Goal: Information Seeking & Learning: Learn about a topic

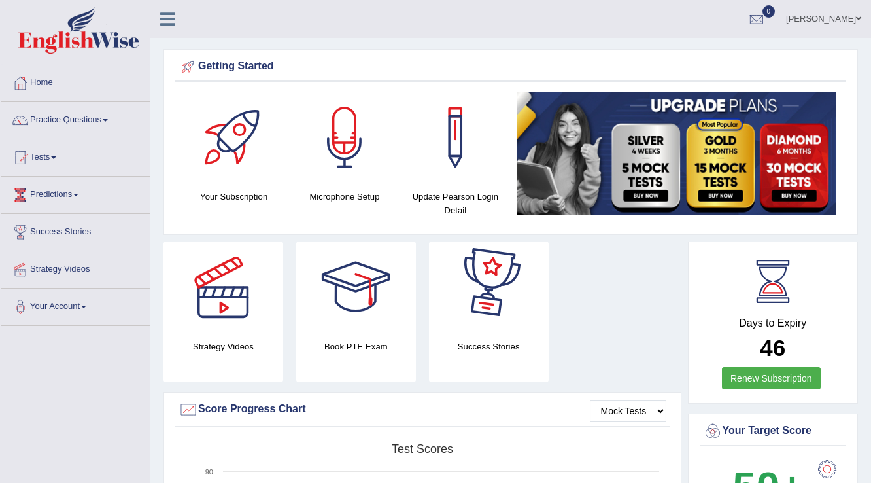
click at [821, 16] on link "Antonio Marku" at bounding box center [823, 17] width 95 height 34
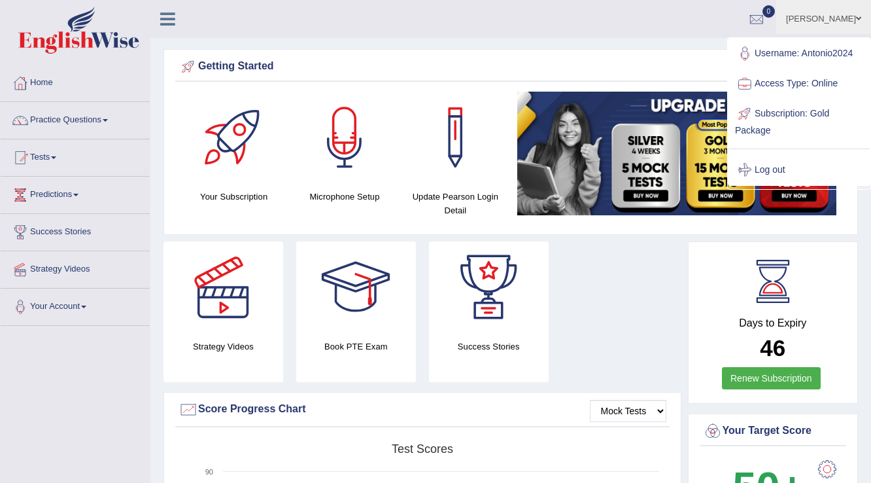
click at [781, 166] on link "Log out" at bounding box center [798, 170] width 141 height 30
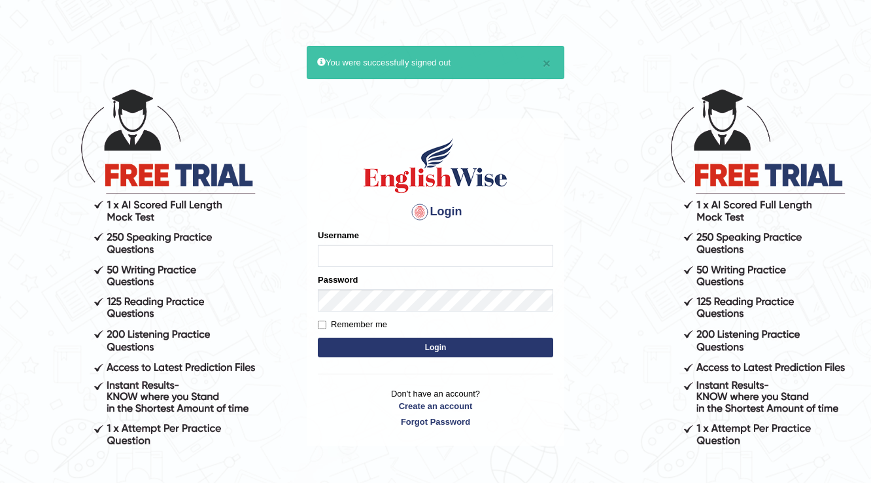
click at [497, 256] on input "Username" at bounding box center [435, 256] width 235 height 22
click at [447, 259] on input "Username" at bounding box center [435, 256] width 235 height 22
type input "melanie2025"
click at [364, 311] on form "Please fix the following errors: Username melanie2025 Password Remember me Login" at bounding box center [435, 294] width 235 height 131
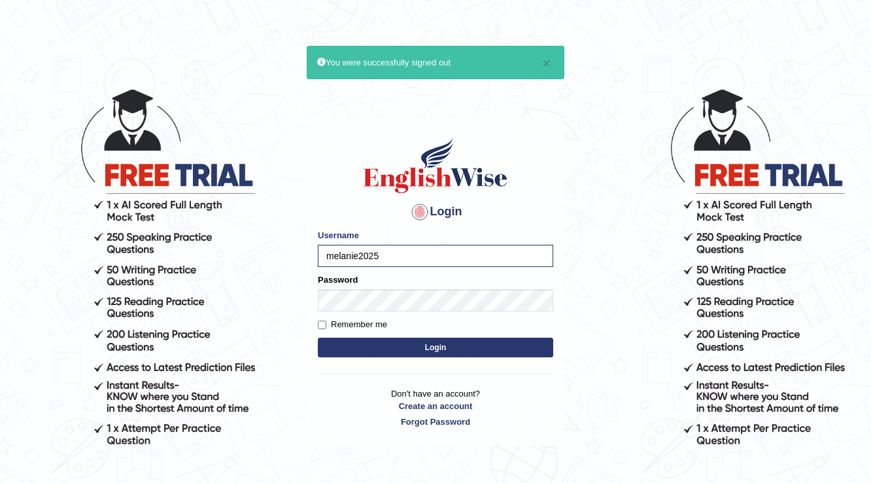
click at [434, 348] on button "Login" at bounding box center [435, 347] width 235 height 20
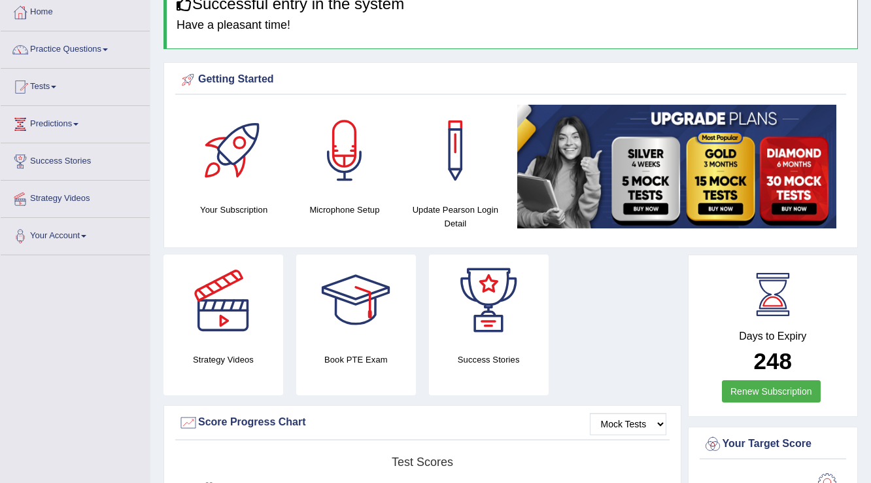
scroll to position [52, 0]
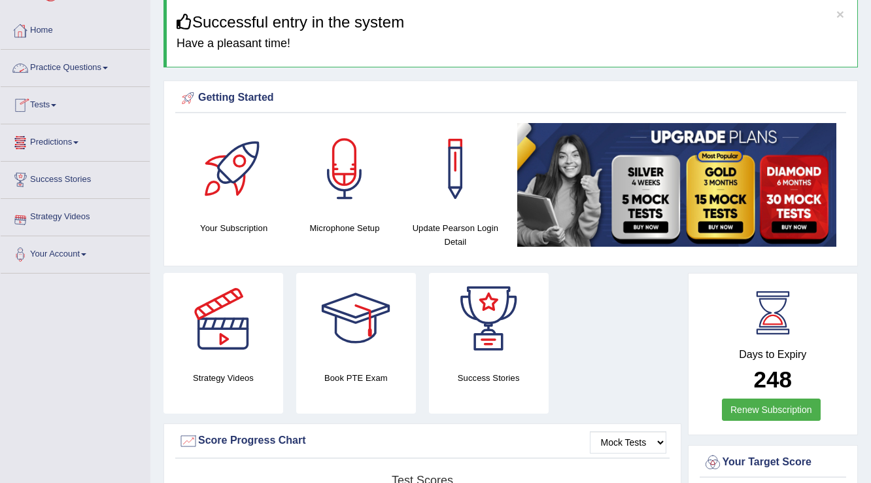
click at [45, 33] on link "Home" at bounding box center [75, 28] width 149 height 33
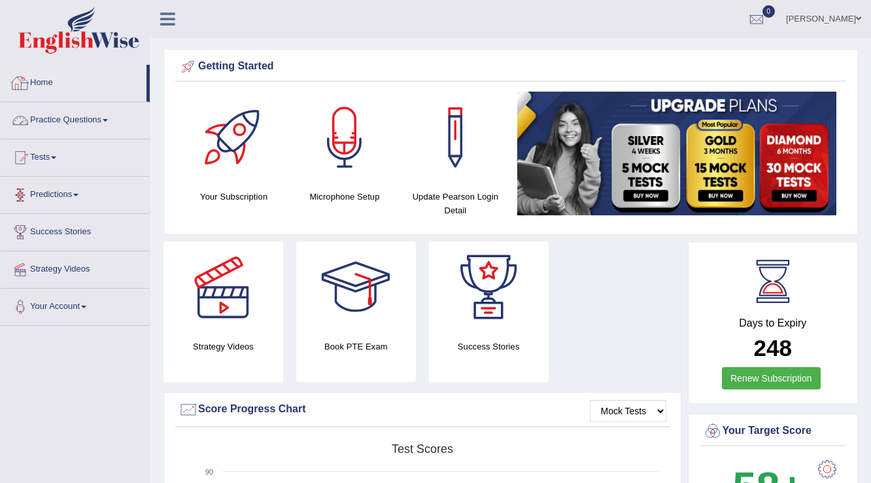
click at [70, 120] on link "Practice Questions" at bounding box center [75, 118] width 149 height 33
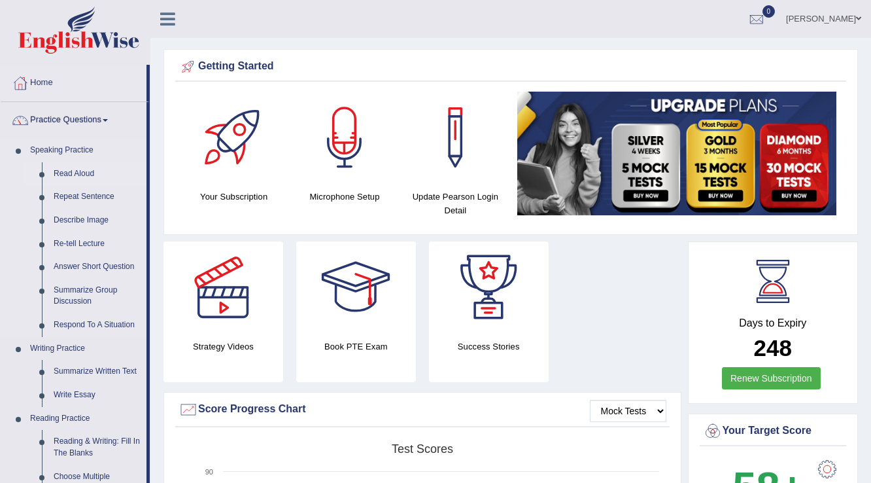
click at [89, 168] on link "Read Aloud" at bounding box center [97, 174] width 99 height 24
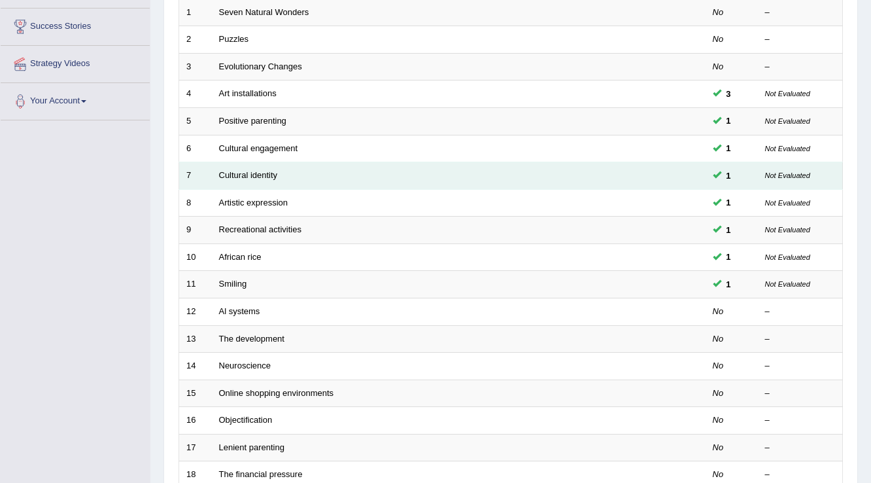
scroll to position [209, 0]
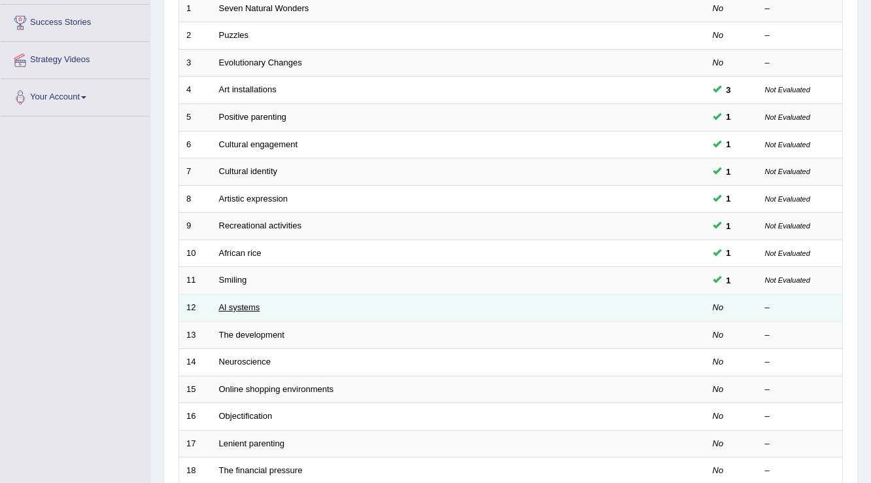
click at [241, 306] on link "Al systems" at bounding box center [239, 307] width 41 height 10
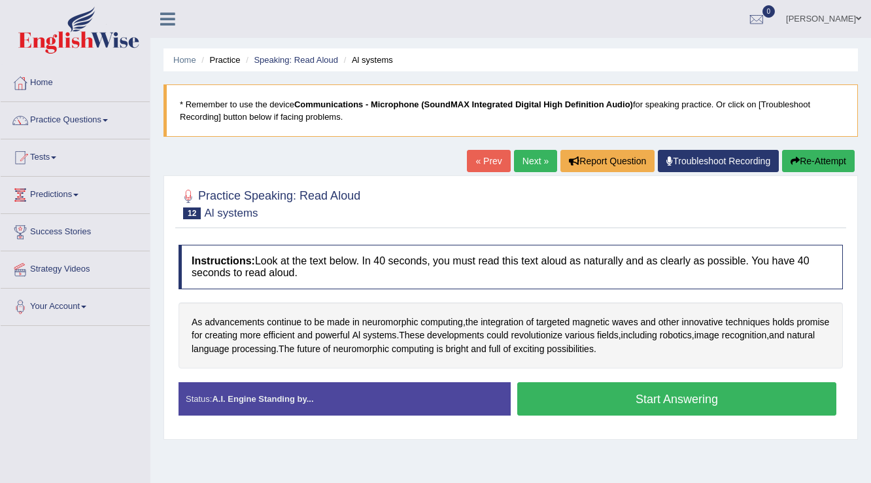
click at [632, 392] on button "Start Answering" at bounding box center [676, 398] width 319 height 33
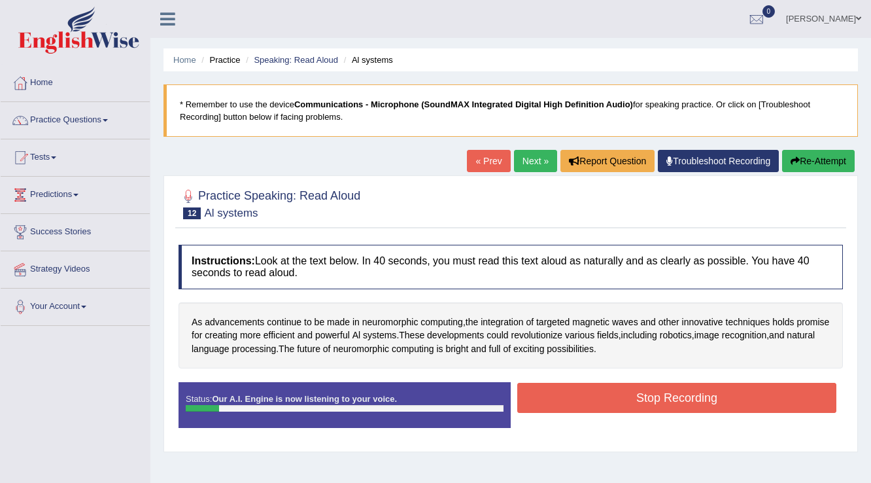
click at [481, 167] on link "« Prev" at bounding box center [488, 161] width 43 height 22
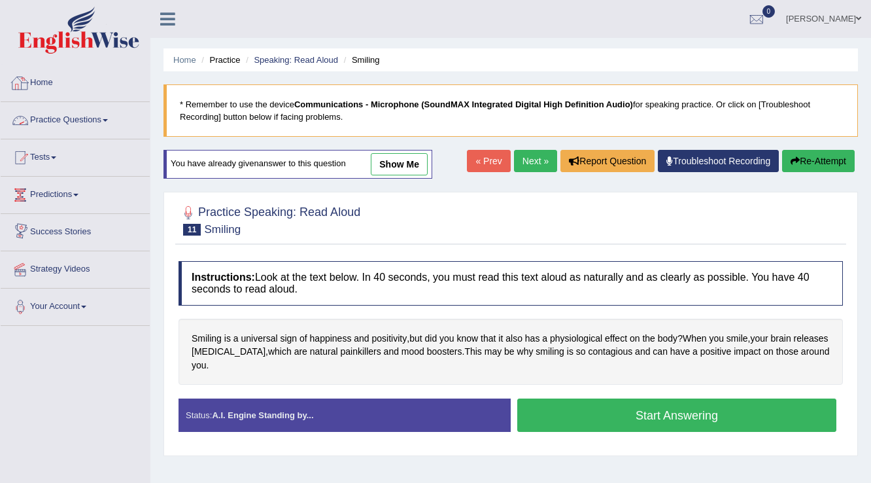
click at [46, 82] on link "Home" at bounding box center [75, 81] width 149 height 33
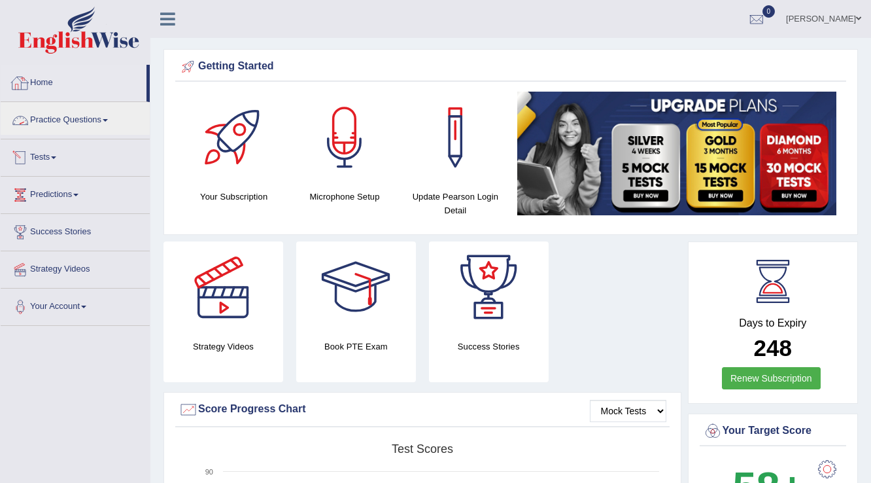
click at [52, 112] on link "Practice Questions" at bounding box center [75, 118] width 149 height 33
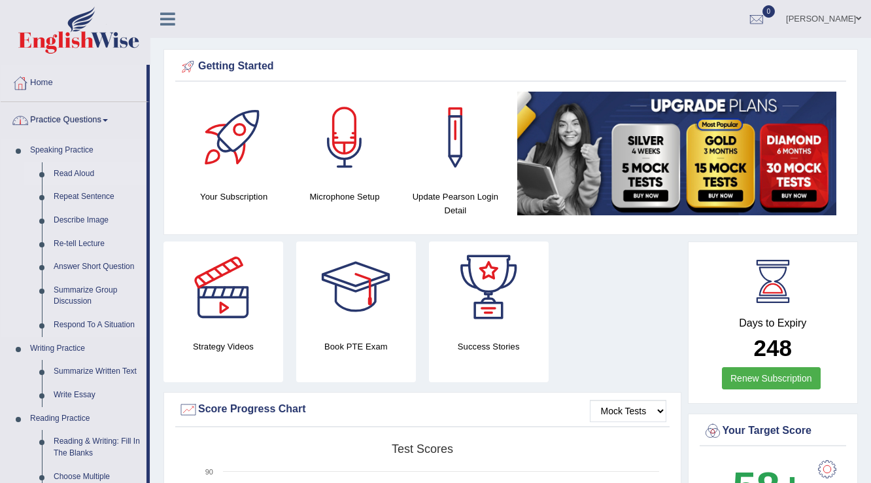
click at [59, 170] on link "Read Aloud" at bounding box center [97, 174] width 99 height 24
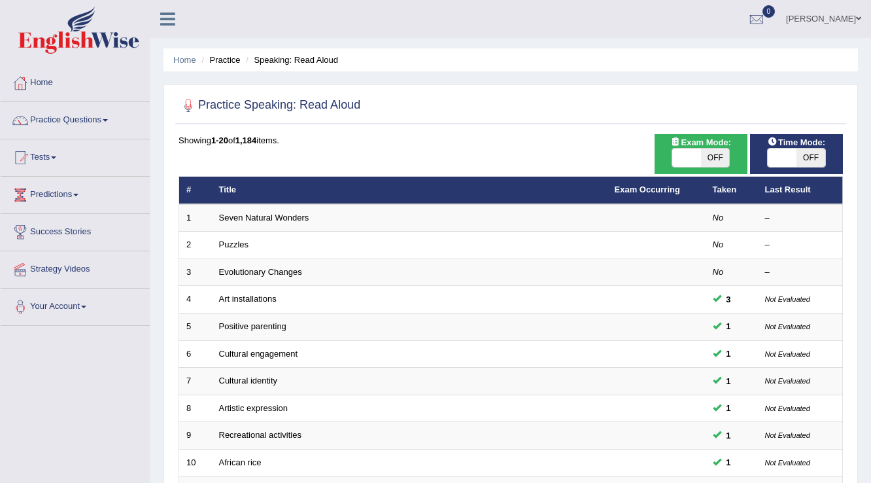
click at [769, 154] on span at bounding box center [782, 157] width 29 height 18
click at [768, 154] on span "ON" at bounding box center [753, 157] width 29 height 18
checkbox input "false"
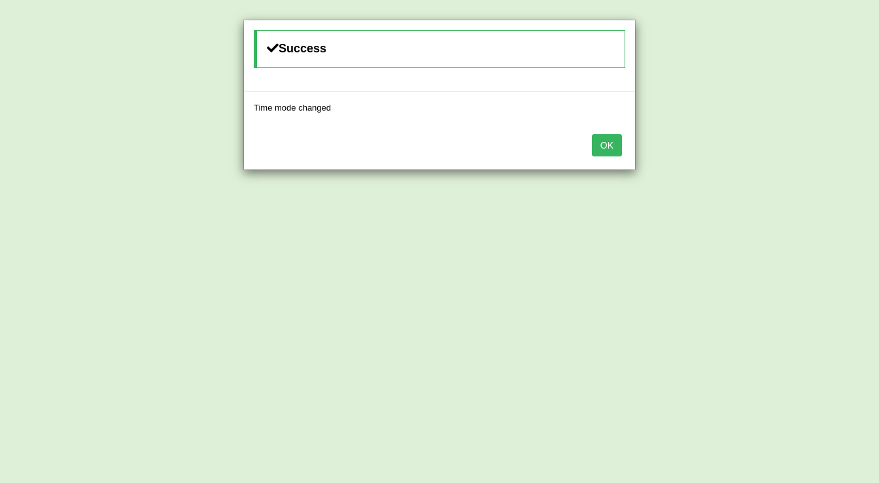
click at [595, 141] on button "OK" at bounding box center [607, 145] width 30 height 22
click at [600, 152] on button "OK" at bounding box center [599, 145] width 30 height 22
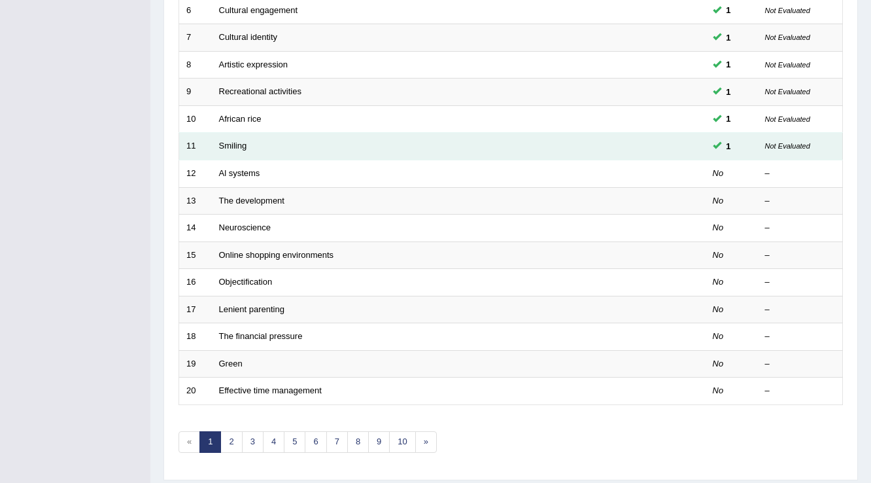
scroll to position [327, 0]
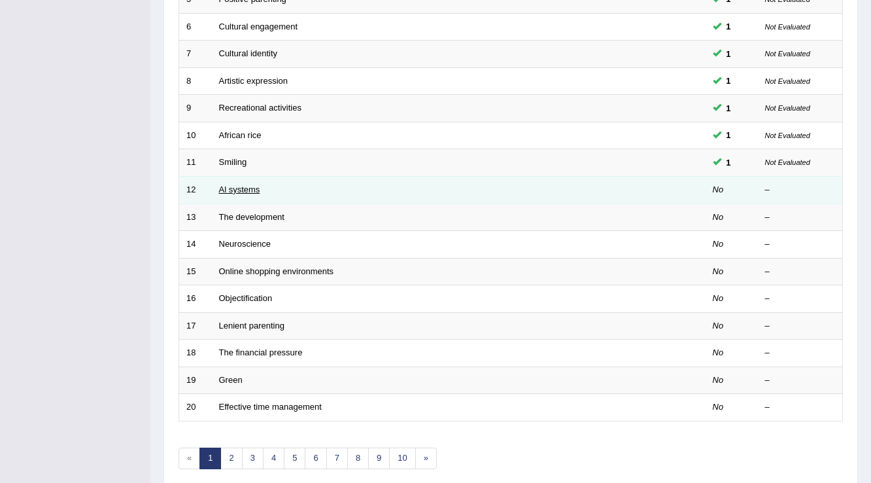
click at [241, 188] on link "Al systems" at bounding box center [239, 189] width 41 height 10
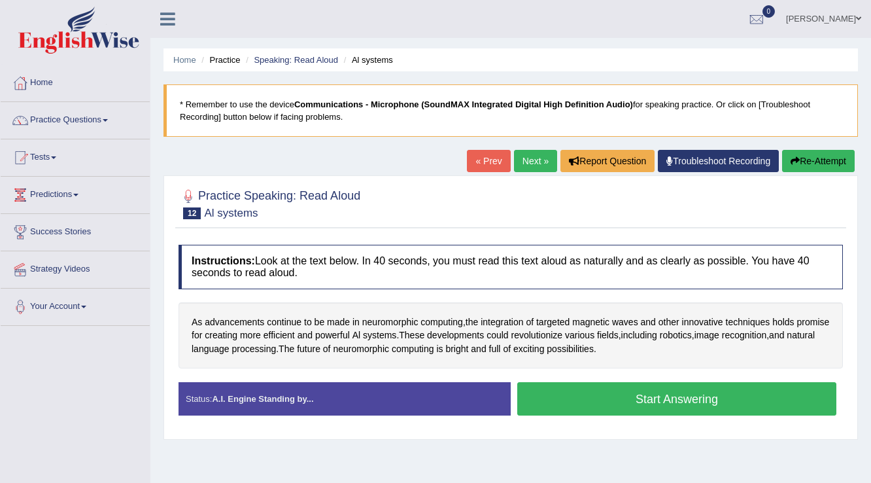
click at [617, 420] on div "Status: A.I. Engine Standing by... Start Answering Stop Recording" at bounding box center [510, 405] width 664 height 46
click at [619, 392] on button "Start Answering" at bounding box center [676, 398] width 319 height 33
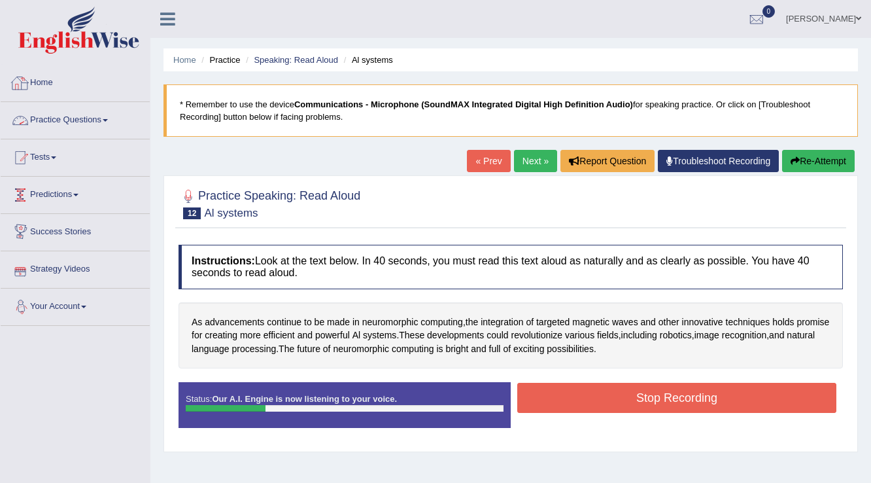
click at [52, 86] on link "Home" at bounding box center [75, 81] width 149 height 33
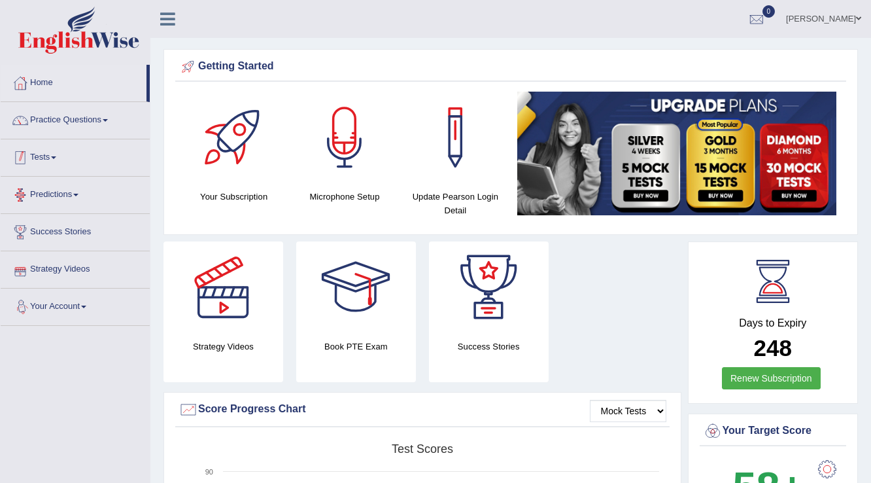
click at [98, 115] on link "Practice Questions" at bounding box center [75, 118] width 149 height 33
click at [82, 126] on link "Practice Questions" at bounding box center [75, 118] width 149 height 33
click at [89, 116] on link "Practice Questions" at bounding box center [75, 118] width 149 height 33
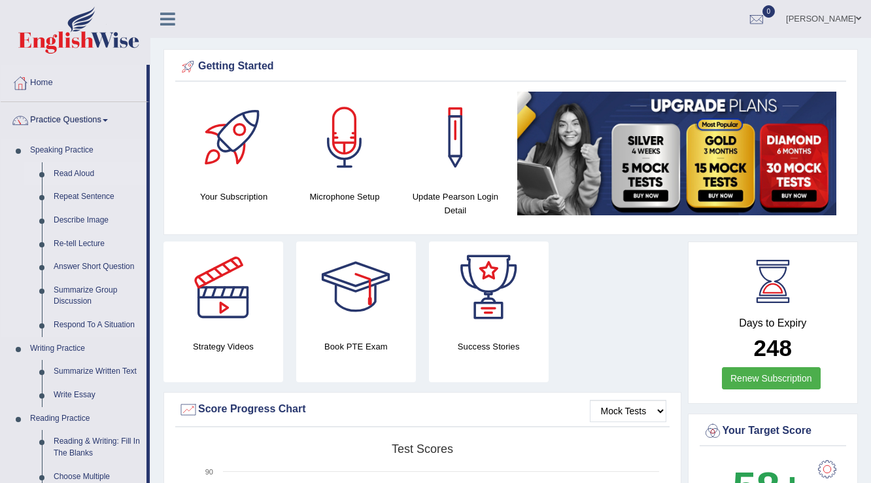
click at [90, 170] on link "Read Aloud" at bounding box center [97, 174] width 99 height 24
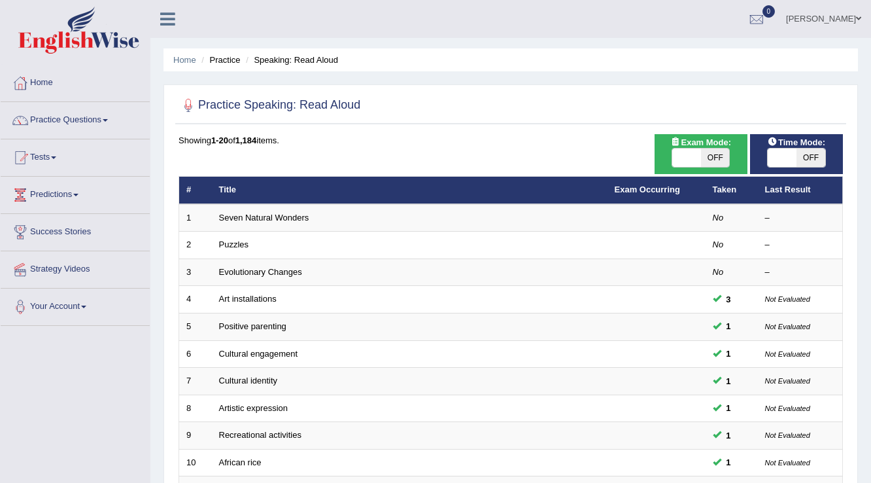
click at [768, 151] on span at bounding box center [782, 157] width 29 height 18
click at [768, 151] on span "ON" at bounding box center [753, 157] width 29 height 18
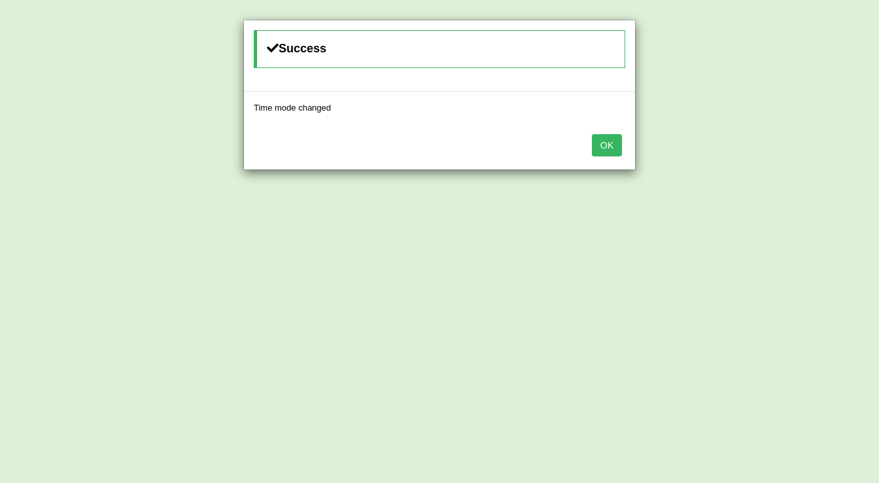
click at [610, 151] on button "OK" at bounding box center [607, 145] width 30 height 22
click at [610, 131] on div "OK" at bounding box center [439, 109] width 391 height 46
click at [598, 148] on button "OK" at bounding box center [599, 145] width 30 height 22
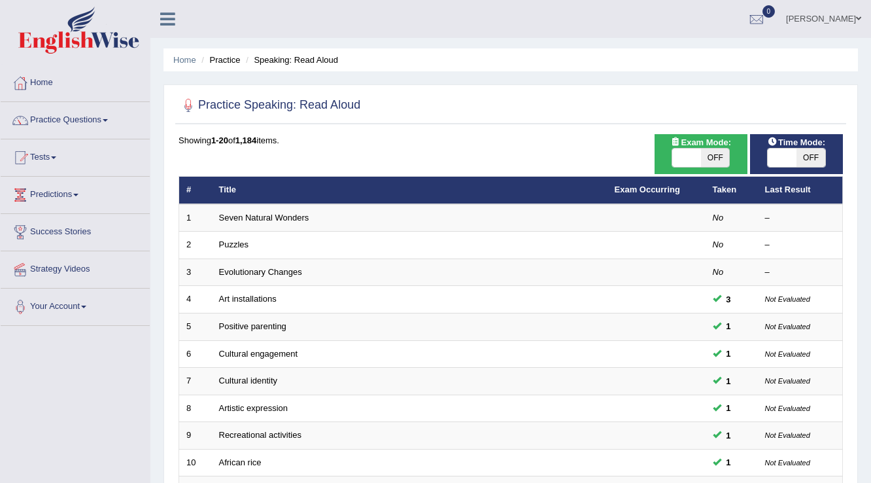
click at [785, 154] on span at bounding box center [782, 157] width 29 height 18
checkbox input "true"
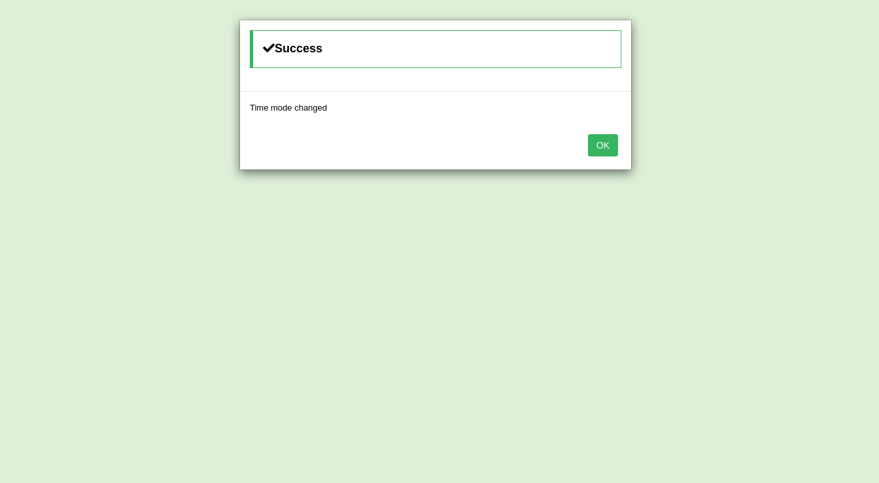
click at [602, 143] on button "OK" at bounding box center [603, 145] width 30 height 22
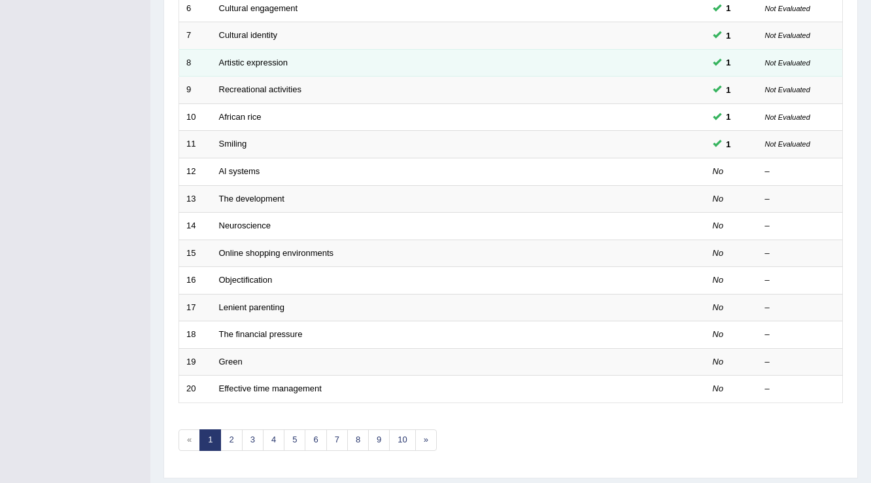
scroll to position [327, 0]
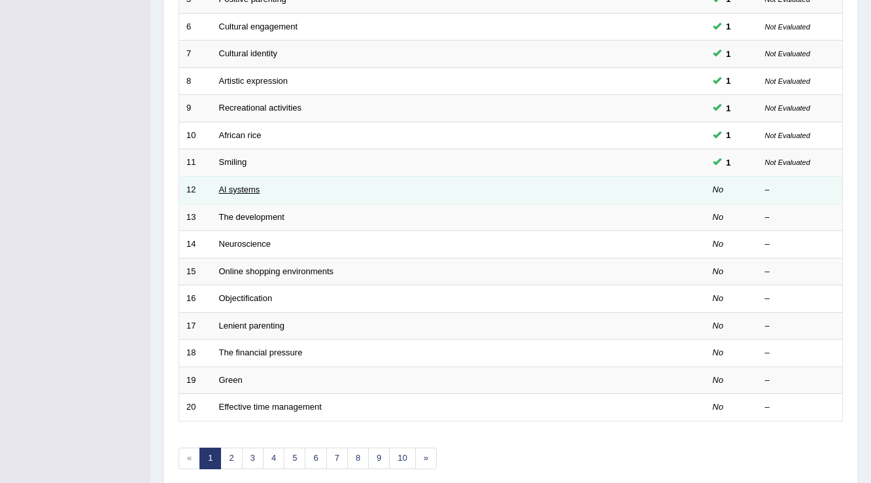
click at [236, 190] on link "Al systems" at bounding box center [239, 189] width 41 height 10
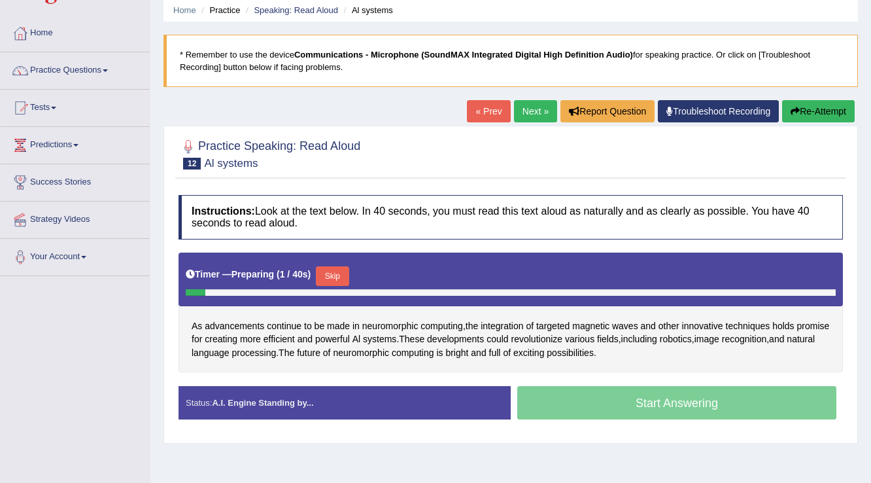
scroll to position [105, 0]
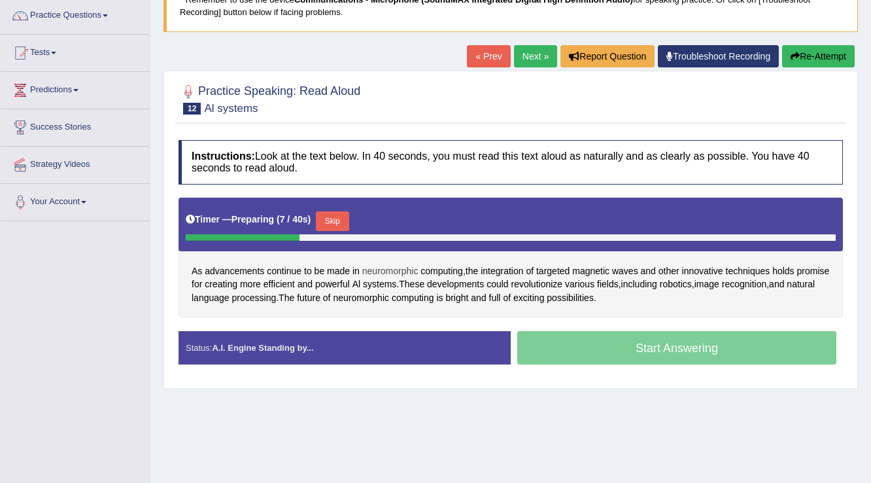
click at [407, 271] on span "neuromorphic" at bounding box center [390, 271] width 56 height 14
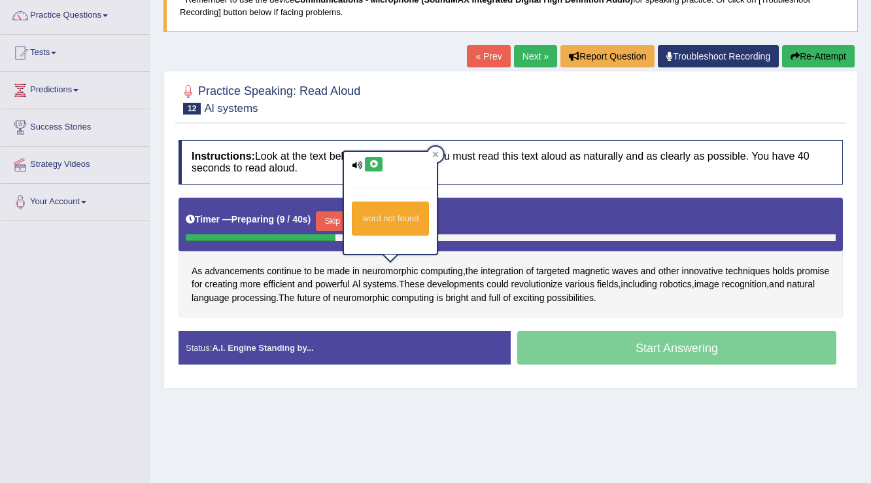
click at [377, 169] on button at bounding box center [374, 164] width 18 height 14
click at [355, 165] on icon at bounding box center [357, 165] width 10 height 8
click at [445, 446] on div "Home Practice Speaking: Read Aloud Al systems * Remember to use the device Comm…" at bounding box center [510, 222] width 721 height 654
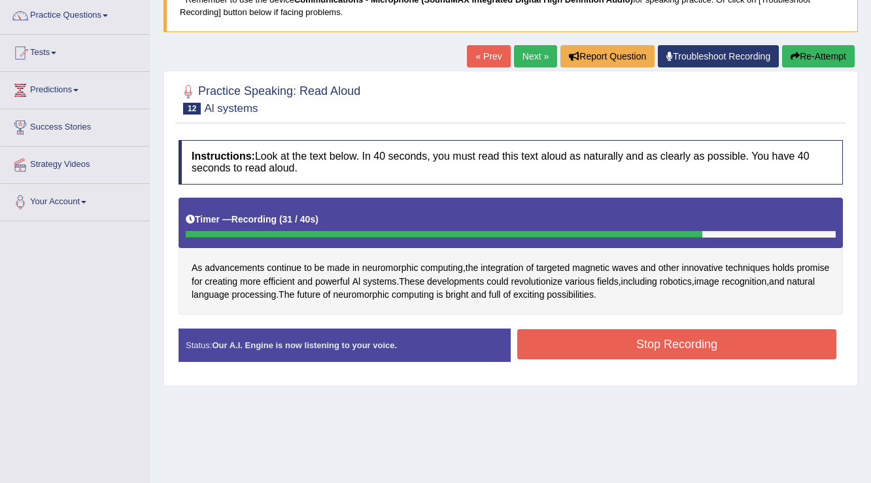
click at [636, 350] on button "Stop Recording" at bounding box center [676, 344] width 319 height 30
click at [636, 350] on div "Status: Our A.I. Engine is now listening to your voice. Start Answering Stop Re…" at bounding box center [510, 351] width 664 height 46
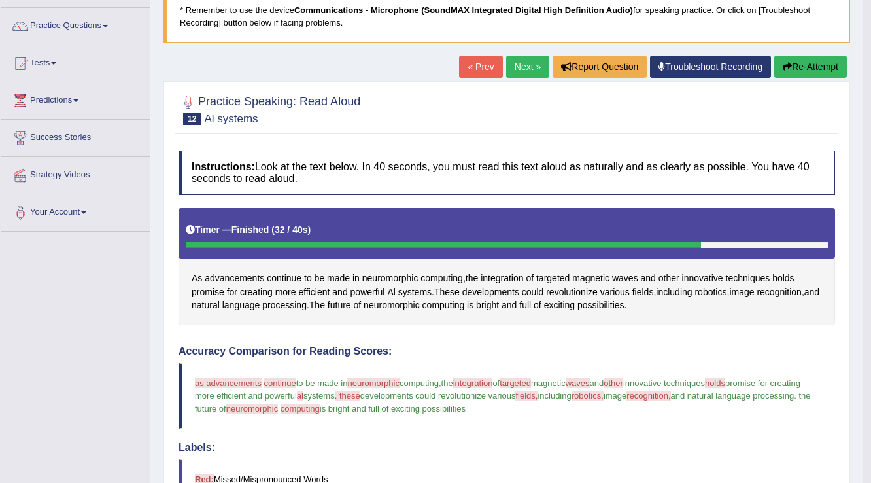
scroll to position [92, 0]
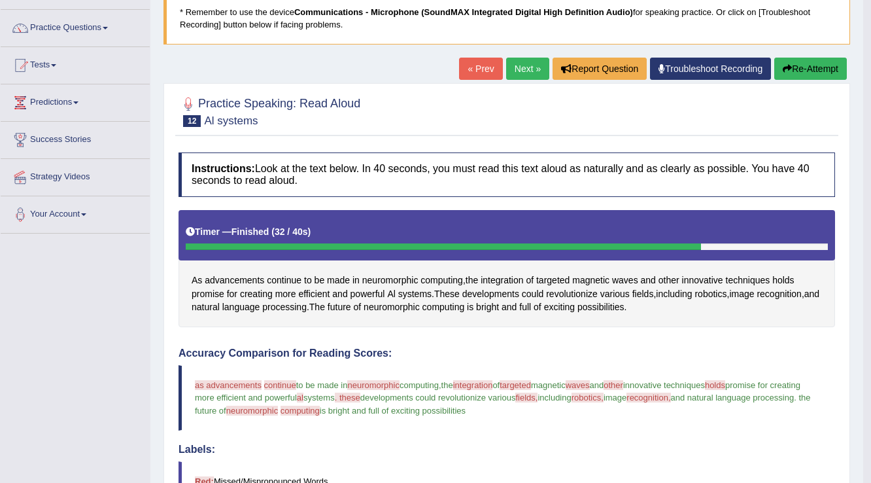
click at [524, 73] on link "Next »" at bounding box center [527, 69] width 43 height 22
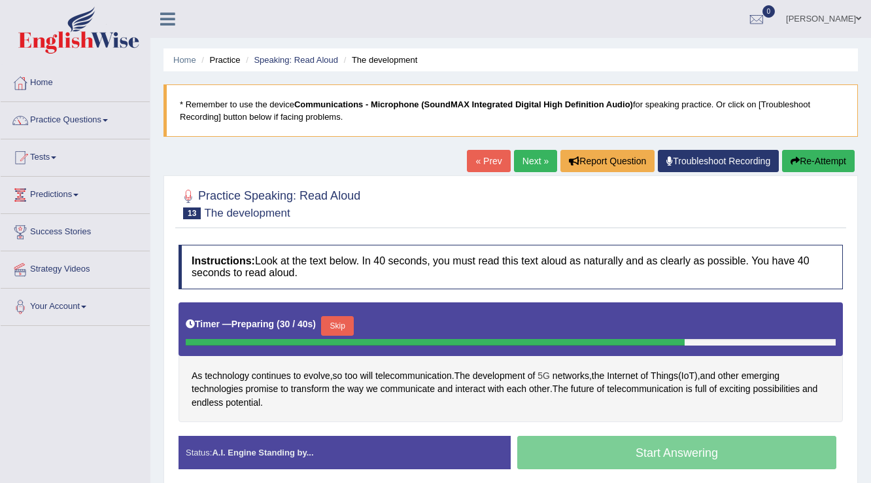
click at [547, 369] on span "5G" at bounding box center [543, 376] width 12 height 14
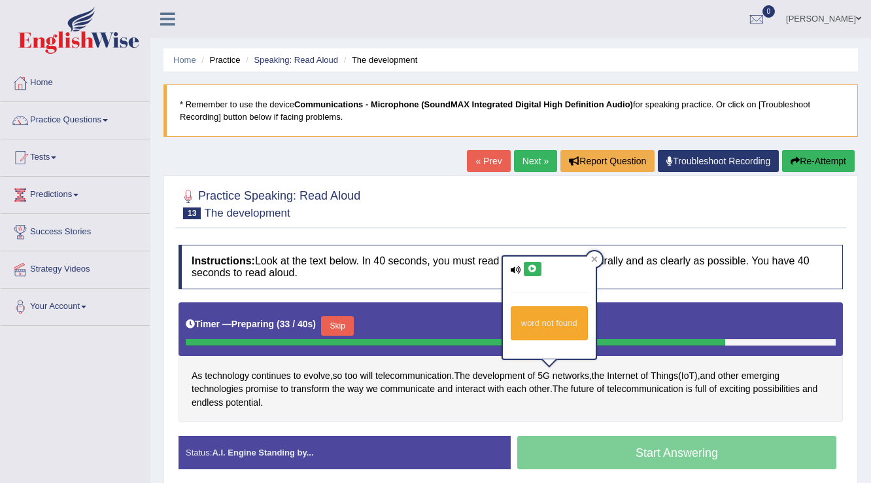
click at [531, 262] on button at bounding box center [533, 269] width 18 height 14
click at [564, 408] on div "As technology continues to evolve , so too will telecommunication . The develop…" at bounding box center [510, 362] width 664 height 120
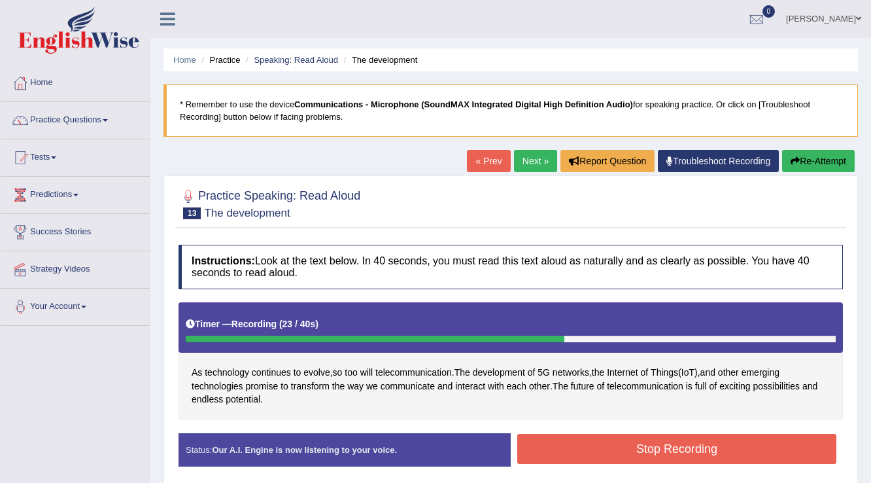
click at [670, 446] on button "Stop Recording" at bounding box center [676, 448] width 319 height 30
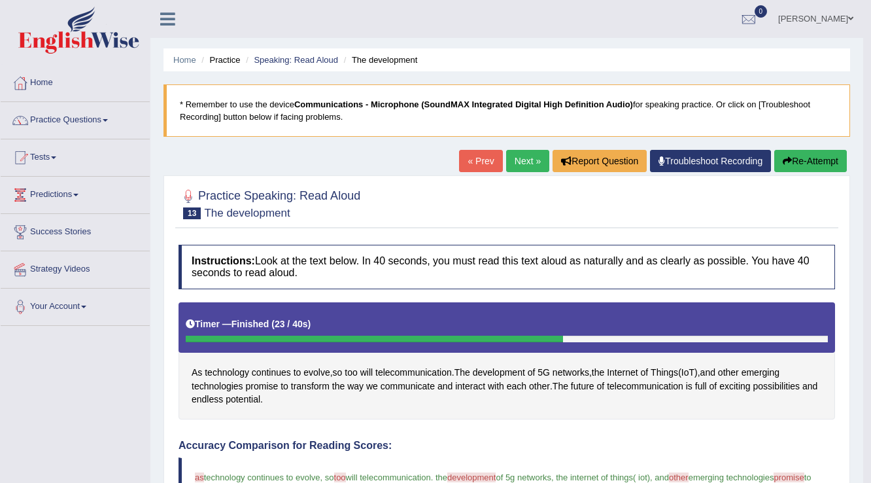
click at [515, 163] on link "Next »" at bounding box center [527, 161] width 43 height 22
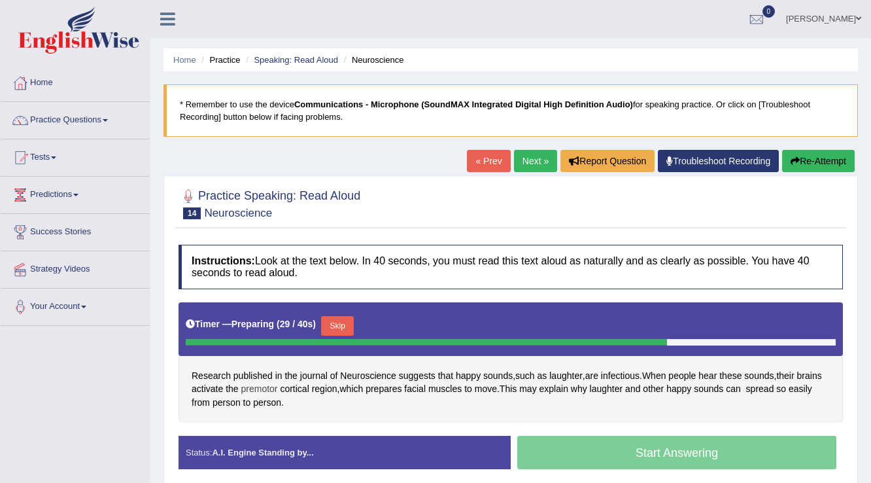
click at [278, 383] on span "premotor" at bounding box center [259, 389] width 37 height 14
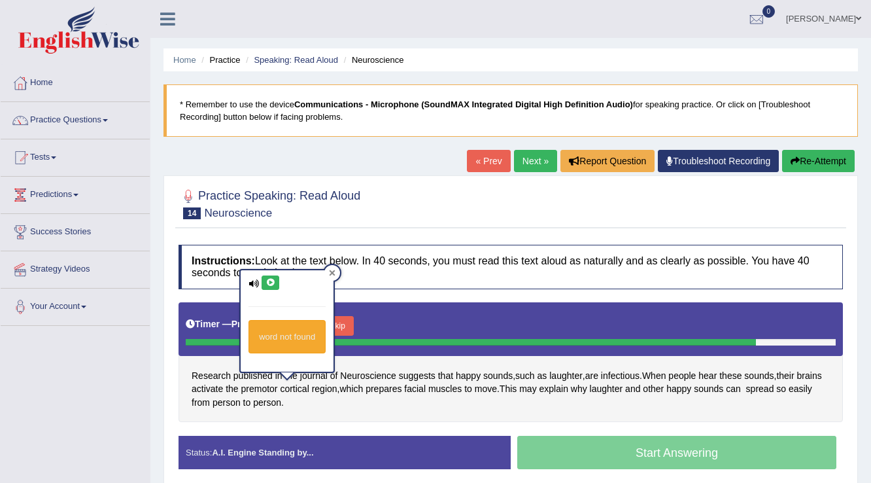
click at [331, 271] on icon at bounding box center [333, 273] width 6 height 6
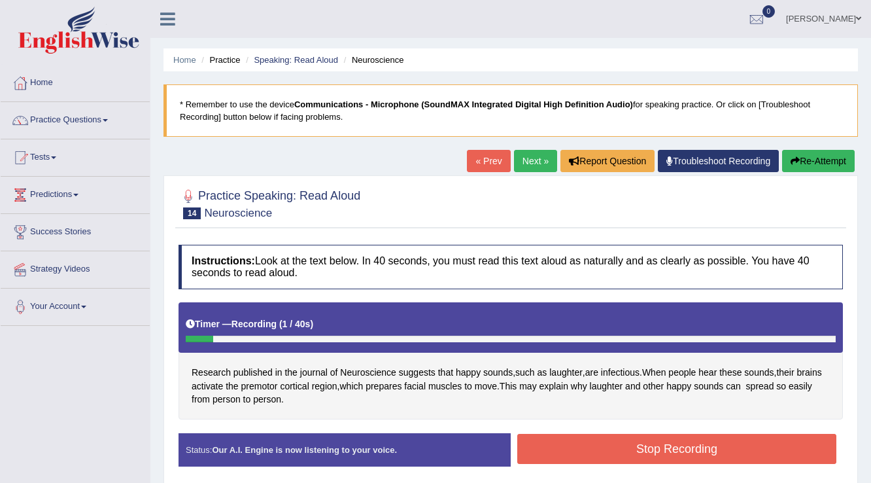
click at [798, 163] on button "Re-Attempt" at bounding box center [818, 161] width 73 height 22
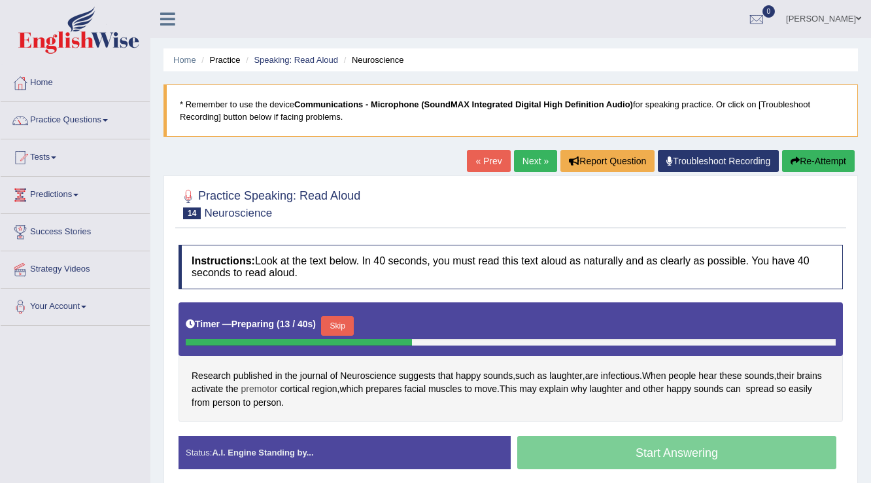
click at [278, 392] on span "premotor" at bounding box center [259, 389] width 37 height 14
click at [284, 392] on body "Toggle navigation Home Practice Questions Speaking Practice Read Aloud Repeat S…" at bounding box center [435, 241] width 871 height 483
click at [278, 389] on span "premotor" at bounding box center [259, 389] width 37 height 14
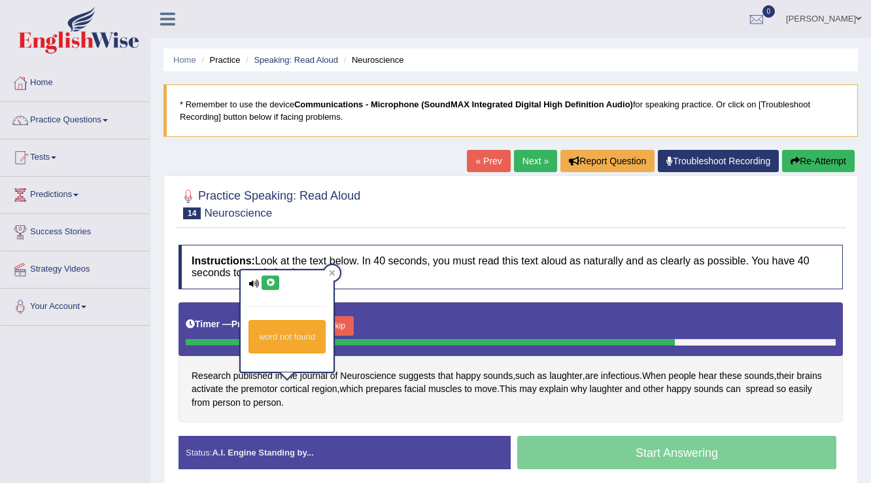
click at [265, 284] on icon at bounding box center [270, 283] width 10 height 8
click at [337, 392] on span "region" at bounding box center [324, 389] width 25 height 14
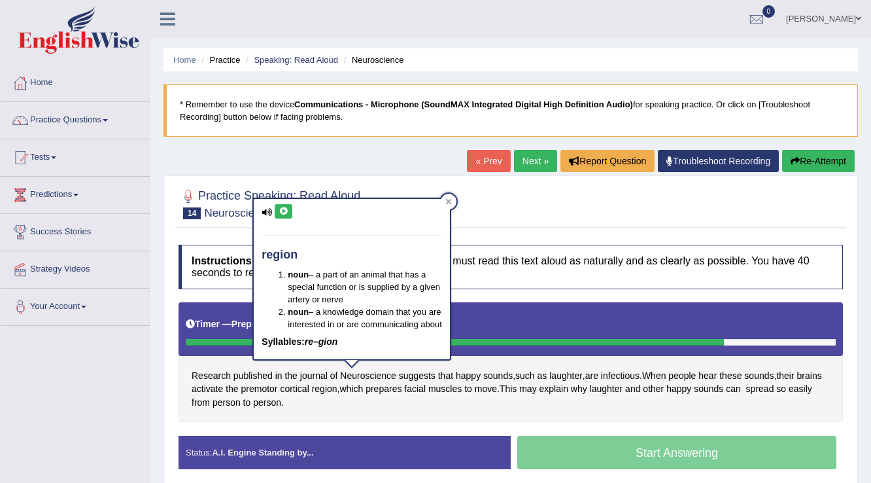
click at [347, 407] on div "Research published in the journal of Neuroscience suggests that happy sounds , …" at bounding box center [510, 362] width 664 height 120
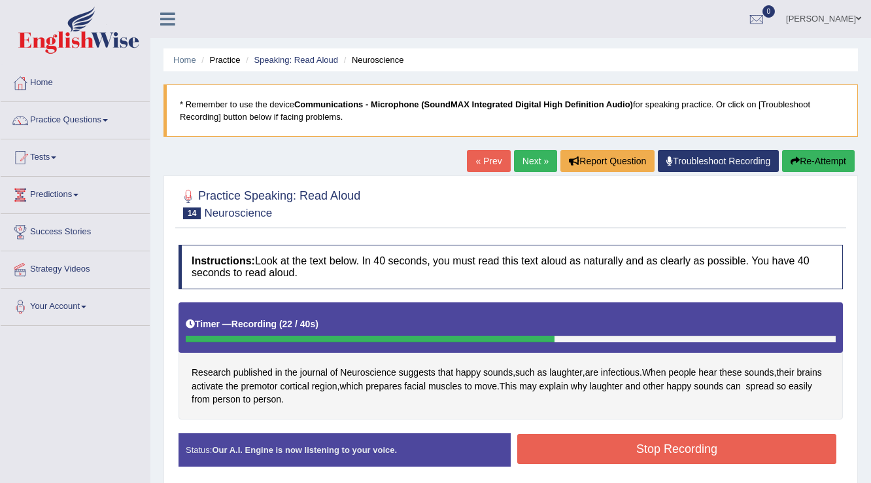
click at [698, 455] on button "Stop Recording" at bounding box center [676, 448] width 319 height 30
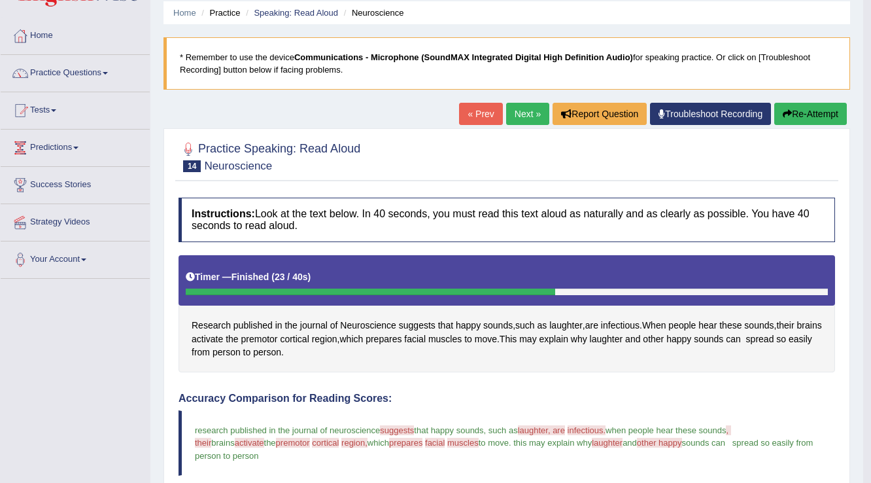
scroll to position [40, 0]
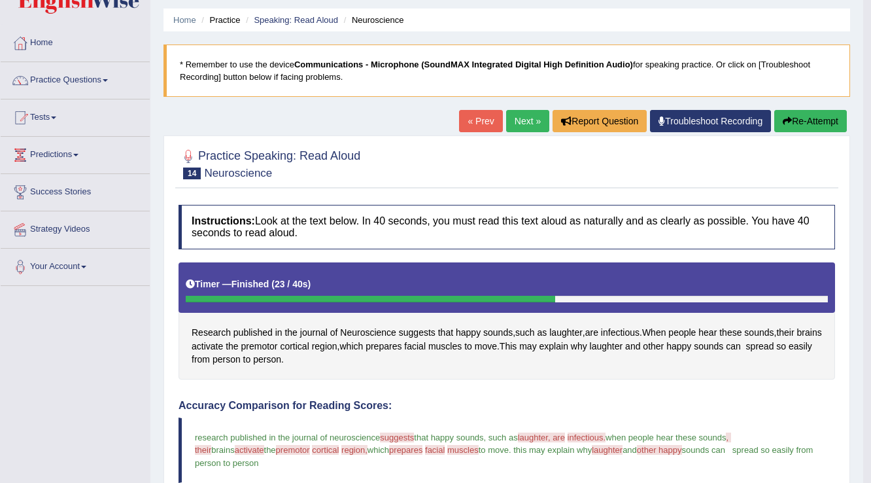
click at [518, 130] on link "Next »" at bounding box center [527, 121] width 43 height 22
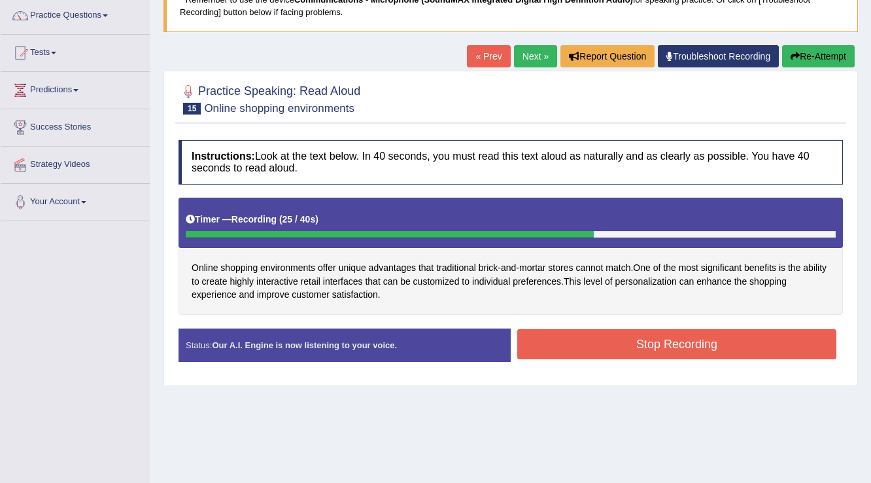
click at [688, 345] on button "Stop Recording" at bounding box center [676, 344] width 319 height 30
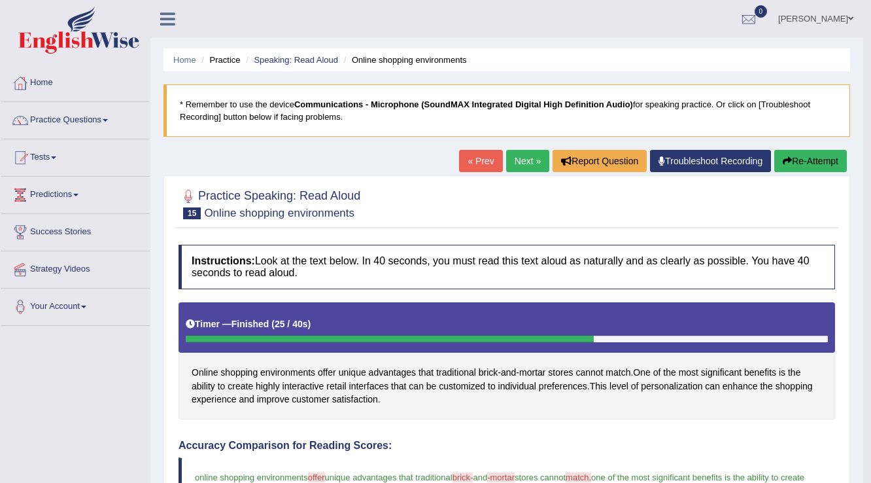
click at [516, 167] on link "Next »" at bounding box center [527, 161] width 43 height 22
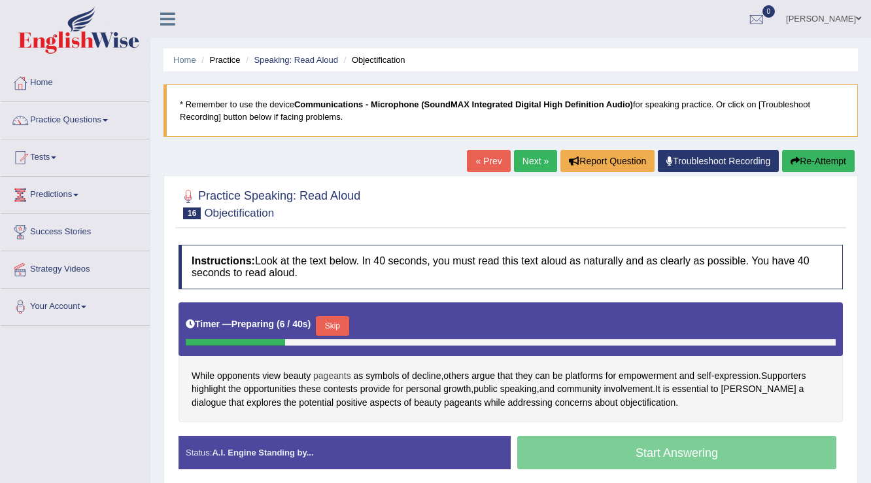
click at [335, 374] on span "pageants" at bounding box center [332, 376] width 38 height 14
click at [335, 367] on div at bounding box center [333, 362] width 22 height 9
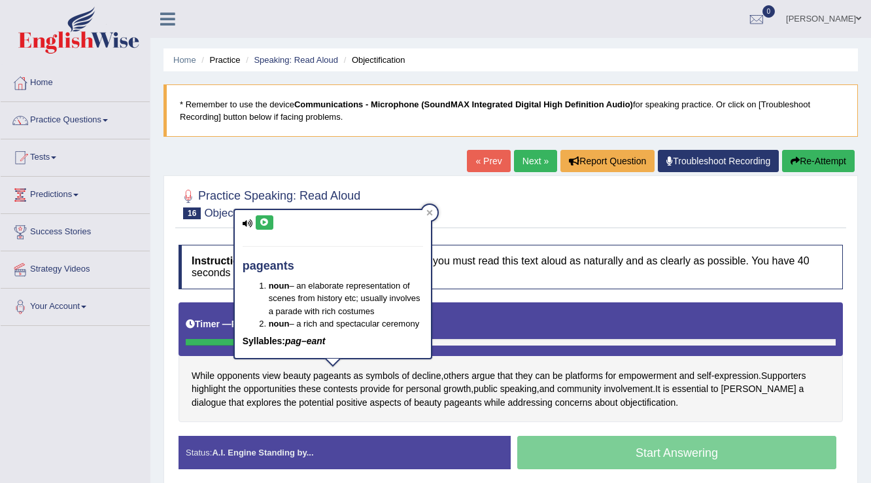
click at [264, 228] on button at bounding box center [265, 222] width 18 height 14
click at [424, 212] on div at bounding box center [430, 213] width 16 height 16
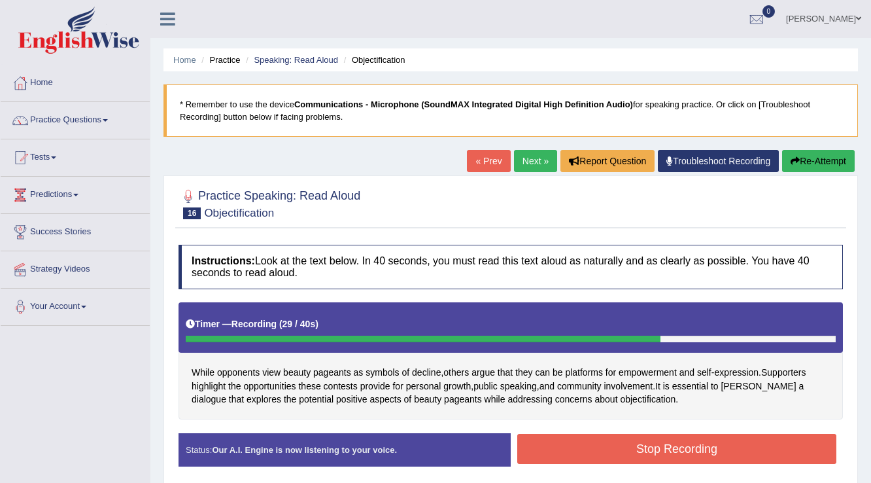
click at [643, 449] on button "Stop Recording" at bounding box center [676, 448] width 319 height 30
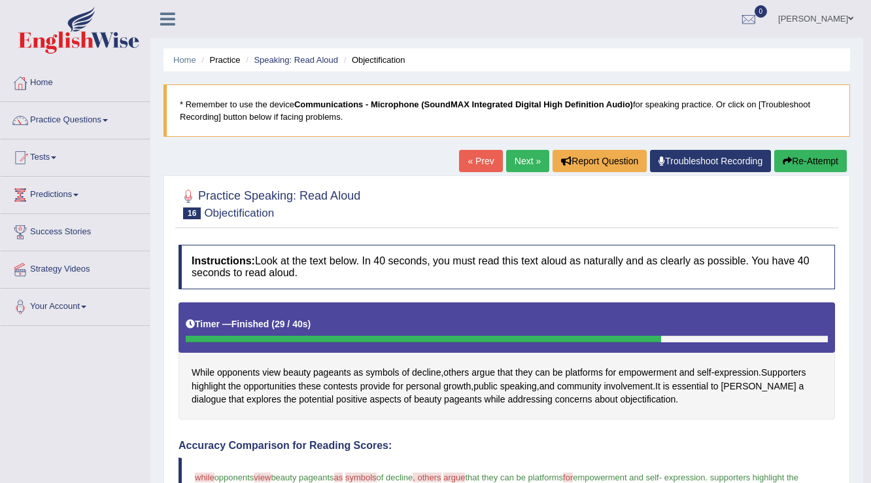
click at [517, 167] on link "Next »" at bounding box center [527, 161] width 43 height 22
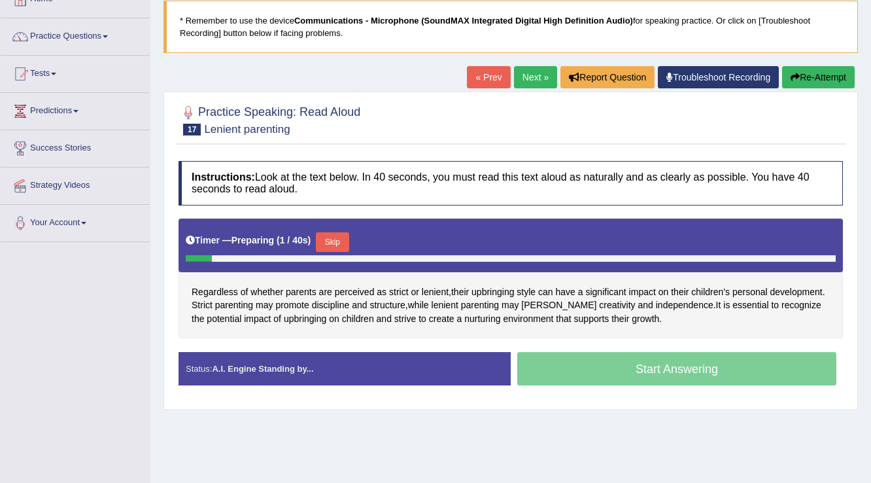
scroll to position [105, 0]
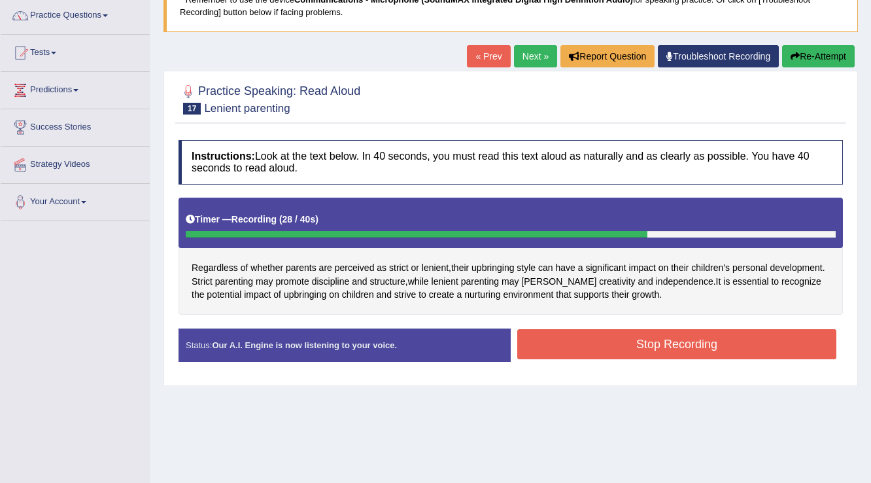
click at [643, 348] on button "Stop Recording" at bounding box center [676, 344] width 319 height 30
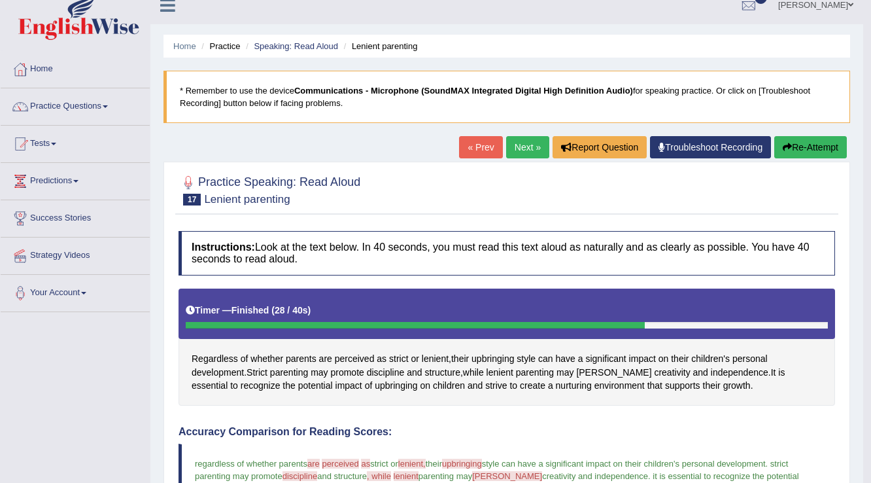
scroll to position [0, 0]
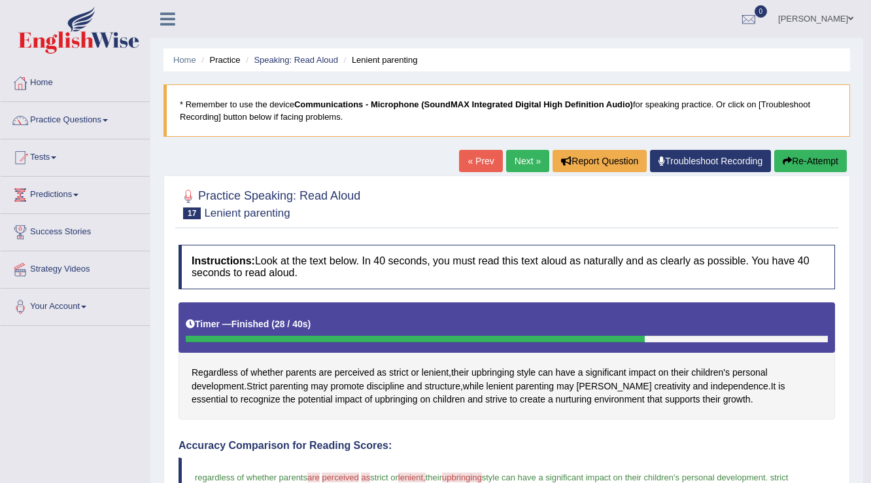
click at [523, 165] on link "Next »" at bounding box center [527, 161] width 43 height 22
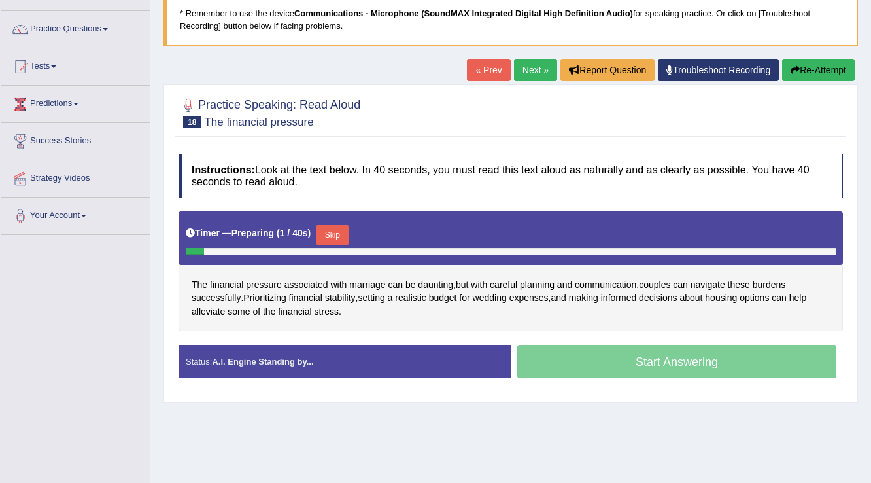
scroll to position [105, 0]
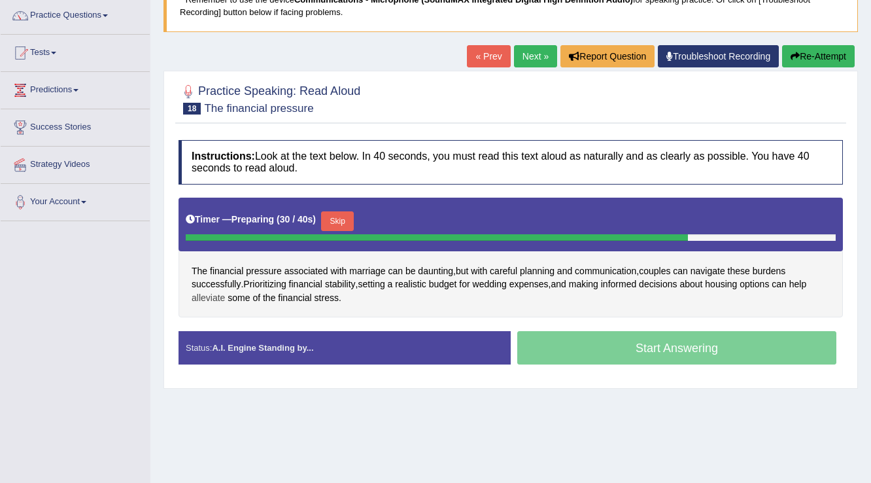
click at [214, 298] on span "alleviate" at bounding box center [208, 298] width 33 height 14
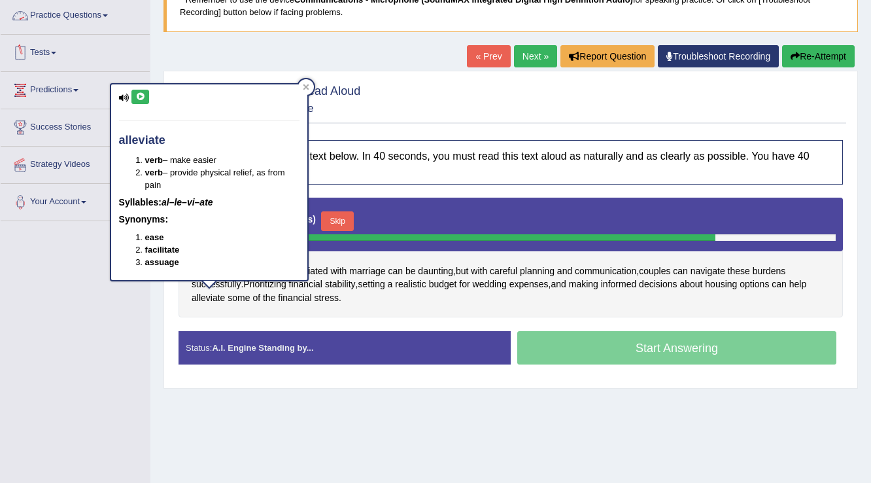
click at [143, 105] on div "alleviate verb – make easier verb – provide physical relief, as from pain Sylla…" at bounding box center [209, 181] width 196 height 195
click at [143, 104] on div "alleviate verb – make easier verb – provide physical relief, as from pain Sylla…" at bounding box center [209, 181] width 196 height 195
click at [141, 101] on button at bounding box center [140, 97] width 18 height 14
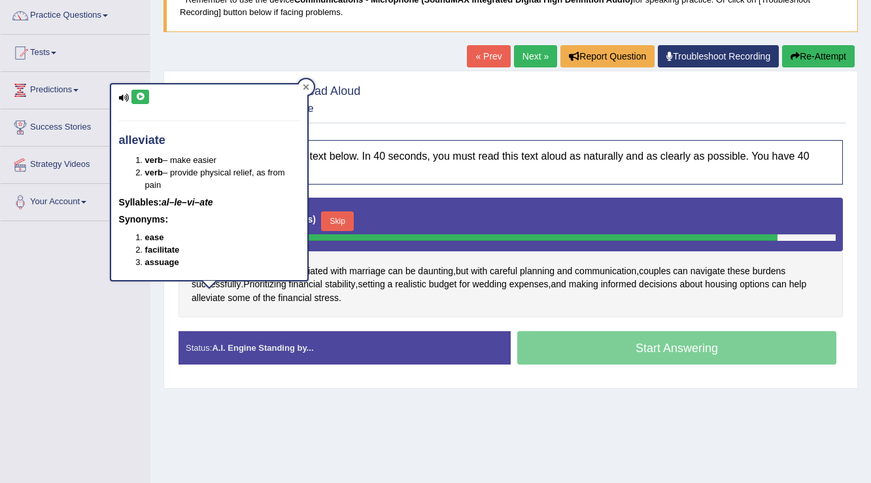
click at [309, 81] on div at bounding box center [306, 87] width 16 height 16
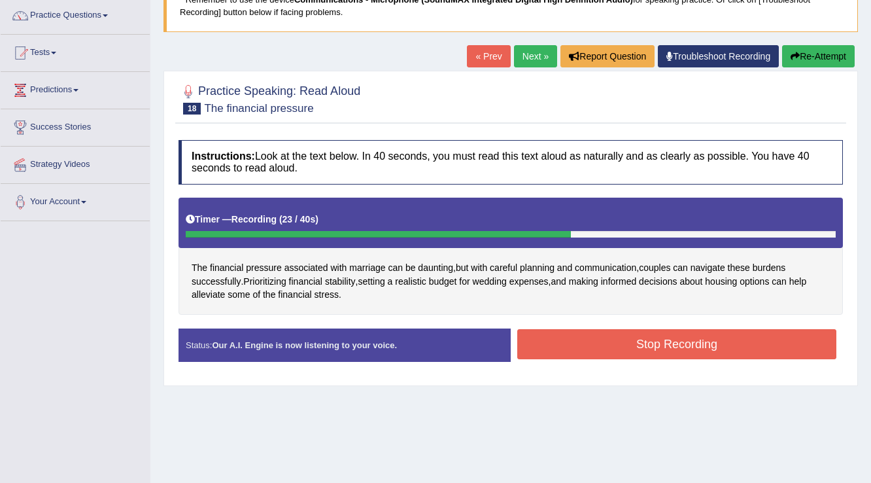
click at [649, 349] on button "Stop Recording" at bounding box center [676, 344] width 319 height 30
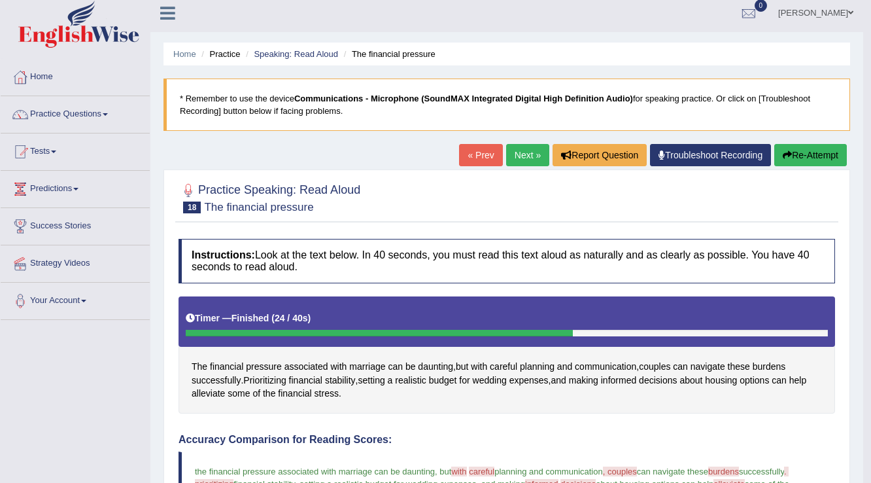
scroll to position [0, 0]
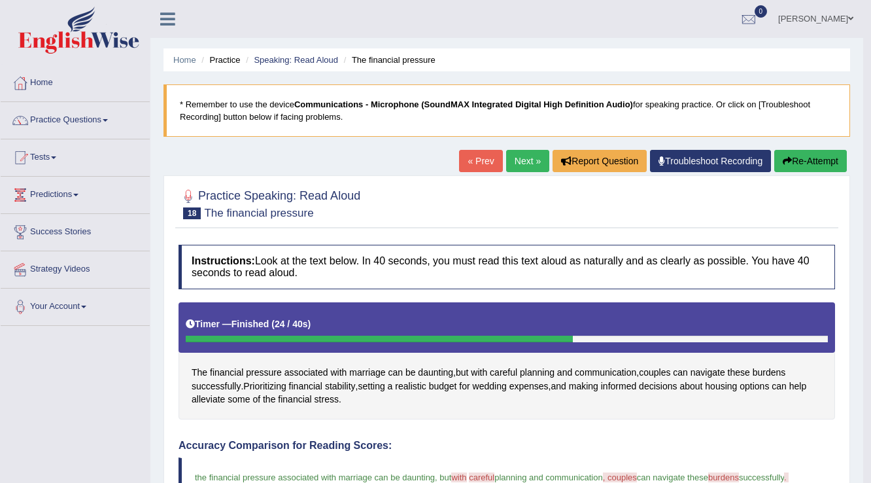
click at [520, 166] on link "Next »" at bounding box center [527, 161] width 43 height 22
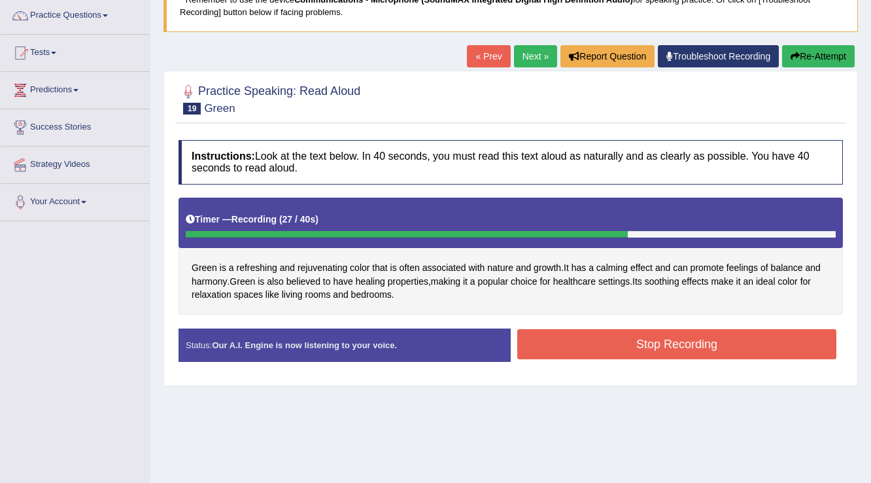
click at [693, 337] on button "Stop Recording" at bounding box center [676, 344] width 319 height 30
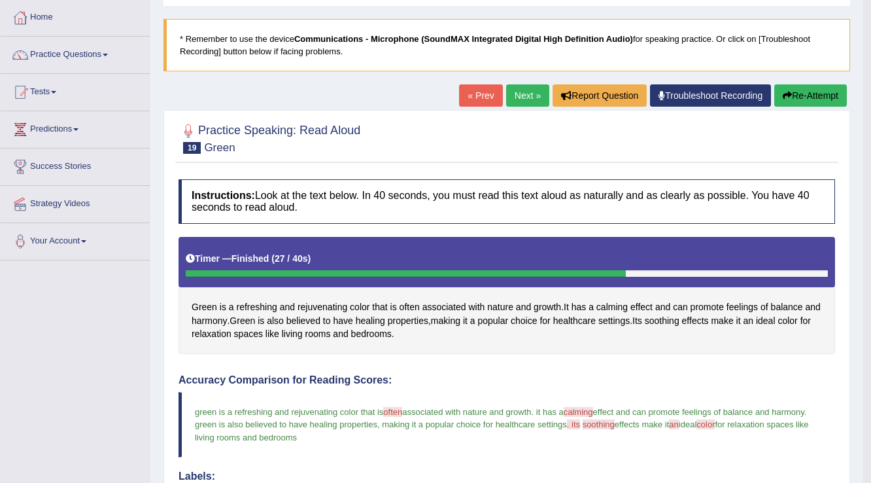
scroll to position [40, 0]
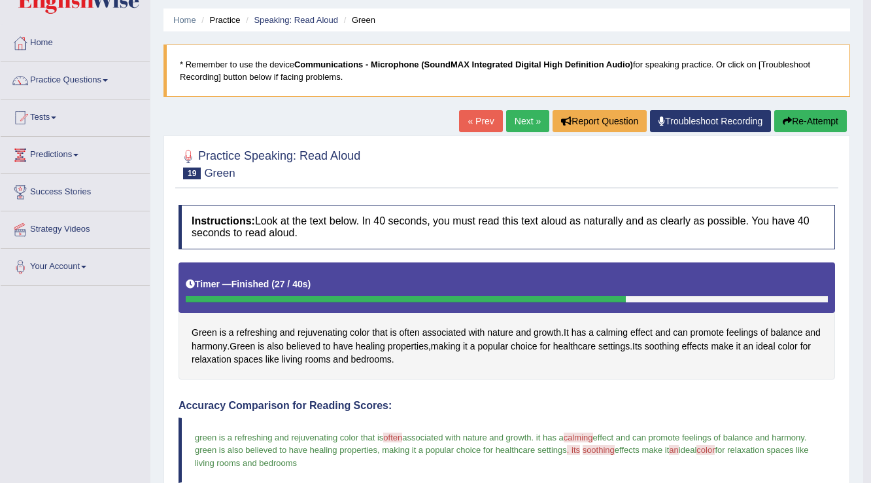
click at [523, 125] on link "Next »" at bounding box center [527, 121] width 43 height 22
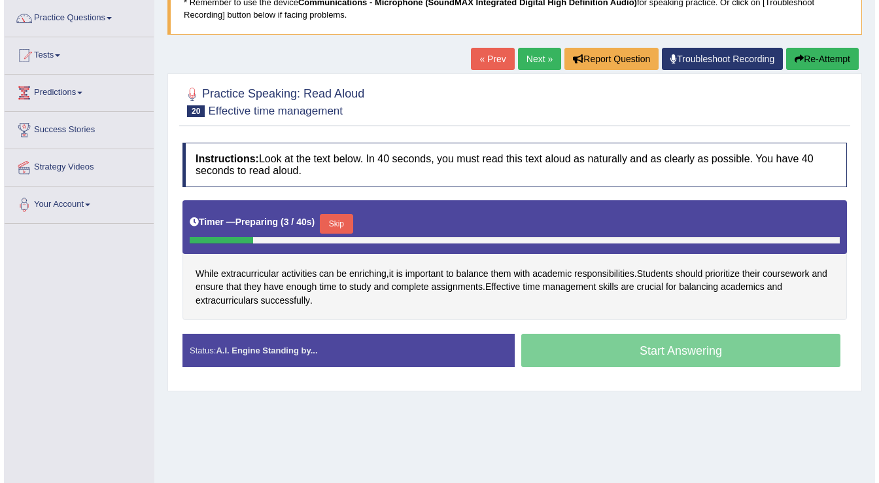
scroll to position [105, 0]
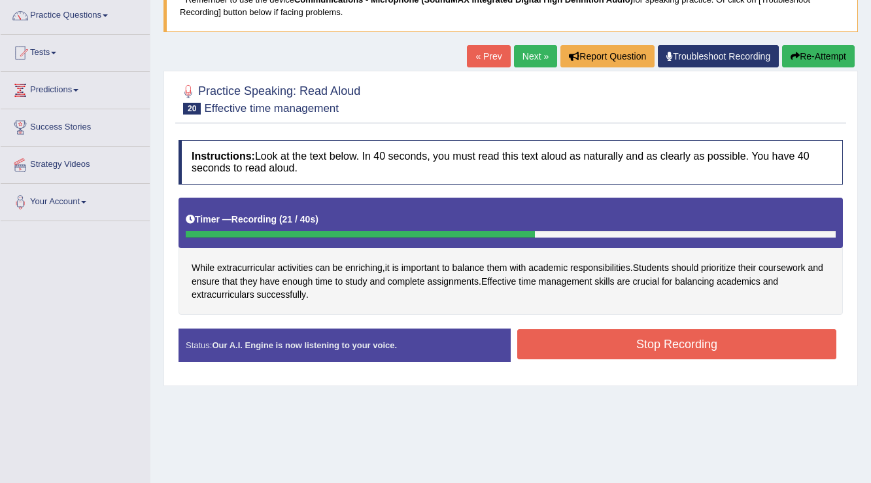
click at [640, 344] on button "Stop Recording" at bounding box center [676, 344] width 319 height 30
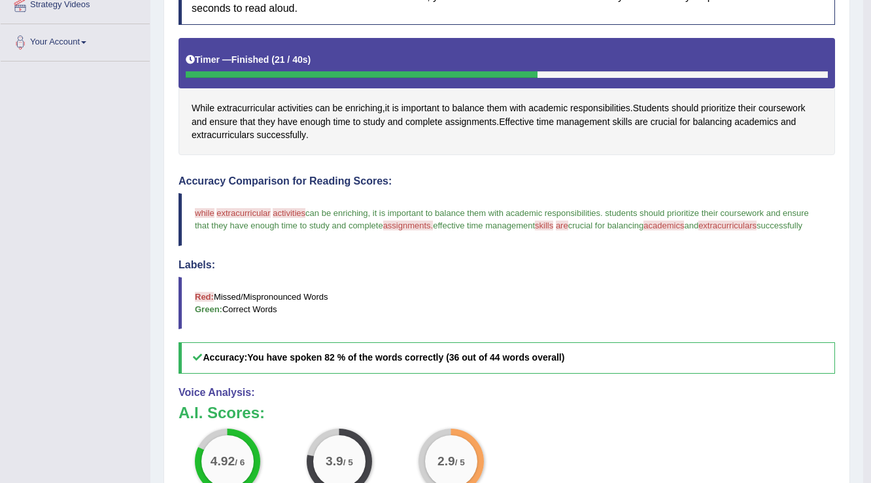
scroll to position [262, 0]
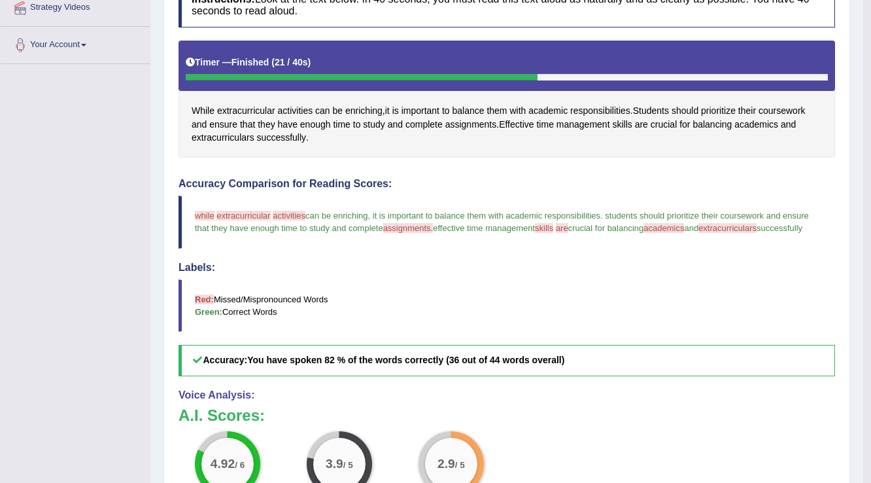
click at [738, 233] on blockquote "while why extracurricular extra activities curricula activity can be enriching …" at bounding box center [506, 221] width 656 height 52
click at [736, 228] on span "extracurriculars" at bounding box center [727, 228] width 58 height 10
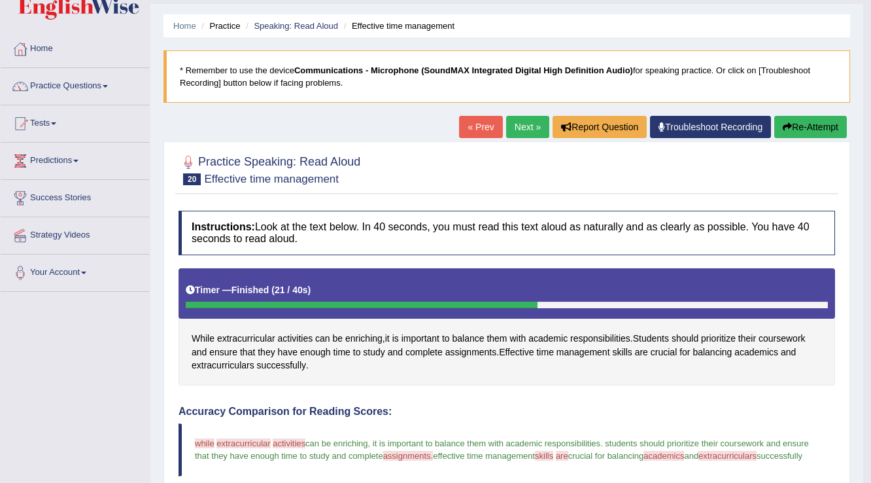
scroll to position [27, 0]
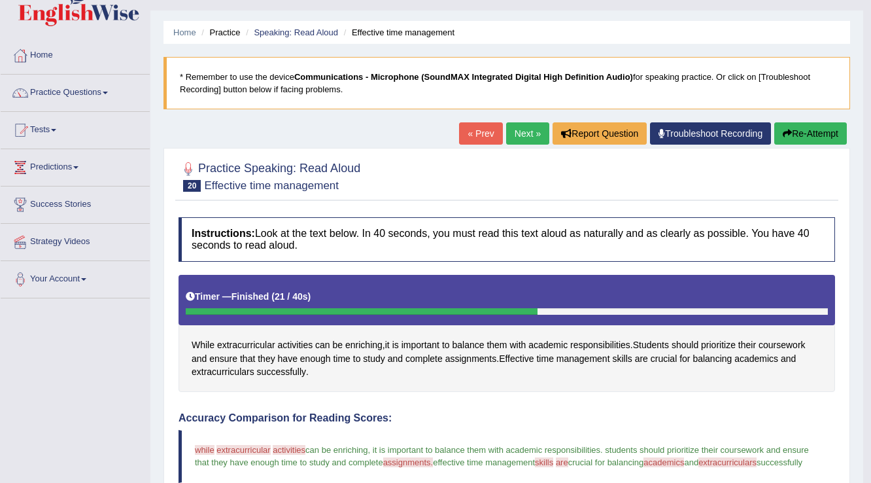
click at [528, 133] on link "Next »" at bounding box center [527, 133] width 43 height 22
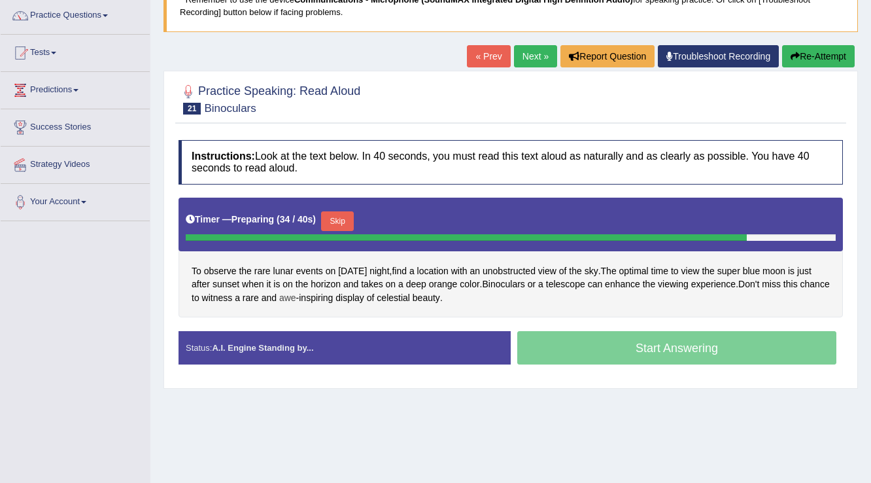
click at [296, 291] on span "awe" at bounding box center [287, 298] width 17 height 14
click at [318, 290] on body "Toggle navigation Home Practice Questions Speaking Practice Read Aloud Repeat S…" at bounding box center [435, 136] width 871 height 483
click at [296, 296] on span "awe" at bounding box center [287, 298] width 17 height 14
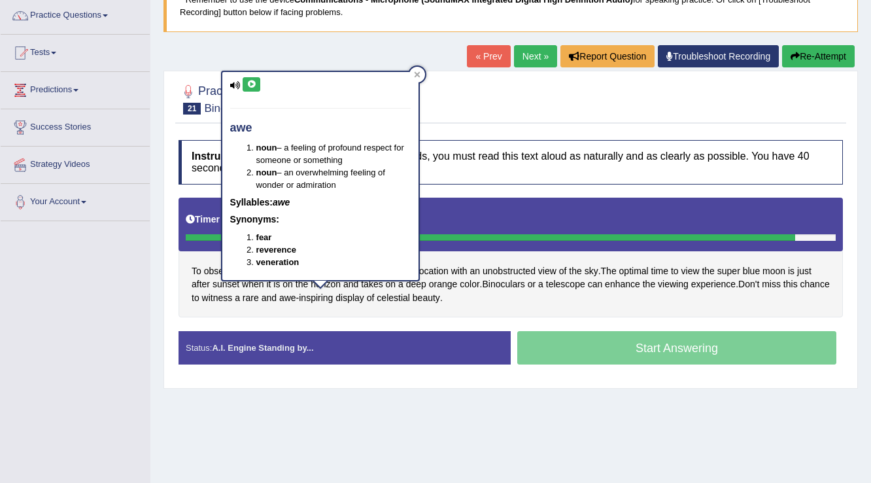
click at [246, 80] on button at bounding box center [252, 84] width 18 height 14
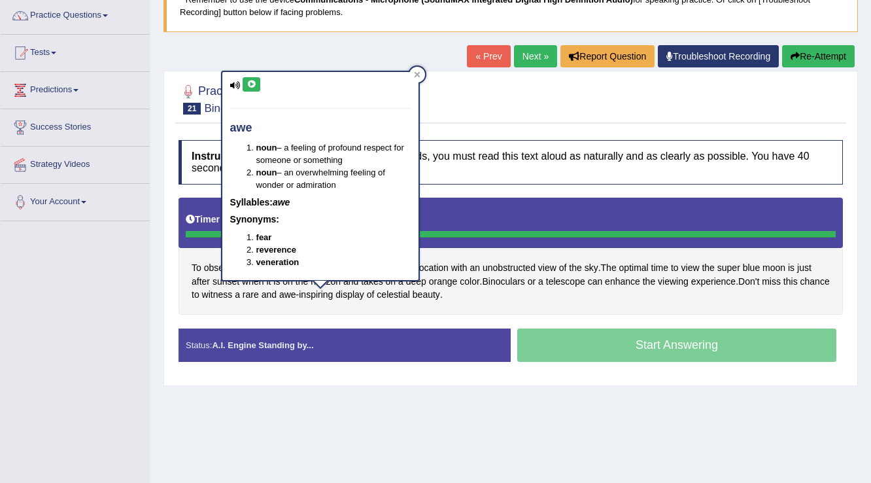
click at [332, 379] on div "Practice Speaking: Read Aloud 21 Binoculars Instructions: Look at the text belo…" at bounding box center [510, 228] width 694 height 314
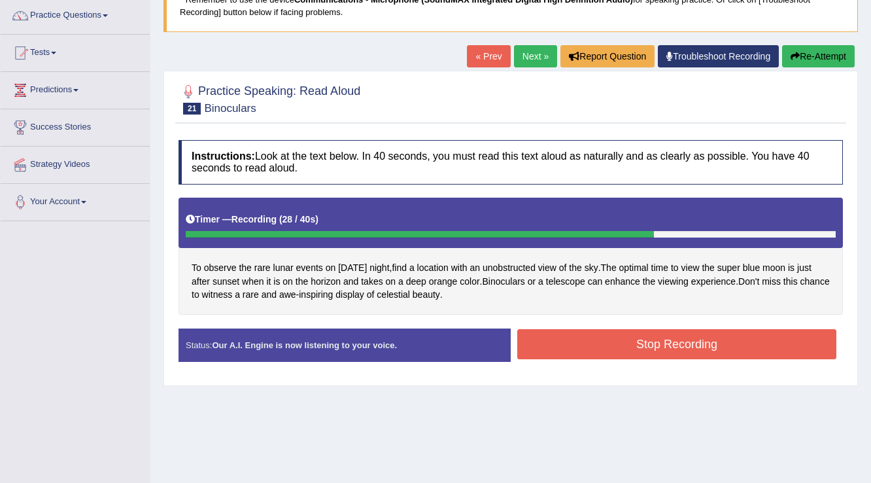
click at [632, 357] on div "Stop Recording" at bounding box center [677, 345] width 332 height 33
click at [622, 350] on button "Stop Recording" at bounding box center [676, 344] width 319 height 30
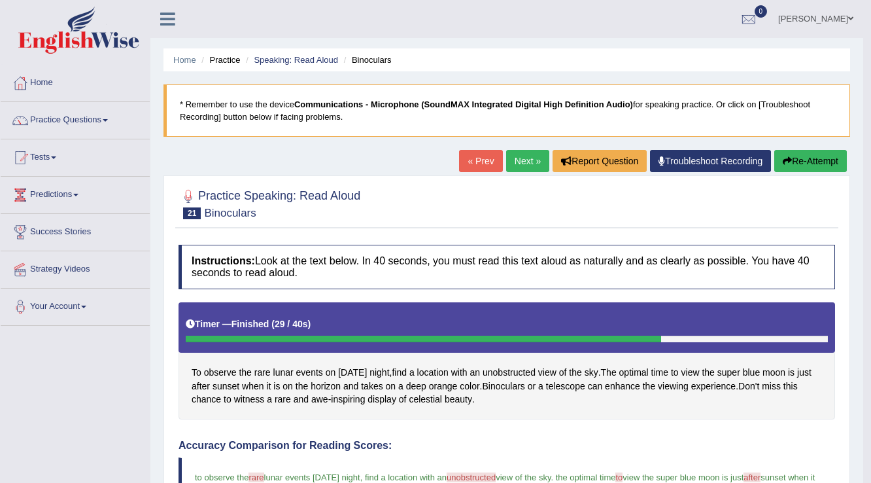
click at [523, 160] on link "Next »" at bounding box center [527, 161] width 43 height 22
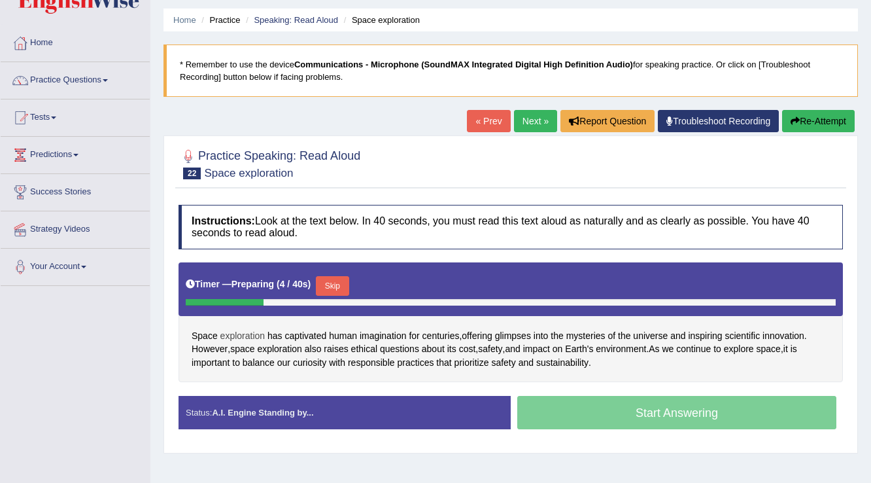
scroll to position [52, 0]
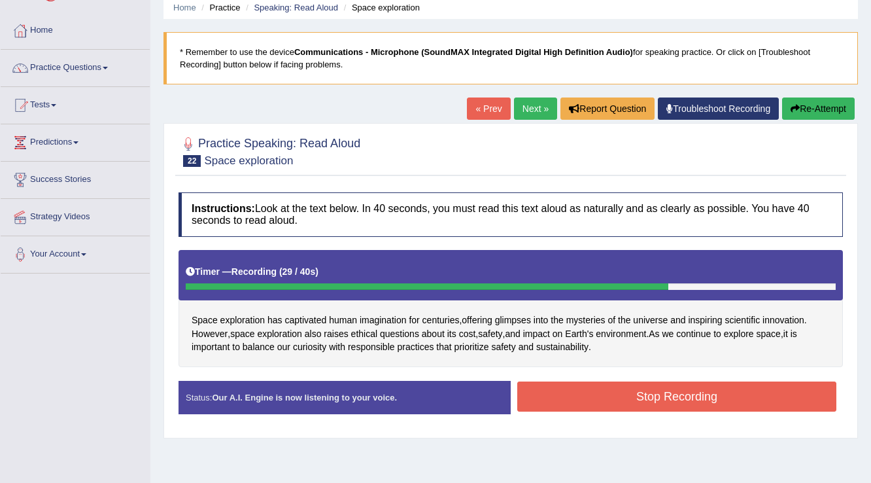
click at [646, 399] on button "Stop Recording" at bounding box center [676, 396] width 319 height 30
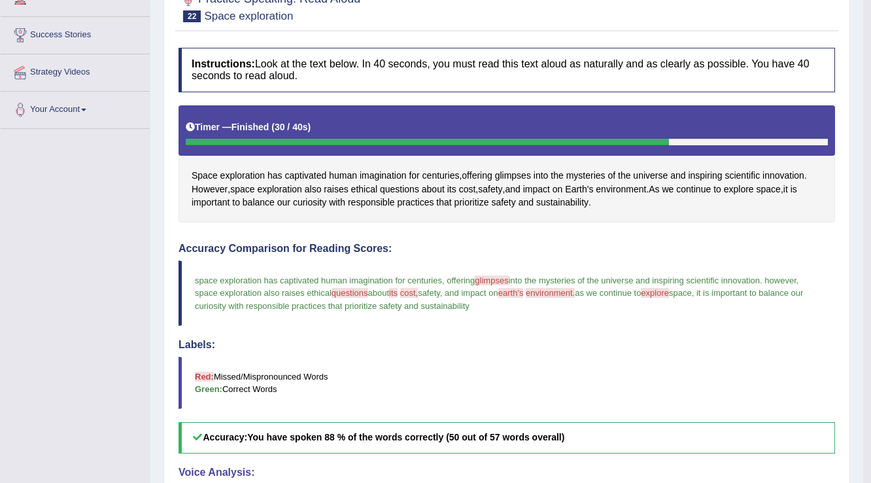
scroll to position [40, 0]
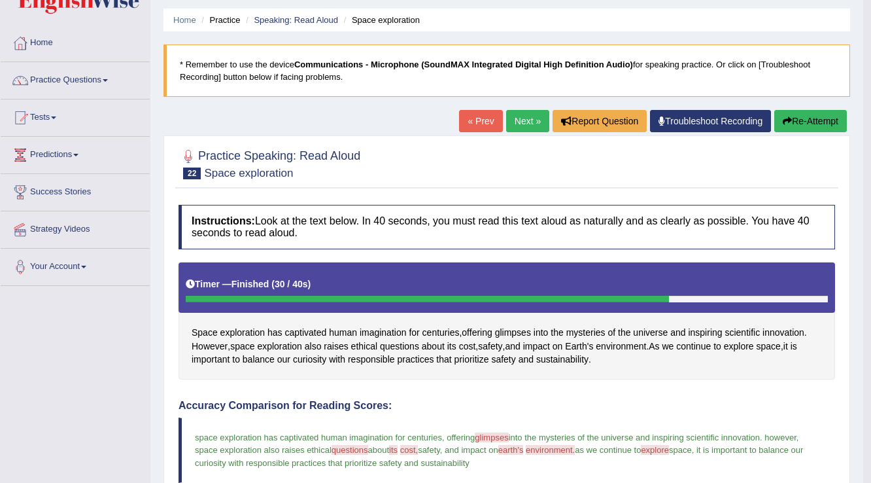
click at [520, 123] on link "Next »" at bounding box center [527, 121] width 43 height 22
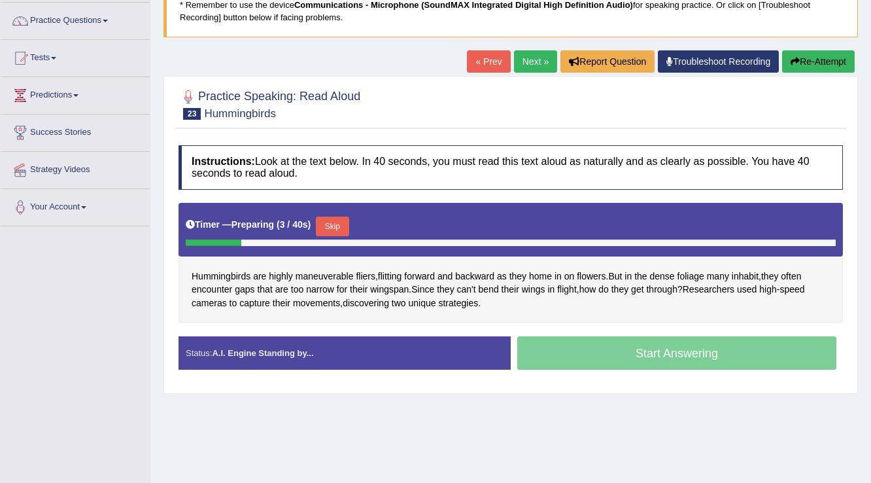
scroll to position [105, 0]
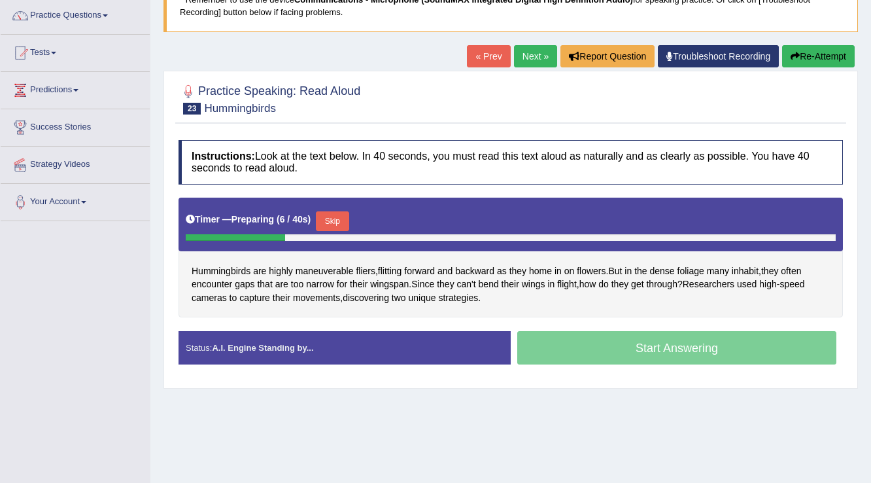
click at [531, 58] on link "Next »" at bounding box center [535, 56] width 43 height 22
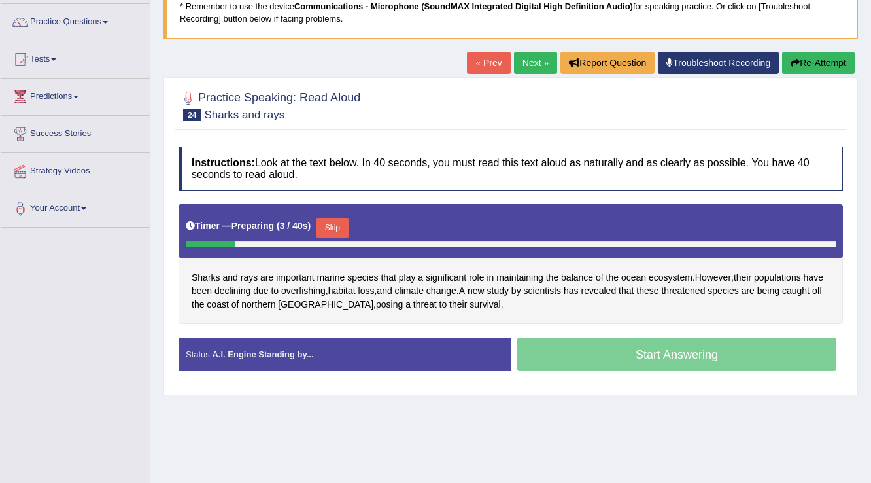
scroll to position [105, 0]
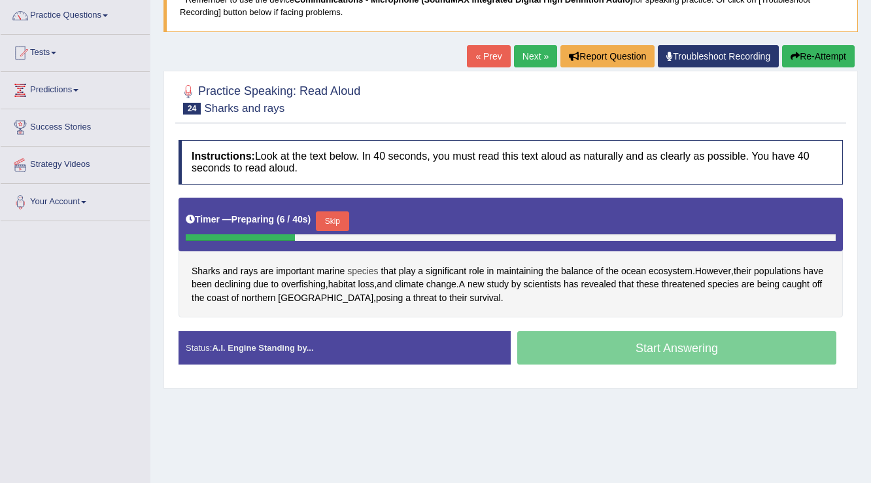
click at [356, 269] on span "species" at bounding box center [362, 271] width 31 height 14
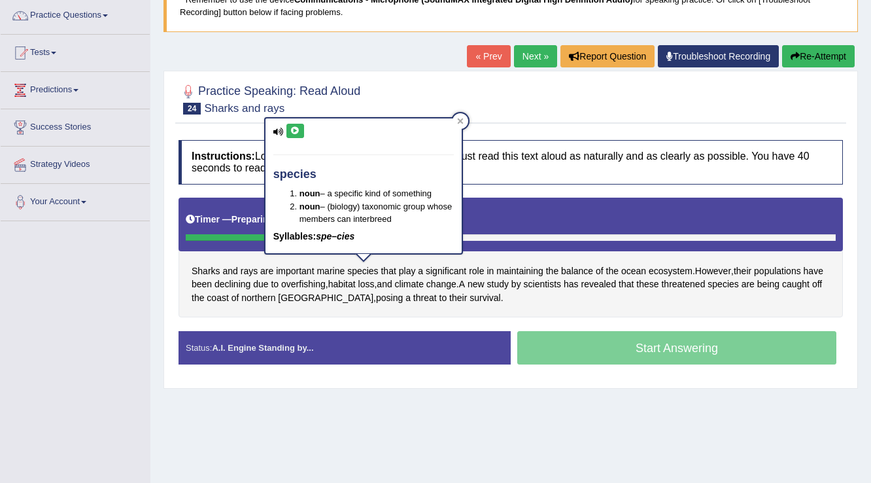
click at [277, 131] on icon at bounding box center [278, 131] width 10 height 8
click at [290, 130] on icon at bounding box center [295, 131] width 10 height 8
click at [499, 412] on div "Home Practice Speaking: Read Aloud Sharks and rays * Remember to use the device…" at bounding box center [510, 222] width 721 height 654
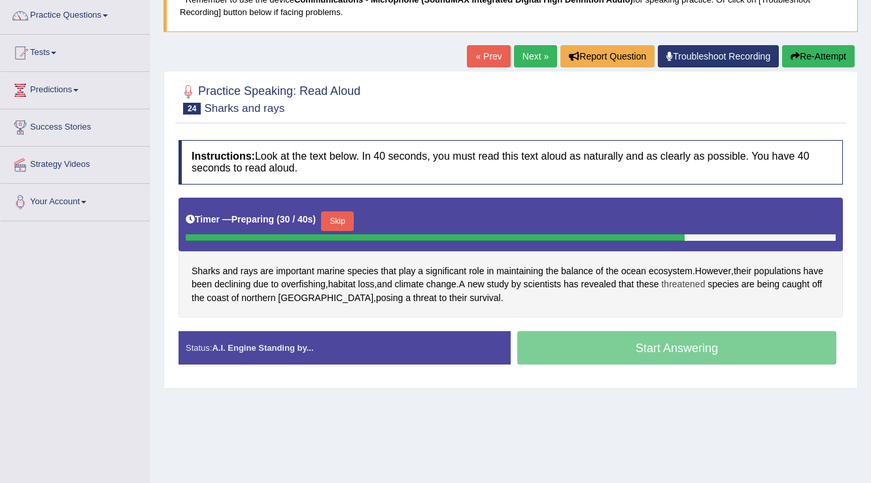
click at [698, 288] on span "threatened" at bounding box center [683, 284] width 44 height 14
click at [698, 288] on body "Toggle navigation Home Practice Questions Speaking Practice Read Aloud Repeat S…" at bounding box center [435, 136] width 871 height 483
click at [700, 285] on span "threatened" at bounding box center [683, 284] width 44 height 14
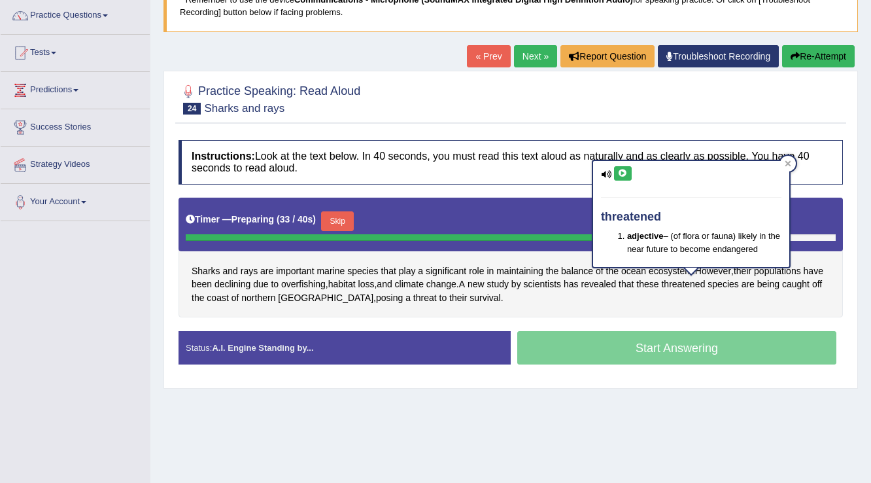
click at [625, 173] on icon at bounding box center [623, 173] width 10 height 8
click at [691, 420] on div "Home Practice Speaking: Read Aloud Sharks and rays * Remember to use the device…" at bounding box center [510, 222] width 721 height 654
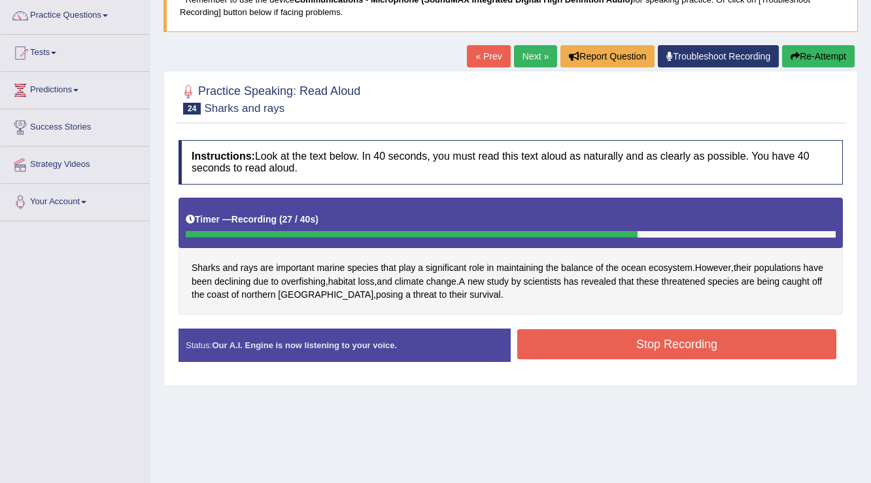
click at [660, 346] on button "Stop Recording" at bounding box center [676, 344] width 319 height 30
click at [660, 346] on div "Status: Our A.I. Engine is now listening to your voice. Start Answering Stop Re…" at bounding box center [510, 351] width 664 height 46
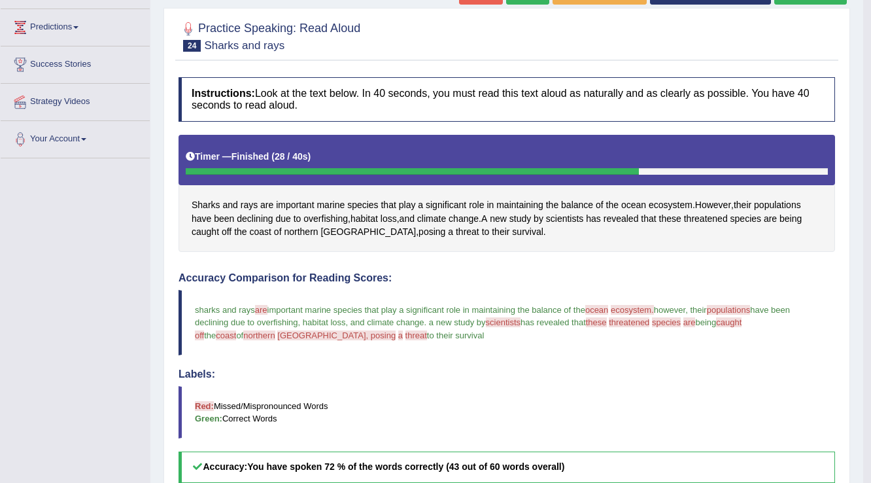
scroll to position [40, 0]
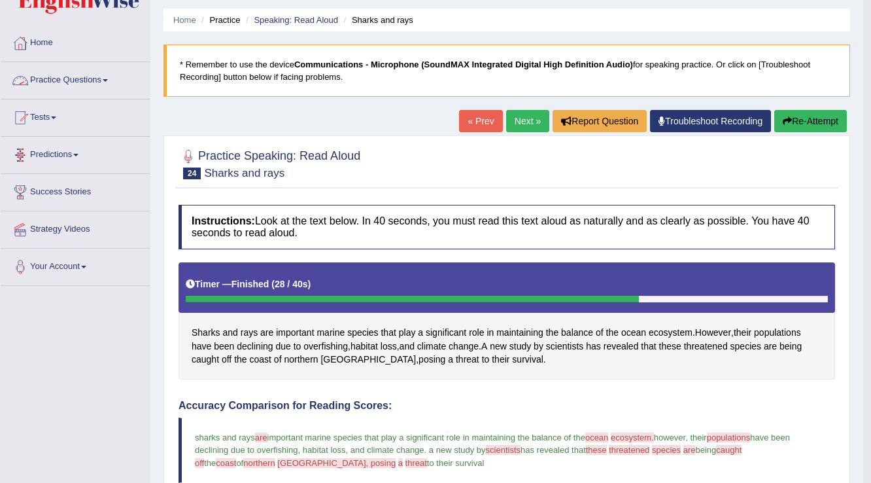
click at [83, 84] on link "Practice Questions" at bounding box center [75, 78] width 149 height 33
click at [86, 74] on link "Practice Questions" at bounding box center [75, 78] width 149 height 33
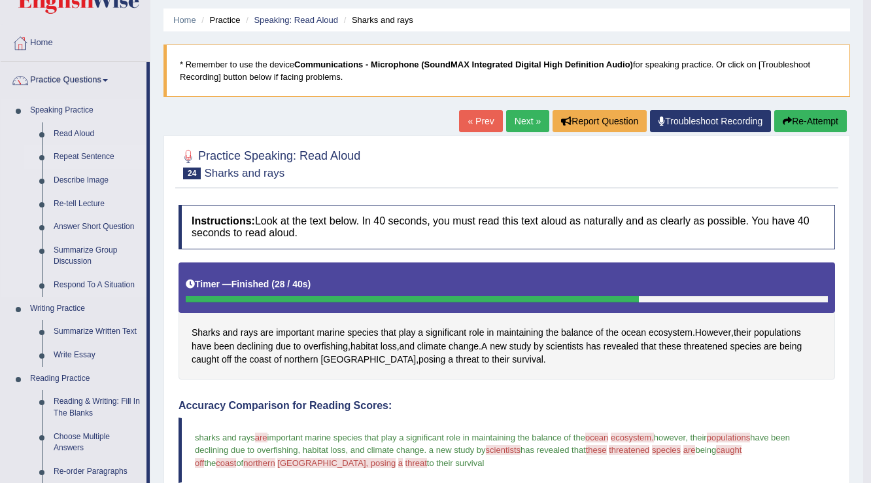
click at [89, 159] on link "Repeat Sentence" at bounding box center [97, 157] width 99 height 24
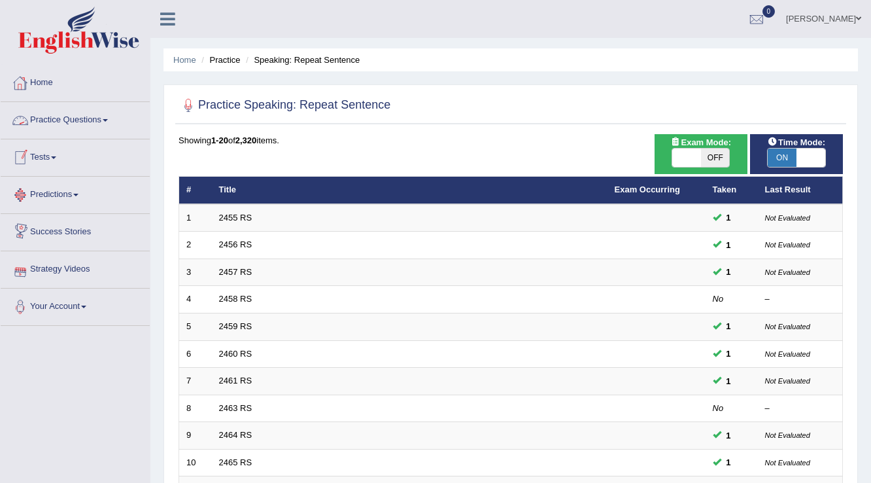
click at [69, 122] on link "Practice Questions" at bounding box center [75, 118] width 149 height 33
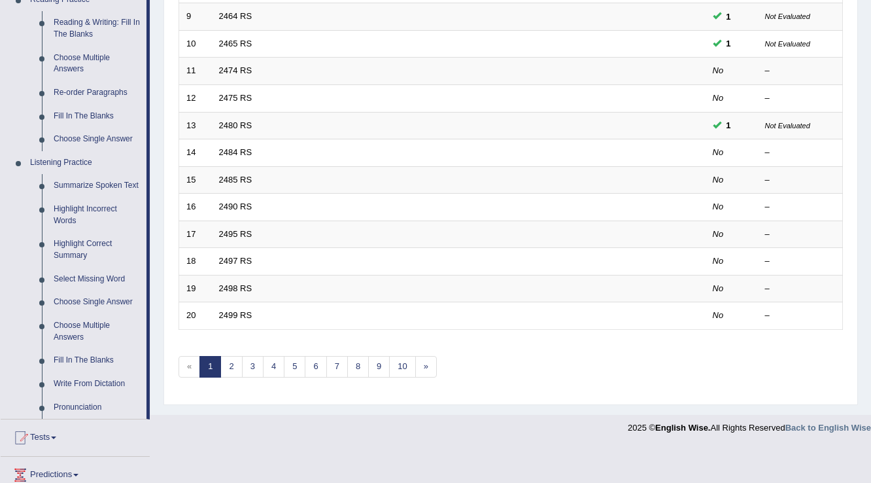
scroll to position [541, 0]
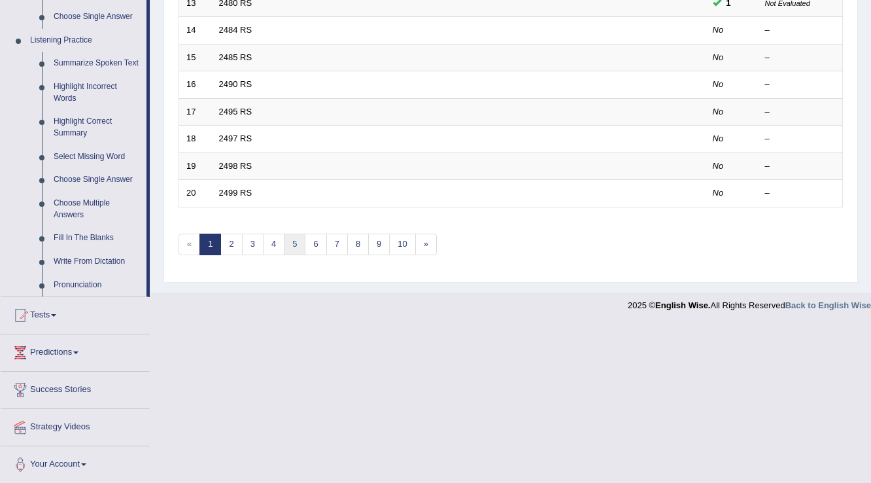
click at [292, 243] on link "5" at bounding box center [295, 244] width 22 height 22
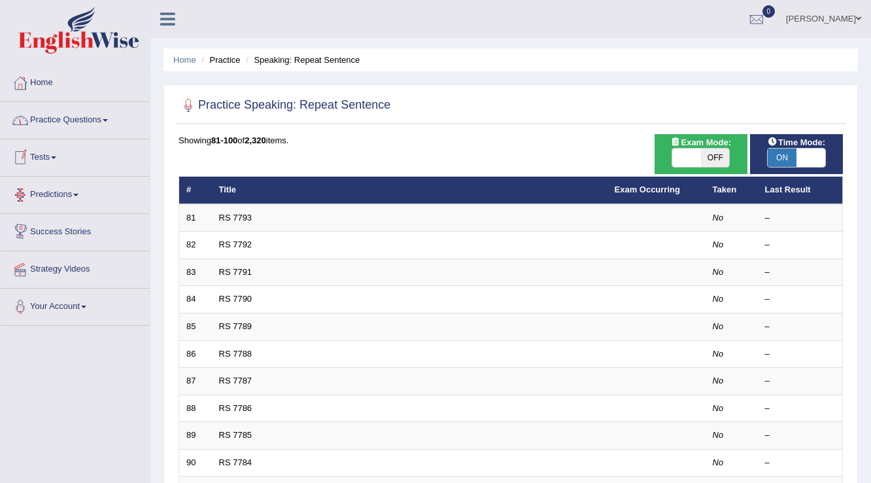
click at [52, 126] on link "Practice Questions" at bounding box center [75, 118] width 149 height 33
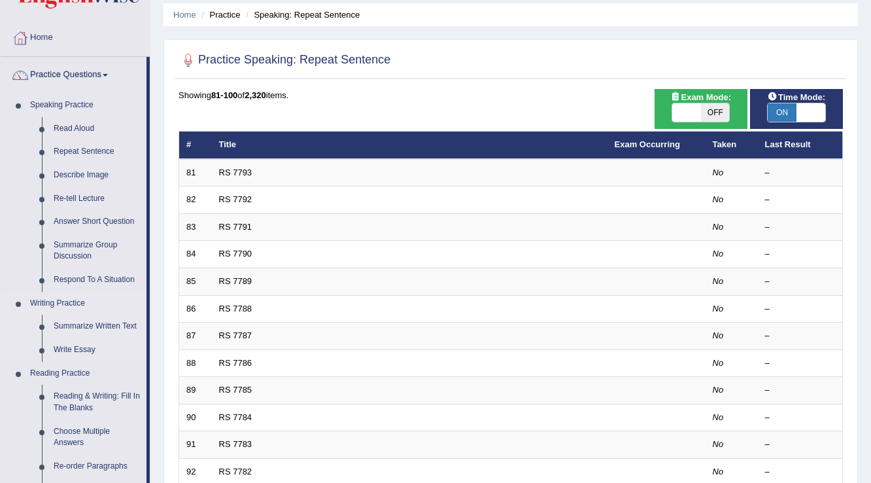
scroll to position [157, 0]
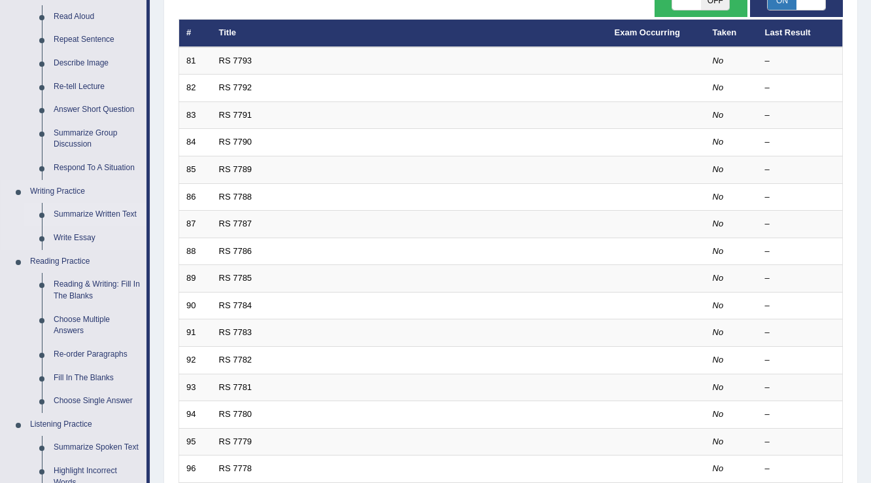
click at [76, 220] on link "Summarize Written Text" at bounding box center [97, 215] width 99 height 24
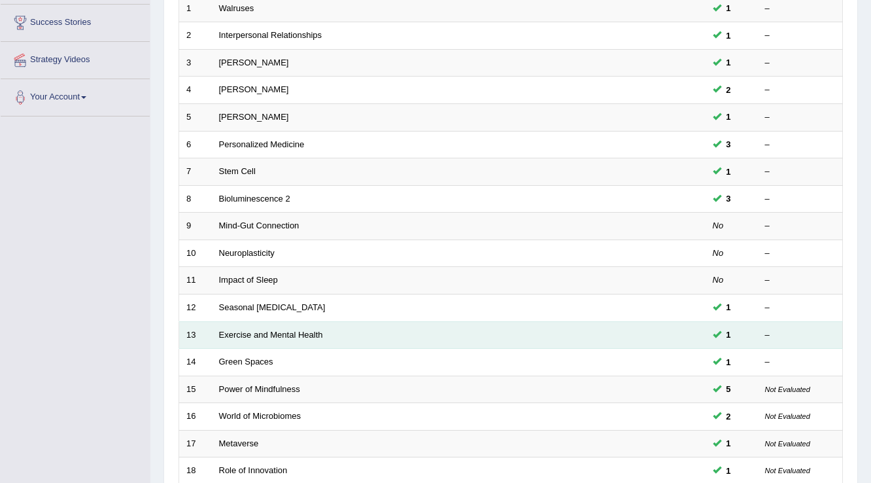
scroll to position [379, 0]
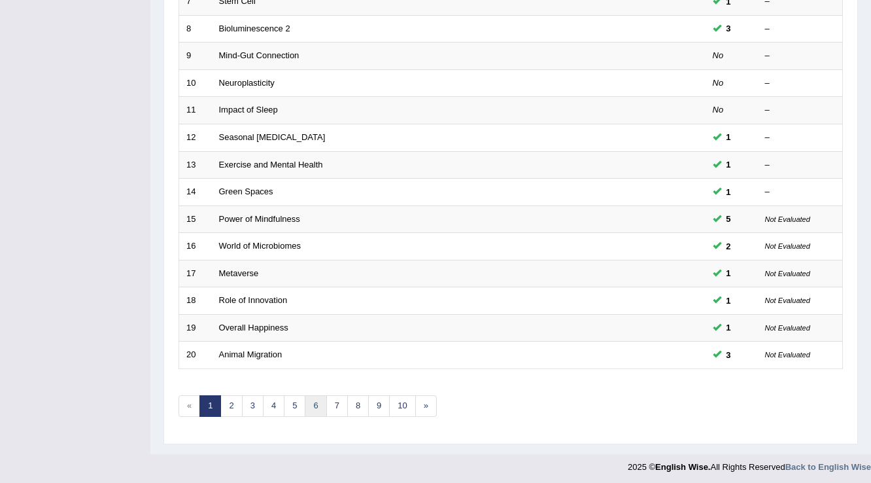
click at [316, 401] on link "6" at bounding box center [316, 406] width 22 height 22
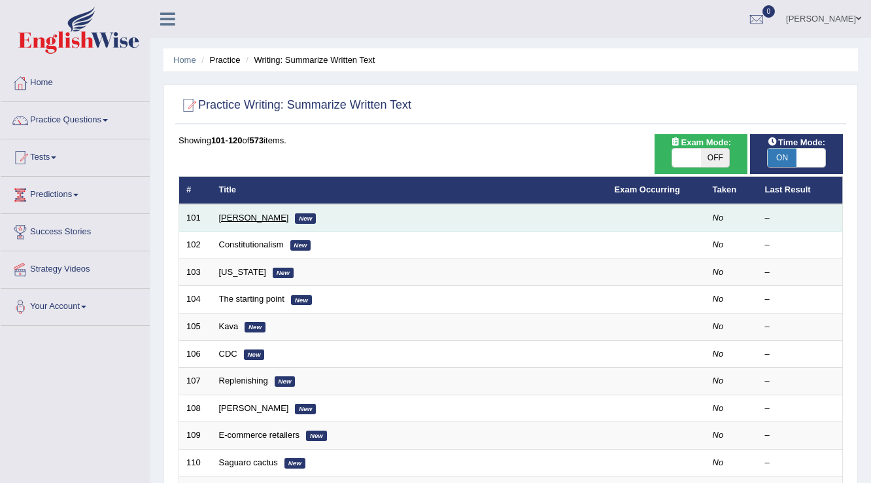
click at [235, 215] on link "[PERSON_NAME]" at bounding box center [254, 217] width 70 height 10
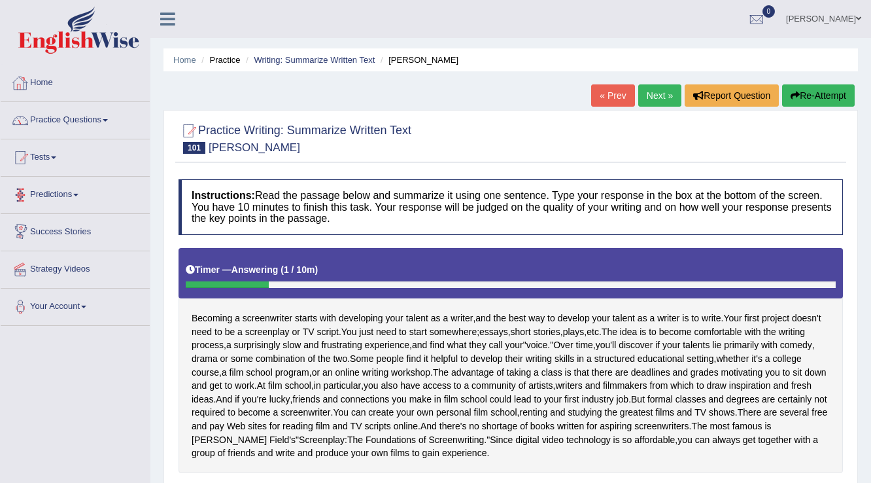
click at [67, 123] on link "Practice Questions" at bounding box center [75, 118] width 149 height 33
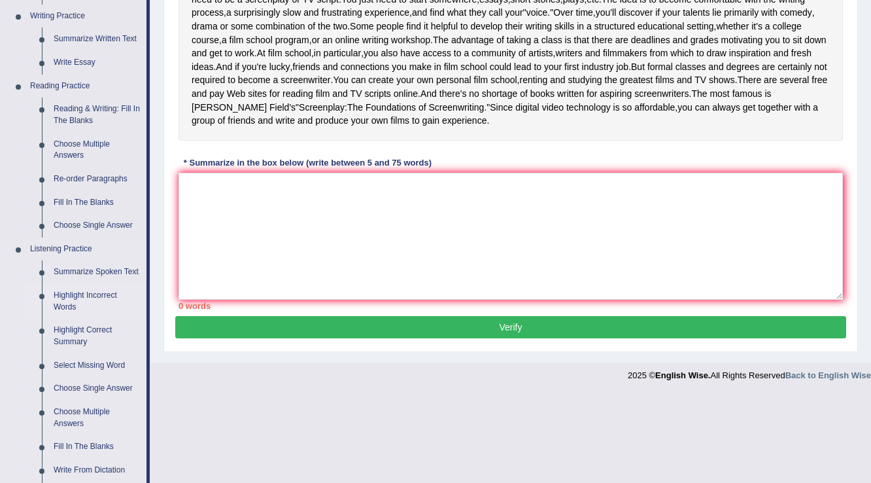
scroll to position [314, 0]
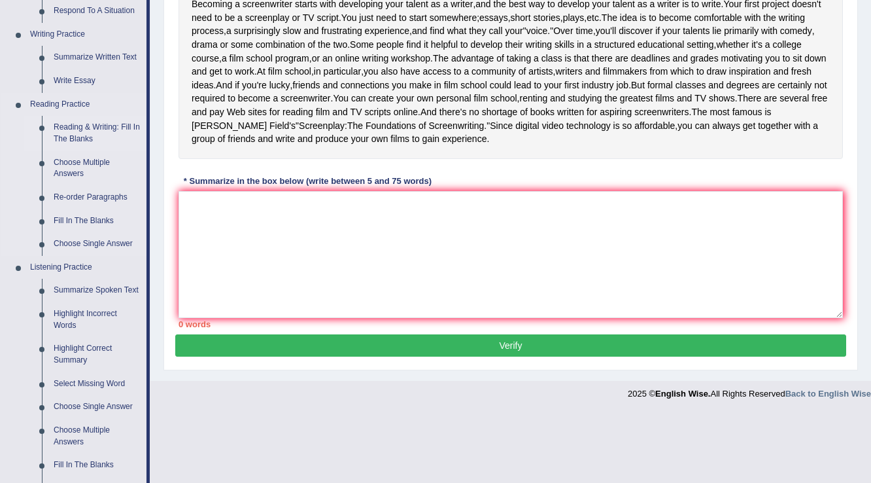
click at [86, 116] on link "Reading & Writing: Fill In The Blanks" at bounding box center [97, 133] width 99 height 35
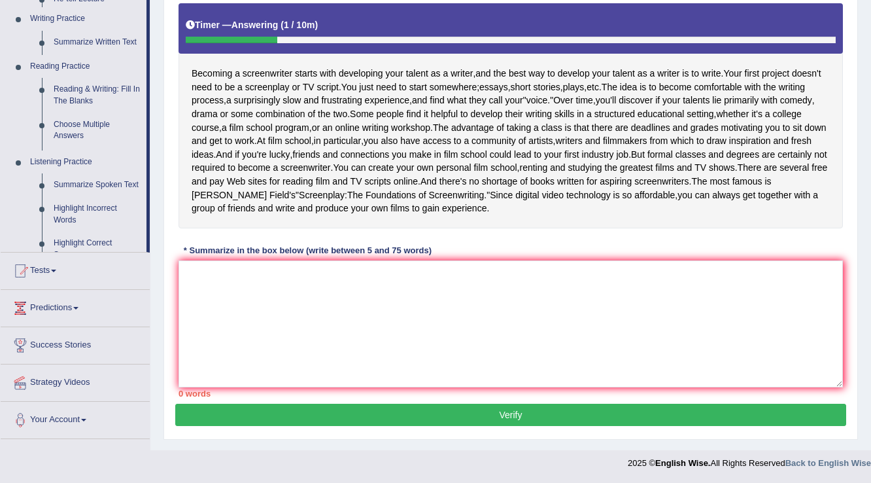
scroll to position [261, 0]
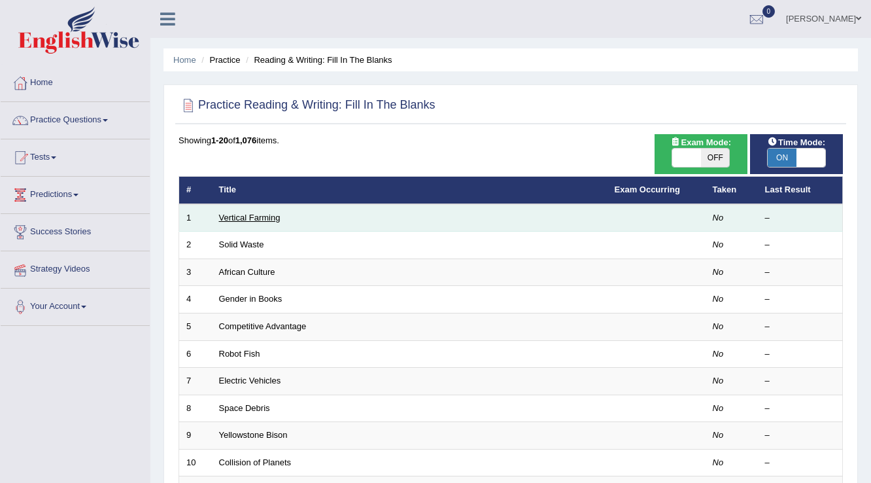
click at [231, 216] on link "Vertical Farming" at bounding box center [249, 217] width 61 height 10
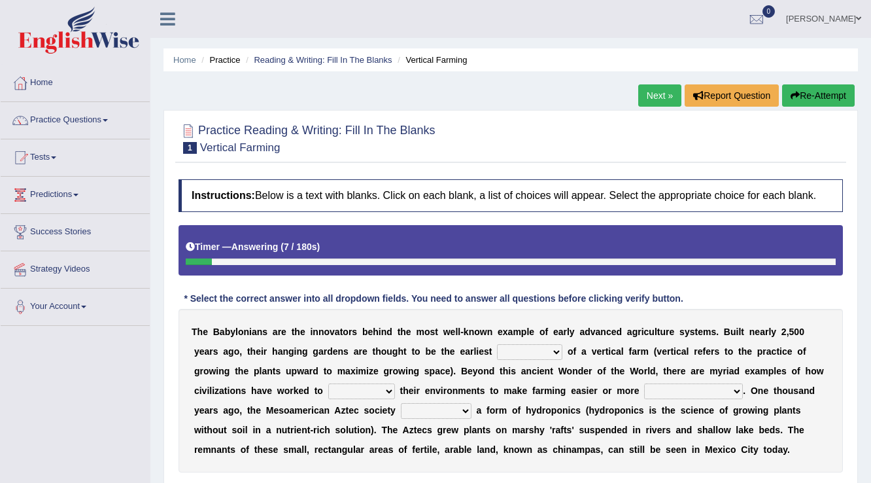
scroll to position [52, 0]
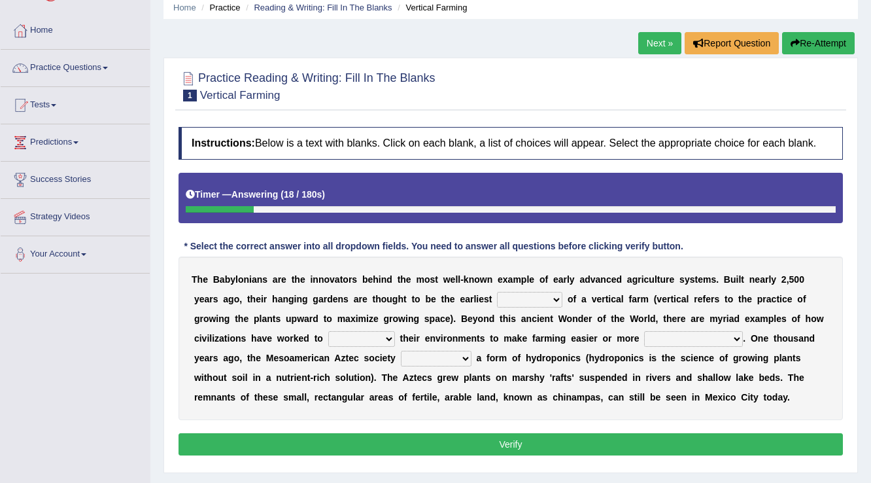
click at [523, 298] on select "prototype failure discredit protocol" at bounding box center [529, 300] width 65 height 16
click at [554, 298] on select "prototype failure discredit protocol" at bounding box center [529, 300] width 65 height 16
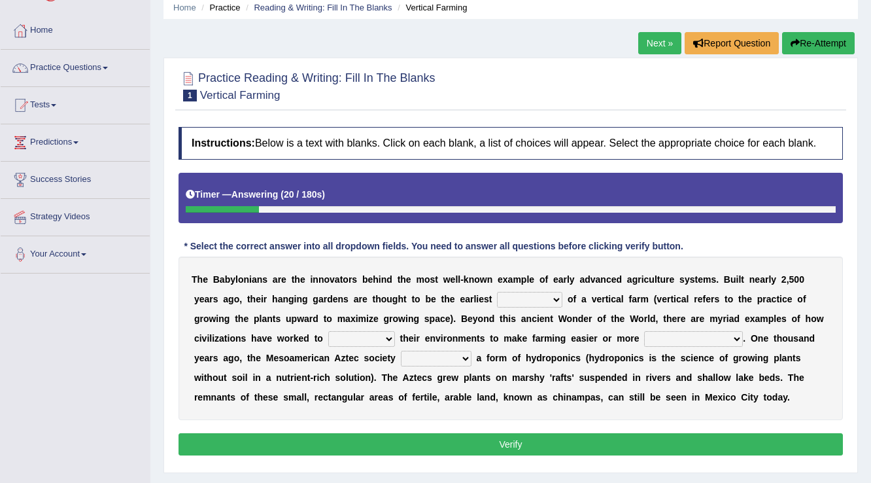
click at [554, 298] on select "prototype failure discredit protocol" at bounding box center [529, 300] width 65 height 16
click at [614, 296] on b "c" at bounding box center [613, 299] width 5 height 10
click at [355, 339] on select "manipulate escape respect disarrange" at bounding box center [361, 339] width 67 height 16
click at [640, 337] on b at bounding box center [641, 338] width 5 height 10
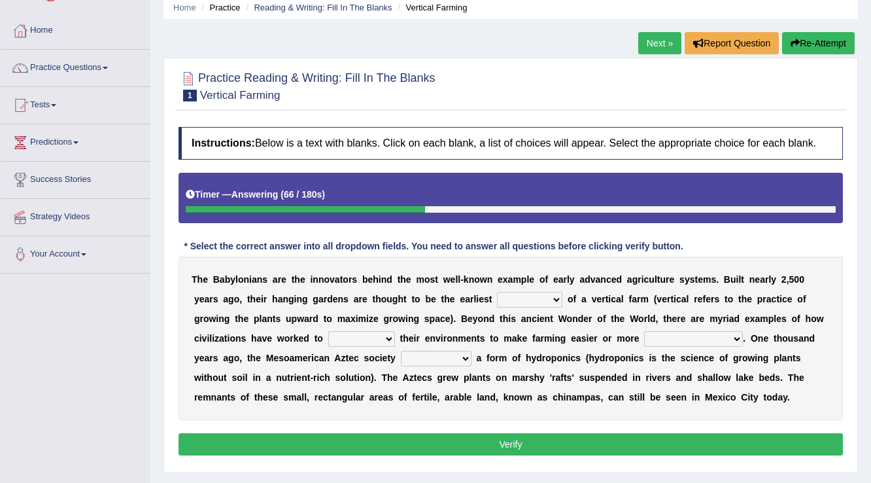
click at [668, 335] on select "productive constructive connective counterproductive" at bounding box center [693, 339] width 99 height 16
select select "productive"
click at [644, 331] on select "productive constructive connective counterproductive" at bounding box center [693, 339] width 99 height 16
click at [366, 335] on select "manipulate escape respect disarrange" at bounding box center [361, 339] width 67 height 16
select select "respect"
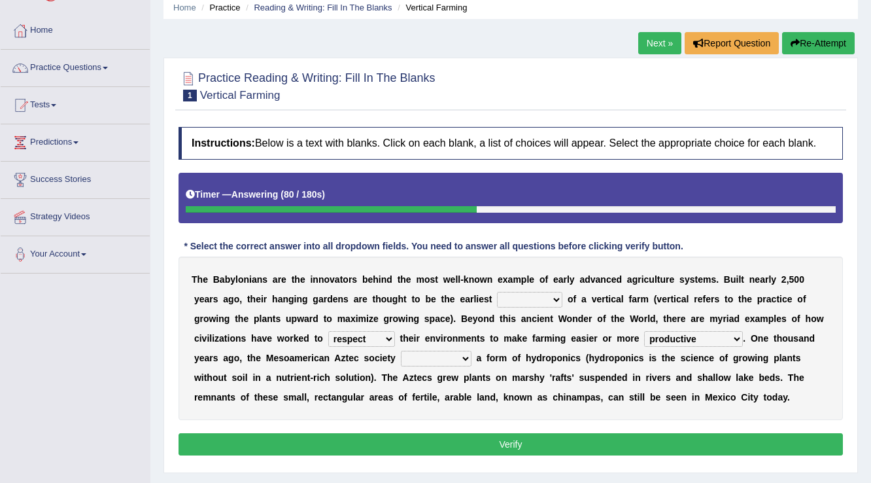
click at [328, 331] on select "manipulate escape respect disarrange" at bounding box center [361, 339] width 67 height 16
click at [514, 300] on select "prototype failure discredit protocol" at bounding box center [529, 300] width 65 height 16
select select "prototype"
click at [497, 292] on select "prototype failure discredit protocol" at bounding box center [529, 300] width 65 height 16
click at [450, 359] on select "domineered volunteered pioneered engineered" at bounding box center [436, 358] width 71 height 16
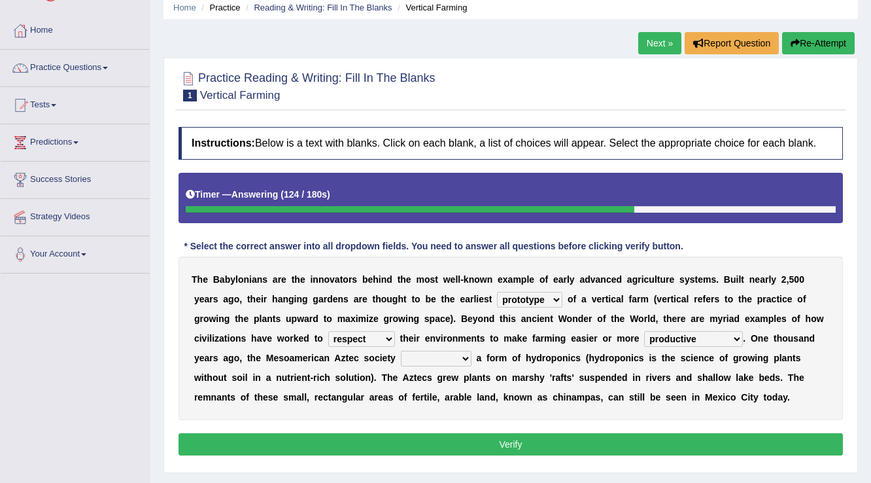
click at [523, 411] on div "T h e B a b y l o n i a n s a r e t h e i n n o v a t o r s b e h i n d t h e m…" at bounding box center [510, 337] width 664 height 163
click at [437, 347] on div "T h e B a b y l o n i a n s a r e t h e i n n o v a t o r s b e h i n d t h e m…" at bounding box center [510, 337] width 664 height 163
click at [439, 351] on select "domineered volunteered pioneered engineered" at bounding box center [436, 358] width 71 height 16
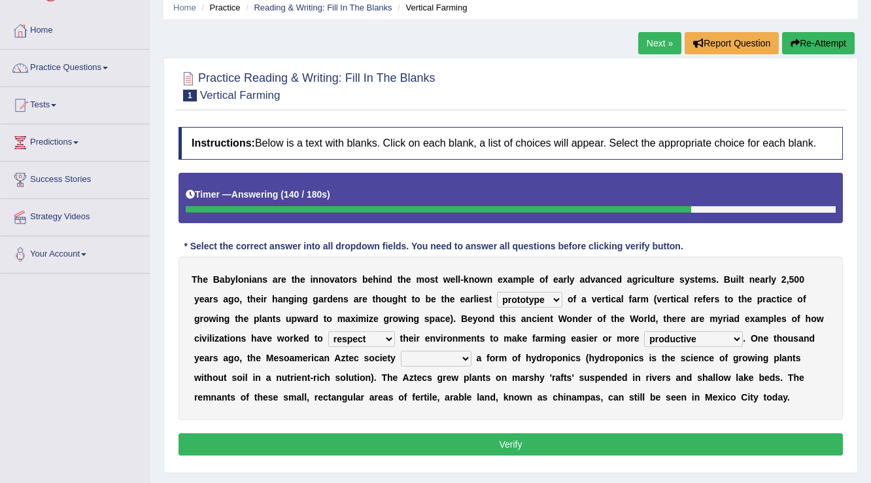
click at [161, 398] on div "Home Practice Reading & Writing: Fill In The Blanks Vertical Farming Next » Rep…" at bounding box center [510, 275] width 721 height 654
click at [443, 356] on select "domineered volunteered pioneered engineered" at bounding box center [436, 358] width 71 height 16
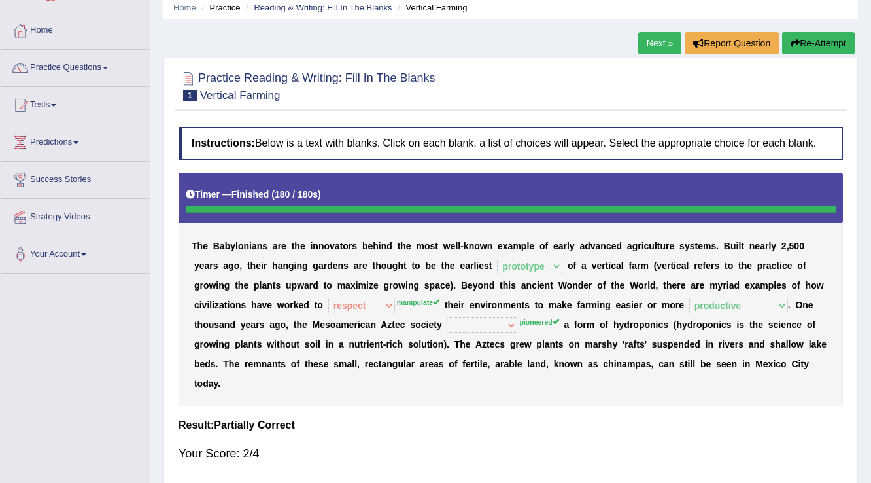
click at [652, 44] on link "Next »" at bounding box center [659, 43] width 43 height 22
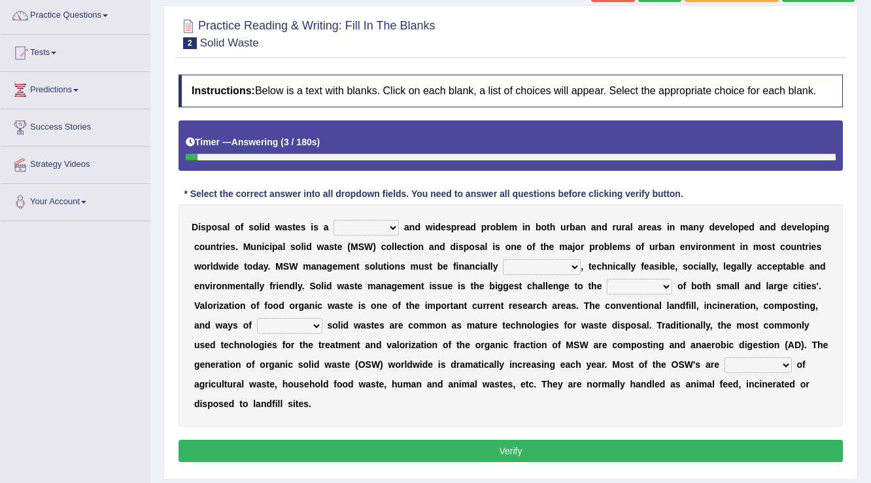
click at [376, 226] on select "slanting stinging stalling shafting" at bounding box center [365, 228] width 65 height 16
click at [398, 227] on select "slanting stinging stalling shafting" at bounding box center [365, 228] width 65 height 16
click at [397, 226] on select "slanting stinging stalling shafting" at bounding box center [365, 228] width 65 height 16
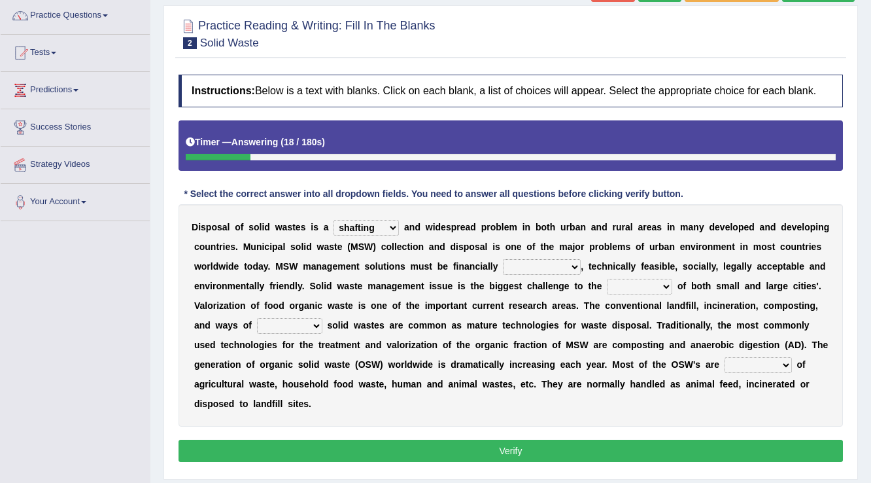
click at [333, 220] on select "slanting stinging stalling shafting" at bounding box center [365, 228] width 65 height 16
click at [387, 228] on select "slanting stinging stalling shafting" at bounding box center [365, 228] width 65 height 16
select select "slanting"
click at [333, 220] on select "slanting stinging stalling shafting" at bounding box center [365, 228] width 65 height 16
click at [541, 265] on select "unattainable sustainable objectionable treasonable" at bounding box center [542, 267] width 78 height 16
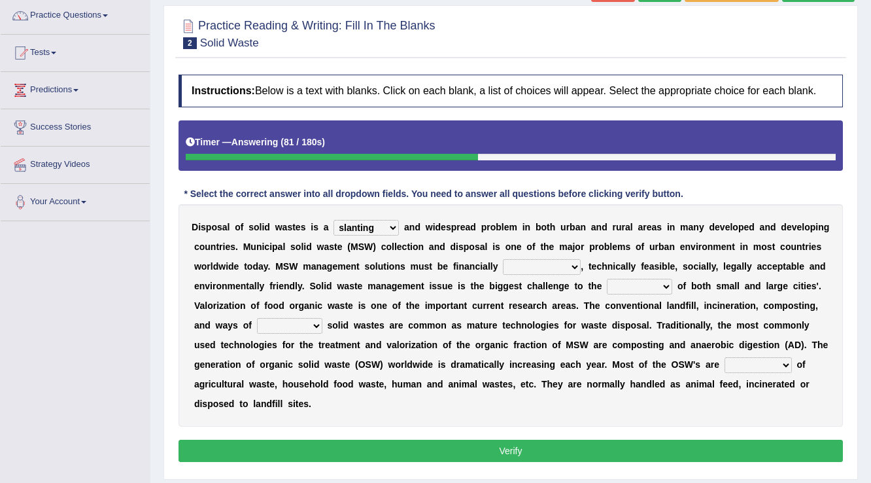
select select "sustainable"
click at [503, 259] on select "unattainable sustainable objectionable treasonable" at bounding box center [542, 267] width 78 height 16
click at [543, 259] on select "unattainable sustainable objectionable treasonable" at bounding box center [542, 267] width 78 height 16
click at [543, 264] on select "unattainable sustainable objectionable treasonable" at bounding box center [542, 267] width 78 height 16
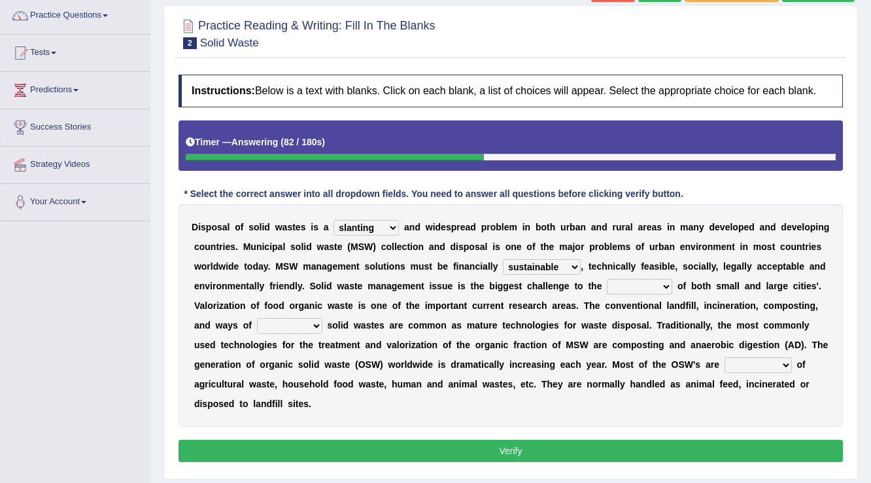
click at [543, 264] on select "unattainable sustainable objectionable treasonable" at bounding box center [542, 267] width 78 height 16
click at [543, 267] on select "unattainable sustainable objectionable treasonable" at bounding box center [542, 267] width 78 height 16
click at [627, 279] on select "plants culture authorities history" at bounding box center [639, 287] width 65 height 16
drag, startPoint x: 628, startPoint y: 277, endPoint x: 656, endPoint y: 273, distance: 29.0
click at [628, 279] on select "plants culture authorities history" at bounding box center [639, 287] width 65 height 16
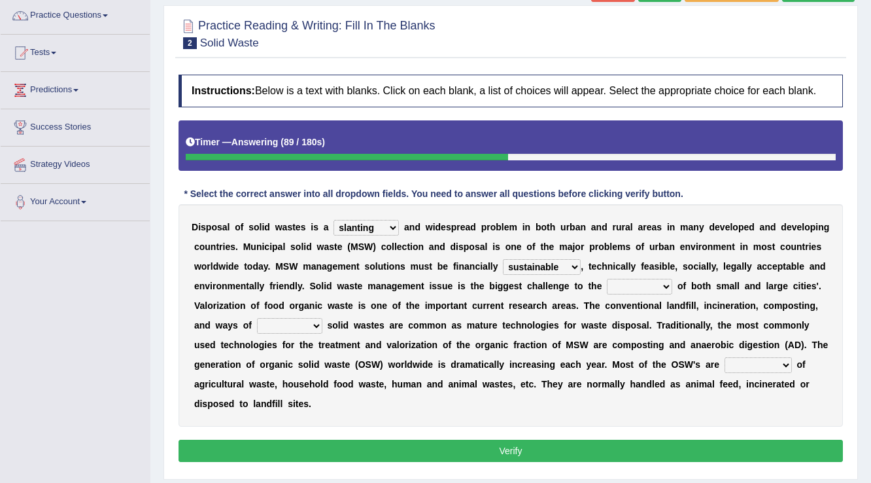
click at [656, 283] on select "plants culture authorities history" at bounding box center [639, 287] width 65 height 16
select select "authorities"
click at [607, 279] on select "plants culture authorities history" at bounding box center [639, 287] width 65 height 16
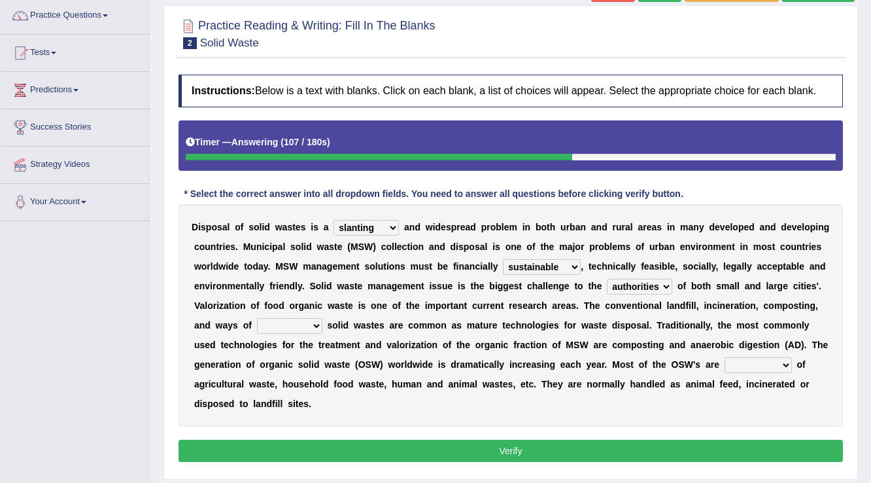
click at [636, 284] on select "plants culture authorities history" at bounding box center [639, 287] width 65 height 16
click at [299, 326] on select "reserving preserving deserving handling" at bounding box center [289, 326] width 65 height 16
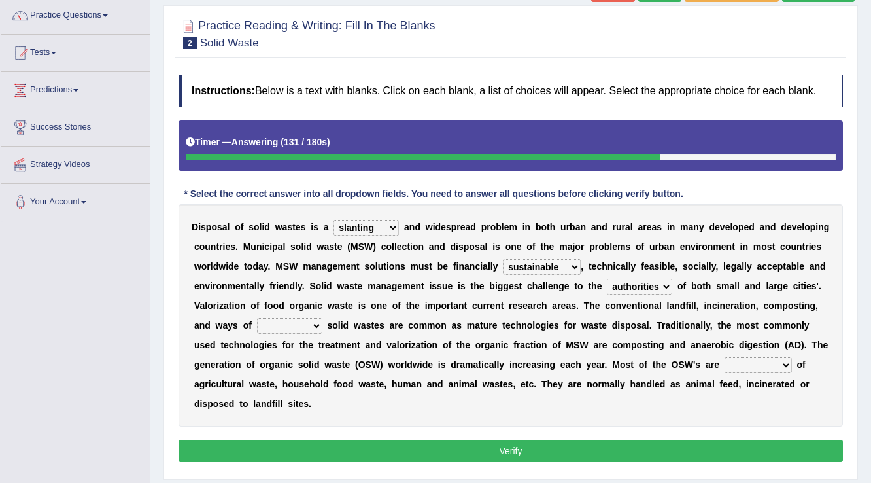
select select "preserving"
click at [257, 318] on select "reserving preserving deserving handling" at bounding box center [289, 326] width 65 height 16
click at [743, 365] on select "composed disposed composing disposing" at bounding box center [757, 365] width 67 height 16
select select "composed"
click at [724, 357] on select "composed disposed composing disposing" at bounding box center [757, 365] width 67 height 16
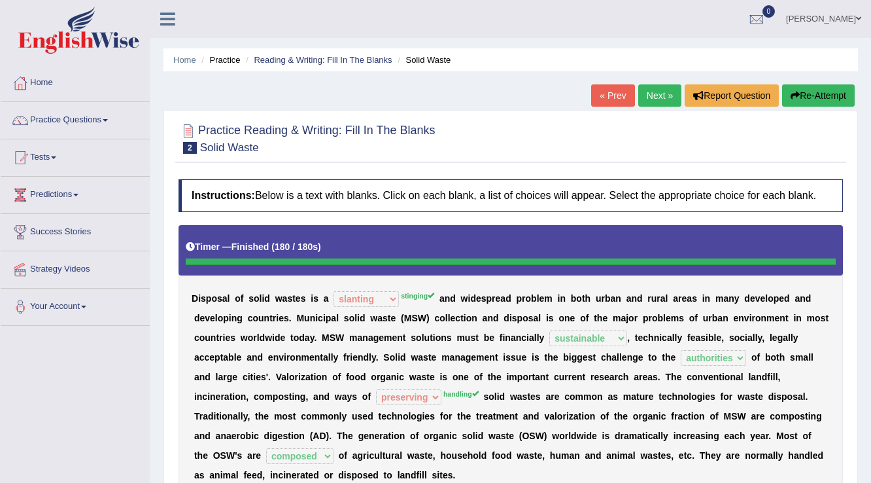
click at [653, 95] on link "Next »" at bounding box center [659, 95] width 43 height 22
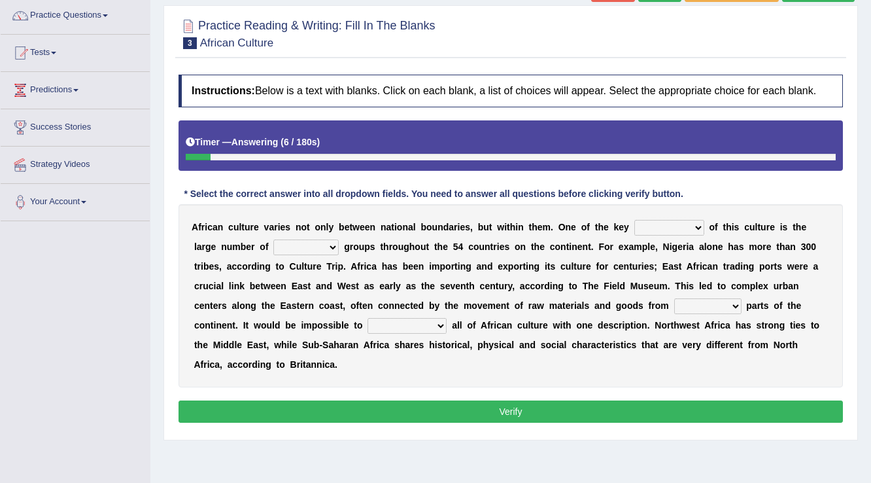
click at [675, 228] on select "conjectures features issues doubts" at bounding box center [669, 228] width 70 height 16
select select "features"
click at [634, 220] on select "conjectures features issues doubts" at bounding box center [669, 228] width 70 height 16
click at [331, 248] on select "ethic ethnic eugenic epic" at bounding box center [305, 247] width 65 height 16
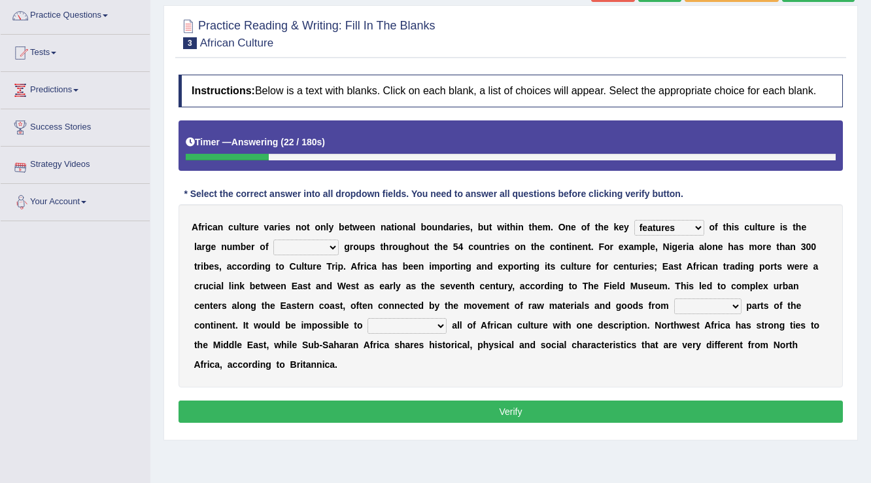
click at [331, 248] on select "ethic ethnic eugenic epic" at bounding box center [305, 247] width 65 height 16
select select "ethnic"
click at [273, 239] on select "ethic ethnic eugenic epic" at bounding box center [305, 247] width 65 height 16
click at [321, 282] on b "n" at bounding box center [324, 285] width 6 height 10
click at [694, 303] on select "forelocked interlocked unlocked landlocked" at bounding box center [707, 306] width 67 height 16
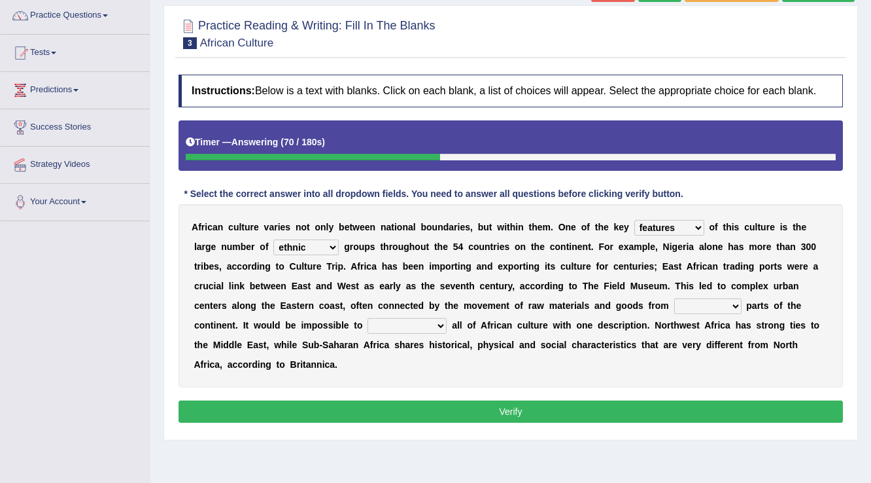
select select "landlocked"
click at [674, 298] on select "forelocked interlocked unlocked landlocked" at bounding box center [707, 306] width 67 height 16
click at [398, 326] on select "characterize conceptualize symbolize synthesize" at bounding box center [406, 326] width 79 height 16
click at [367, 318] on select "characterize conceptualize symbolize synthesize" at bounding box center [406, 326] width 79 height 16
click at [409, 324] on select "characterize conceptualize symbolize synthesize" at bounding box center [406, 326] width 79 height 16
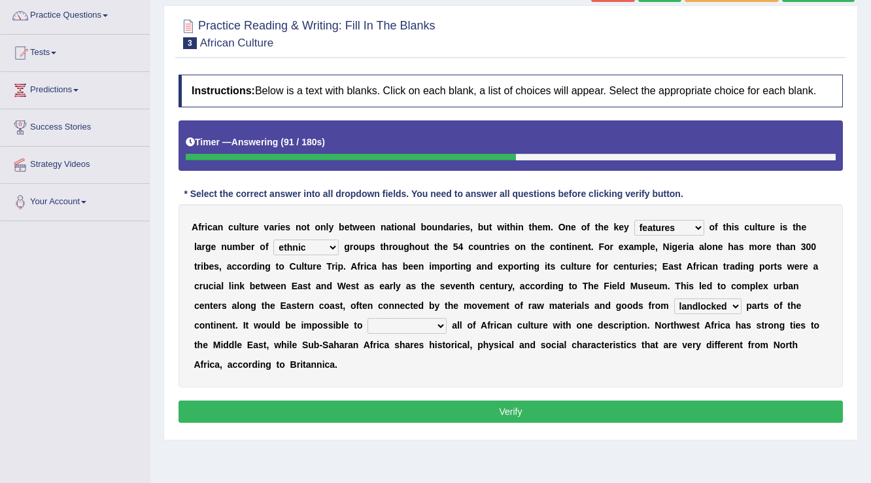
select select "symbolize"
click at [367, 318] on select "characterize conceptualize symbolize synthesize" at bounding box center [406, 326] width 79 height 16
click at [436, 321] on select "characterize conceptualize symbolize synthesize" at bounding box center [406, 326] width 79 height 16
click at [369, 411] on button "Verify" at bounding box center [510, 411] width 664 height 22
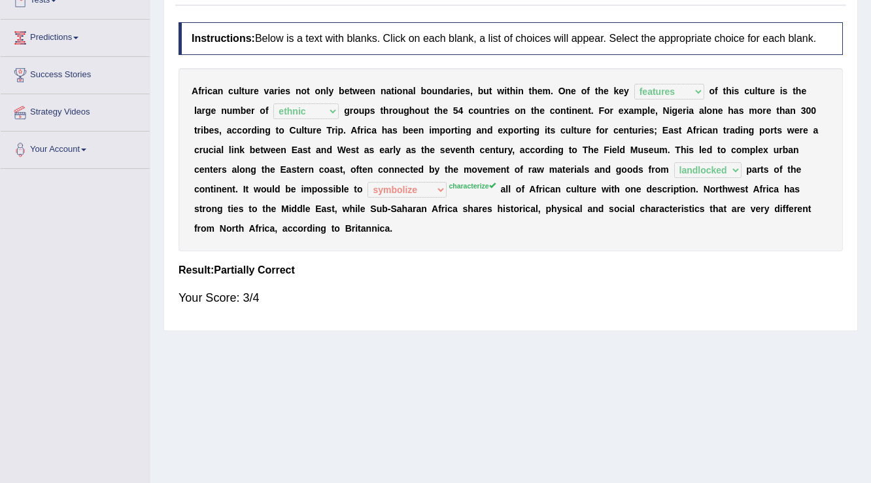
scroll to position [52, 0]
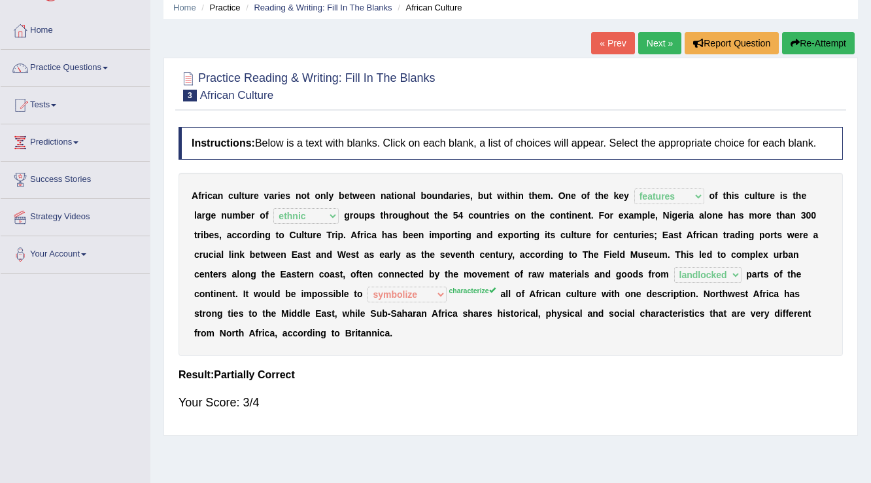
click at [663, 39] on link "Next »" at bounding box center [659, 43] width 43 height 22
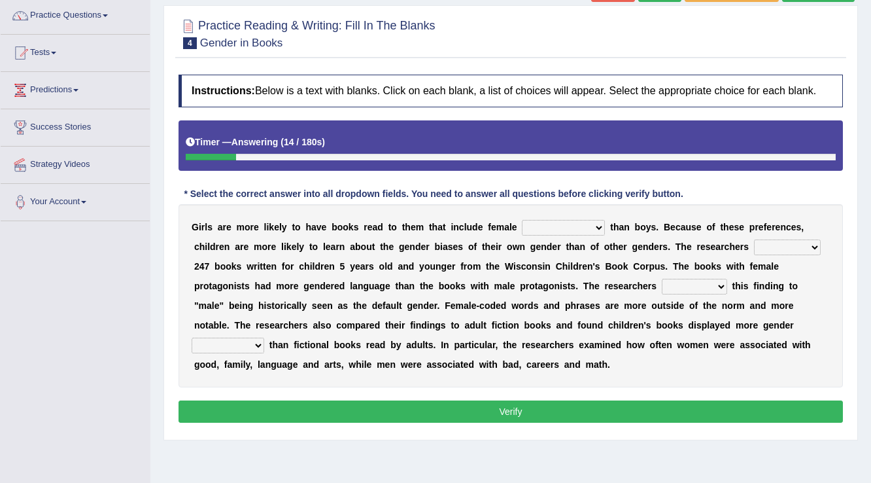
click at [578, 228] on select "protagonists cosmogonists agonists expressionists" at bounding box center [563, 228] width 83 height 16
select select "protagonists"
click at [522, 220] on select "protagonists cosmogonists agonists expressionists" at bounding box center [563, 228] width 83 height 16
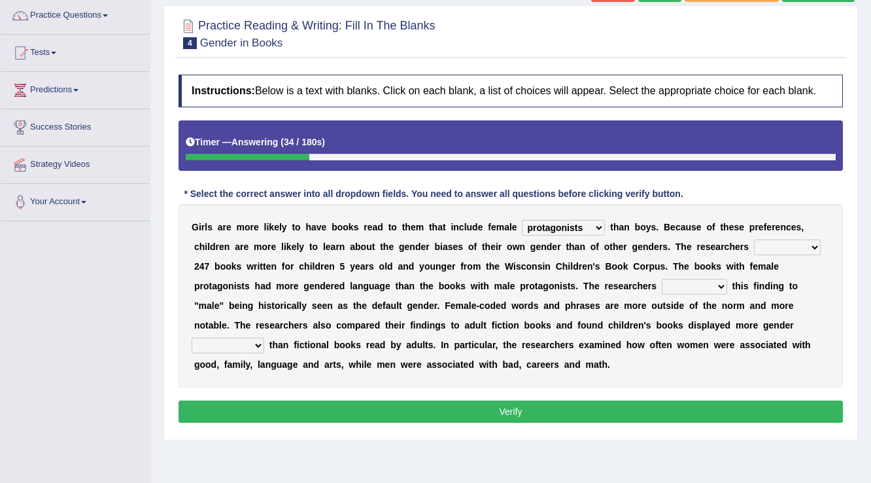
click at [779, 248] on select "hydrolyzed paralyzed catalyzed analyzed" at bounding box center [787, 247] width 67 height 16
drag, startPoint x: 809, startPoint y: 237, endPoint x: 814, endPoint y: 248, distance: 12.3
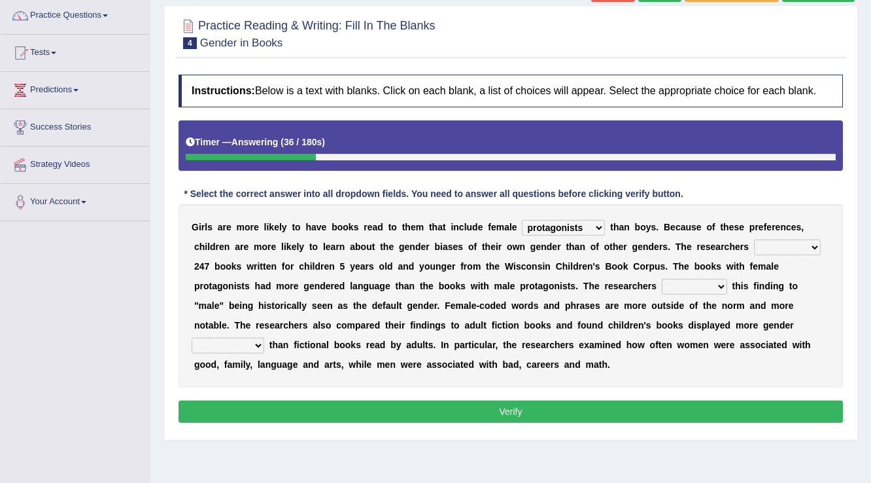
click at [811, 241] on select "hydrolyzed paralyzed catalyzed analyzed" at bounding box center [787, 247] width 67 height 16
select select "analyzed"
click at [754, 239] on select "hydrolyzed paralyzed catalyzed analyzed" at bounding box center [787, 247] width 67 height 16
click at [708, 286] on select "contribute tribute distribute attribute" at bounding box center [694, 287] width 65 height 16
select select "attribute"
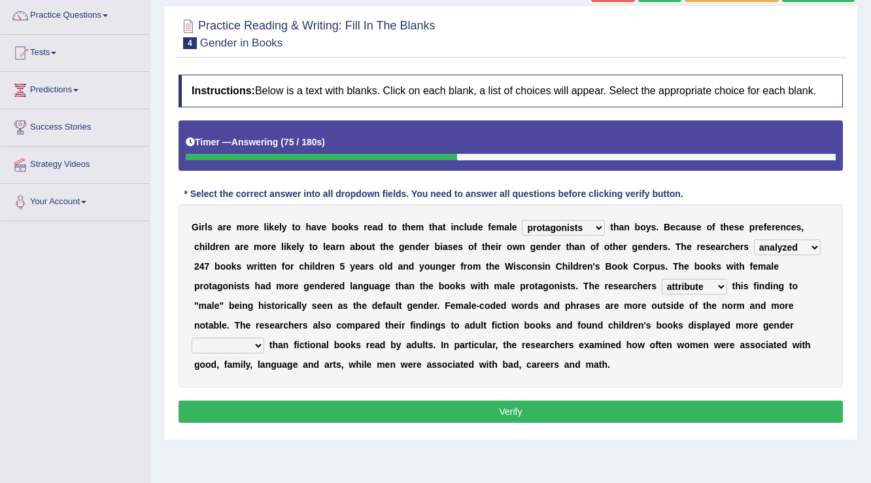
click at [662, 279] on select "contribute tribute distribute attribute" at bounding box center [694, 287] width 65 height 16
click at [227, 347] on select "stereotypes teletypes prototypes electrotypes" at bounding box center [228, 345] width 73 height 16
select select "stereotypes"
click at [192, 337] on select "stereotypes teletypes prototypes electrotypes" at bounding box center [228, 345] width 73 height 16
click at [653, 409] on button "Verify" at bounding box center [510, 411] width 664 height 22
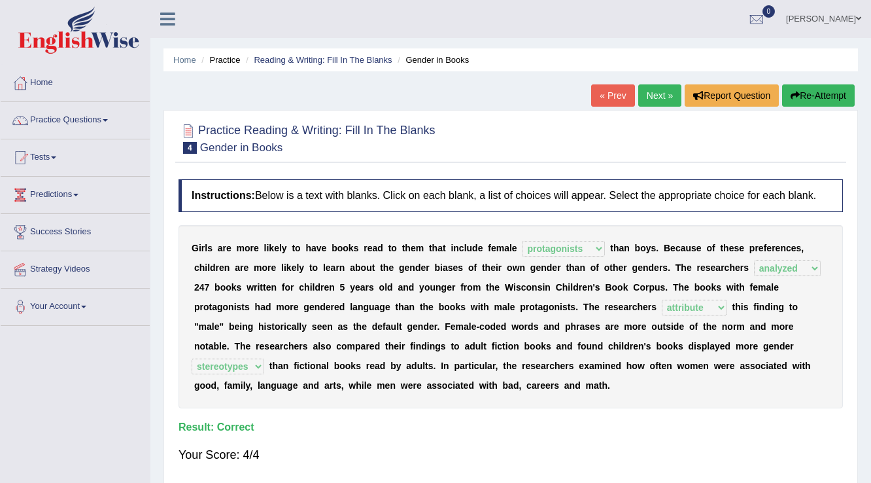
click at [652, 96] on link "Next »" at bounding box center [659, 95] width 43 height 22
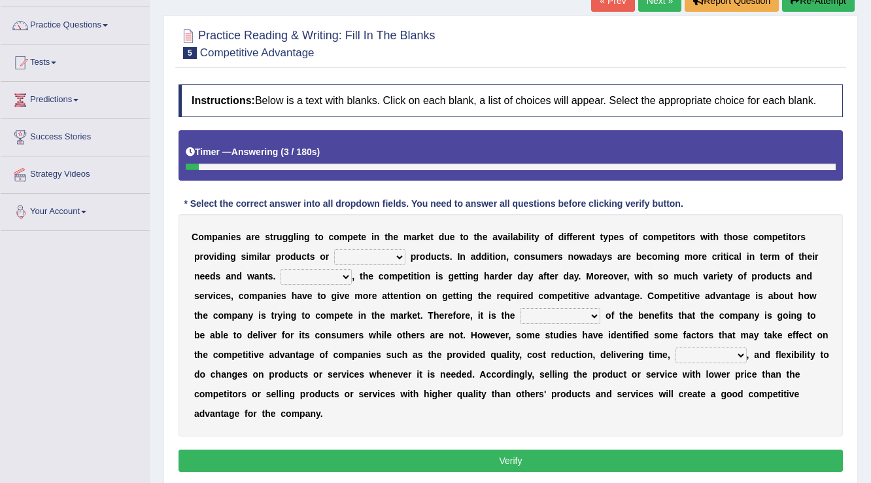
scroll to position [105, 0]
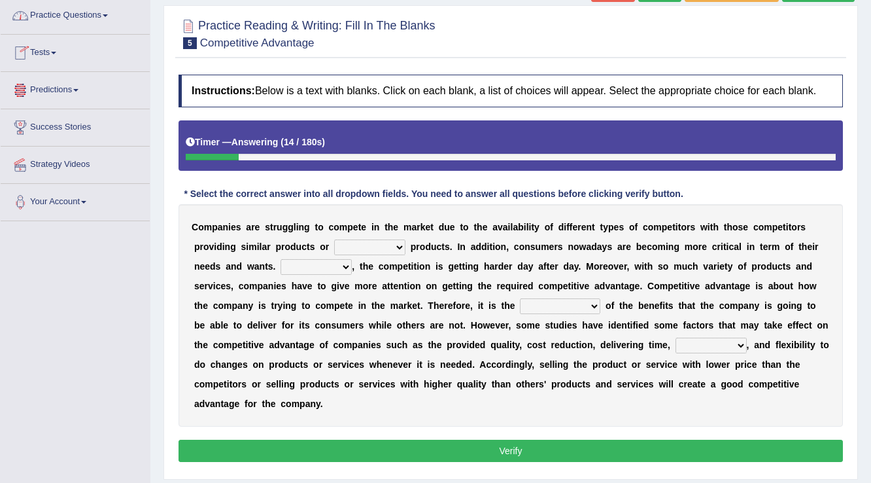
click at [398, 248] on select "constitution restitution substitution institution" at bounding box center [369, 247] width 71 height 16
select select "institution"
click at [334, 239] on select "constitution restitution substitution institution" at bounding box center [369, 247] width 71 height 16
click at [317, 268] on select "However Instead Additionally Therefore" at bounding box center [315, 267] width 71 height 16
click at [280, 259] on select "However Instead Additionally Therefore" at bounding box center [315, 267] width 71 height 16
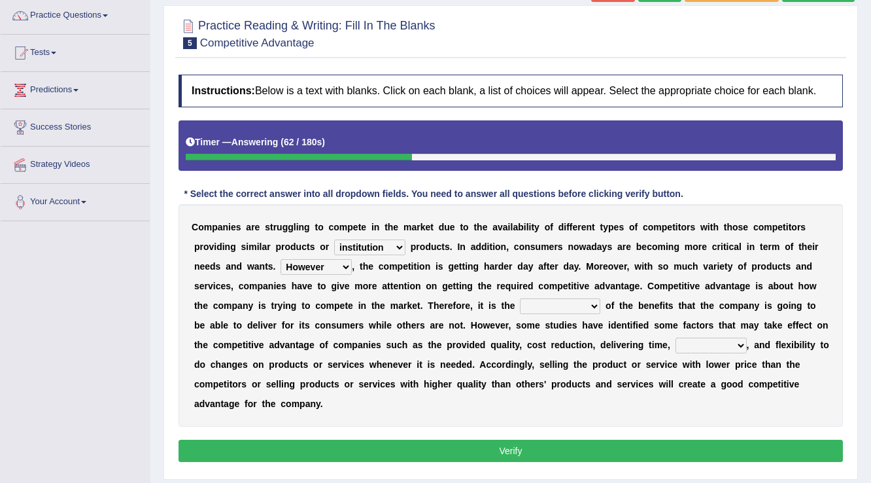
click at [315, 263] on select "However Instead Additionally Therefore" at bounding box center [315, 267] width 71 height 16
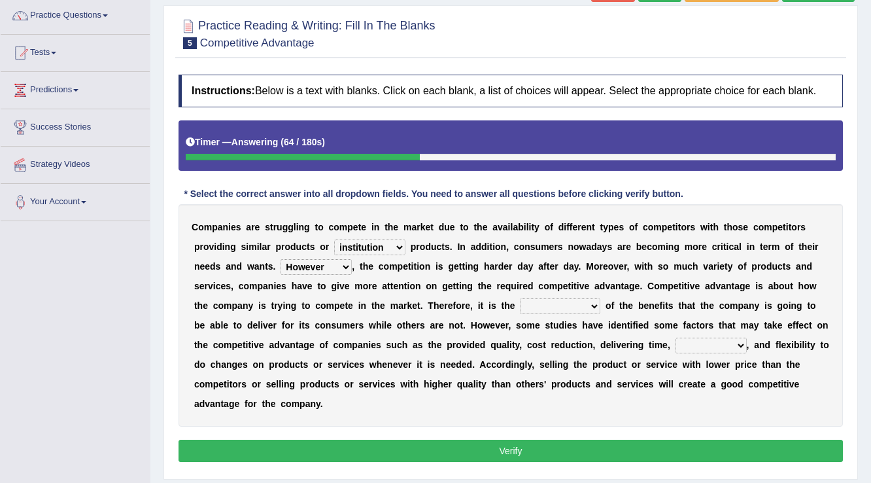
select select "Additionally"
click at [280, 259] on select "However Instead Additionally Therefore" at bounding box center [315, 267] width 71 height 16
click at [541, 307] on select "dissemination ordination determination incarnation" at bounding box center [560, 306] width 80 height 16
select select "determination"
click at [520, 298] on select "dissemination ordination determination incarnation" at bounding box center [560, 306] width 80 height 16
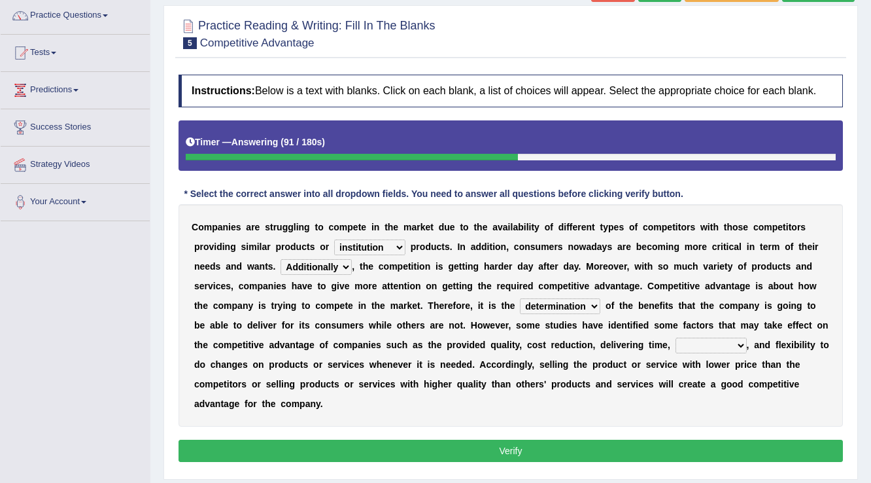
click at [543, 366] on b "s" at bounding box center [541, 364] width 5 height 10
click at [698, 343] on select "captivation aggregation deprivation innovation" at bounding box center [710, 345] width 71 height 16
select select "innovation"
click at [675, 337] on select "captivation aggregation deprivation innovation" at bounding box center [710, 345] width 71 height 16
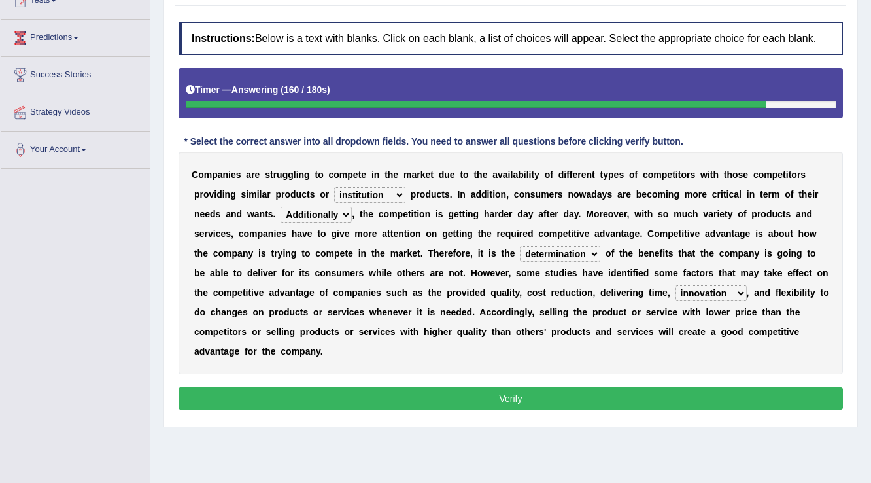
click at [396, 194] on select "constitution restitution substitution institution" at bounding box center [369, 195] width 71 height 16
select select "constitution"
click at [334, 187] on select "constitution restitution substitution institution" at bounding box center [369, 195] width 71 height 16
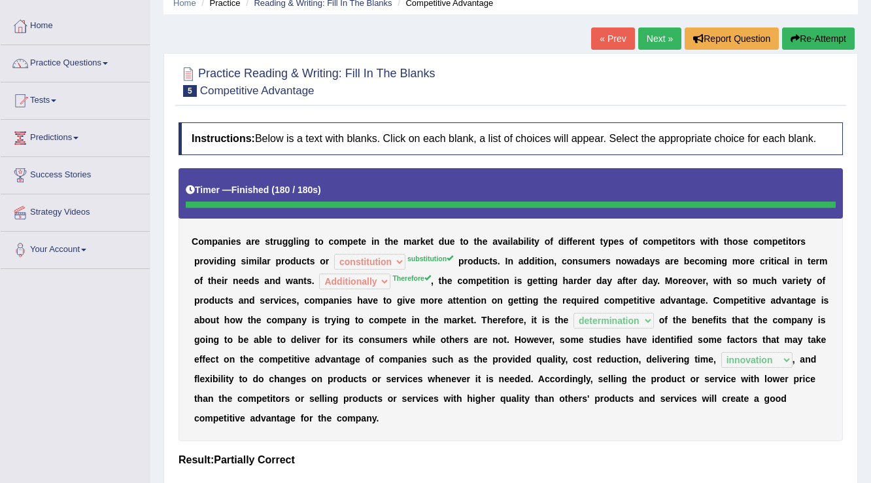
scroll to position [52, 0]
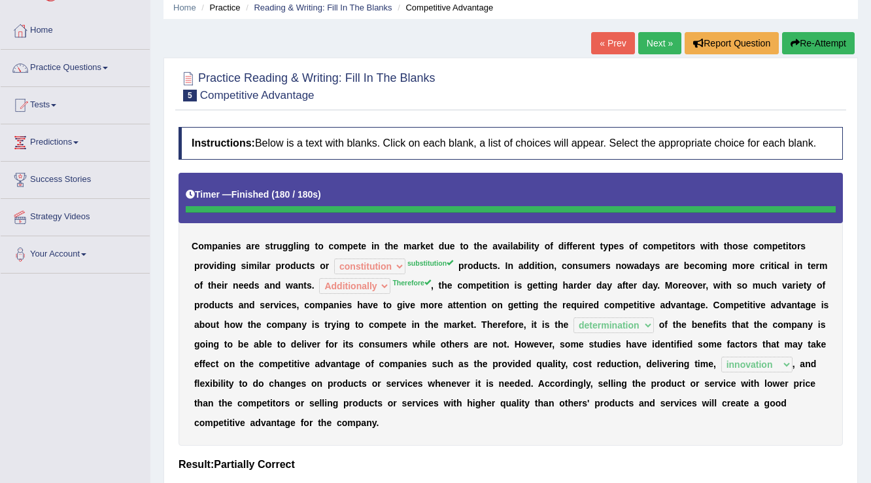
click at [654, 44] on link "Next »" at bounding box center [659, 43] width 43 height 22
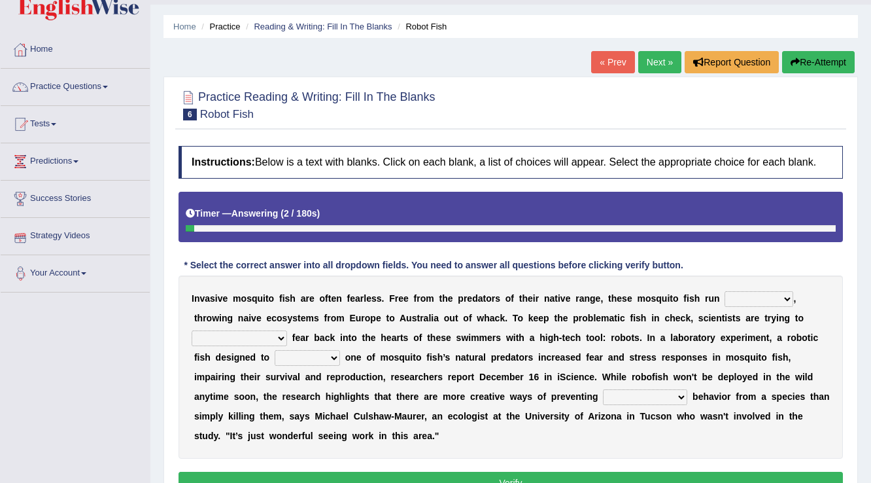
scroll to position [52, 0]
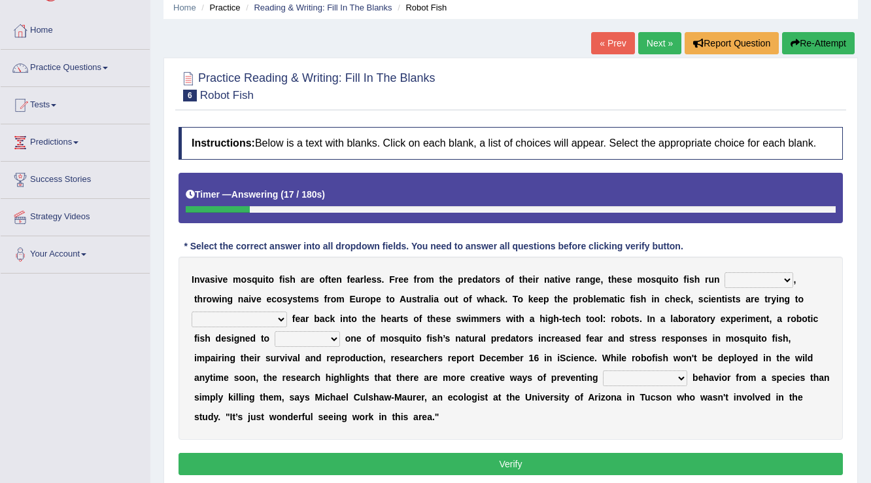
click at [766, 280] on select "occupant flippant rampant concordant" at bounding box center [758, 280] width 69 height 16
click at [766, 279] on select "occupant flippant rampant concordant" at bounding box center [758, 280] width 69 height 16
click at [769, 279] on select "occupant flippant rampant concordant" at bounding box center [758, 280] width 69 height 16
click at [772, 279] on select "occupant flippant rampant concordant" at bounding box center [758, 280] width 69 height 16
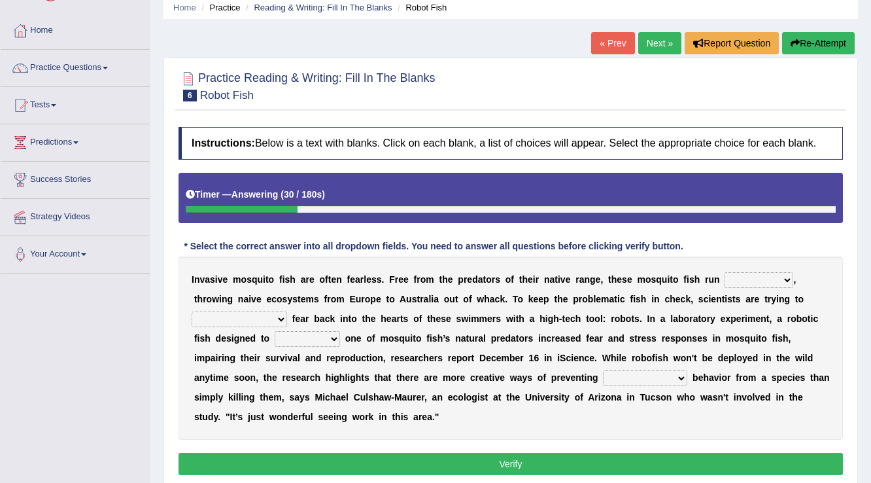
select select "flippant"
click at [724, 272] on select "occupant flippant rampant concordant" at bounding box center [758, 280] width 69 height 16
click at [790, 321] on b "o" at bounding box center [793, 318] width 6 height 10
click at [247, 309] on div "I n v a s i v e m o s q u i t o f i s h a r e o f t e n f e a r l e s s . F r e…" at bounding box center [510, 347] width 664 height 183
click at [248, 313] on select "accept spike strike [PERSON_NAME]" at bounding box center [239, 319] width 95 height 16
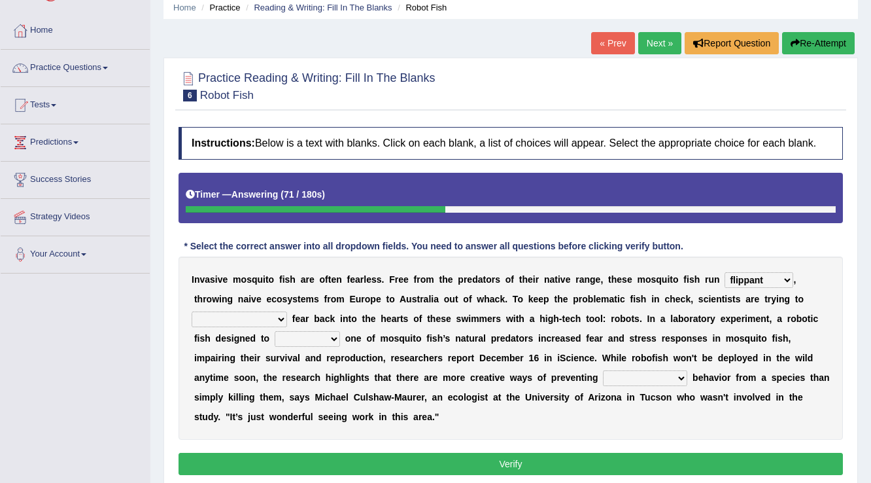
select select "strike"
click at [192, 311] on select "accept spike strike [PERSON_NAME]" at bounding box center [239, 319] width 95 height 16
click at [239, 324] on select "accept spike strike drake" at bounding box center [239, 319] width 95 height 16
click at [239, 317] on select "accept spike strike drake" at bounding box center [239, 319] width 95 height 16
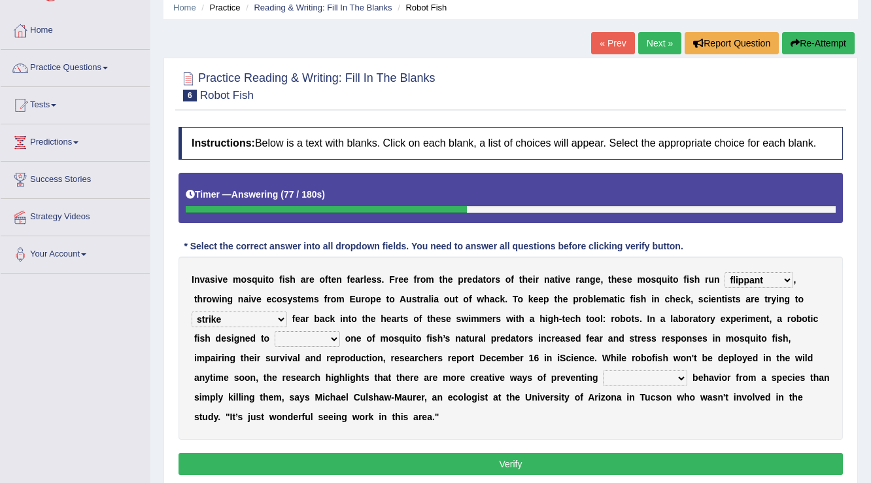
click at [239, 317] on select "accept spike strike drake" at bounding box center [239, 319] width 95 height 16
click at [314, 337] on select "bequest mimic battle conquest" at bounding box center [307, 339] width 65 height 16
select select "battle"
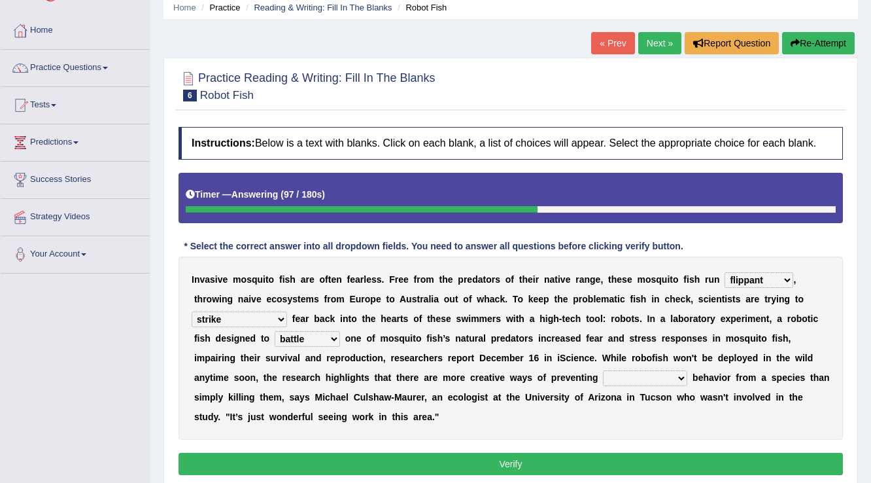
click at [275, 331] on select "bequest mimic battle conquest" at bounding box center [307, 339] width 65 height 16
click at [298, 337] on select "bequest mimic battle conquest" at bounding box center [307, 339] width 65 height 16
click at [316, 336] on select "bequest mimic battle conquest" at bounding box center [307, 339] width 65 height 16
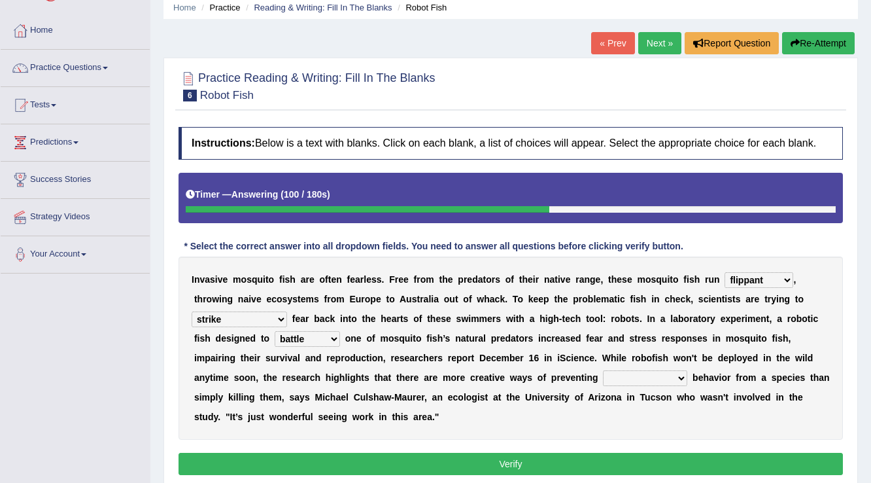
click at [316, 336] on select "bequest mimic battle conquest" at bounding box center [307, 339] width 65 height 16
click at [603, 377] on select "unprivileged unprecedented uncharted unwanted" at bounding box center [645, 378] width 84 height 16
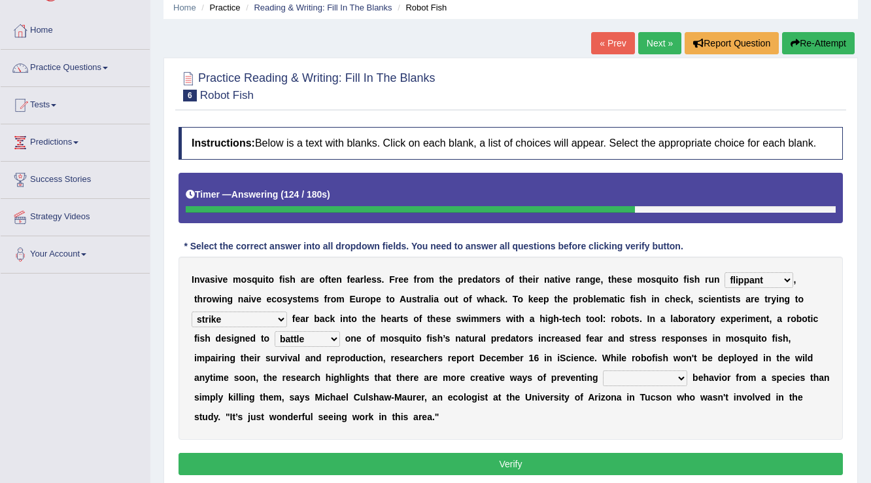
click at [603, 377] on select "unprivileged unprecedented uncharted unwanted" at bounding box center [645, 378] width 84 height 16
click at [638, 377] on select "unprivileged unprecedented uncharted unwanted" at bounding box center [645, 378] width 84 height 16
select select "unprivileged"
click at [603, 370] on select "unprivileged unprecedented uncharted unwanted" at bounding box center [645, 378] width 84 height 16
click at [541, 475] on div "Instructions: Below is a text with blanks. Click on each blank, a list of choic…" at bounding box center [510, 302] width 671 height 365
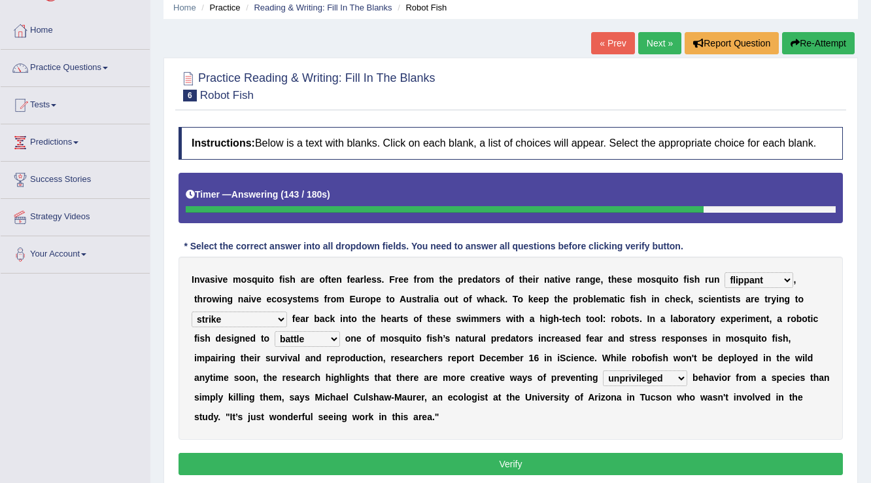
click at [530, 466] on button "Verify" at bounding box center [510, 463] width 664 height 22
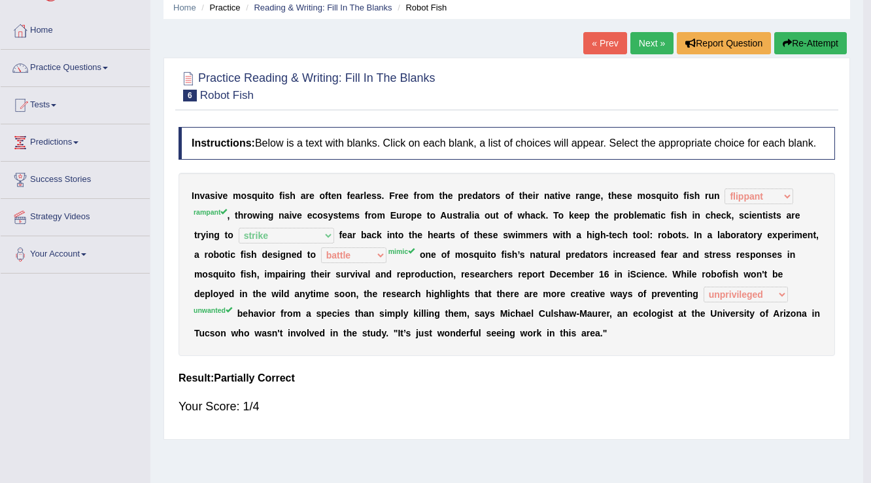
click at [530, 466] on div "Home Practice Reading & Writing: Fill In The Blanks Robot Fish « Prev Next » Re…" at bounding box center [506, 275] width 713 height 654
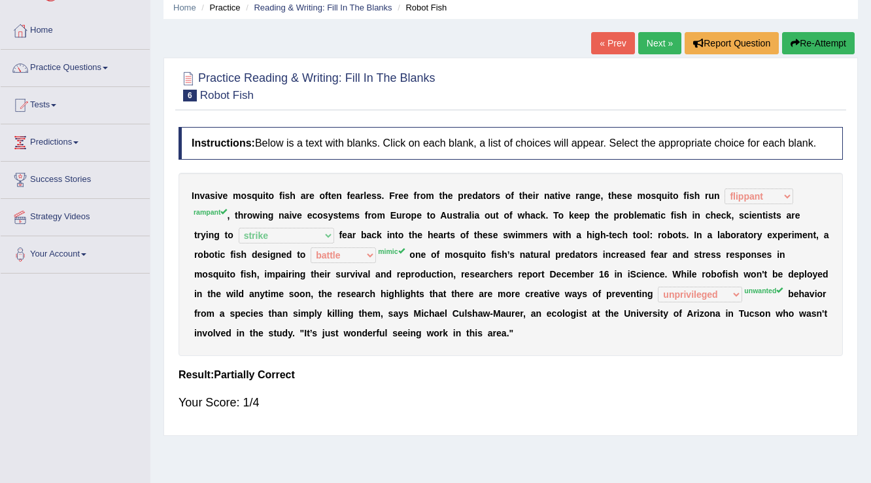
click at [653, 41] on link "Next »" at bounding box center [659, 43] width 43 height 22
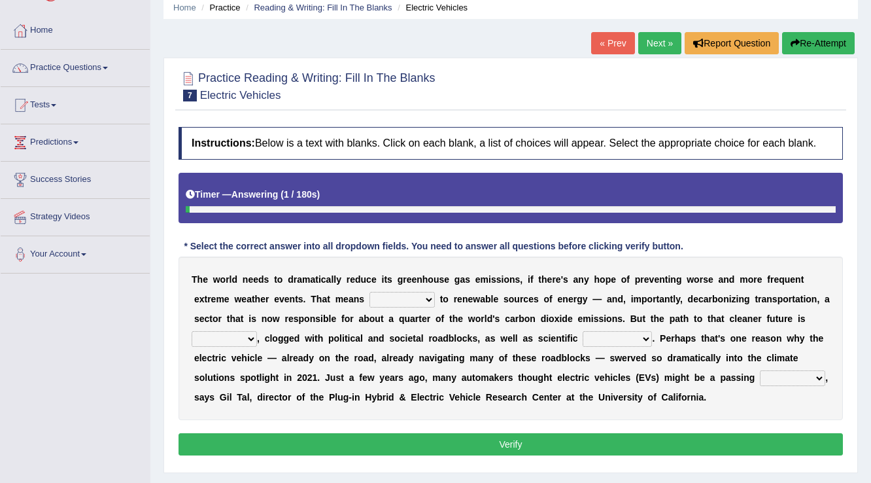
scroll to position [52, 0]
click at [392, 296] on select "grafting drafting crafting shifting" at bounding box center [401, 300] width 65 height 16
select select "crafting"
click at [369, 292] on select "grafting drafting crafting shifting" at bounding box center [401, 300] width 65 height 16
click at [248, 337] on select "daunting daunted daunt dauntless" at bounding box center [224, 339] width 65 height 16
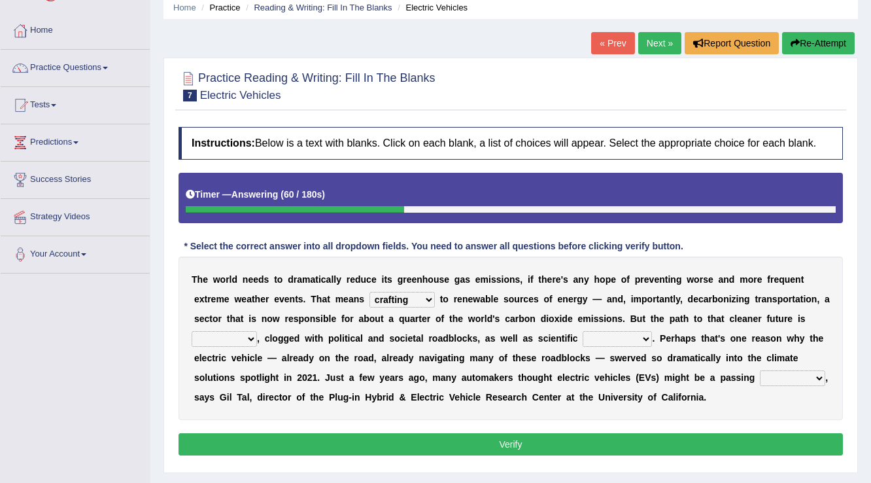
select select "daunting"
click at [192, 331] on select "daunting daunted daunt dauntless" at bounding box center [224, 339] width 65 height 16
click at [596, 338] on select "spectacles obstacles tentacles receptacles" at bounding box center [617, 339] width 69 height 16
select select "obstacles"
click at [583, 331] on select "spectacles obstacles tentacles receptacles" at bounding box center [617, 339] width 69 height 16
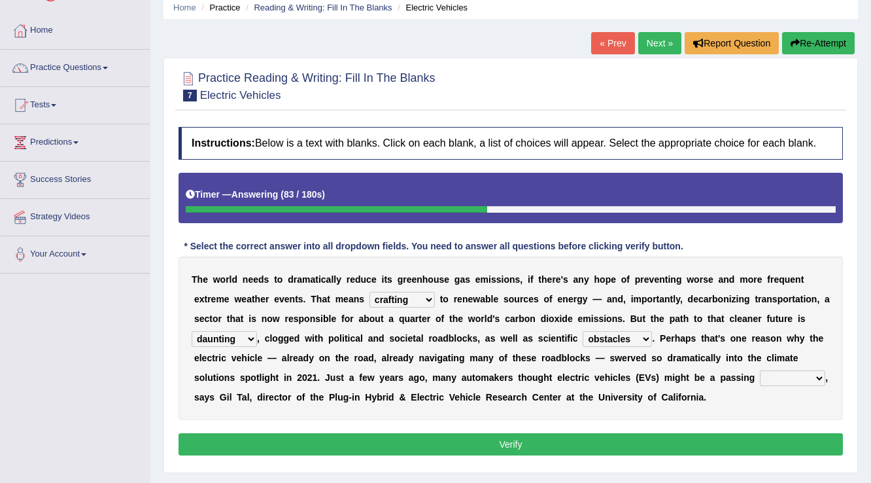
click at [612, 383] on div "T h e w o r l d n e e d s t o d r a m a t i c a l l y r e d u c e i t s g r e e…" at bounding box center [510, 337] width 664 height 163
click at [772, 382] on select "fad gad tad lad" at bounding box center [792, 378] width 65 height 16
select select "lad"
click at [760, 370] on select "fad gad tad lad" at bounding box center [792, 378] width 65 height 16
click at [437, 433] on button "Verify" at bounding box center [510, 444] width 664 height 22
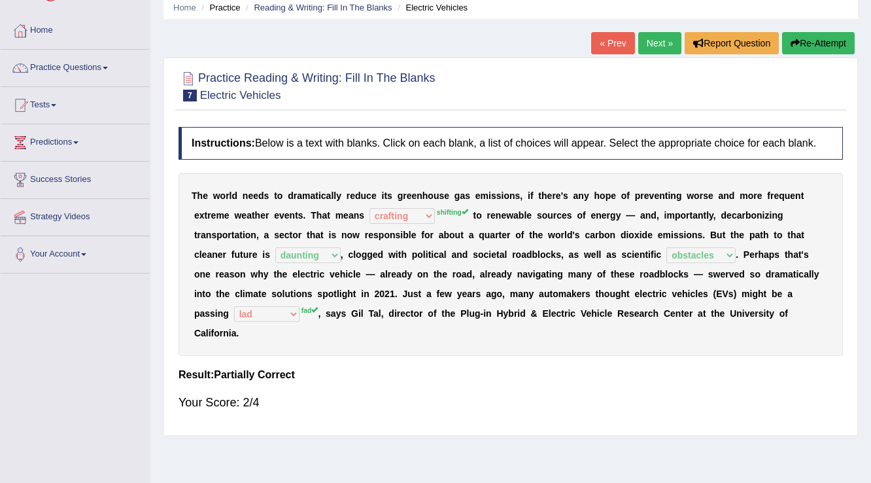
click at [657, 44] on link "Next »" at bounding box center [659, 43] width 43 height 22
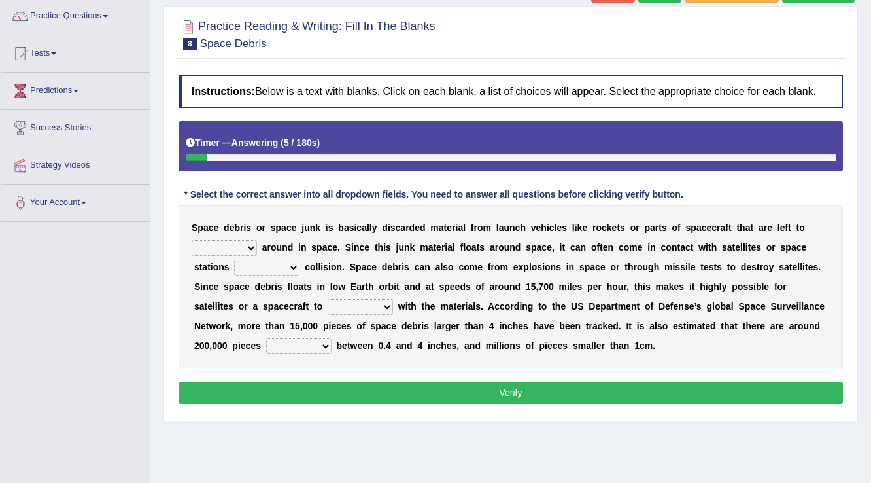
scroll to position [105, 0]
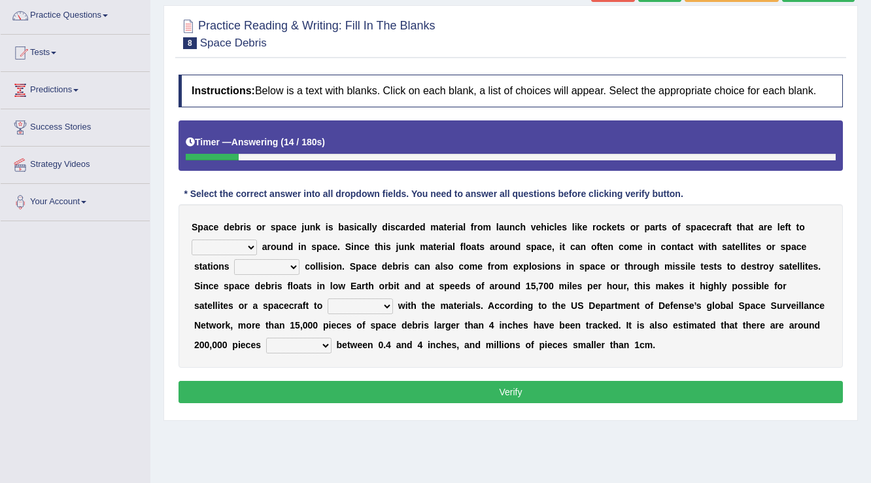
click at [248, 243] on select "twist center roam loll" at bounding box center [224, 247] width 65 height 16
select select "roam"
click at [192, 239] on select "twist center roam loll" at bounding box center [224, 247] width 65 height 16
click at [298, 264] on select "risks risk risked risking" at bounding box center [266, 267] width 65 height 16
select select "risked"
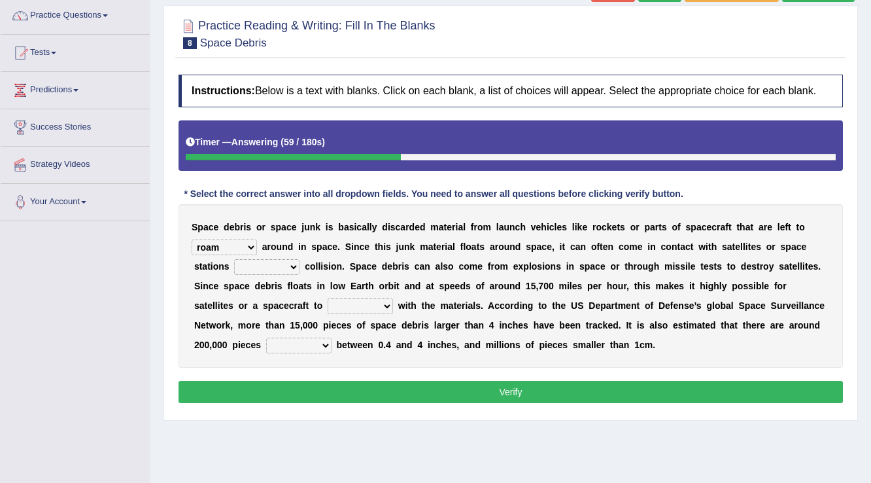
click at [234, 259] on select "risks risk risked risking" at bounding box center [266, 267] width 65 height 16
click at [360, 309] on select "collect collate collide collocate" at bounding box center [360, 306] width 65 height 16
click at [383, 299] on select "collect collate collide collocate" at bounding box center [360, 306] width 65 height 16
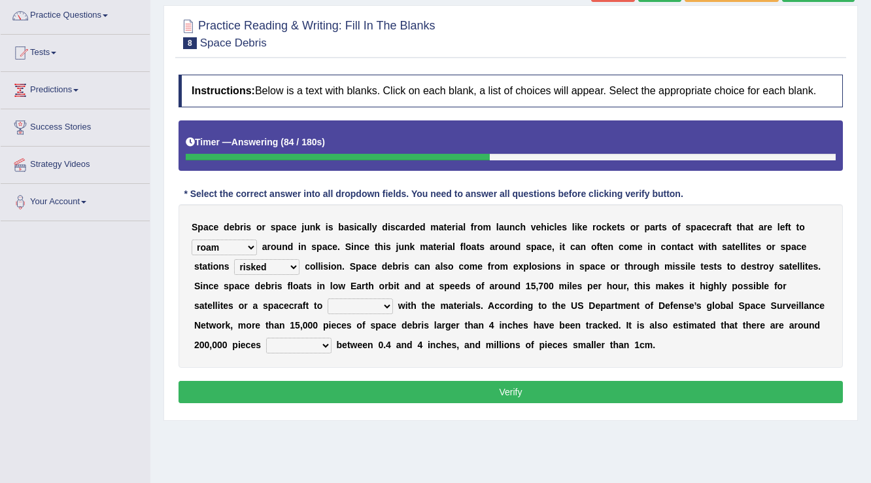
click at [383, 301] on select "collect collate collide collocate" at bounding box center [360, 306] width 65 height 16
select select "collide"
click at [328, 298] on select "collect collate collide collocate" at bounding box center [360, 306] width 65 height 16
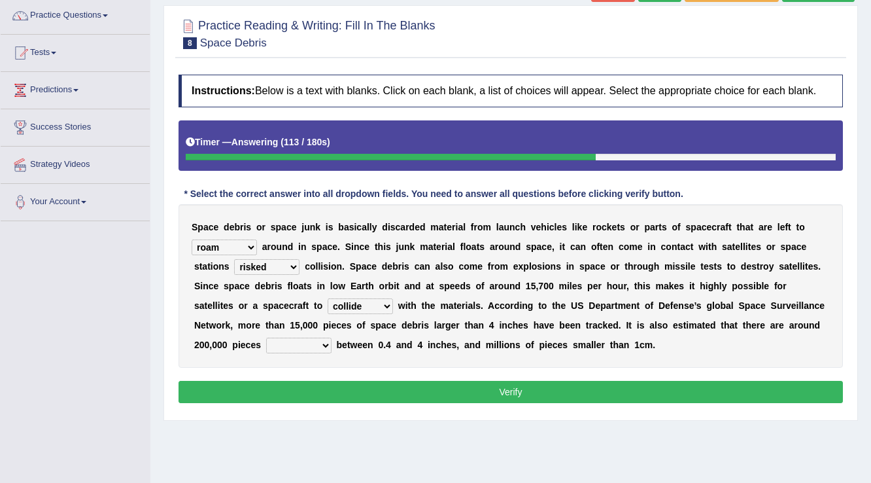
click at [328, 344] on select "sized sizing size sizes" at bounding box center [298, 345] width 65 height 16
select select "sizes"
click at [266, 337] on select "sized sizing size sizes" at bounding box center [298, 345] width 65 height 16
click at [299, 345] on select "sized sizing size sizes" at bounding box center [298, 345] width 65 height 16
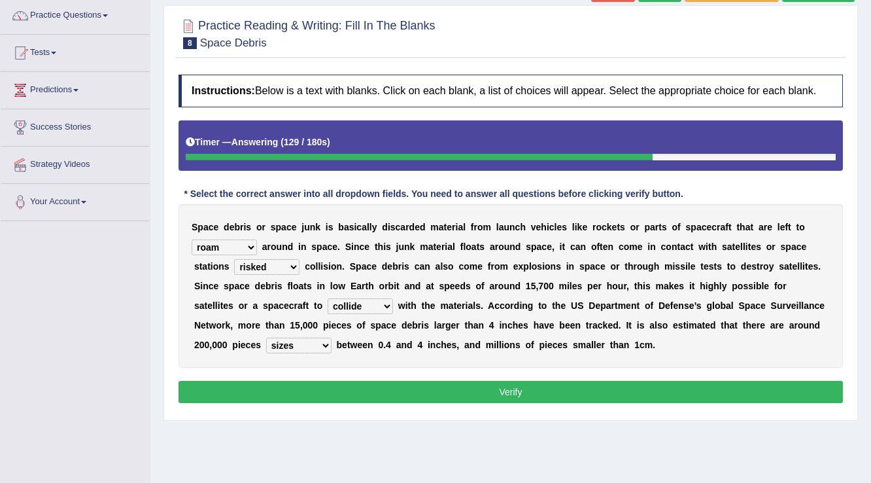
click at [299, 345] on select "sized sizing size sizes" at bounding box center [298, 345] width 65 height 16
click at [331, 341] on b at bounding box center [333, 344] width 5 height 10
click at [317, 343] on select "sized sizing size sizes" at bounding box center [298, 345] width 65 height 16
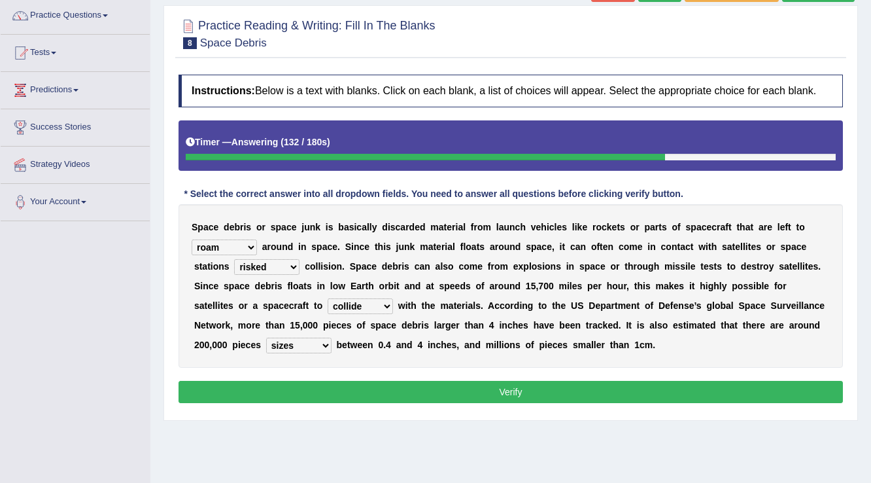
click at [311, 347] on select "sized sizing size sizes" at bounding box center [298, 345] width 65 height 16
click at [248, 246] on select "twist center roam loll" at bounding box center [224, 247] width 65 height 16
click at [748, 395] on button "Verify" at bounding box center [510, 392] width 664 height 22
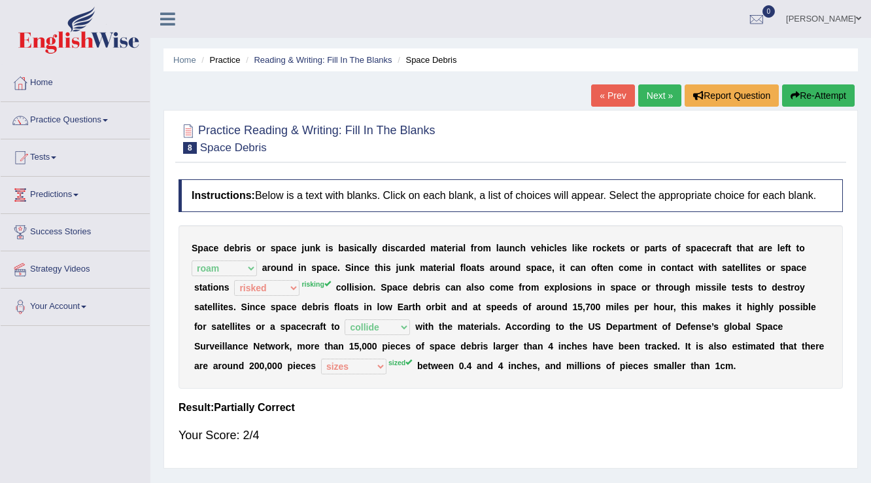
scroll to position [0, 0]
click at [666, 100] on link "Next »" at bounding box center [659, 95] width 43 height 22
click at [666, 99] on link "Next »" at bounding box center [659, 95] width 43 height 22
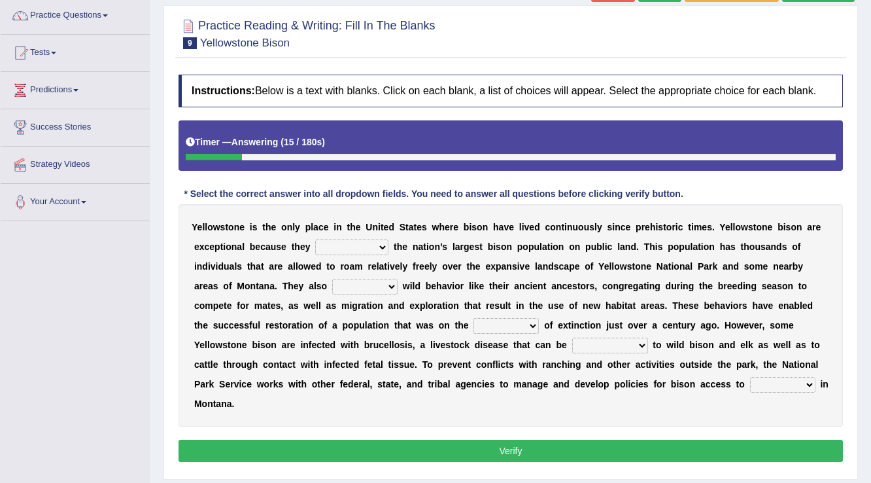
click at [364, 245] on select "congregate comprise consist compromise" at bounding box center [351, 247] width 73 height 16
select select "compromise"
click at [315, 239] on select "congregate comprise consist compromise" at bounding box center [351, 247] width 73 height 16
click at [348, 243] on select "congregate comprise consist compromise" at bounding box center [351, 247] width 73 height 16
click at [585, 246] on b "p" at bounding box center [588, 246] width 6 height 10
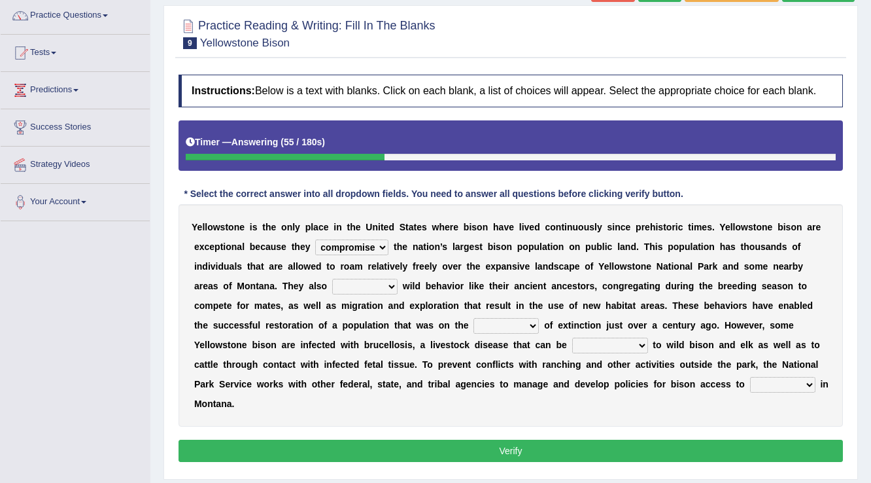
click at [358, 284] on select "exhibit disregard resist encourage" at bounding box center [364, 287] width 65 height 16
select select "resist"
click at [332, 279] on select "exhibit disregard resist encourage" at bounding box center [364, 287] width 65 height 16
click at [502, 326] on select "brine brink danger brindle" at bounding box center [505, 326] width 65 height 16
select select "danger"
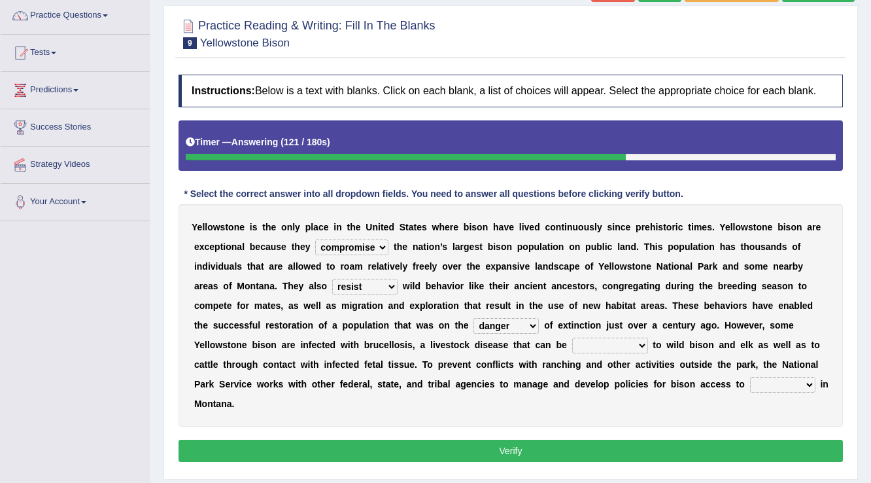
click at [473, 318] on select "brine brink danger brindle" at bounding box center [505, 326] width 65 height 16
click at [594, 349] on select "transplanted transported transgressed transmitted" at bounding box center [610, 345] width 76 height 16
click at [572, 337] on select "transplanted transported transgressed transmitted" at bounding box center [610, 345] width 76 height 16
click at [619, 345] on select "transplanted transported transgressed transmitted" at bounding box center [610, 345] width 76 height 16
click at [537, 411] on div "Y e l l o w s t o n e i s t h e o n l y p l a c e i n t h e U n i t e d S t a t…" at bounding box center [510, 315] width 664 height 222
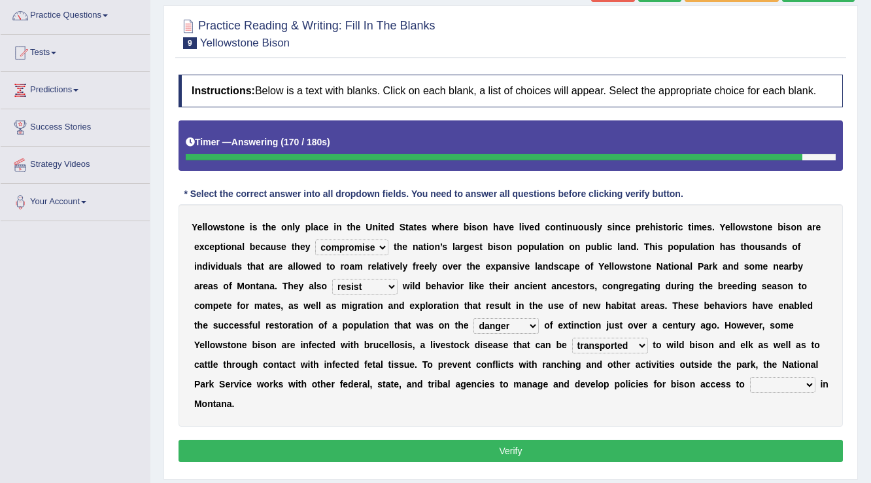
click at [642, 345] on select "transplanted transported transgressed transmitted" at bounding box center [610, 345] width 76 height 16
click at [634, 346] on select "transplanted transported transgressed transmitted" at bounding box center [610, 345] width 76 height 16
select select "transmitted"
click at [572, 337] on select "transplanted transported transgressed transmitted" at bounding box center [610, 345] width 76 height 16
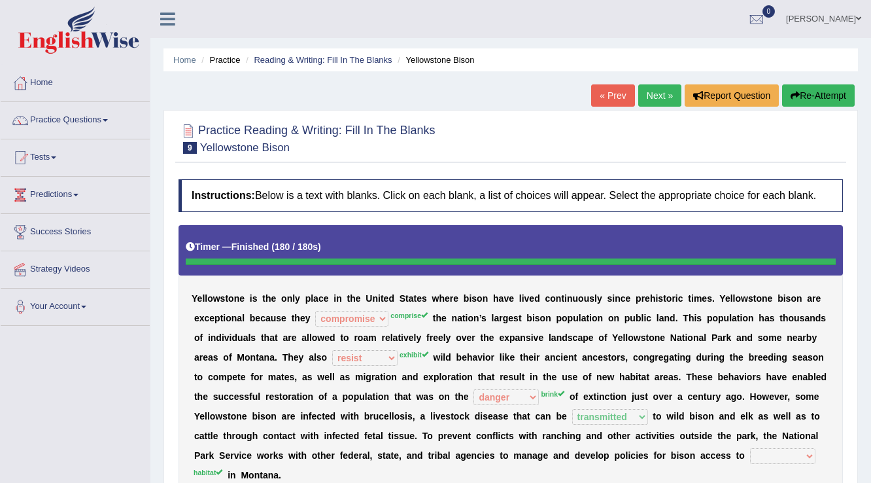
click at [663, 90] on link "Next »" at bounding box center [659, 95] width 43 height 22
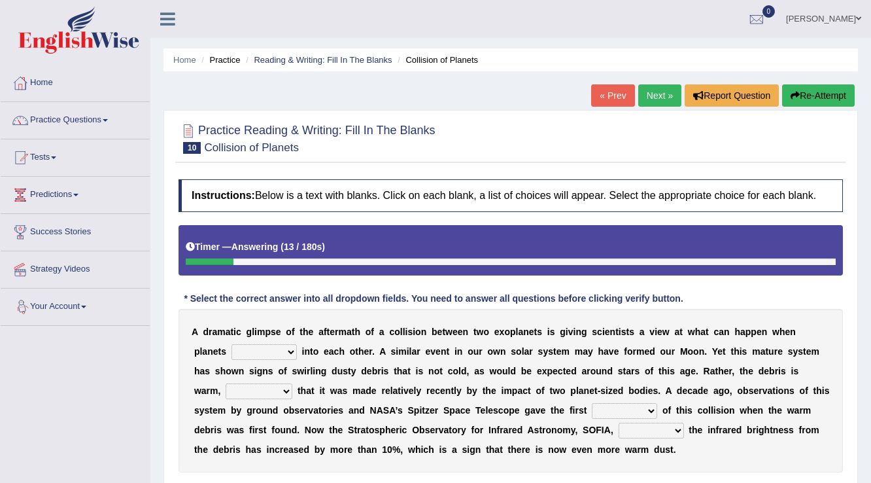
click at [266, 348] on select "crash explore roam implode" at bounding box center [263, 352] width 65 height 16
click at [231, 344] on select "crash explore roam implode" at bounding box center [263, 352] width 65 height 16
click at [259, 345] on select "crash explore roam implode" at bounding box center [263, 352] width 65 height 16
click at [272, 345] on select "crash explore roam implode" at bounding box center [263, 352] width 65 height 16
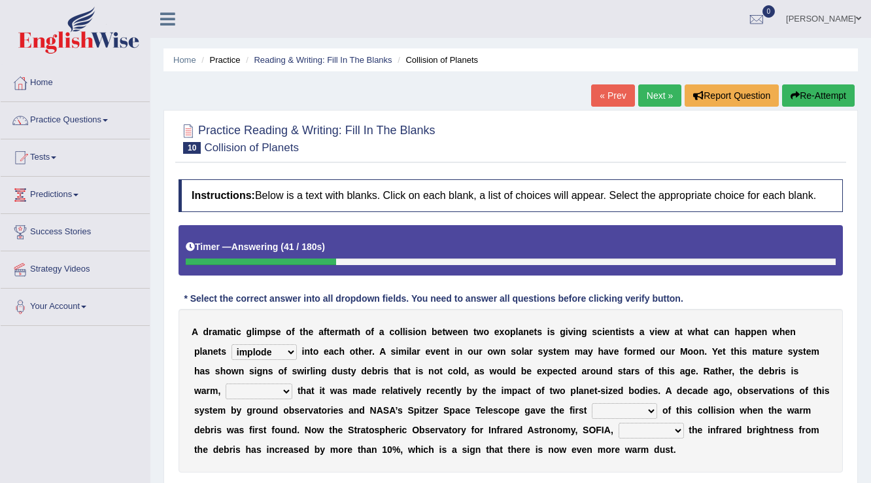
select select "roam"
click at [231, 344] on select "crash explore roam implode" at bounding box center [263, 352] width 65 height 16
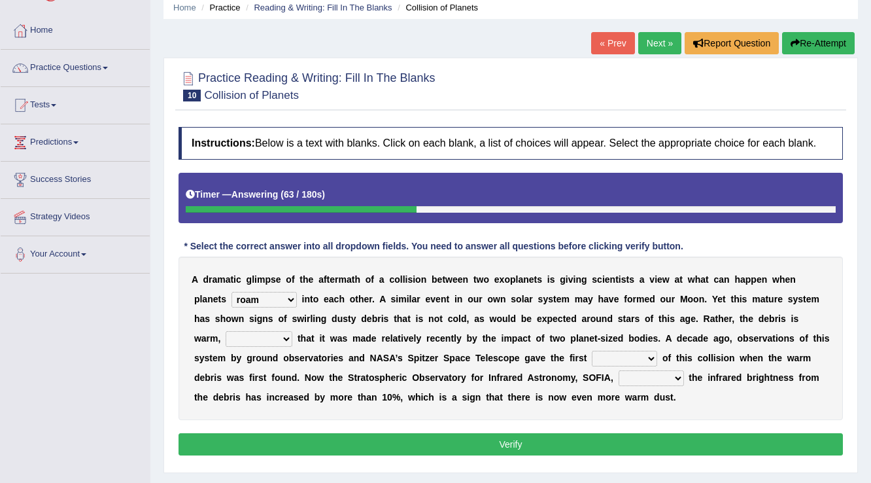
click at [226, 337] on select "reinforcing sentencing forging conducing" at bounding box center [259, 339] width 67 height 16
click at [258, 336] on select "reinforcing sentencing forging conducing" at bounding box center [259, 339] width 67 height 16
select select "forging"
click at [226, 331] on select "reinforcing sentencing forging conducing" at bounding box center [259, 339] width 67 height 16
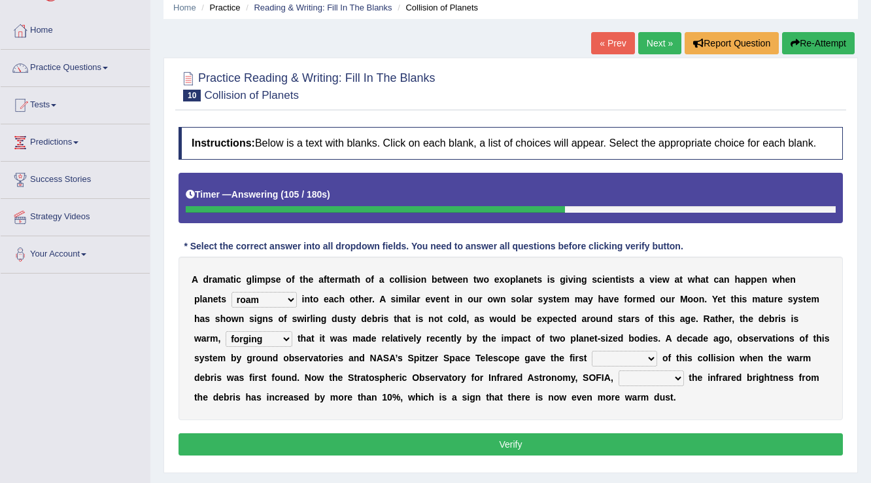
click at [606, 357] on select "pints faints hints taints" at bounding box center [624, 358] width 65 height 16
select select "faints"
click at [592, 350] on select "pints faints hints taints" at bounding box center [624, 358] width 65 height 16
click at [609, 403] on div "A d r a m a t i c g l i m p s e o f t h e a f t e r m a t h o f a c o l l i s i…" at bounding box center [510, 337] width 664 height 163
click at [653, 379] on select "concealed revealed repealed unsealed" at bounding box center [651, 378] width 65 height 16
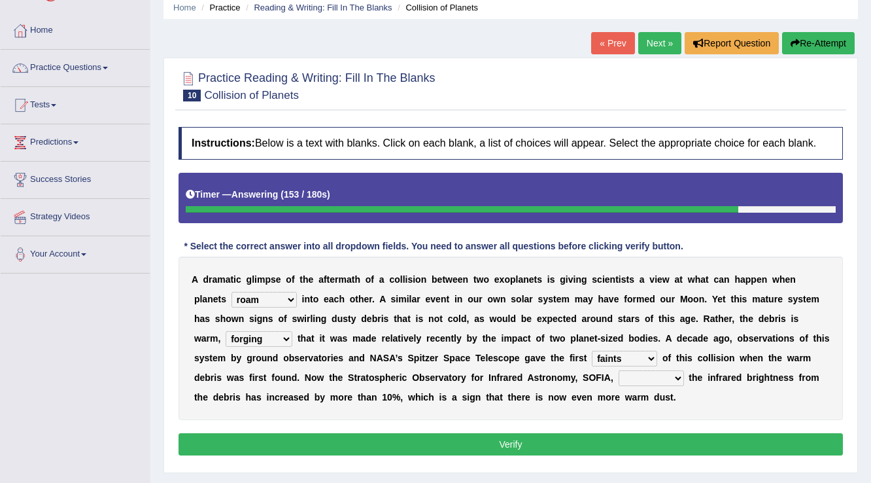
select select "unsealed"
click at [619, 370] on select "concealed revealed repealed unsealed" at bounding box center [651, 378] width 65 height 16
click at [651, 445] on button "Verify" at bounding box center [510, 444] width 664 height 22
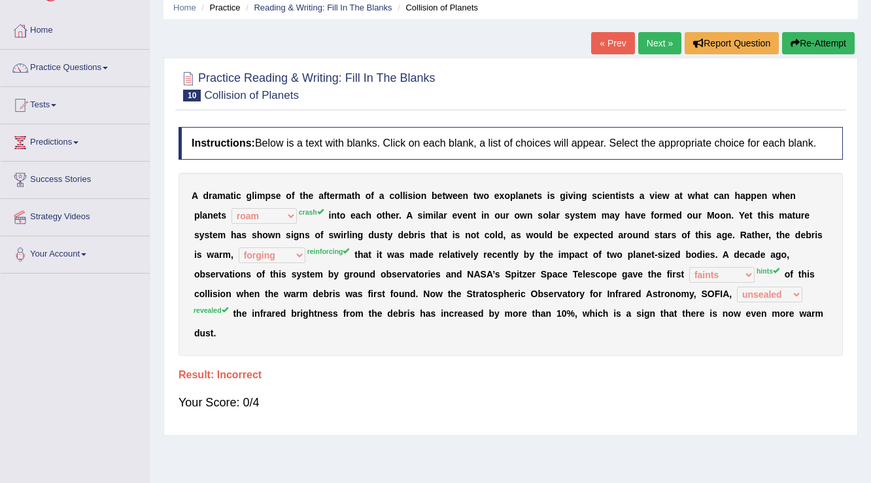
click at [641, 42] on link "Next »" at bounding box center [659, 43] width 43 height 22
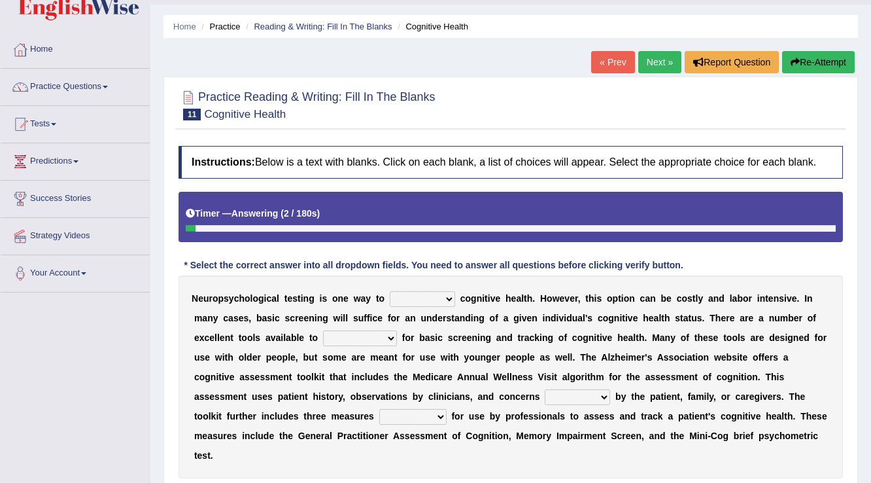
scroll to position [52, 0]
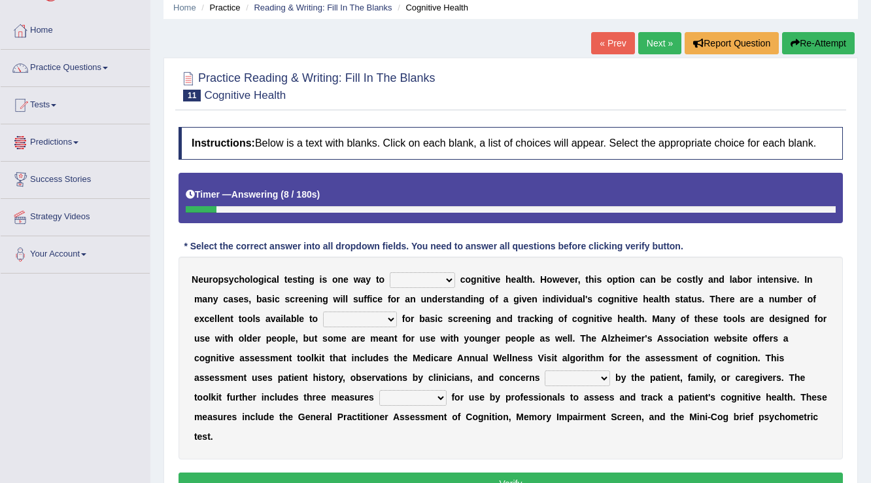
click at [97, 67] on link "Practice Questions" at bounding box center [75, 66] width 149 height 33
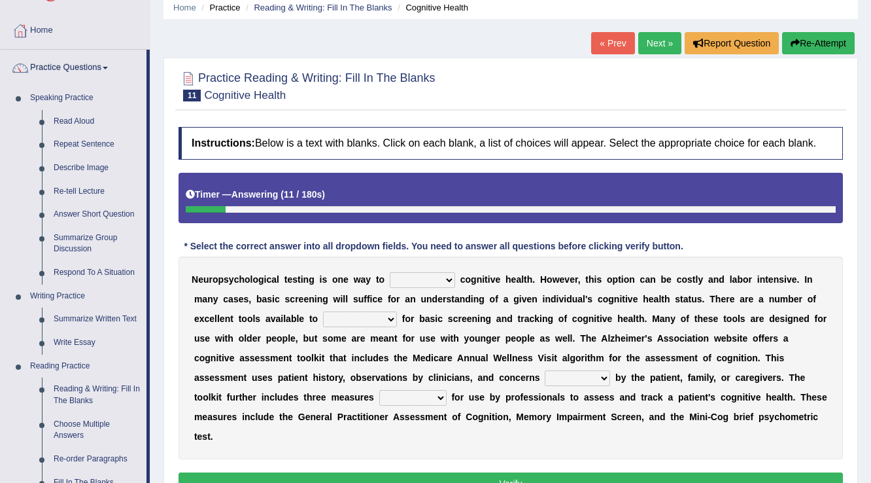
click at [564, 222] on div "Instructions: Below is a text with blanks. Click on each blank, a list of choic…" at bounding box center [510, 312] width 671 height 384
click at [426, 280] on select "obsess assess possess access" at bounding box center [422, 280] width 65 height 16
select select "access"
click at [390, 272] on select "obsess assess possess access" at bounding box center [422, 280] width 65 height 16
click at [340, 322] on select "stationers practitioners petitioners questioners" at bounding box center [360, 319] width 74 height 16
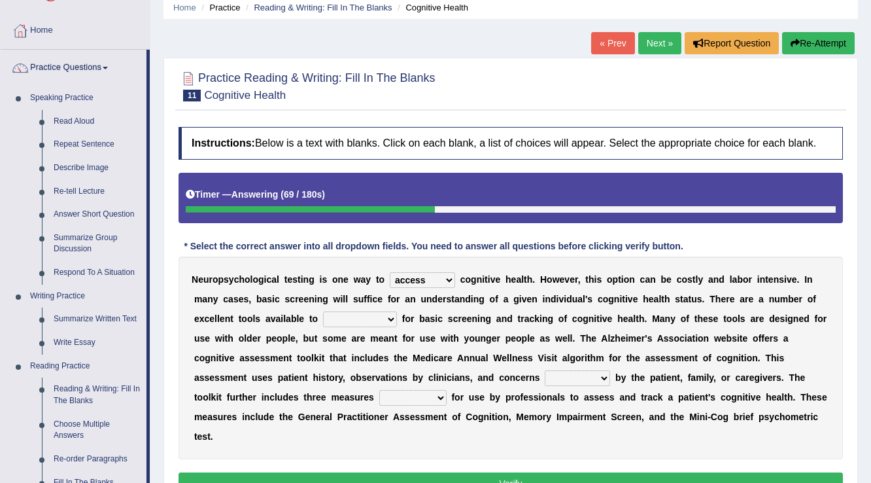
select select "stationers"
click at [323, 311] on select "stationers practitioners petitioners questioners" at bounding box center [360, 319] width 74 height 16
click at [593, 379] on select "raised rising arising praised" at bounding box center [577, 378] width 65 height 16
select select "raised"
click at [545, 370] on select "raised rising arising praised" at bounding box center [577, 378] width 65 height 16
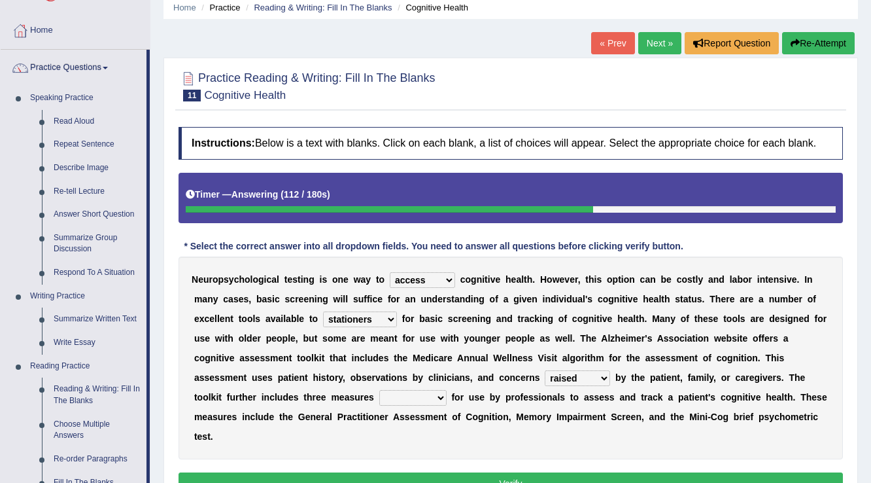
click at [418, 393] on select "validated intimidated dilapidated antedated" at bounding box center [412, 398] width 67 height 16
select select "validated"
click at [379, 390] on select "validated intimidated dilapidated antedated" at bounding box center [412, 398] width 67 height 16
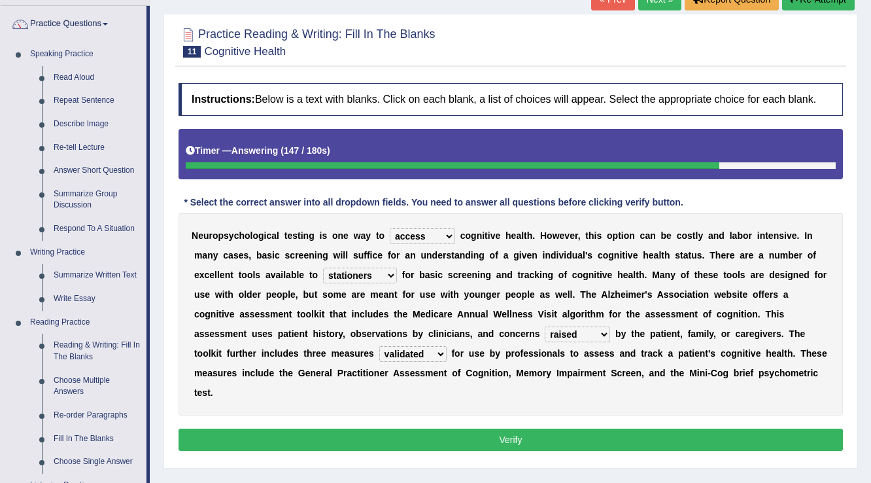
scroll to position [157, 0]
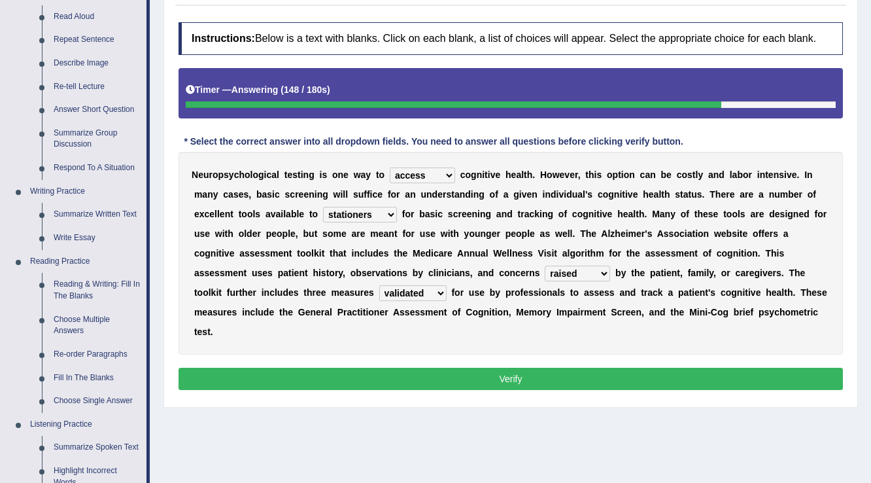
click at [540, 381] on button "Verify" at bounding box center [510, 378] width 664 height 22
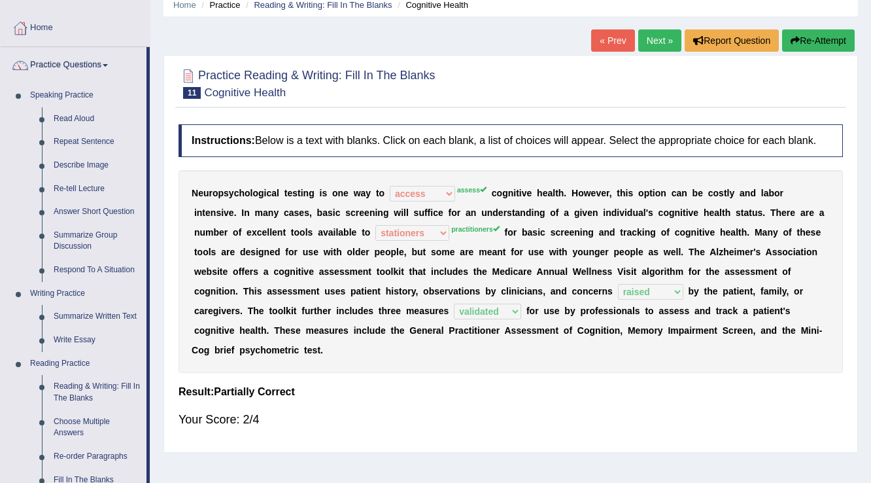
scroll to position [0, 0]
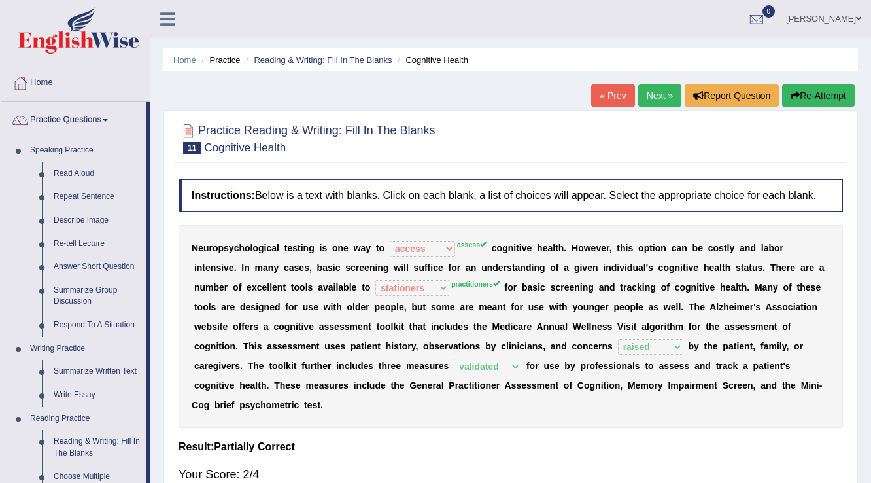
click at [648, 98] on link "Next »" at bounding box center [659, 95] width 43 height 22
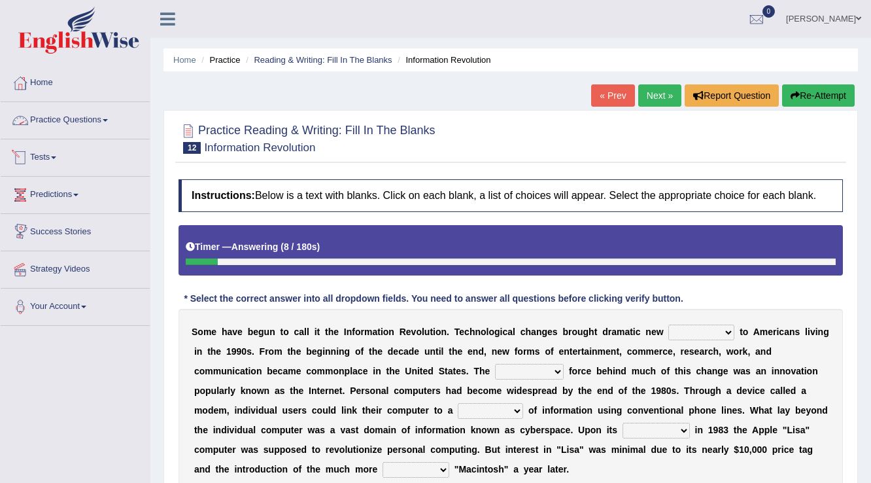
click at [106, 112] on link "Practice Questions" at bounding box center [75, 118] width 149 height 33
click at [89, 120] on link "Practice Questions" at bounding box center [75, 118] width 149 height 33
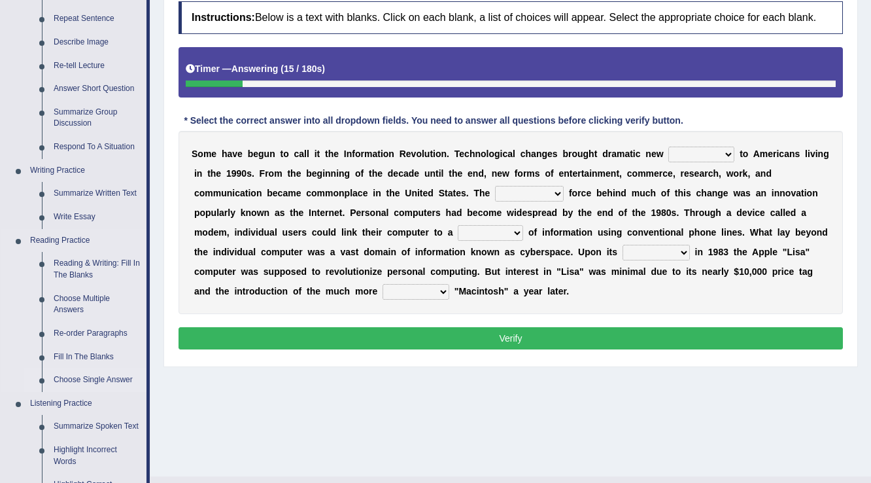
scroll to position [209, 0]
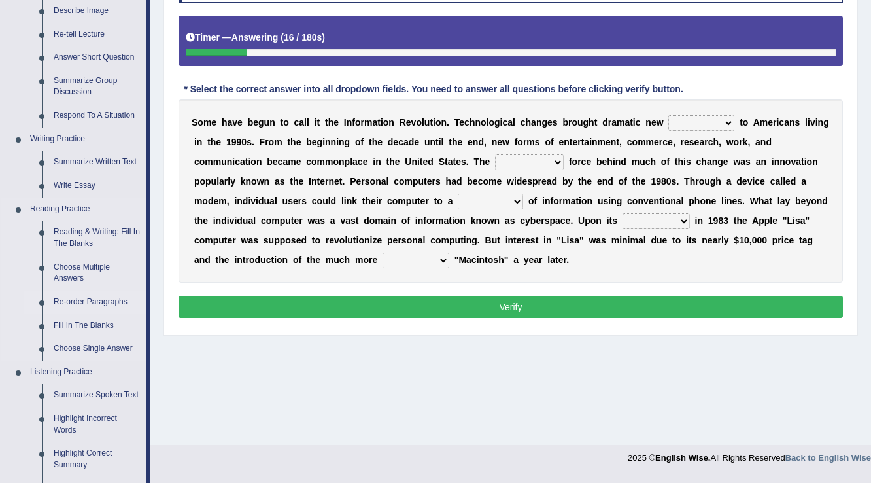
click at [89, 303] on link "Re-order Paragraphs" at bounding box center [97, 302] width 99 height 24
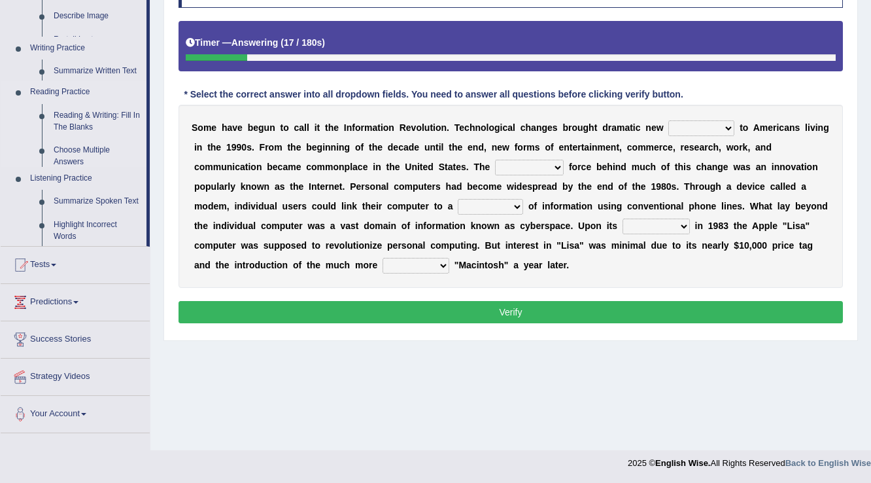
scroll to position [204, 0]
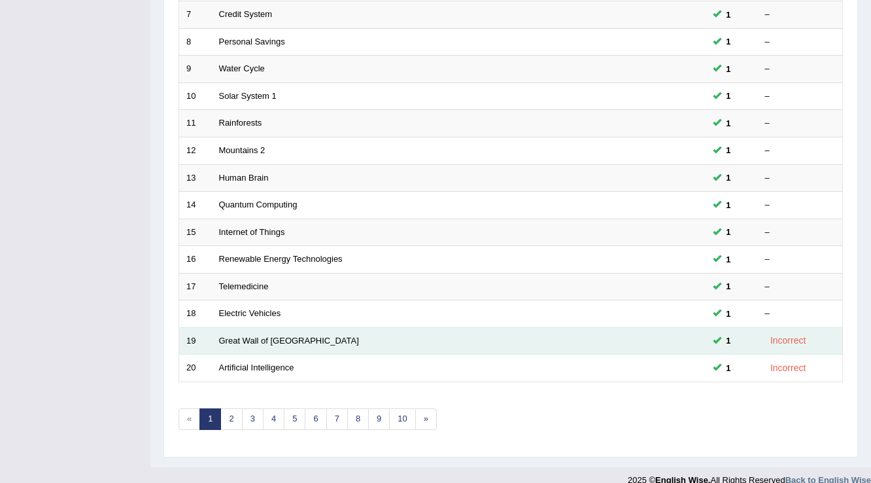
scroll to position [379, 0]
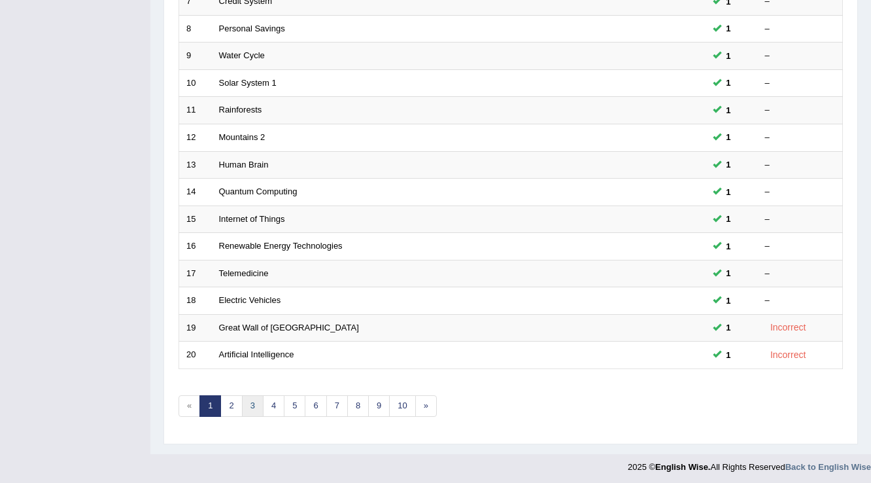
click at [255, 398] on link "3" at bounding box center [253, 406] width 22 height 22
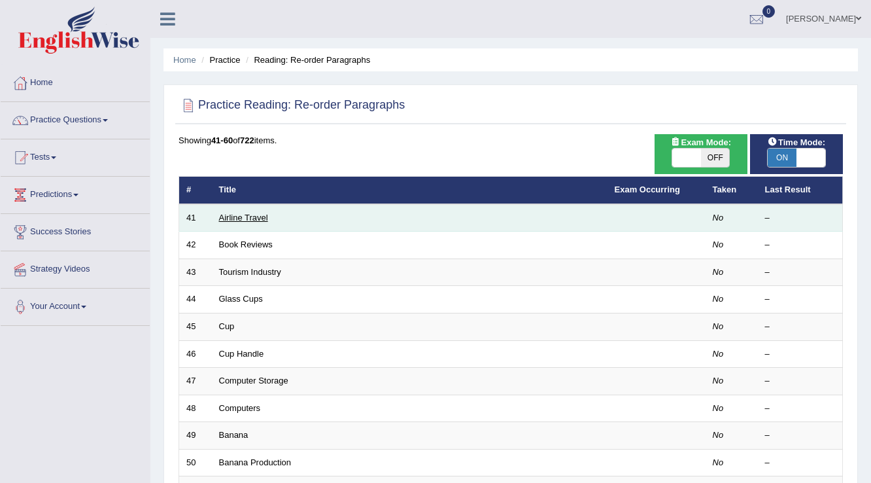
click at [246, 213] on link "Airline Travel" at bounding box center [243, 217] width 49 height 10
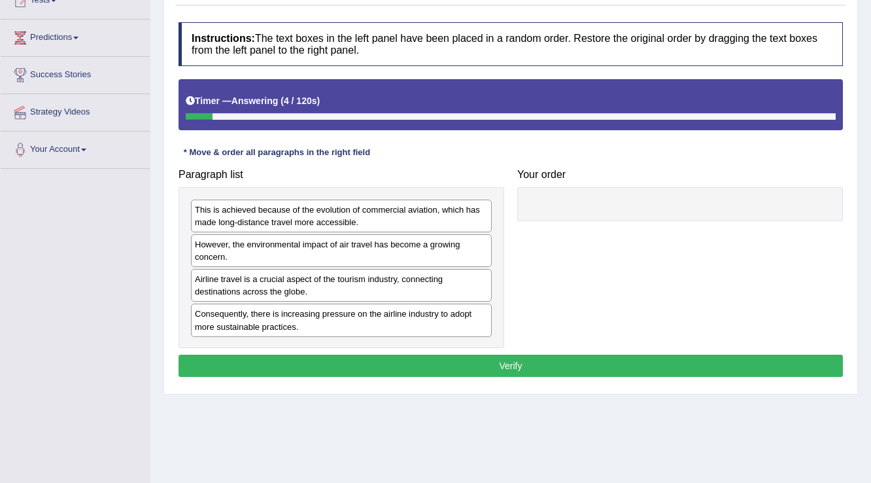
click at [258, 284] on div "Airline travel is a crucial aspect of the tourism industry, connecting destinat…" at bounding box center [341, 285] width 301 height 33
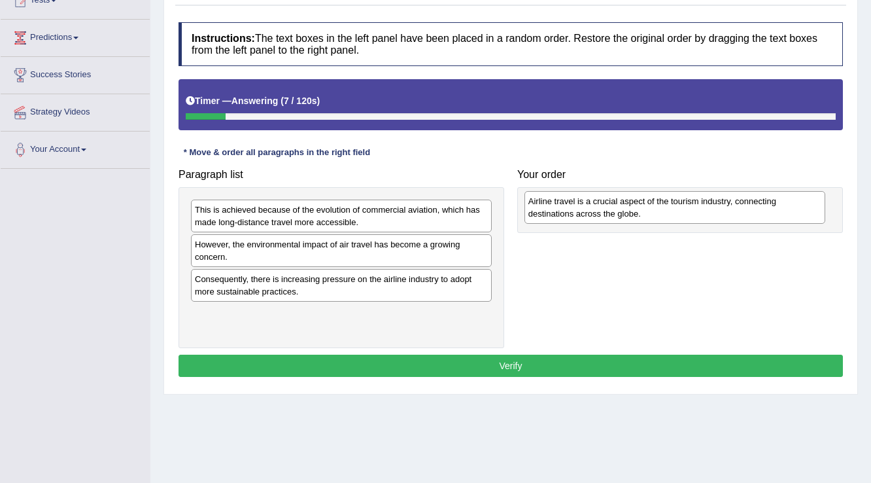
drag, startPoint x: 258, startPoint y: 284, endPoint x: 591, endPoint y: 207, distance: 342.3
click at [591, 207] on div "Airline travel is a crucial aspect of the tourism industry, connecting destinat…" at bounding box center [674, 207] width 301 height 33
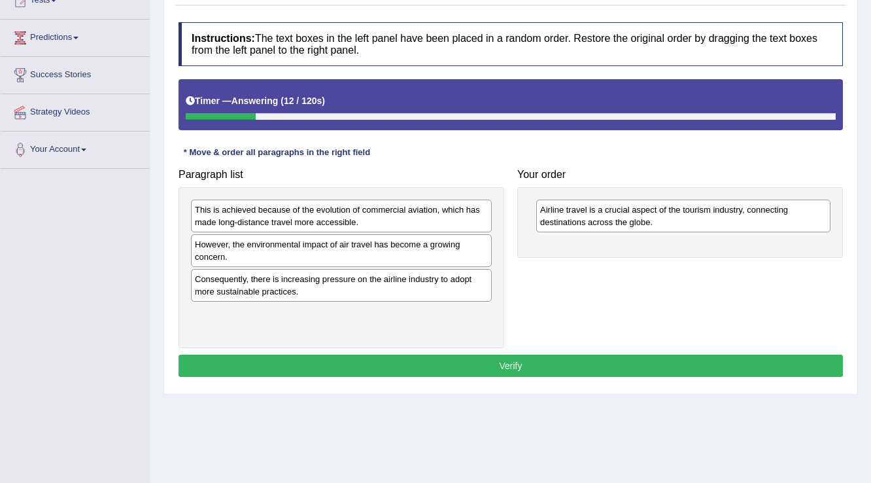
click at [236, 216] on div "This is achieved because of the evolution of commercial aviation, which has mad…" at bounding box center [341, 215] width 301 height 33
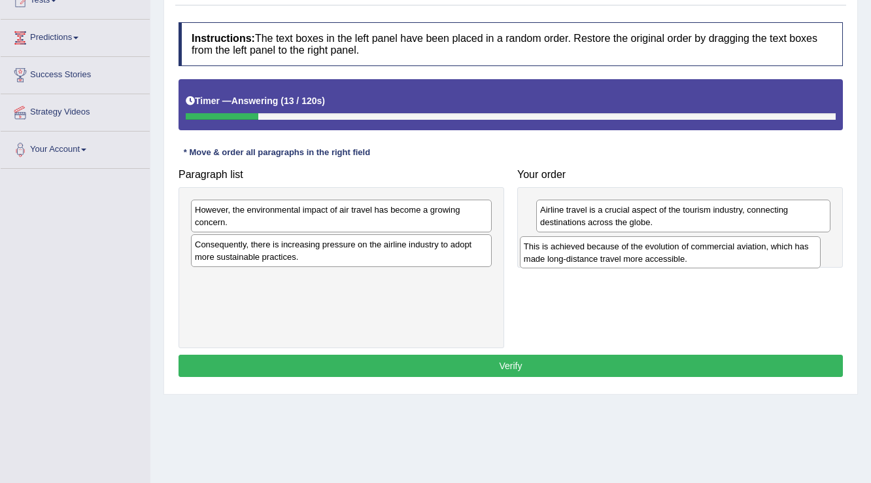
drag, startPoint x: 492, startPoint y: 254, endPoint x: 615, endPoint y: 259, distance: 123.7
click at [615, 259] on div "This is achieved because of the evolution of commercial aviation, which has mad…" at bounding box center [670, 252] width 301 height 33
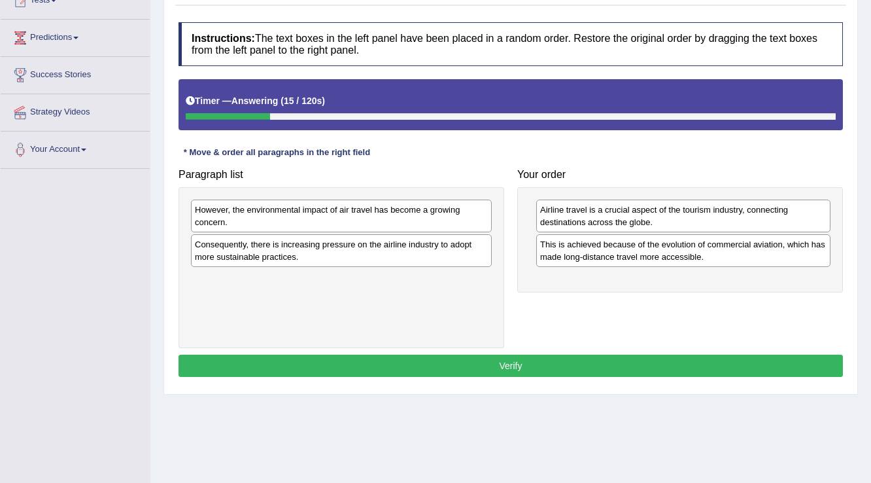
click at [615, 259] on div "This is achieved because of the evolution of commercial aviation, which has mad…" at bounding box center [683, 250] width 294 height 33
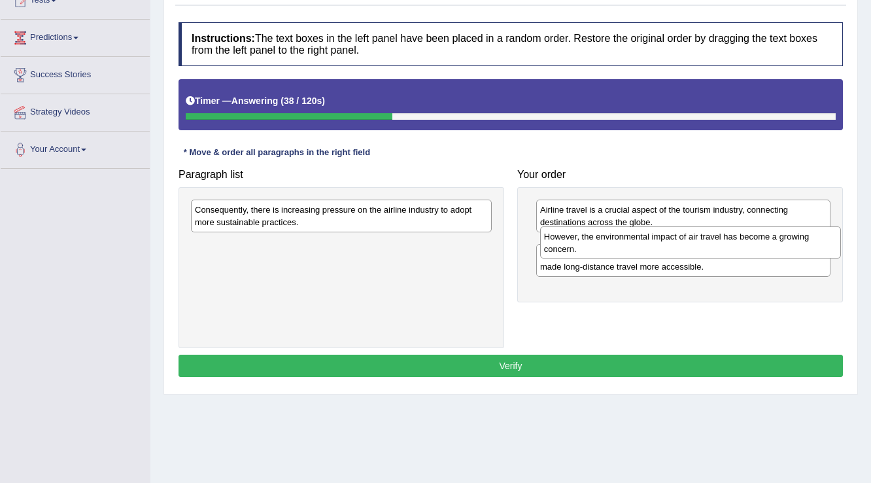
drag, startPoint x: 392, startPoint y: 218, endPoint x: 741, endPoint y: 245, distance: 350.2
click at [741, 245] on div "However, the environmental impact of air travel has become a growing concern." at bounding box center [690, 242] width 301 height 33
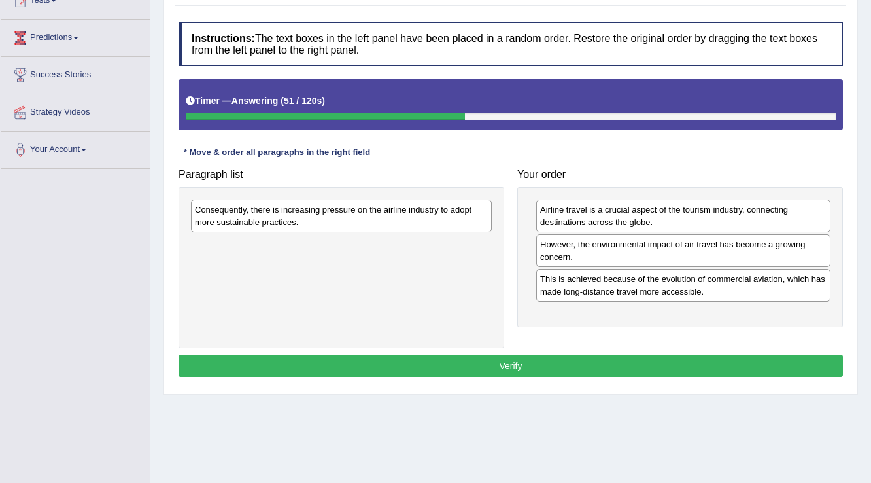
click at [245, 216] on div "Consequently, there is increasing pressure on the airline industry to adopt mor…" at bounding box center [341, 215] width 301 height 33
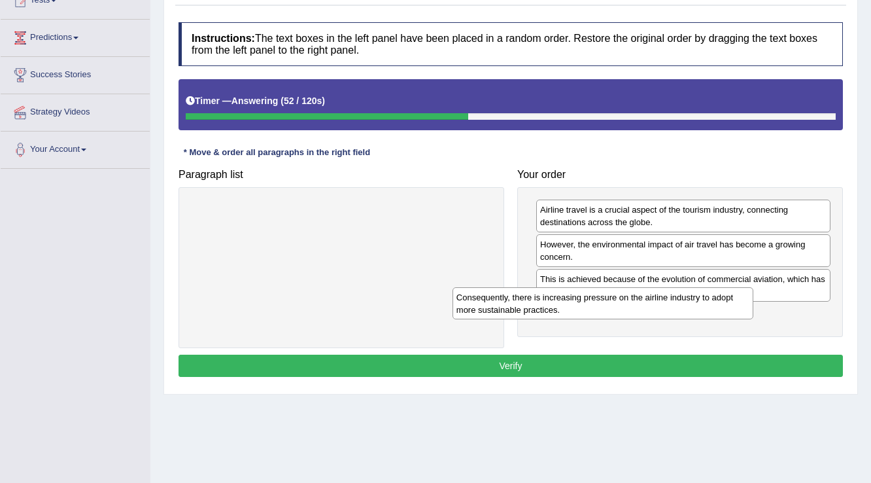
drag, startPoint x: 245, startPoint y: 216, endPoint x: 606, endPoint y: 311, distance: 373.3
click at [588, 311] on div "Consequently, there is increasing pressure on the airline industry to adopt mor…" at bounding box center [602, 303] width 301 height 33
drag, startPoint x: 606, startPoint y: 311, endPoint x: 621, endPoint y: 311, distance: 15.0
click at [613, 311] on div "Consequently, there is increasing pressure on the airline industry to adopt mor…" at bounding box center [602, 303] width 301 height 33
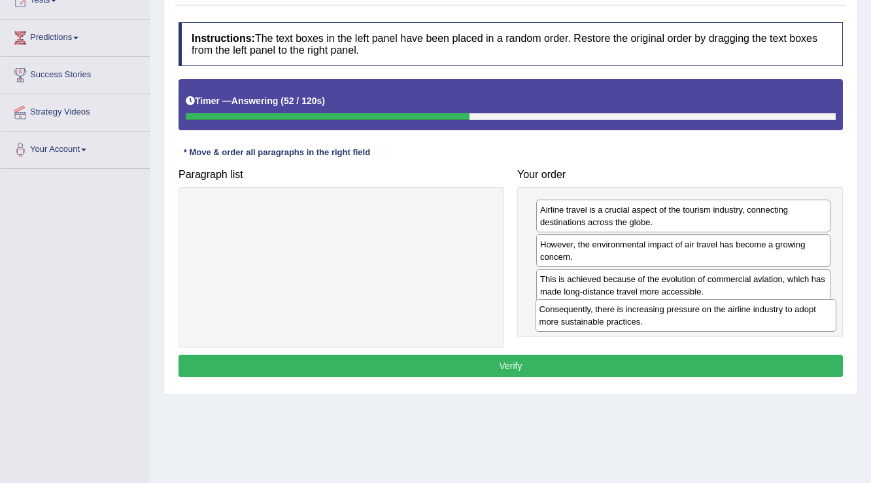
drag, startPoint x: 621, startPoint y: 311, endPoint x: 622, endPoint y: 326, distance: 15.1
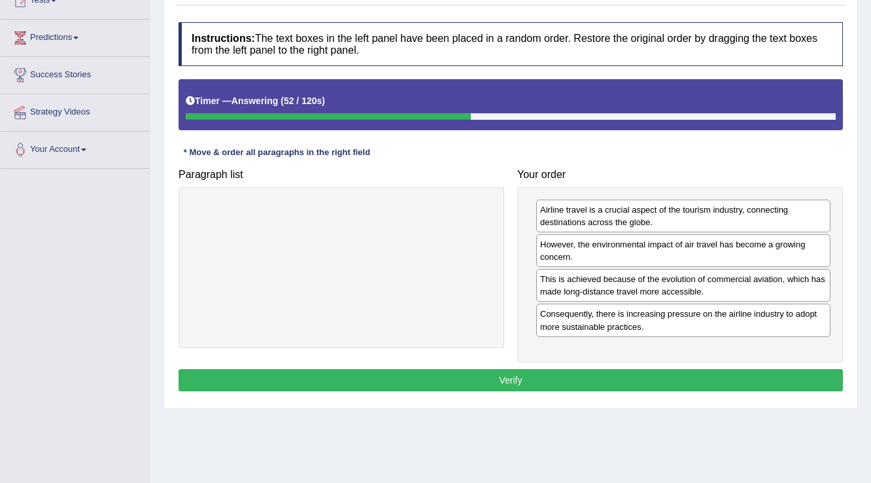
click at [622, 327] on div "Consequently, there is increasing pressure on the airline industry to adopt mor…" at bounding box center [683, 319] width 294 height 33
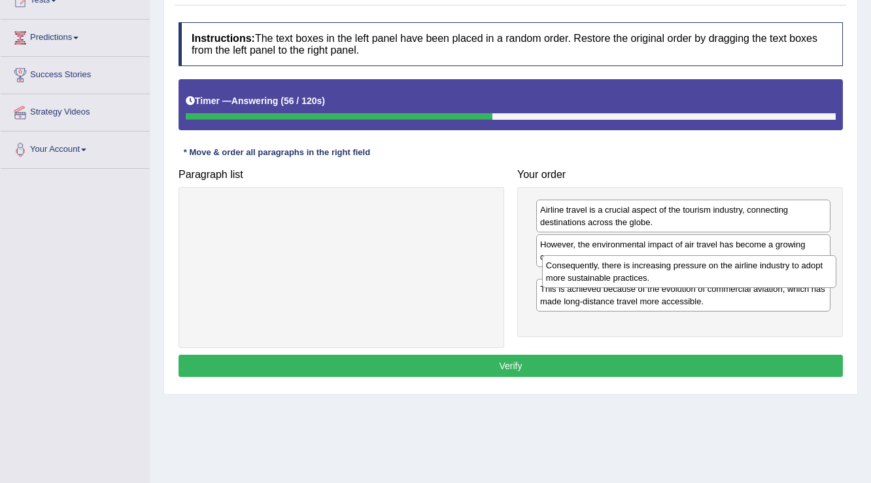
drag, startPoint x: 596, startPoint y: 325, endPoint x: 602, endPoint y: 277, distance: 48.1
click at [602, 277] on div "Consequently, there is increasing pressure on the airline industry to adopt mor…" at bounding box center [689, 271] width 295 height 33
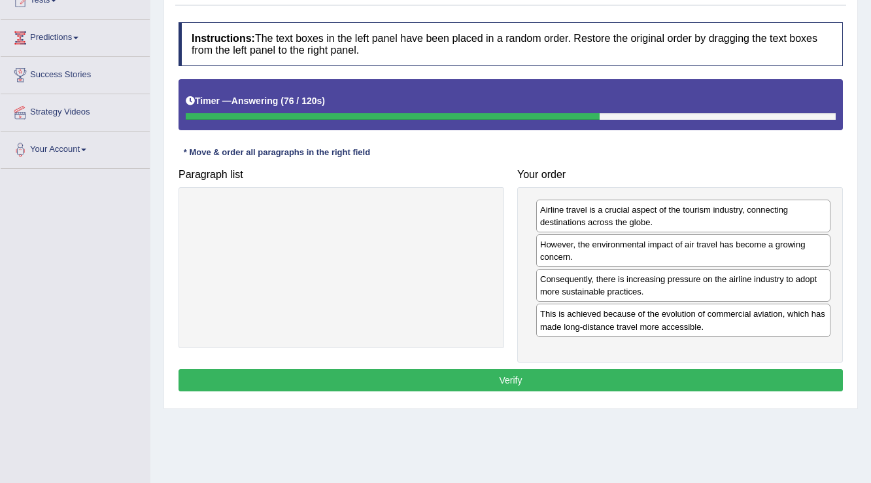
click at [606, 379] on button "Verify" at bounding box center [510, 380] width 664 height 22
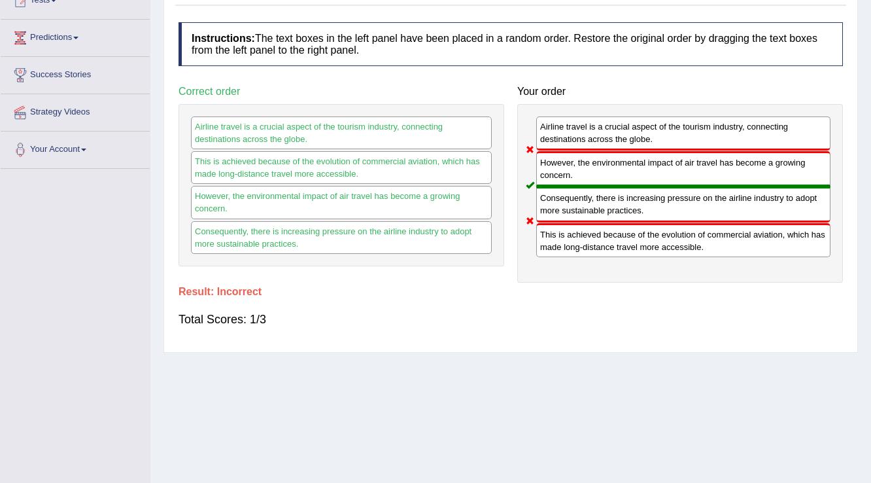
scroll to position [105, 0]
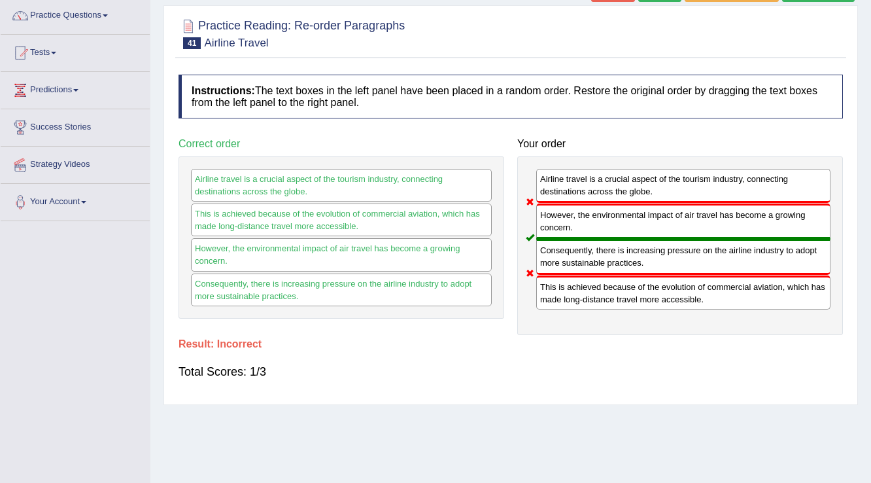
click at [570, 286] on div "This is achieved because of the evolution of commercial aviation, which has mad…" at bounding box center [683, 292] width 294 height 34
drag, startPoint x: 570, startPoint y: 286, endPoint x: 569, endPoint y: 201, distance: 84.3
click at [569, 203] on div "Airline travel is a crucial aspect of the tourism industry, connecting destinat…" at bounding box center [680, 245] width 326 height 178
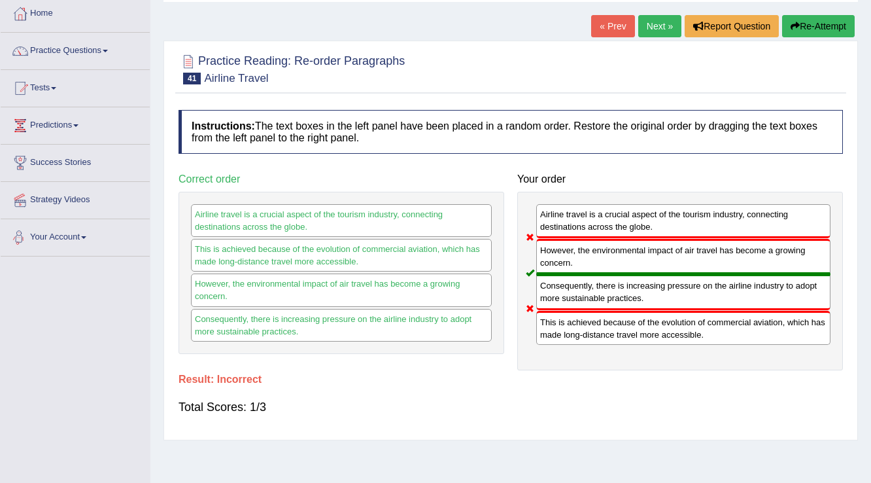
scroll to position [0, 0]
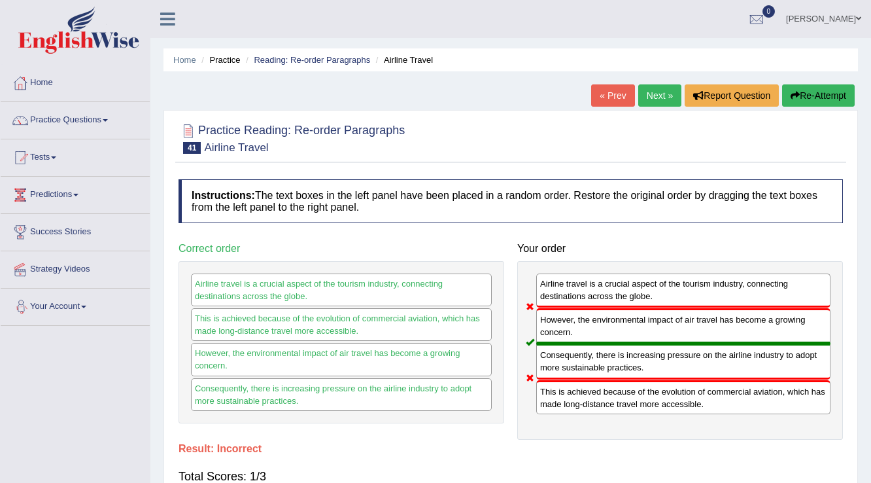
click at [672, 92] on link "Next »" at bounding box center [659, 95] width 43 height 22
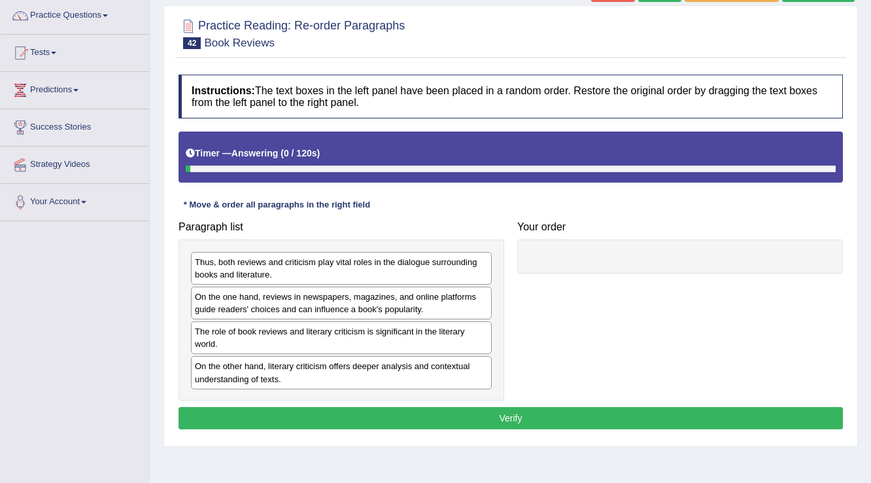
scroll to position [105, 0]
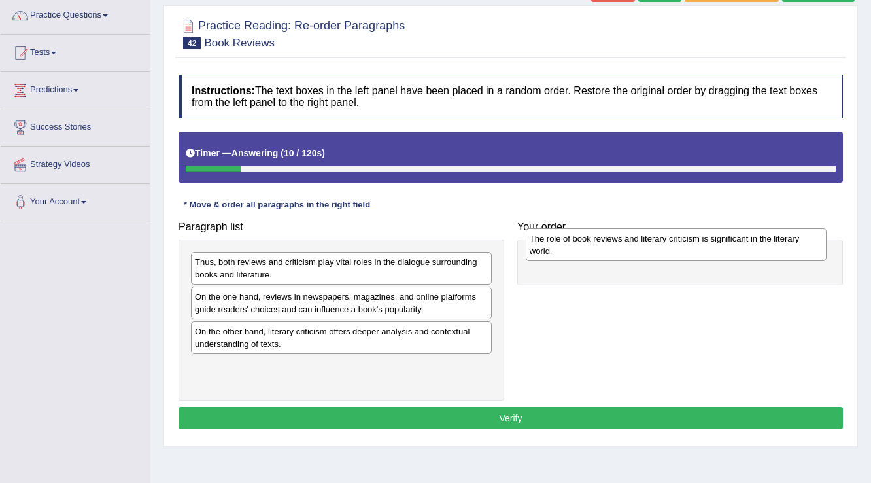
drag, startPoint x: 236, startPoint y: 333, endPoint x: 560, endPoint y: 246, distance: 335.0
click at [563, 245] on div "The role of book reviews and literary criticism is significant in the literary …" at bounding box center [676, 244] width 301 height 33
click at [560, 246] on div "The role of book reviews and literary criticism is significant in the literary …" at bounding box center [676, 244] width 301 height 33
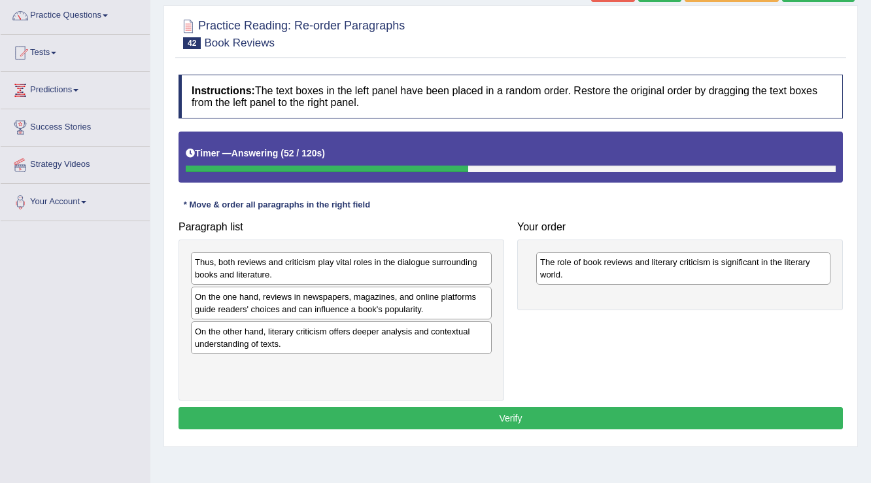
click at [260, 299] on div "On the one hand, reviews in newspapers, magazines, and online platforms guide r…" at bounding box center [341, 302] width 301 height 33
drag, startPoint x: 260, startPoint y: 299, endPoint x: 517, endPoint y: 297, distance: 257.0
click at [298, 299] on div "On the one hand, reviews in newspapers, magazines, and online platforms guide r…" at bounding box center [341, 302] width 301 height 33
drag, startPoint x: 517, startPoint y: 297, endPoint x: 548, endPoint y: 296, distance: 30.8
click at [543, 296] on div "Paragraph list Thus, both reviews and criticism play vital roles in the dialogu…" at bounding box center [510, 307] width 677 height 186
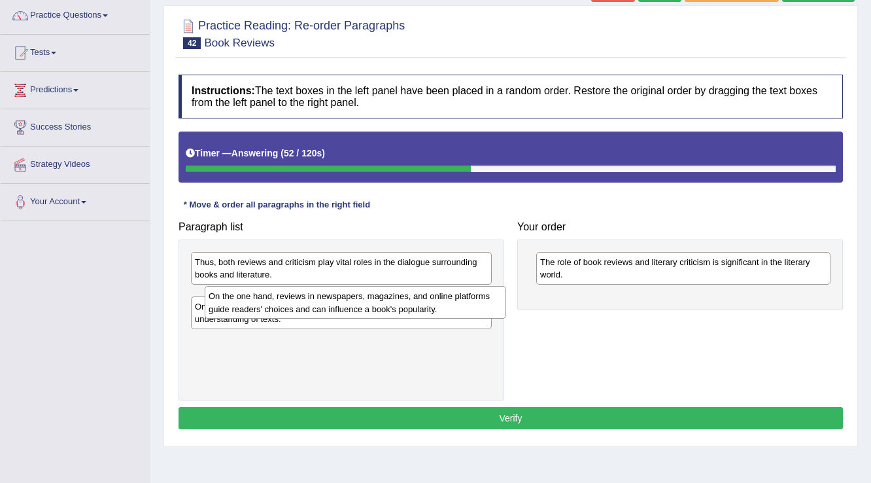
click at [624, 287] on div "The role of book reviews and literary criticism is significant in the literary …" at bounding box center [680, 274] width 326 height 71
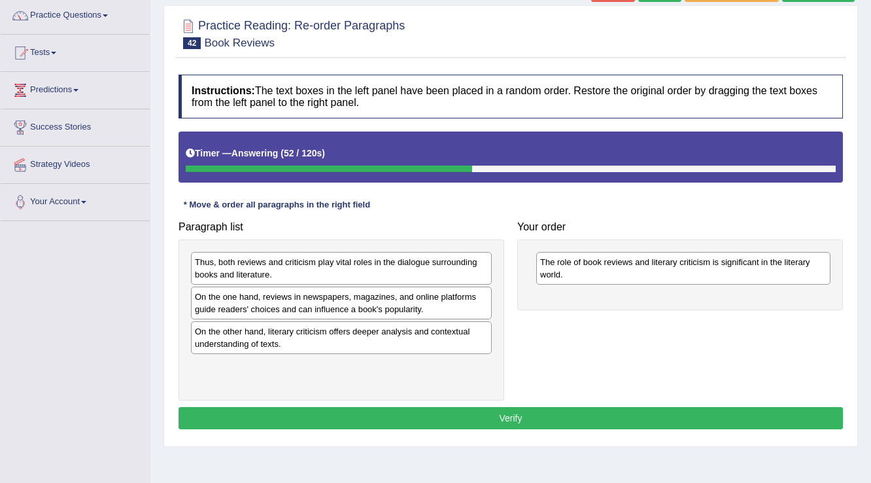
click at [624, 287] on div "The role of book reviews and literary criticism is significant in the literary …" at bounding box center [680, 274] width 326 height 71
click at [265, 341] on div "On the other hand, literary criticism offers deeper analysis and contextual und…" at bounding box center [341, 337] width 301 height 33
click at [605, 302] on div "The role of book reviews and literary criticism is significant in the literary …" at bounding box center [680, 274] width 326 height 71
click at [426, 330] on div "On the other hand, literary criticism offers deeper analysis and contextual und…" at bounding box center [341, 337] width 301 height 33
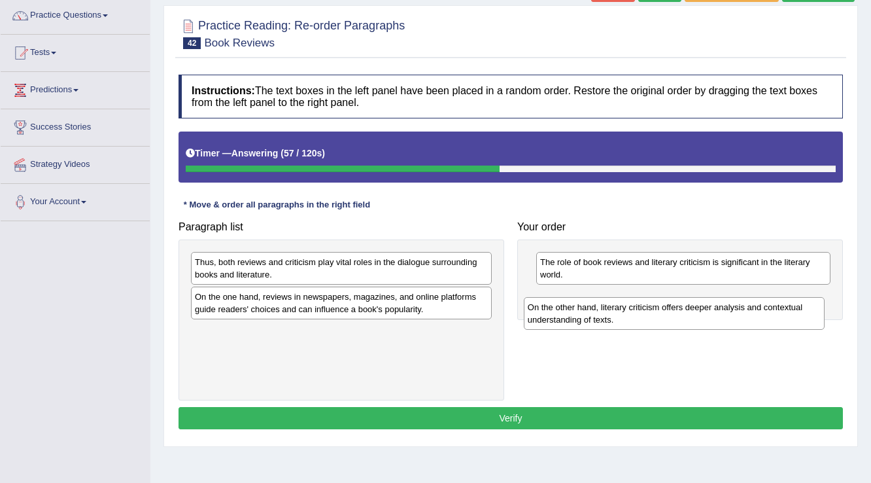
drag, startPoint x: 426, startPoint y: 330, endPoint x: 759, endPoint y: 307, distance: 333.6
click at [759, 307] on div "On the other hand, literary criticism offers deeper analysis and contextual und…" at bounding box center [674, 313] width 301 height 33
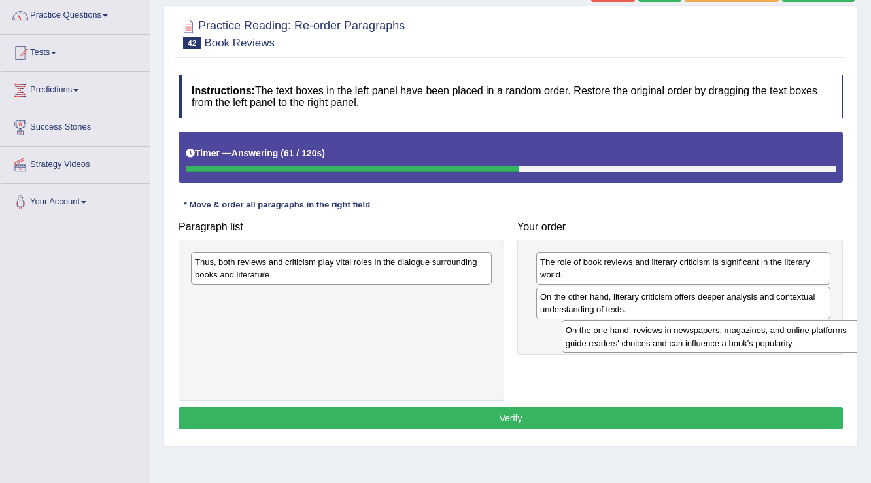
drag, startPoint x: 324, startPoint y: 306, endPoint x: 695, endPoint y: 340, distance: 372.3
click at [695, 340] on div "On the one hand, reviews in newspapers, magazines, and online platforms guide r…" at bounding box center [712, 336] width 301 height 33
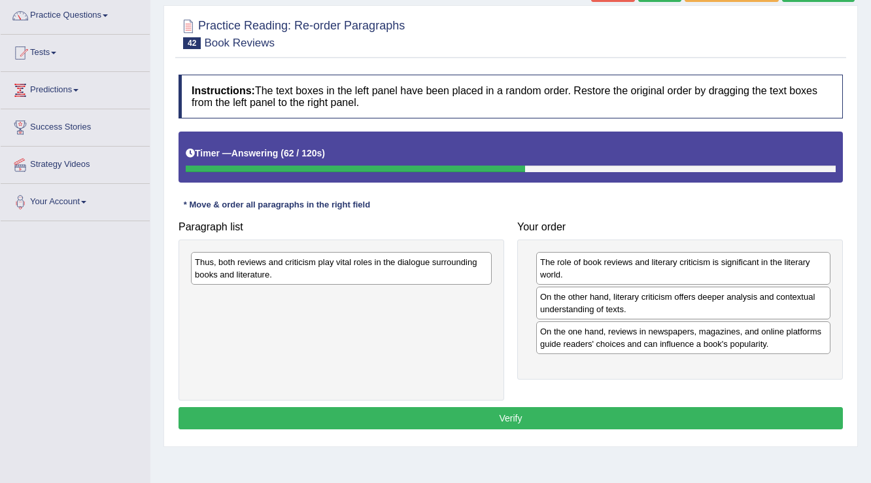
click at [251, 269] on div "Thus, both reviews and criticism play vital roles in the dialogue surrounding b…" at bounding box center [341, 268] width 301 height 33
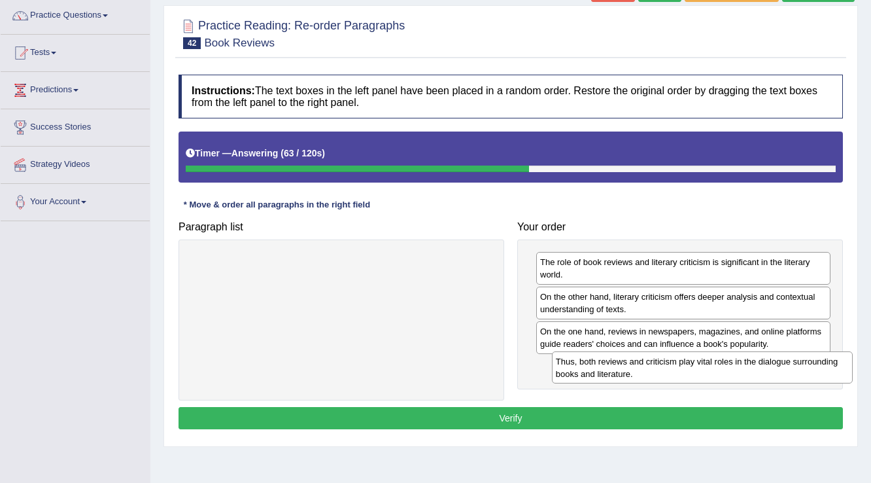
drag, startPoint x: 251, startPoint y: 269, endPoint x: 612, endPoint y: 369, distance: 374.3
click at [612, 369] on div "Thus, both reviews and criticism play vital roles in the dialogue surrounding b…" at bounding box center [702, 367] width 301 height 33
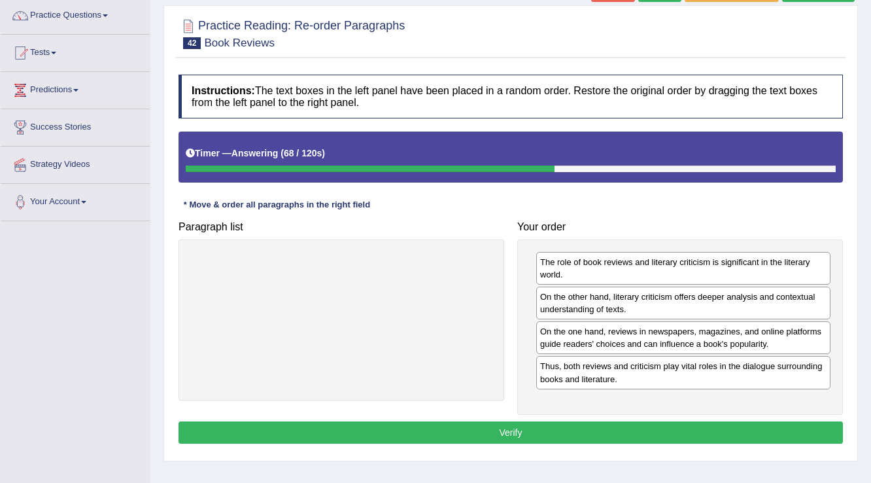
click at [474, 428] on button "Verify" at bounding box center [510, 432] width 664 height 22
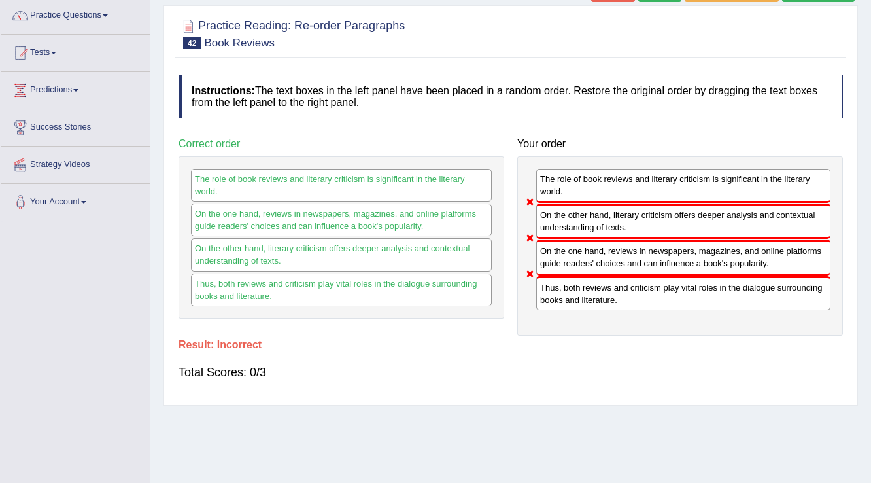
drag, startPoint x: 637, startPoint y: 255, endPoint x: 632, endPoint y: 223, distance: 32.5
click at [633, 233] on div "The role of book reviews and literary criticism is significant in the literary …" at bounding box center [680, 245] width 326 height 179
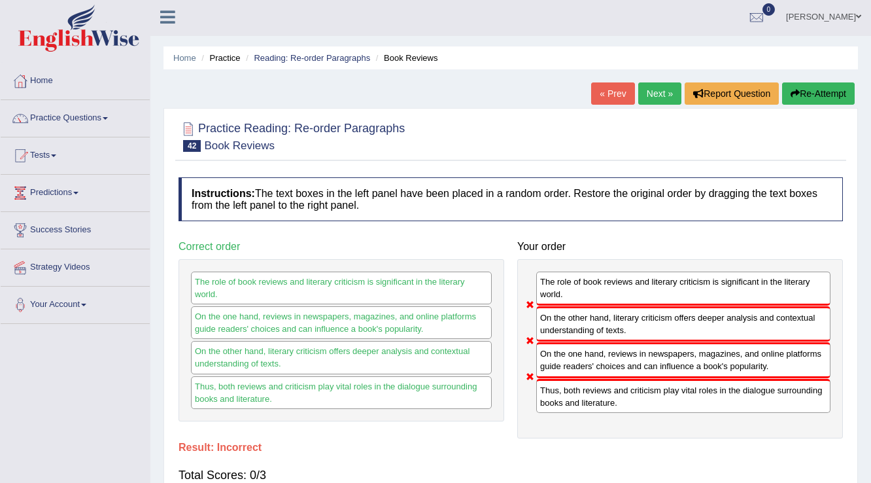
scroll to position [0, 0]
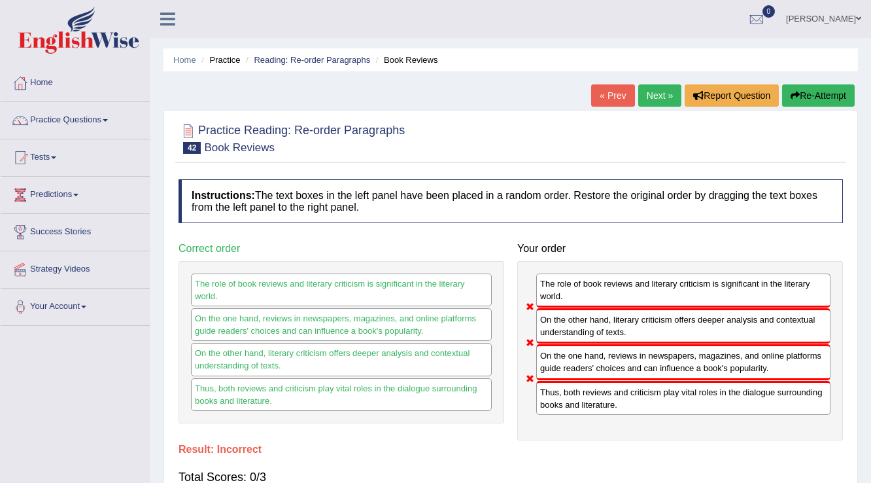
click at [651, 94] on link "Next »" at bounding box center [659, 95] width 43 height 22
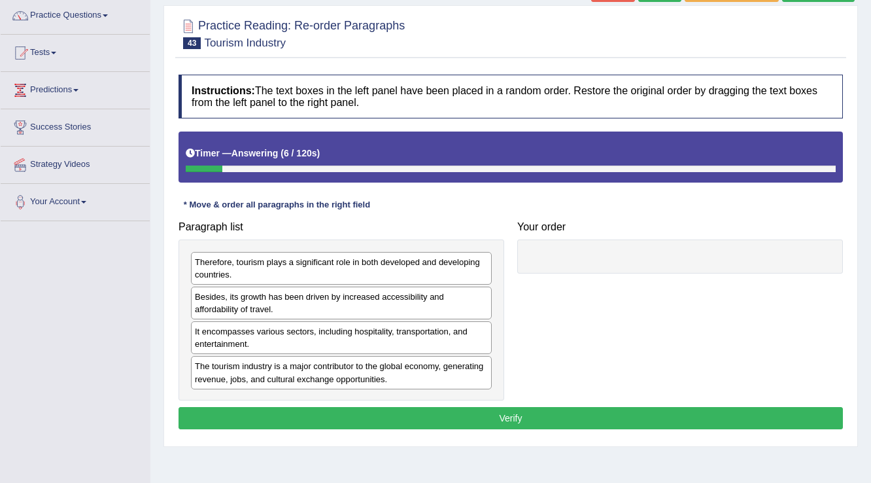
click at [264, 369] on div "The tourism industry is a major contributor to the global economy, generating r…" at bounding box center [341, 372] width 301 height 33
click at [266, 368] on div "The tourism industry is a major contributor to the global economy, generating r…" at bounding box center [341, 372] width 301 height 33
click at [267, 367] on div "The tourism industry is a major contributor to the global economy, generating r…" at bounding box center [343, 370] width 301 height 33
click at [267, 366] on div "The tourism industry is a major contributor to the global economy, generating r…" at bounding box center [341, 372] width 301 height 33
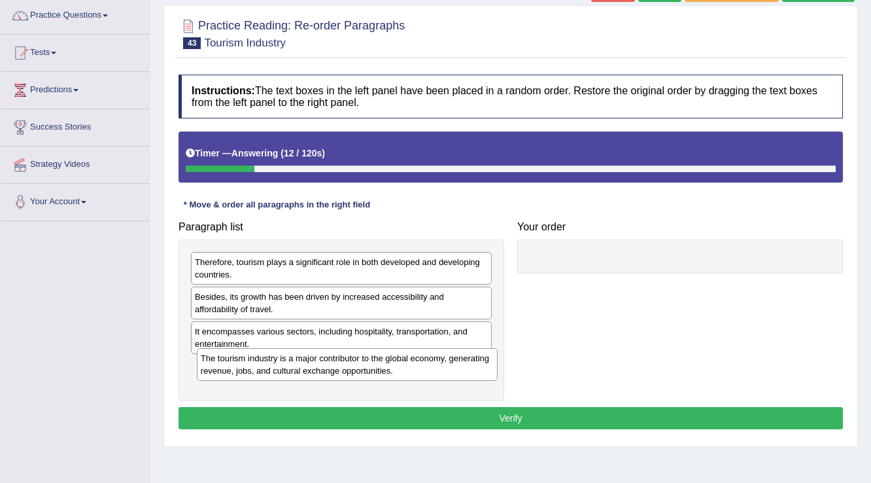
drag, startPoint x: 305, startPoint y: 376, endPoint x: 421, endPoint y: 320, distance: 128.7
click at [318, 363] on div "The tourism industry is a major contributor to the global economy, generating r…" at bounding box center [347, 364] width 301 height 33
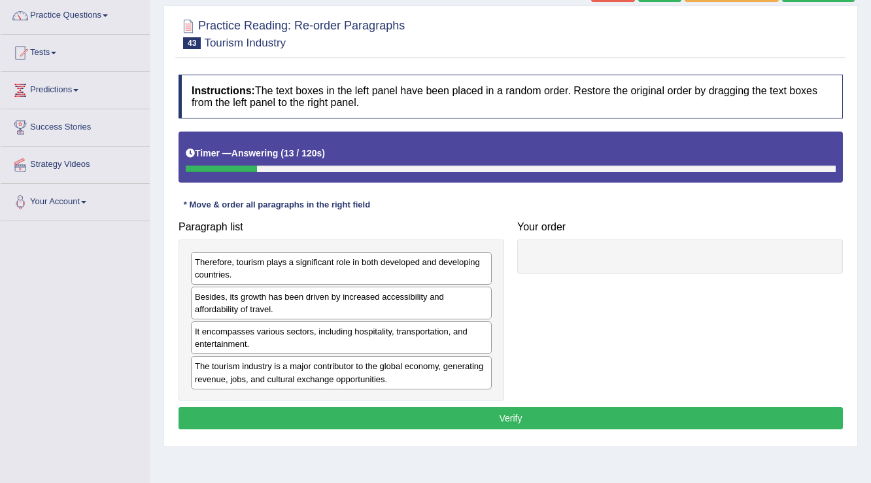
drag, startPoint x: 421, startPoint y: 320, endPoint x: 749, endPoint y: 254, distance: 334.7
click at [402, 374] on div "The tourism industry is a major contributor to the global economy, generating r…" at bounding box center [341, 372] width 301 height 33
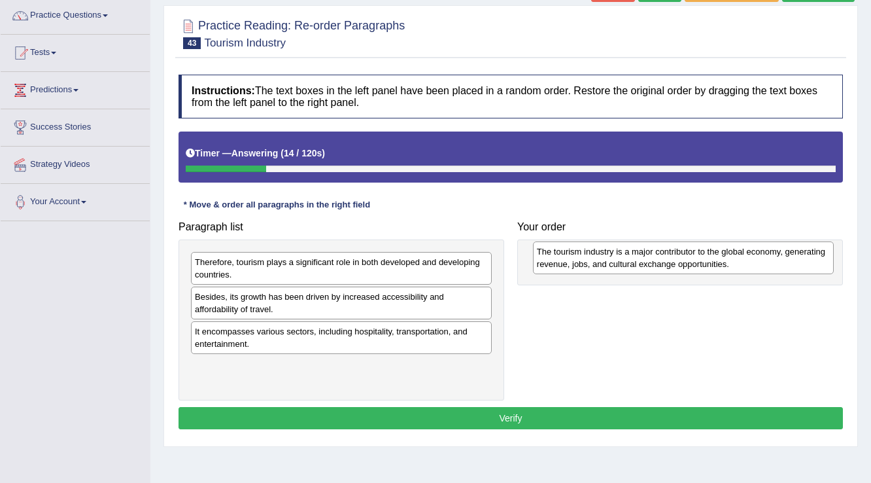
drag, startPoint x: 402, startPoint y: 374, endPoint x: 744, endPoint y: 260, distance: 360.4
click at [744, 260] on div "The tourism industry is a major contributor to the global economy, generating r…" at bounding box center [683, 257] width 301 height 33
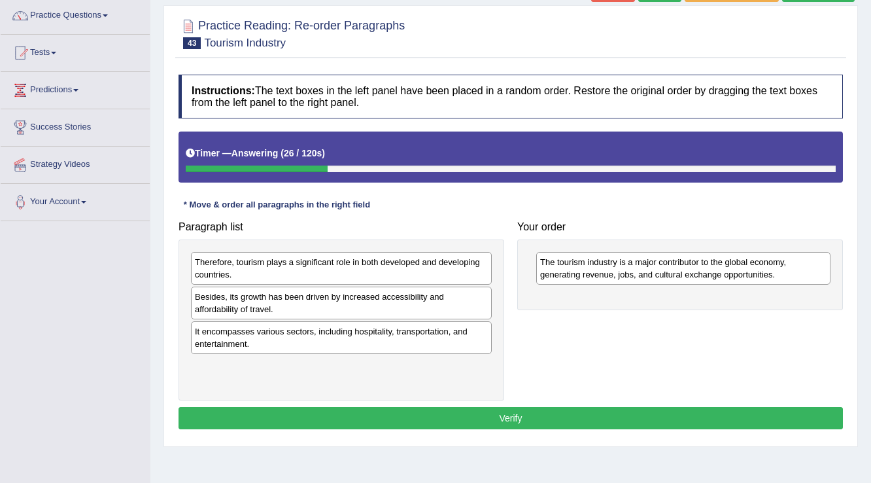
click at [443, 262] on div "Therefore, tourism plays a significant role in both developed and developing co…" at bounding box center [341, 268] width 301 height 33
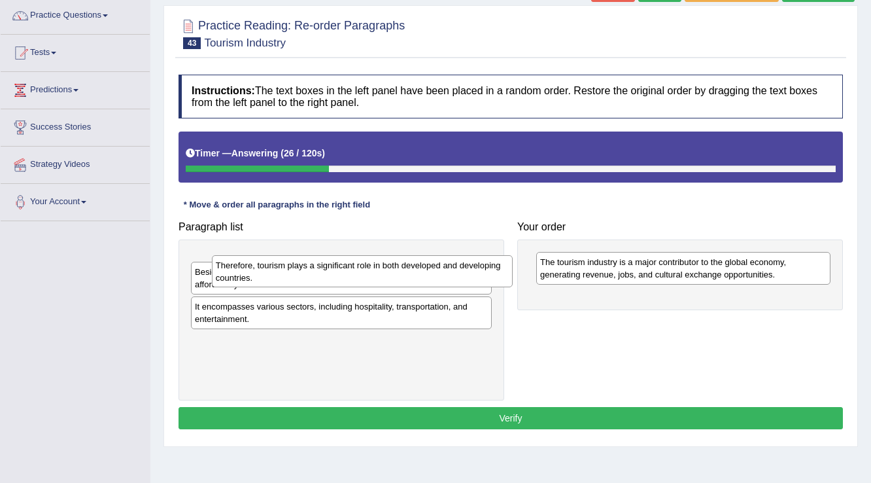
drag, startPoint x: 443, startPoint y: 262, endPoint x: 726, endPoint y: 311, distance: 286.7
click at [513, 288] on div "Therefore, tourism plays a significant role in both developed and developing co…" at bounding box center [362, 271] width 301 height 33
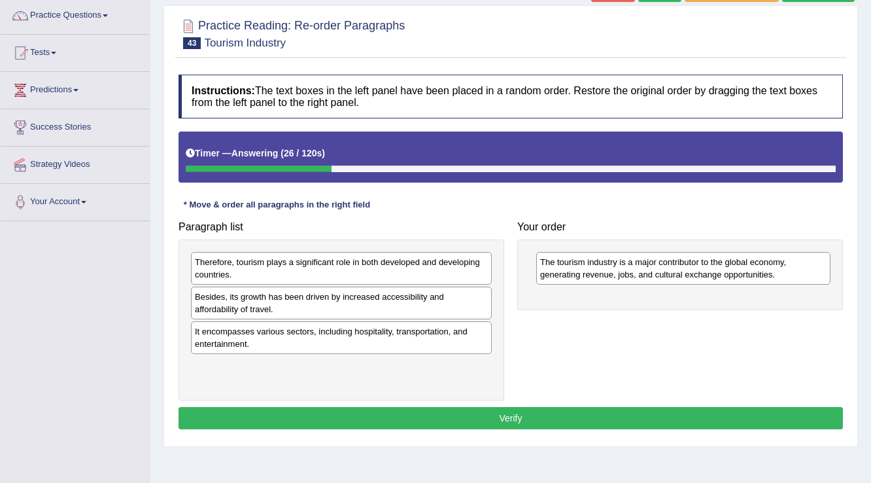
click at [739, 310] on div "Paragraph list Therefore, tourism plays a significant role in both developed an…" at bounding box center [510, 307] width 677 height 186
click at [302, 263] on div "Therefore, tourism plays a significant role in both developed and developing co…" at bounding box center [341, 268] width 301 height 33
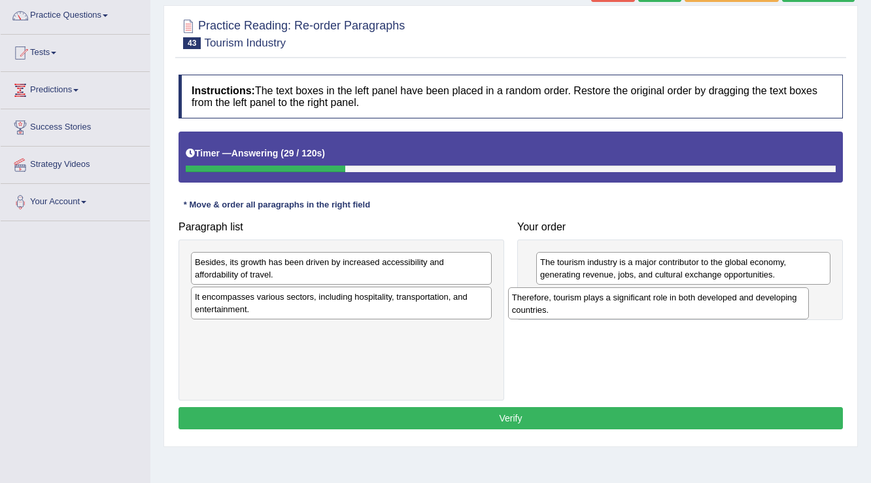
drag, startPoint x: 302, startPoint y: 264, endPoint x: 619, endPoint y: 299, distance: 319.1
click at [619, 299] on div "Therefore, tourism plays a significant role in both developed and developing co…" at bounding box center [658, 303] width 301 height 33
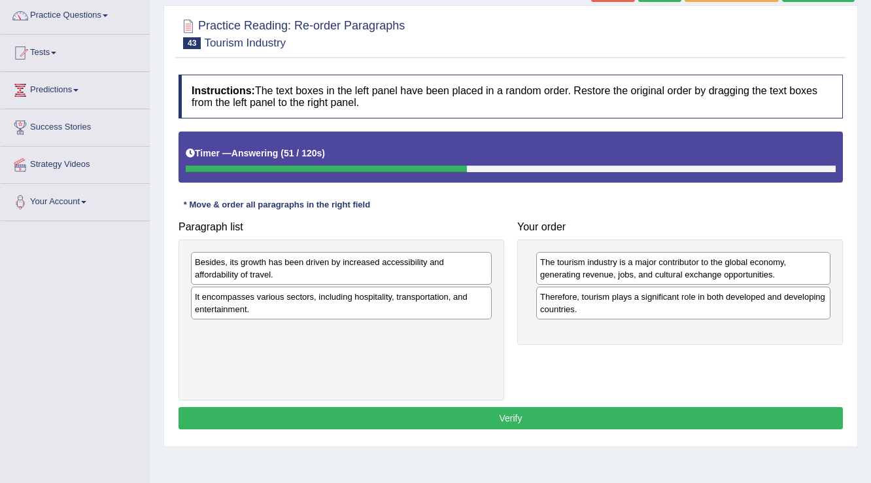
click at [241, 271] on div "Besides, its growth has been driven by increased accessibility and affordabilit…" at bounding box center [341, 268] width 301 height 33
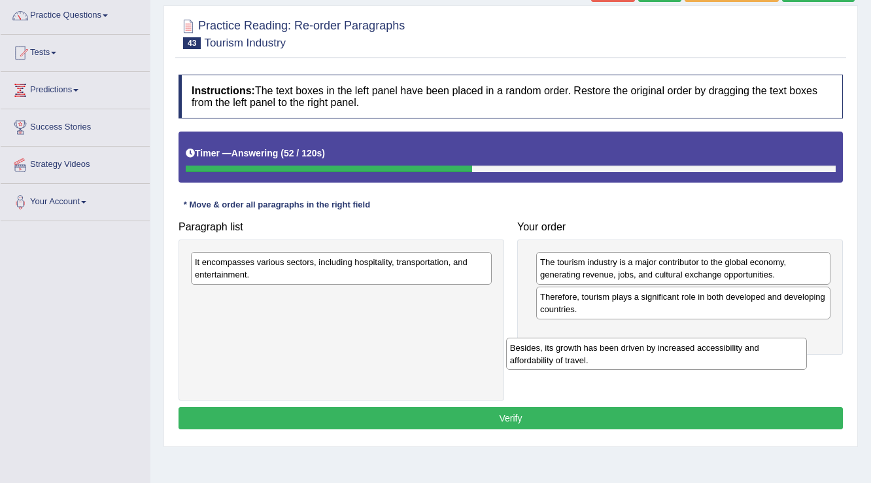
drag, startPoint x: 241, startPoint y: 271, endPoint x: 562, endPoint y: 364, distance: 334.6
click at [562, 364] on div "Besides, its growth has been driven by increased accessibility and affordabilit…" at bounding box center [656, 353] width 301 height 33
click at [562, 364] on div "Paragraph list Besides, its growth has been driven by increased accessibility a…" at bounding box center [510, 307] width 677 height 186
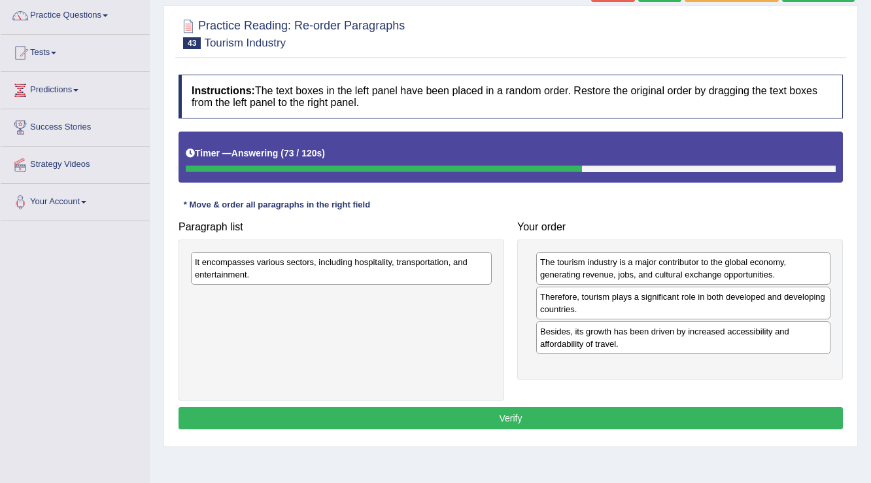
click at [328, 272] on div "It encompasses various sectors, including hospitality, transportation, and ente…" at bounding box center [341, 268] width 301 height 33
drag, startPoint x: 328, startPoint y: 272, endPoint x: 690, endPoint y: 418, distance: 390.7
click at [468, 284] on div "It encompasses various sectors, including hospitality, transportation, and ente…" at bounding box center [341, 268] width 301 height 33
click at [627, 394] on div "Paragraph list It encompasses various sectors, including hospitality, transport…" at bounding box center [510, 307] width 677 height 186
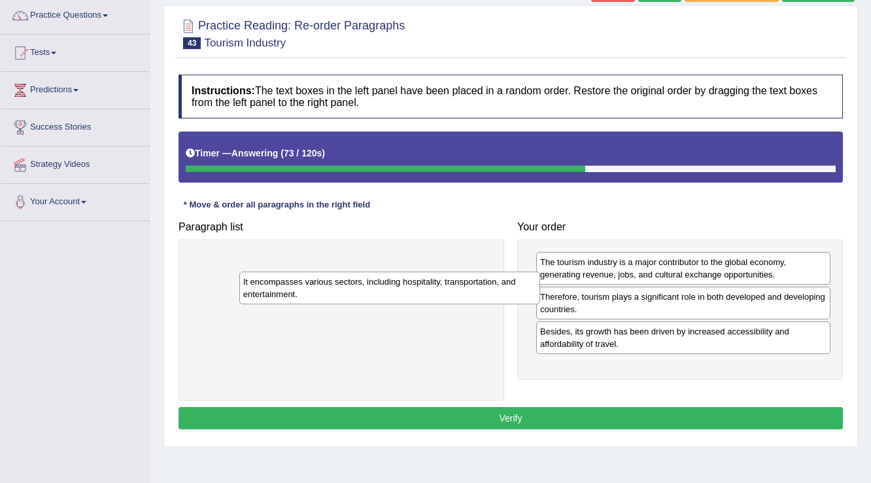
drag, startPoint x: 707, startPoint y: 429, endPoint x: 732, endPoint y: 438, distance: 26.5
click at [732, 438] on div "Practice Reading: Re-order Paragraphs 43 Tourism Industry Instructions: The tex…" at bounding box center [510, 225] width 694 height 441
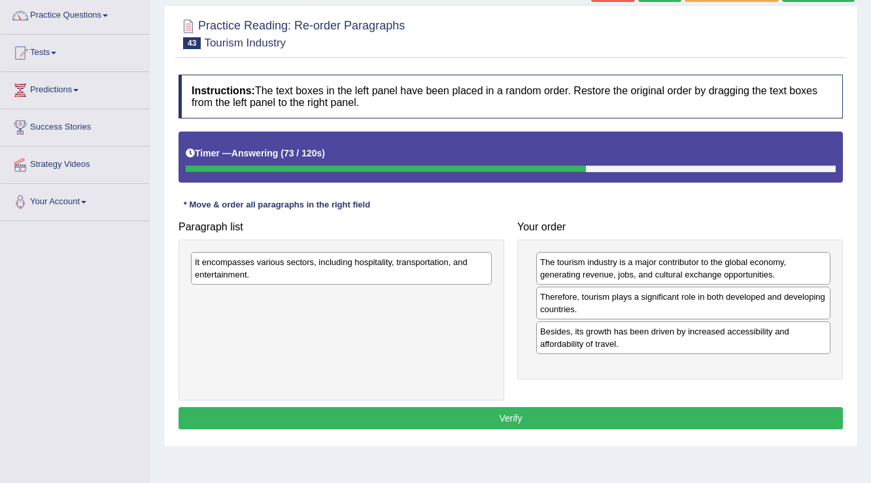
click at [732, 438] on div "Practice Reading: Re-order Paragraphs 43 Tourism Industry Instructions: The tex…" at bounding box center [510, 225] width 694 height 441
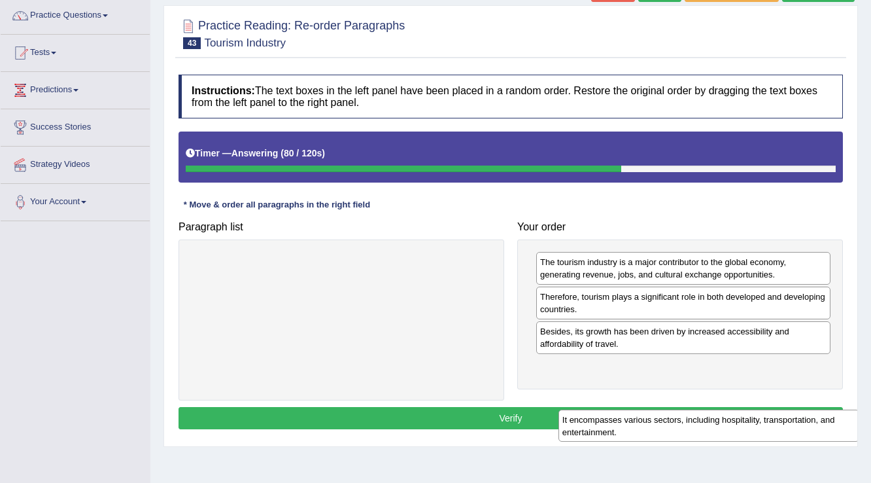
drag, startPoint x: 370, startPoint y: 264, endPoint x: 728, endPoint y: 397, distance: 382.1
click at [729, 409] on div "It encompasses various sectors, including hospitality, transportation, and ente…" at bounding box center [708, 425] width 301 height 33
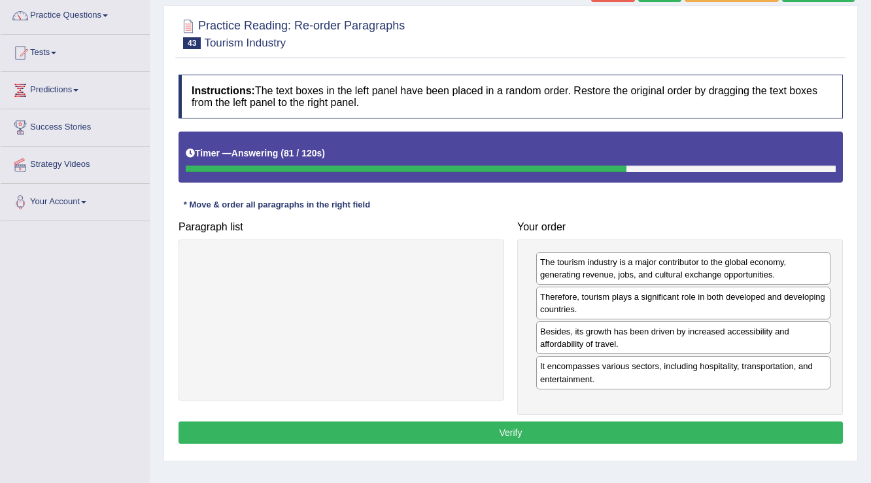
drag, startPoint x: 728, startPoint y: 396, endPoint x: 714, endPoint y: 376, distance: 23.9
click at [557, 437] on button "Verify" at bounding box center [510, 432] width 664 height 22
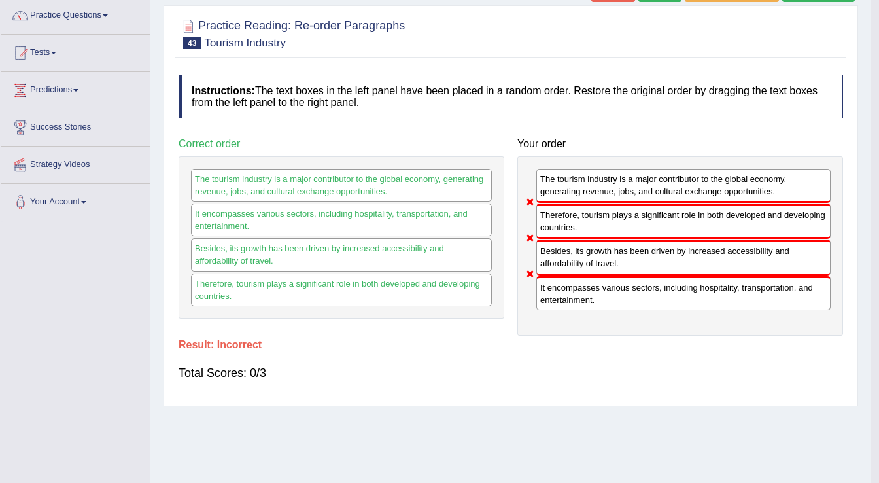
click at [557, 437] on div "Home Practice Reading: Re-order Paragraphs Tourism Industry « Prev Next » Repor…" at bounding box center [510, 222] width 721 height 654
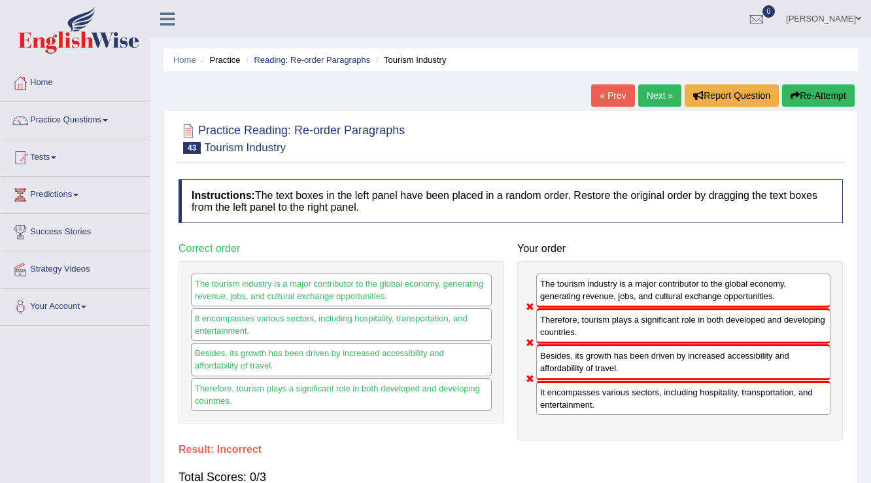
click at [649, 89] on link "Next »" at bounding box center [659, 95] width 43 height 22
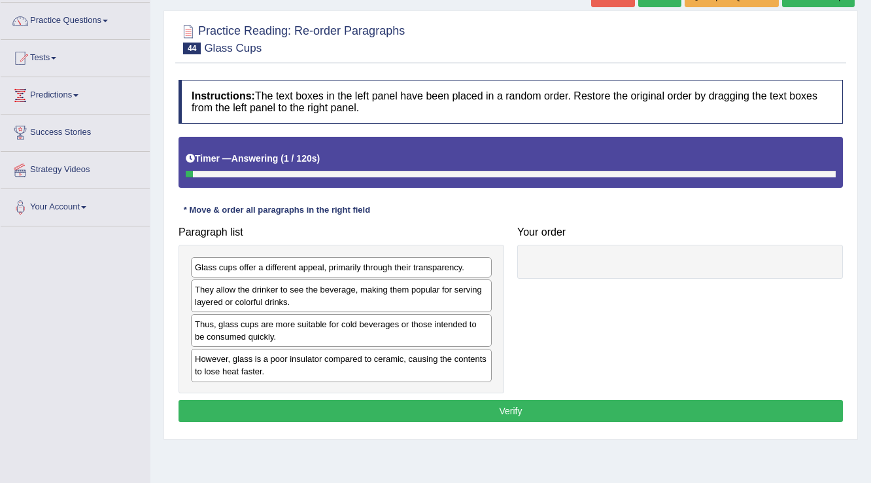
scroll to position [105, 0]
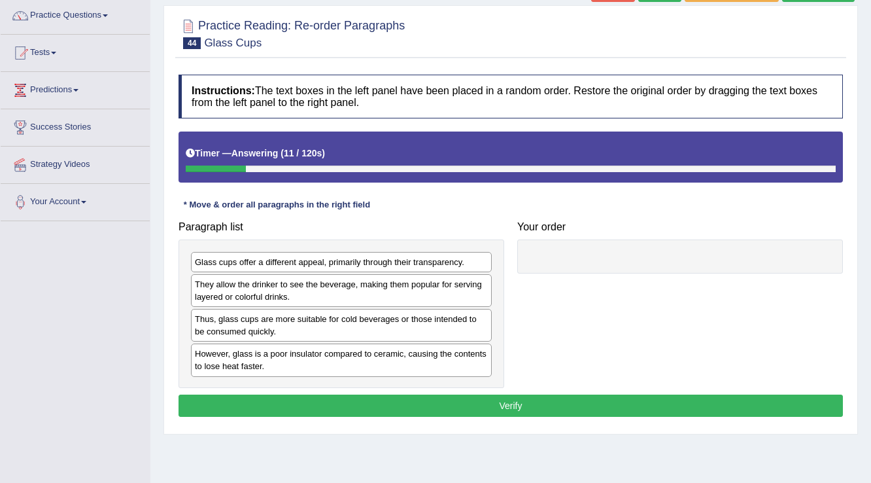
click at [400, 264] on div "Glass cups offer a different appeal, primarily through their transparency." at bounding box center [341, 262] width 301 height 20
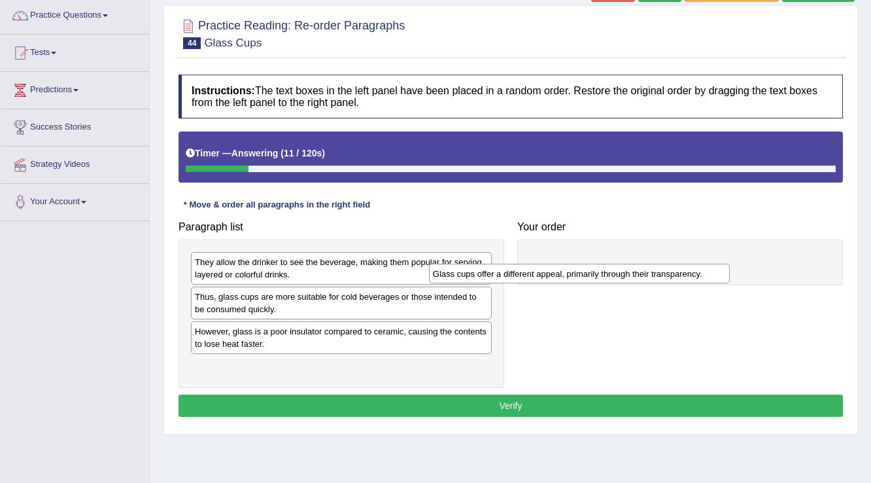
drag, startPoint x: 400, startPoint y: 264, endPoint x: 646, endPoint y: 270, distance: 245.9
click at [646, 271] on div "Glass cups offer a different appeal, primarily through their transparency." at bounding box center [579, 273] width 301 height 20
click at [649, 262] on div "Glass cups offer a different appeal, primarily through their transparency." at bounding box center [602, 267] width 301 height 20
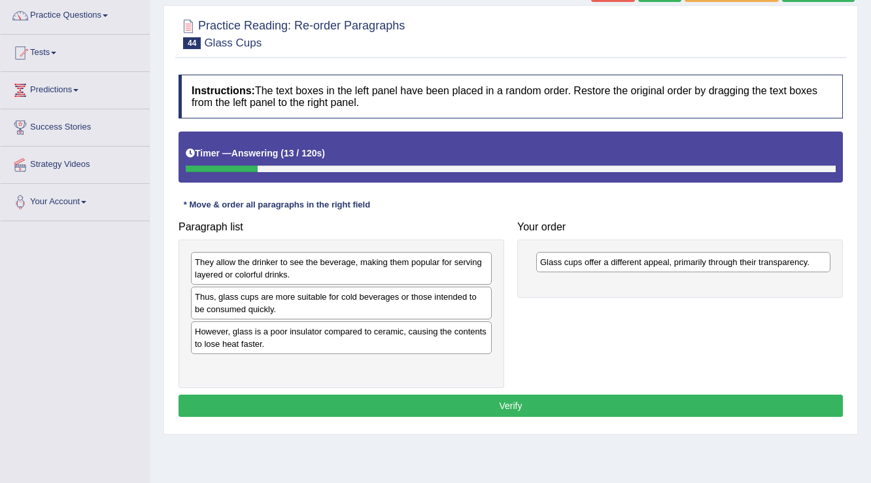
click at [339, 269] on div "They allow the drinker to see the beverage, making them popular for serving lay…" at bounding box center [341, 268] width 301 height 33
drag, startPoint x: 625, startPoint y: 317, endPoint x: 739, endPoint y: 332, distance: 114.8
click at [738, 332] on div "Paragraph list They allow the drinker to see the beverage, making them popular …" at bounding box center [510, 300] width 677 height 173
drag, startPoint x: 745, startPoint y: 333, endPoint x: 766, endPoint y: 333, distance: 21.6
click at [766, 333] on div "Paragraph list They allow the drinker to see the beverage, making them popular …" at bounding box center [510, 300] width 677 height 173
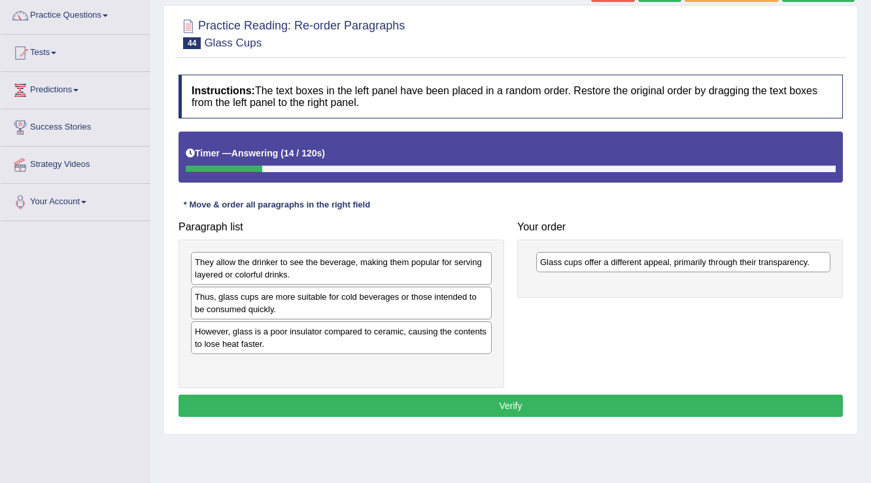
click at [766, 333] on div "Paragraph list They allow the drinker to see the beverage, making them popular …" at bounding box center [510, 300] width 677 height 173
click at [460, 265] on div "They allow the drinker to see the beverage, making them popular for serving lay…" at bounding box center [341, 268] width 301 height 33
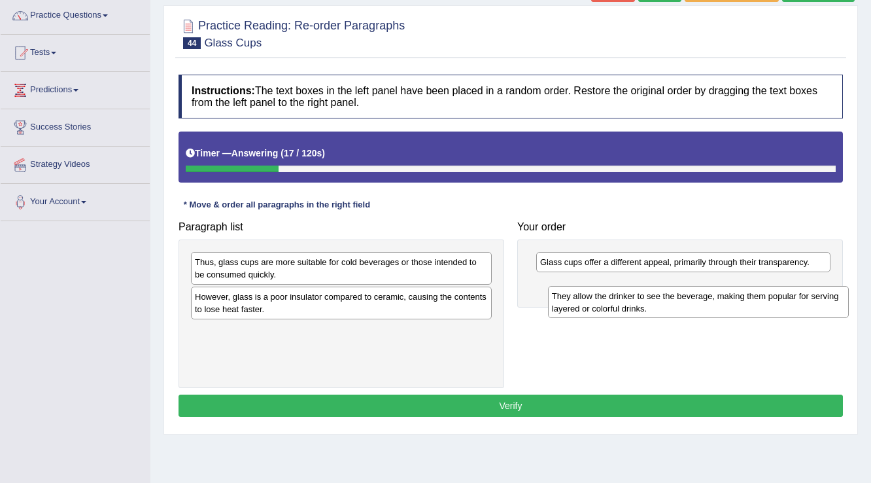
drag, startPoint x: 460, startPoint y: 265, endPoint x: 811, endPoint y: 296, distance: 352.4
click at [812, 297] on div "They allow the drinker to see the beverage, making them popular for serving lay…" at bounding box center [698, 302] width 301 height 33
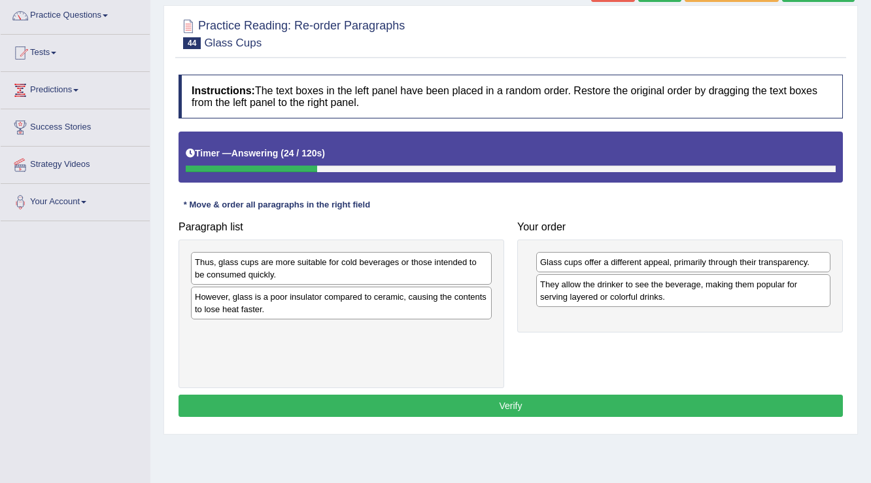
click at [272, 265] on div "Thus, glass cups are more suitable for cold beverages or those intended to be c…" at bounding box center [341, 268] width 301 height 33
click at [284, 267] on div "Thus, glass cups are more suitable for cold beverages or those intended to be c…" at bounding box center [341, 268] width 301 height 33
drag, startPoint x: 285, startPoint y: 268, endPoint x: 384, endPoint y: 362, distance: 136.5
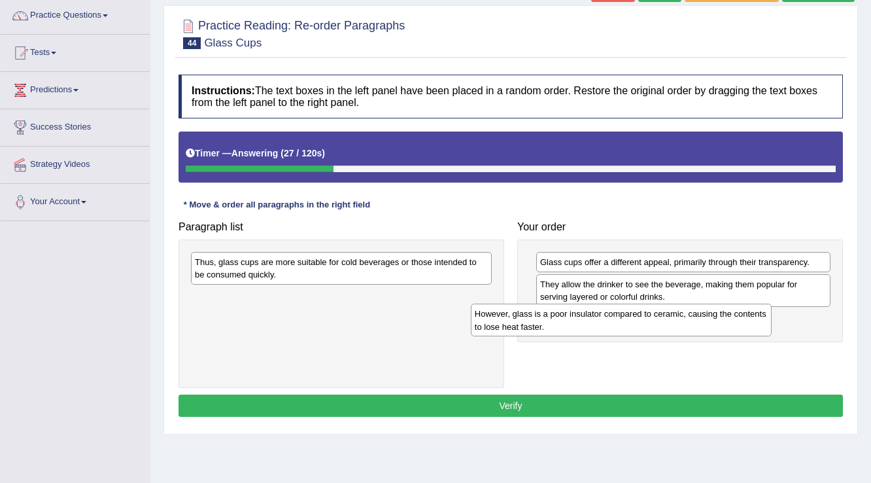
drag, startPoint x: 335, startPoint y: 299, endPoint x: 615, endPoint y: 316, distance: 280.4
click at [615, 316] on div "However, glass is a poor insulator compared to ceramic, causing the contents to…" at bounding box center [621, 319] width 301 height 33
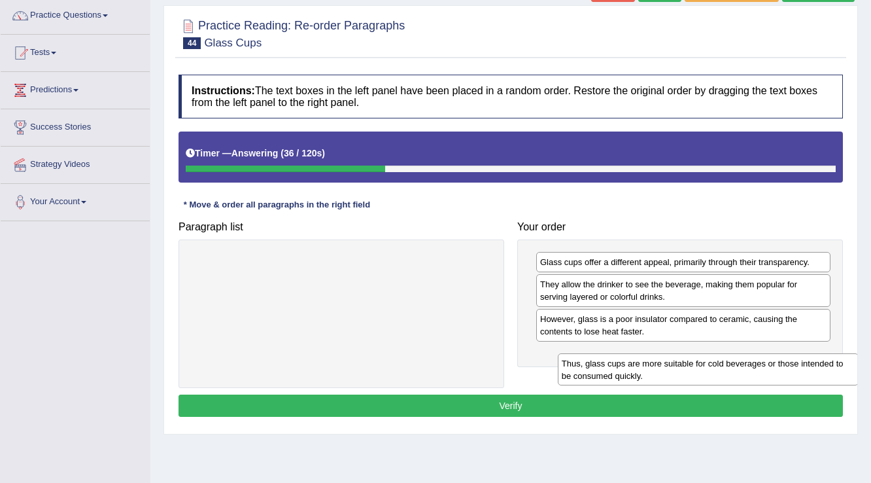
drag, startPoint x: 377, startPoint y: 265, endPoint x: 743, endPoint y: 362, distance: 379.5
click at [743, 363] on div "Thus, glass cups are more suitable for cold beverages or those intended to be c…" at bounding box center [708, 369] width 301 height 33
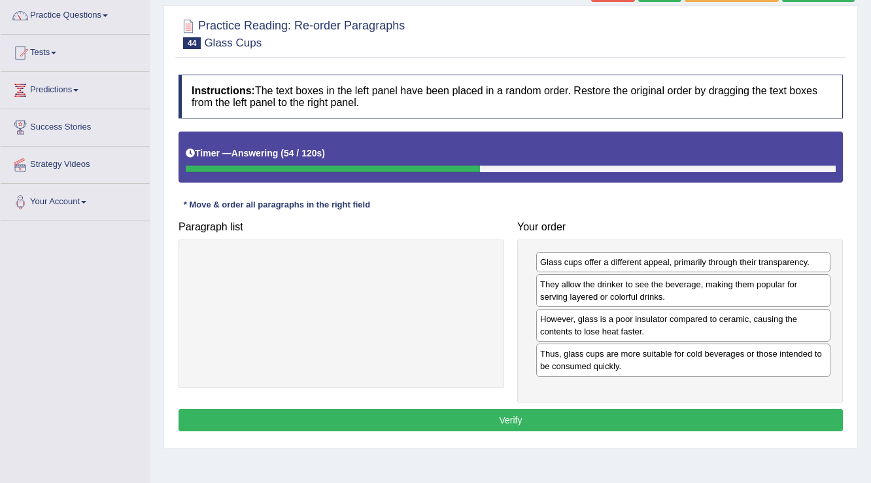
click at [513, 420] on button "Verify" at bounding box center [510, 420] width 664 height 22
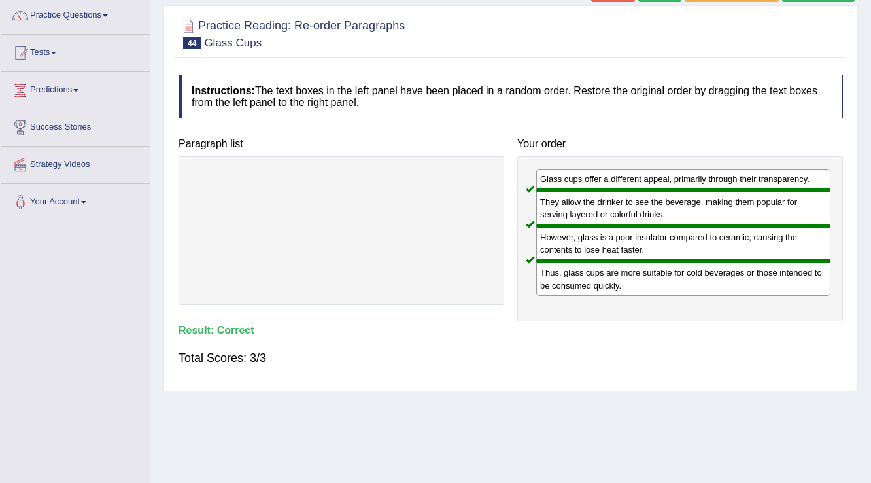
scroll to position [0, 0]
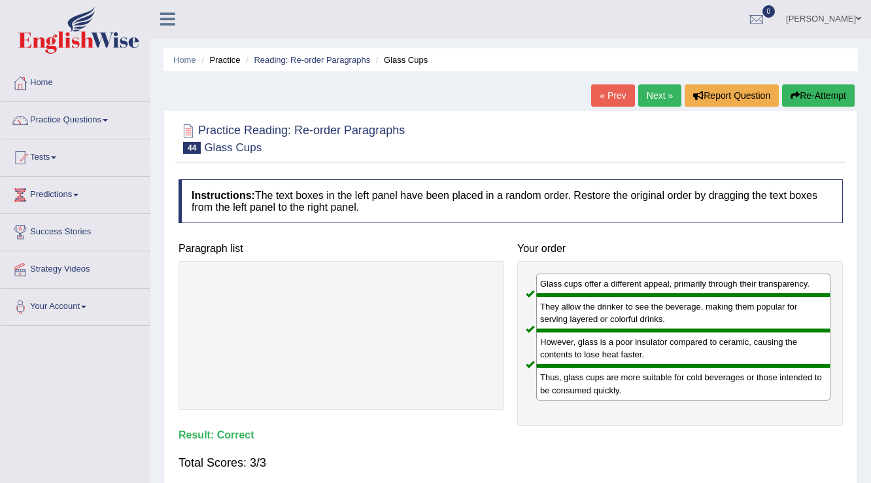
click at [645, 96] on link "Next »" at bounding box center [659, 95] width 43 height 22
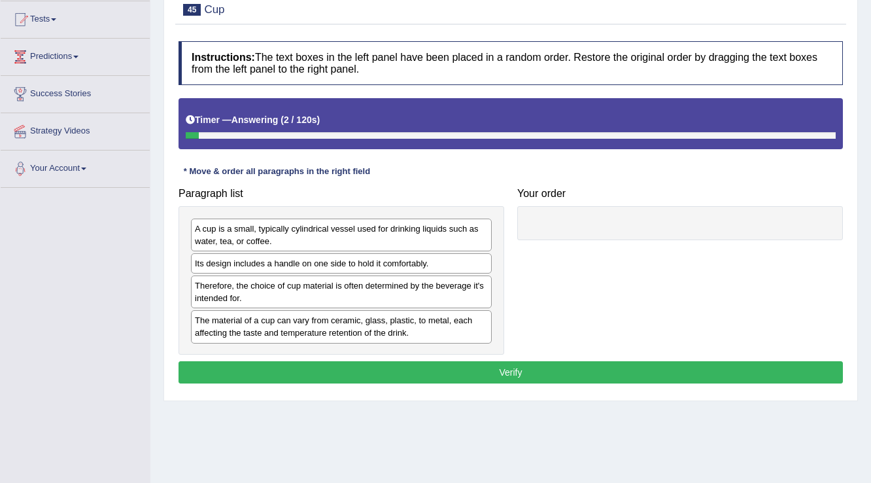
scroll to position [157, 0]
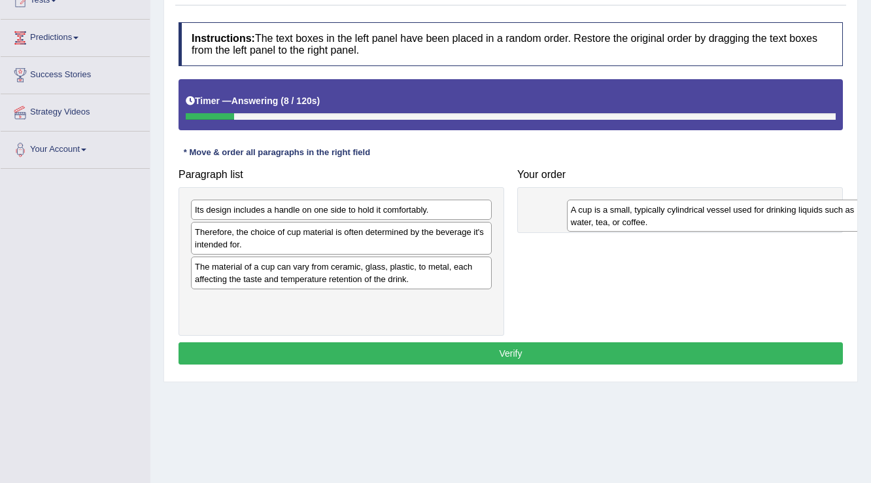
drag, startPoint x: 276, startPoint y: 216, endPoint x: 652, endPoint y: 216, distance: 376.0
click at [652, 216] on div "A cup is a small, typically cylindrical vessel used for drinking liquids such a…" at bounding box center [717, 215] width 301 height 33
click at [652, 216] on div "A cup is a small, typically cylindrical vessel used for drinking liquids such a…" at bounding box center [704, 215] width 301 height 33
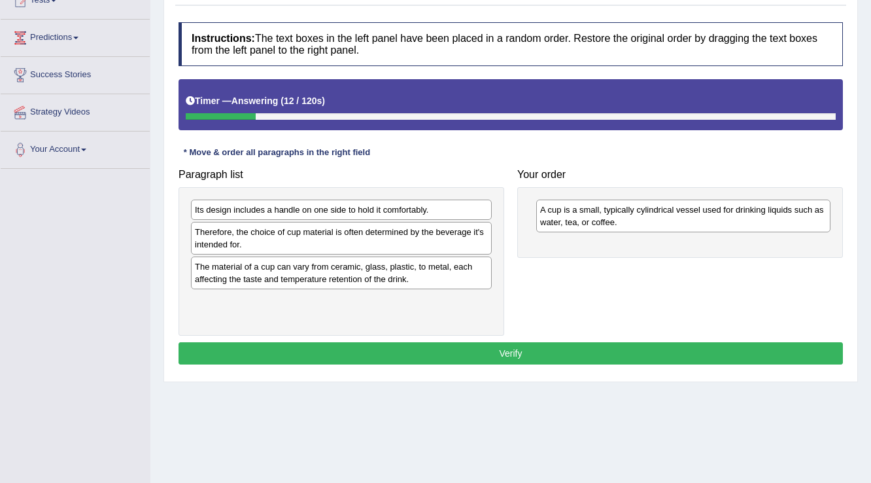
click at [316, 277] on div "The material of a cup can vary from ceramic, glass, plastic, to metal, each aff…" at bounding box center [341, 272] width 301 height 33
click at [694, 260] on div "Paragraph list Its design includes a handle on one side to hold it comfortably.…" at bounding box center [510, 248] width 677 height 173
click at [417, 278] on div "The material of a cup can vary from ceramic, glass, plastic, to metal, each aff…" at bounding box center [341, 272] width 301 height 33
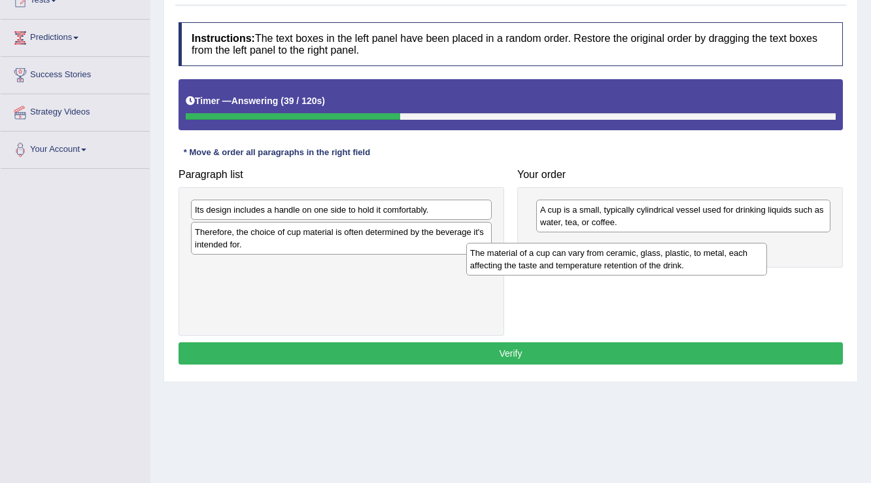
drag, startPoint x: 417, startPoint y: 278, endPoint x: 709, endPoint y: 243, distance: 294.4
click at [698, 250] on div "The material of a cup can vary from ceramic, glass, plastic, to metal, each aff…" at bounding box center [616, 259] width 301 height 33
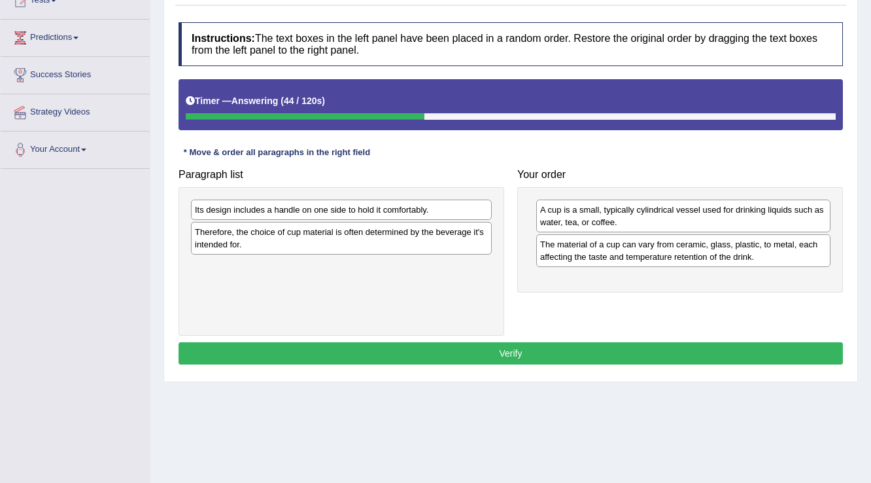
click at [217, 211] on div "Its design includes a handle on one side to hold it comfortably." at bounding box center [341, 209] width 301 height 20
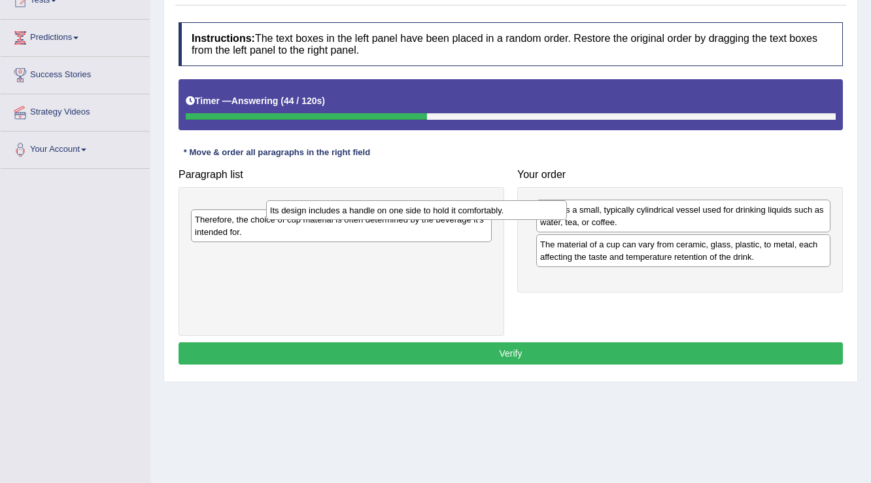
drag, startPoint x: 217, startPoint y: 211, endPoint x: 602, endPoint y: 260, distance: 387.6
click at [421, 220] on div "Its design includes a handle on one side to hold it comfortably." at bounding box center [416, 210] width 301 height 20
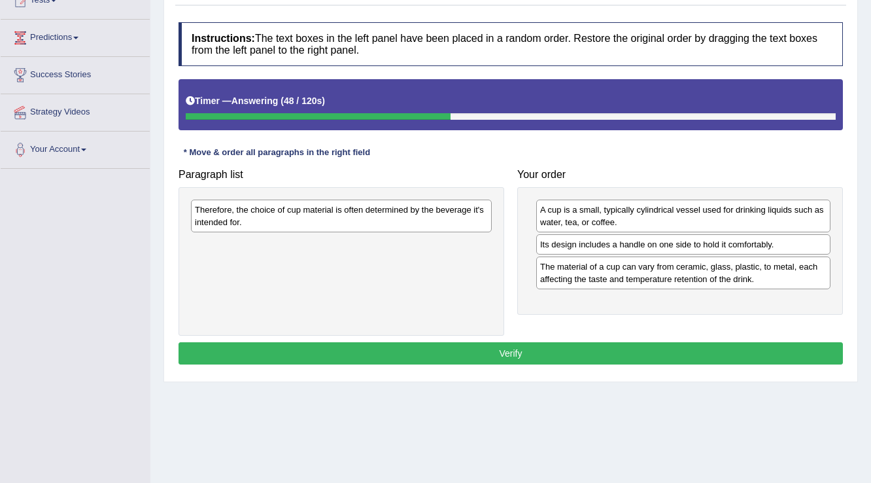
drag, startPoint x: 602, startPoint y: 260, endPoint x: 647, endPoint y: 277, distance: 48.8
click at [647, 277] on div "Paragraph list Therefore, the choice of cup material is often determined by the…" at bounding box center [510, 248] width 677 height 173
click at [571, 275] on div "The material of a cup can vary from ceramic, glass, plastic, to metal, each aff…" at bounding box center [683, 272] width 294 height 33
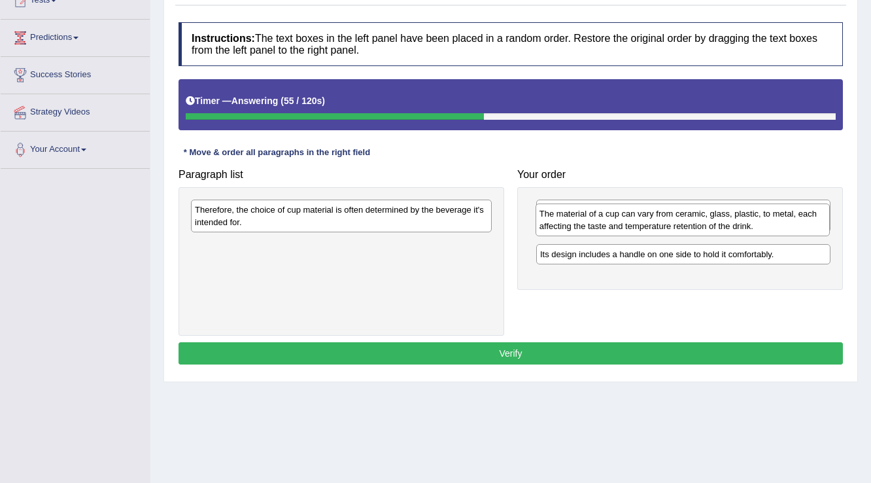
drag, startPoint x: 571, startPoint y: 275, endPoint x: 573, endPoint y: 186, distance: 88.3
click at [573, 203] on div "The material of a cup can vary from ceramic, glass, plastic, to metal, each aff…" at bounding box center [682, 219] width 295 height 33
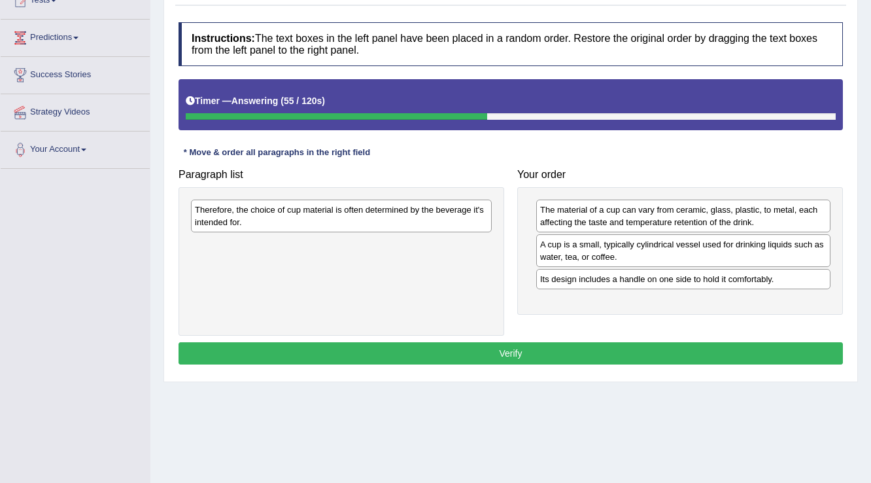
click at [573, 184] on div "Your order The material of a cup can vary from ceramic, glass, plastic, to meta…" at bounding box center [680, 238] width 339 height 152
click at [609, 282] on div "Its design includes a handle on one side to hold it comfortably." at bounding box center [683, 279] width 294 height 20
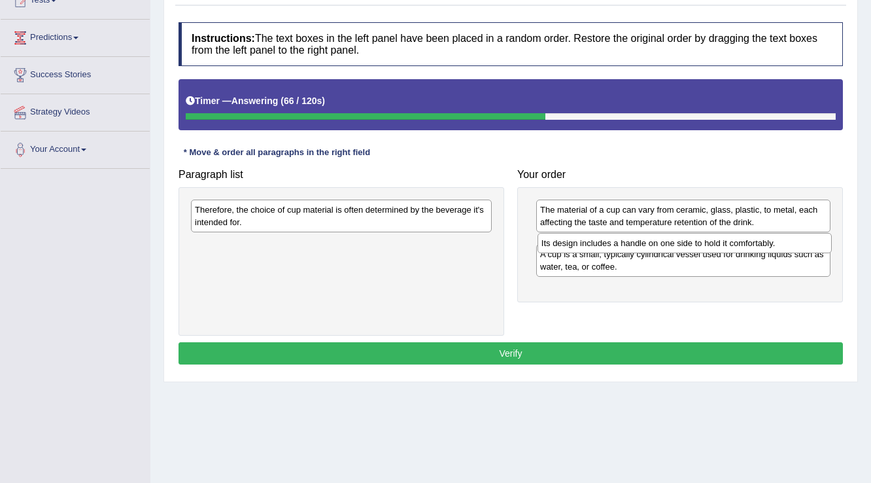
drag, startPoint x: 609, startPoint y: 259, endPoint x: 611, endPoint y: 241, distance: 18.4
click at [611, 241] on div "Its design includes a handle on one side to hold it comfortably." at bounding box center [684, 243] width 295 height 20
click at [611, 241] on div "Its design includes a handle on one side to hold it comfortably." at bounding box center [683, 243] width 295 height 20
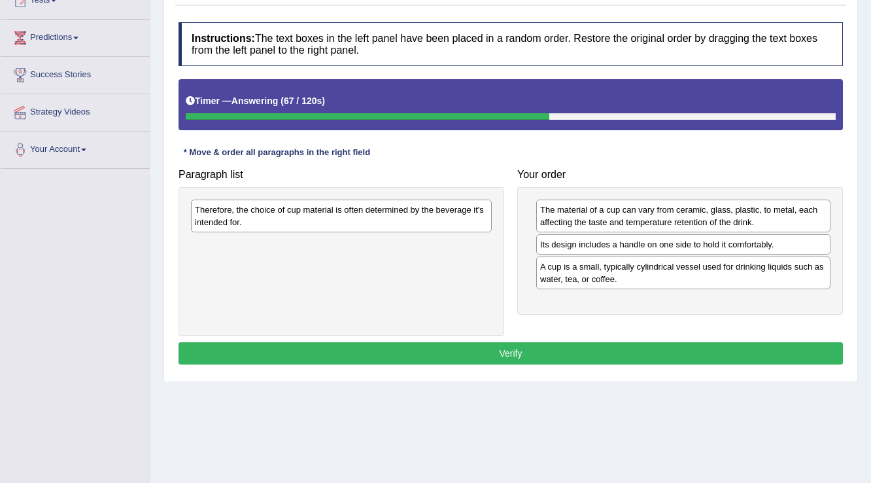
click at [611, 241] on div "Its design includes a handle on one side to hold it comfortably." at bounding box center [683, 244] width 294 height 20
drag, startPoint x: 611, startPoint y: 241, endPoint x: 611, endPoint y: 282, distance: 41.9
click at [611, 254] on div "Its design includes a handle on one side to hold it comfortably." at bounding box center [683, 244] width 294 height 20
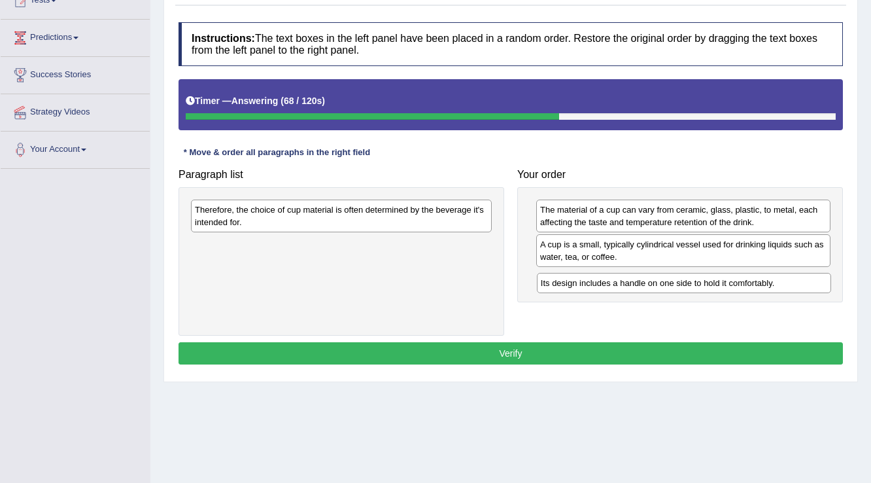
click at [611, 288] on div "Its design includes a handle on one side to hold it comfortably." at bounding box center [684, 283] width 295 height 20
click at [611, 288] on div "The material of a cup can vary from ceramic, glass, plastic, to metal, each aff…" at bounding box center [680, 251] width 326 height 128
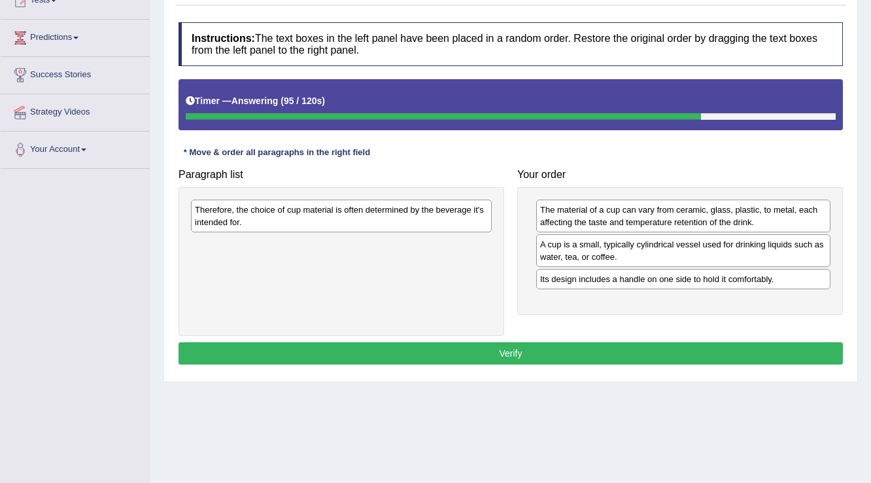
click at [561, 222] on div "The material of a cup can vary from ceramic, glass, plastic, to metal, each aff…" at bounding box center [683, 215] width 294 height 33
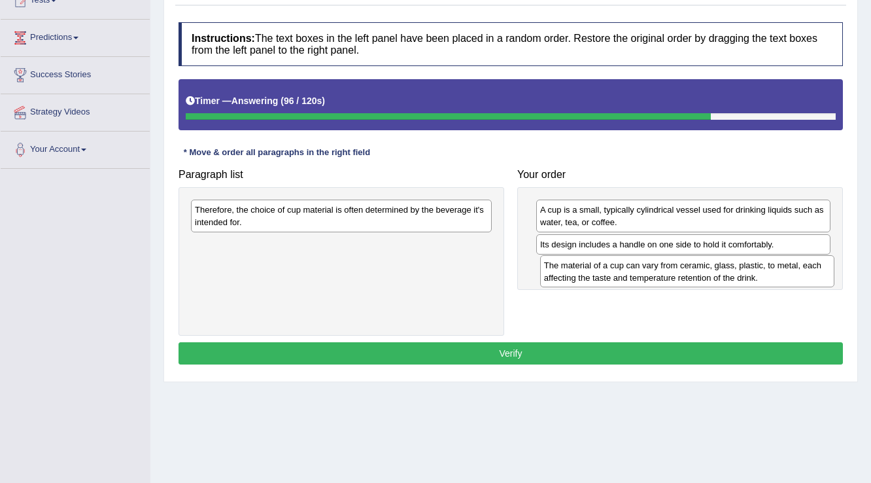
drag, startPoint x: 561, startPoint y: 222, endPoint x: 565, endPoint y: 277, distance: 55.7
click at [565, 277] on div "The material of a cup can vary from ceramic, glass, plastic, to metal, each aff…" at bounding box center [687, 271] width 295 height 33
click at [359, 203] on div "Therefore, the choice of cup material is often determined by the beverage it's …" at bounding box center [341, 215] width 301 height 33
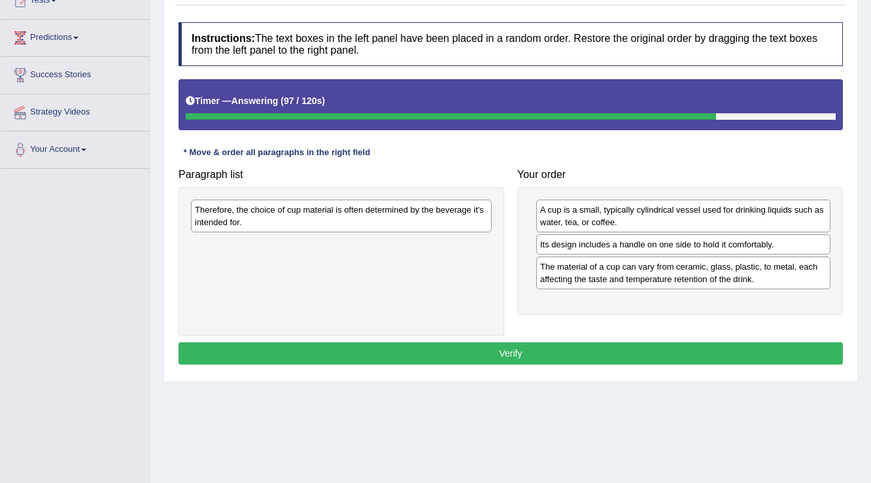
click at [360, 204] on div "Therefore, the choice of cup material is often determined by the beverage it's …" at bounding box center [341, 215] width 301 height 33
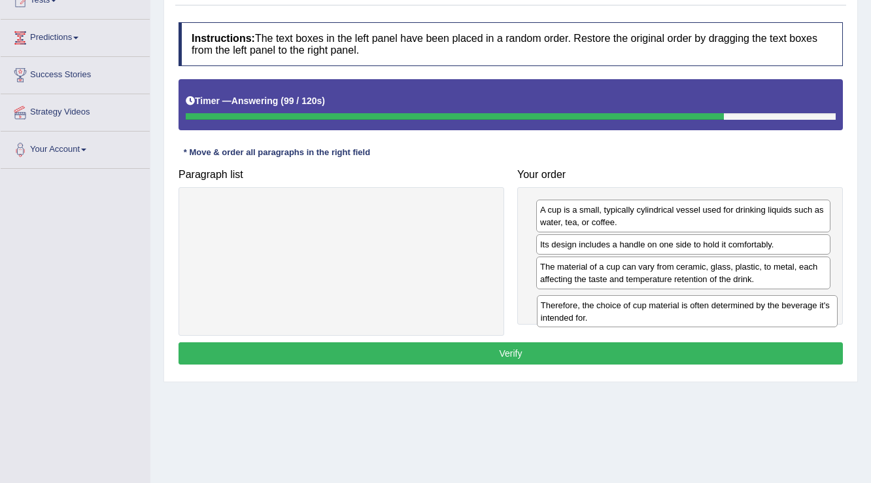
drag, startPoint x: 359, startPoint y: 214, endPoint x: 705, endPoint y: 310, distance: 358.8
click at [705, 310] on div "Therefore, the choice of cup material is often determined by the beverage it's …" at bounding box center [687, 311] width 301 height 33
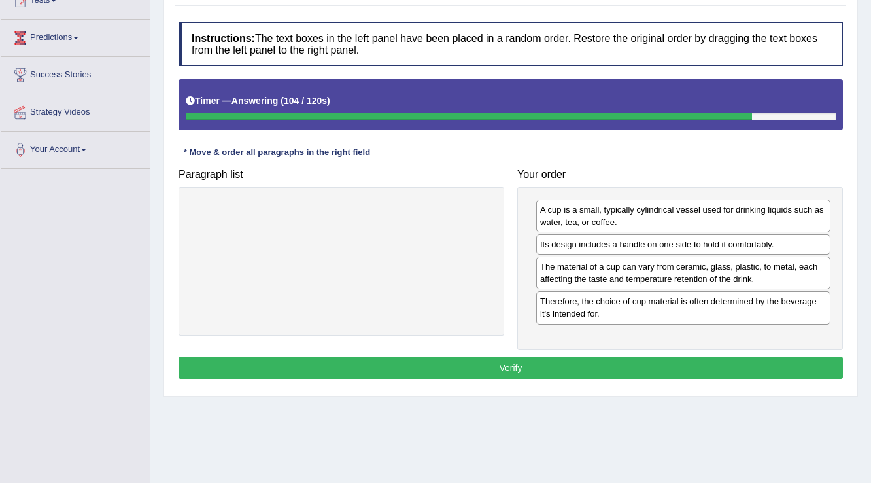
drag, startPoint x: 583, startPoint y: 303, endPoint x: 583, endPoint y: 288, distance: 15.1
click at [583, 301] on div "Therefore, the choice of cup material is often determined by the beverage it's …" at bounding box center [683, 307] width 294 height 33
drag, startPoint x: 583, startPoint y: 288, endPoint x: 586, endPoint y: 255, distance: 33.5
click at [574, 305] on div "Therefore, the choice of cup material is often determined by the beverage it's …" at bounding box center [683, 307] width 294 height 33
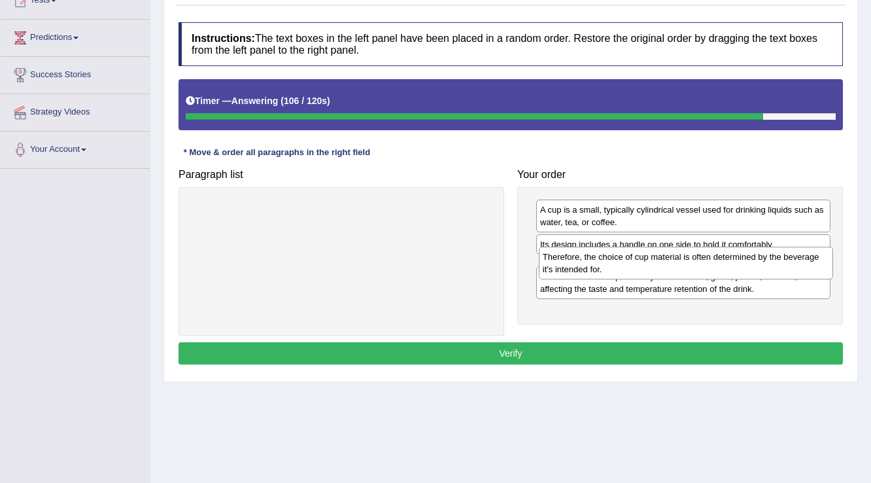
drag, startPoint x: 574, startPoint y: 305, endPoint x: 577, endPoint y: 262, distance: 43.9
click at [577, 262] on div "Therefore, the choice of cup material is often determined by the beverage it's …" at bounding box center [686, 262] width 295 height 33
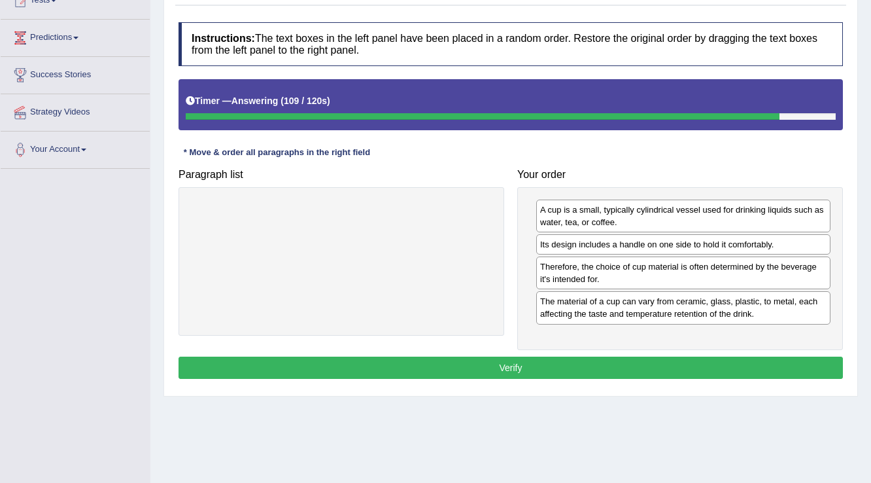
click at [565, 367] on button "Verify" at bounding box center [510, 367] width 664 height 22
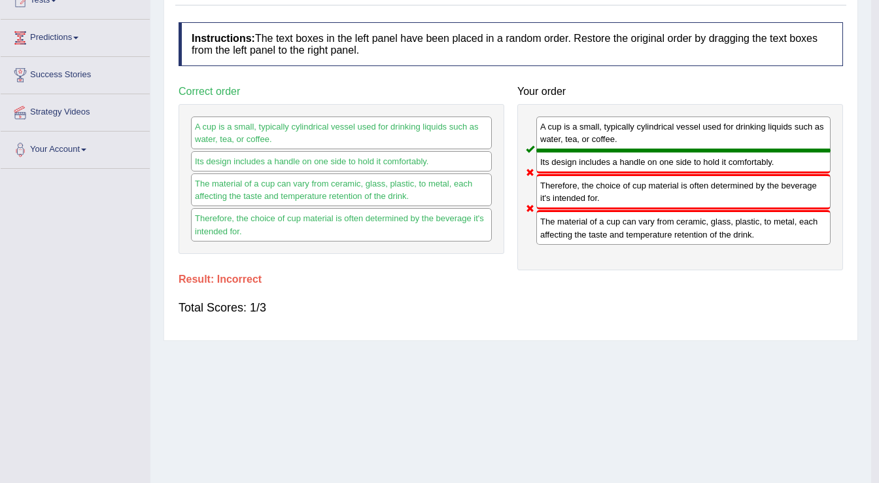
click at [565, 367] on div "Home Practice Reading: Re-order Paragraphs Cup « Prev Next » Report Question Re…" at bounding box center [510, 170] width 721 height 654
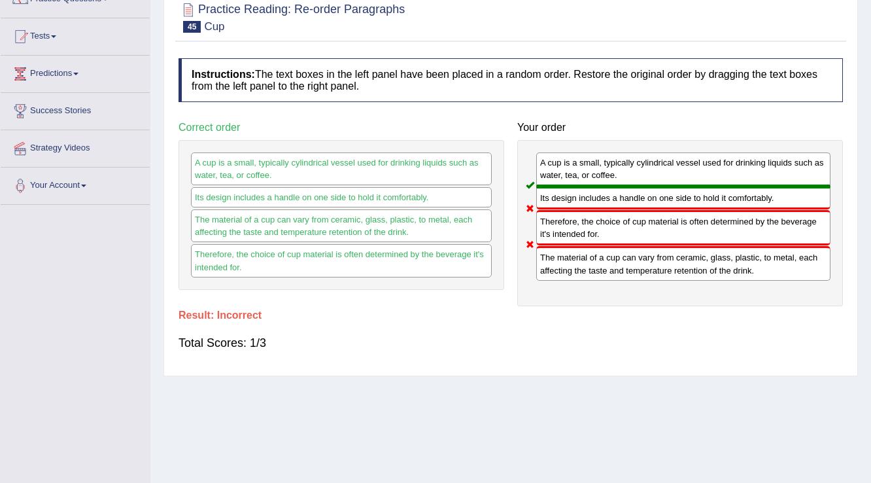
scroll to position [52, 0]
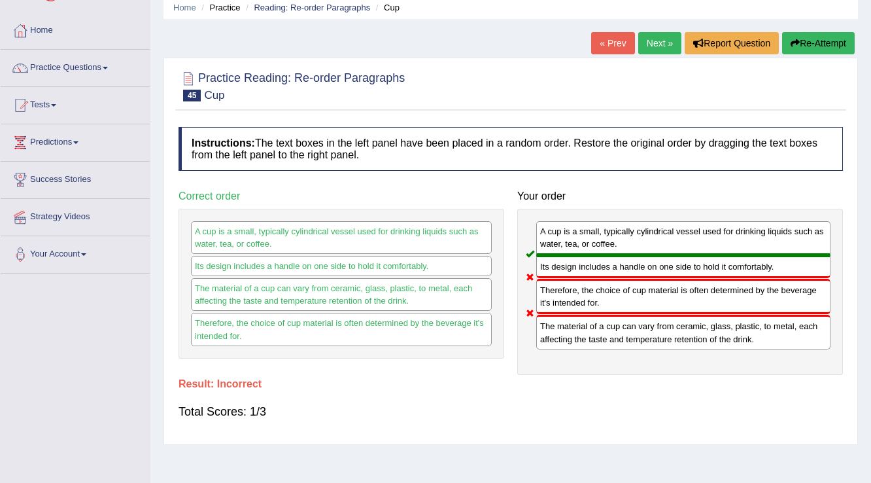
click at [654, 49] on link "Next »" at bounding box center [659, 43] width 43 height 22
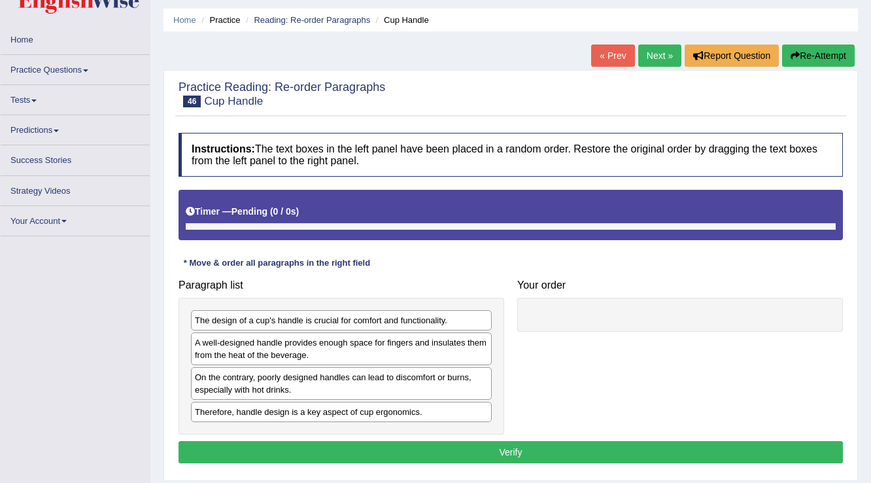
scroll to position [52, 0]
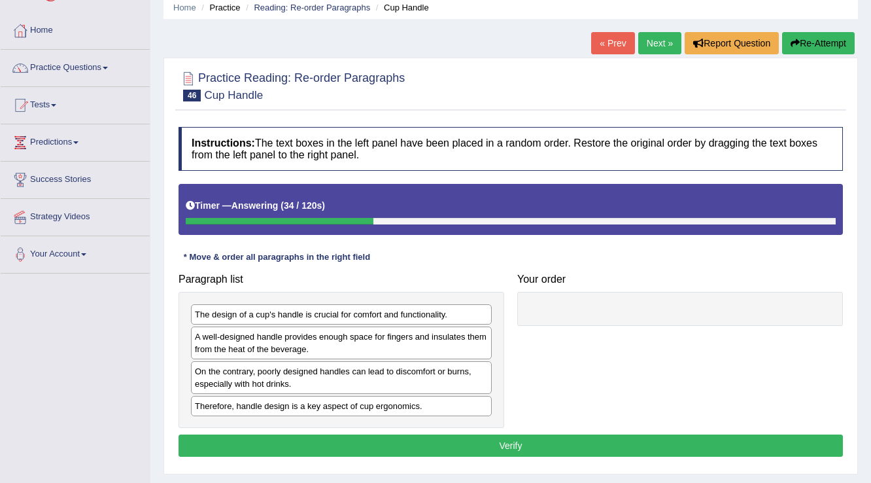
click at [417, 314] on div "The design of a cup's handle is crucial for comfort and functionality." at bounding box center [341, 314] width 301 height 20
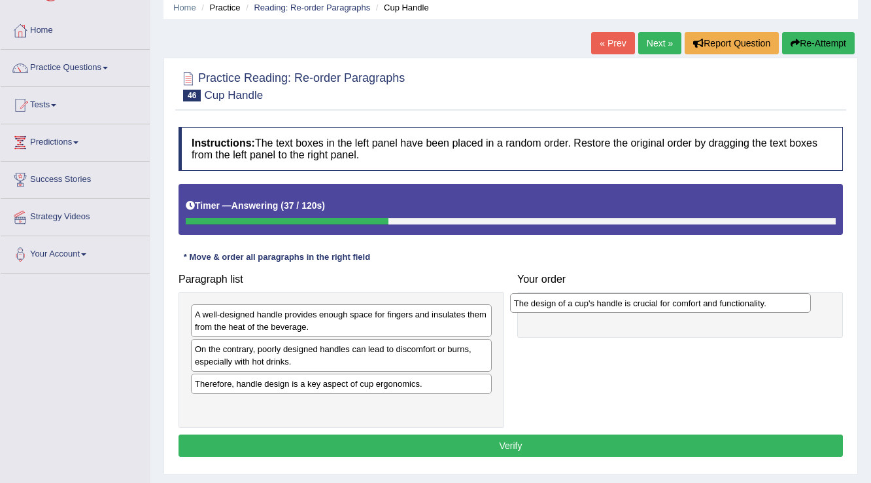
drag, startPoint x: 417, startPoint y: 314, endPoint x: 736, endPoint y: 303, distance: 319.3
click at [736, 303] on div "The design of a cup's handle is crucial for comfort and functionality." at bounding box center [660, 303] width 301 height 20
click at [313, 350] on div "On the contrary, poorly designed handles can lead to discomfort or burns, espec…" at bounding box center [341, 355] width 301 height 33
drag, startPoint x: 408, startPoint y: 348, endPoint x: 439, endPoint y: 348, distance: 30.7
click at [430, 348] on div "On the contrary, poorly designed handles can lead to discomfort or burns, espec…" at bounding box center [341, 355] width 301 height 33
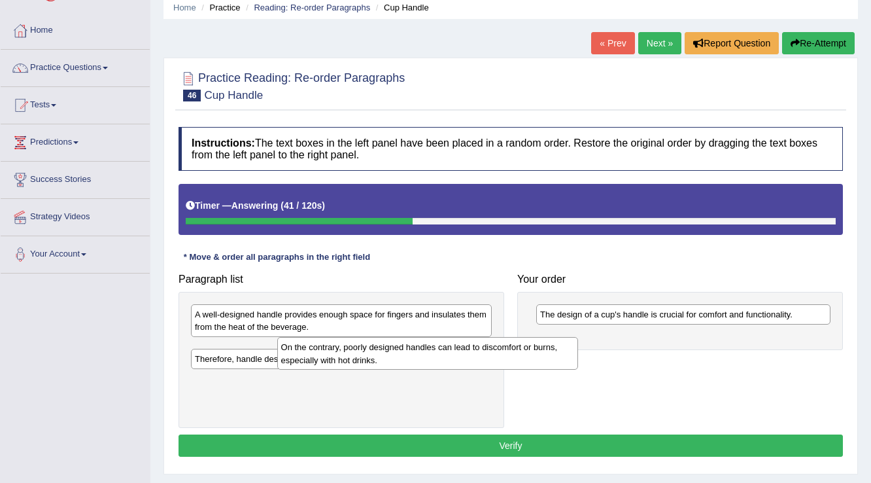
click at [466, 346] on div "On the contrary, poorly designed handles can lead to discomfort or burns, espec…" at bounding box center [427, 353] width 301 height 33
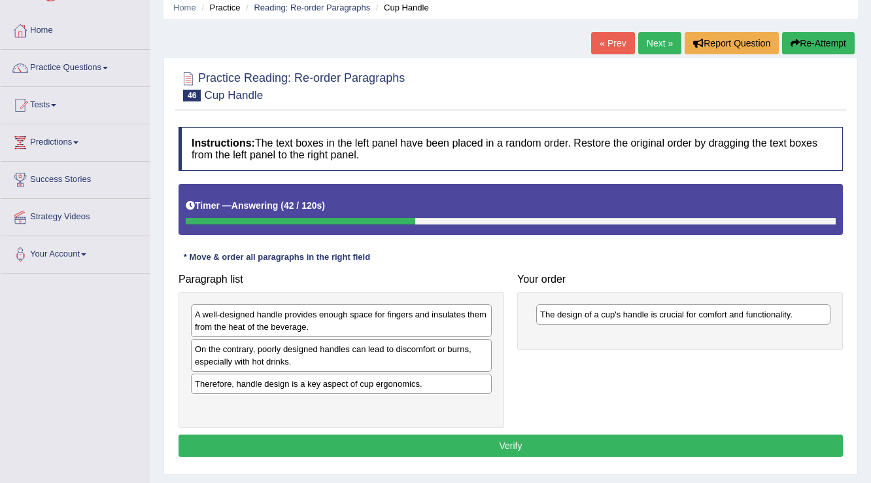
drag, startPoint x: 597, startPoint y: 343, endPoint x: 637, endPoint y: 340, distance: 40.0
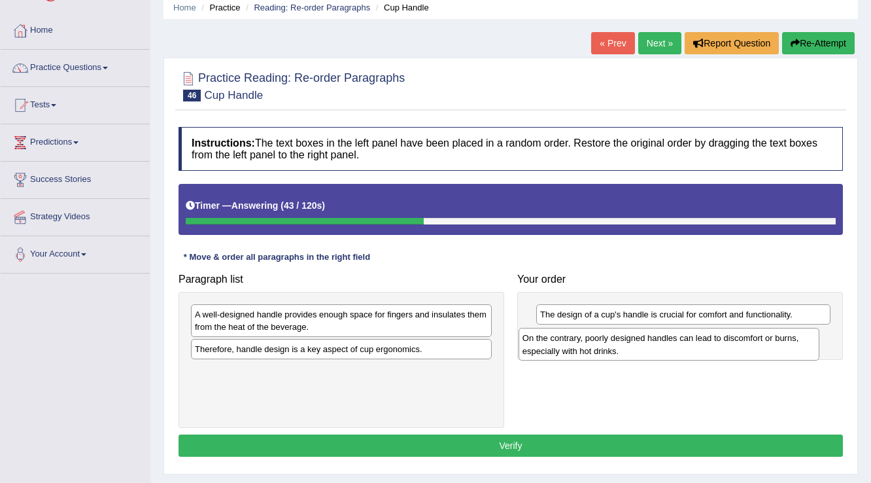
drag, startPoint x: 366, startPoint y: 356, endPoint x: 694, endPoint y: 345, distance: 327.7
click at [694, 345] on div "On the contrary, poorly designed handles can lead to discomfort or burns, espec…" at bounding box center [668, 344] width 301 height 33
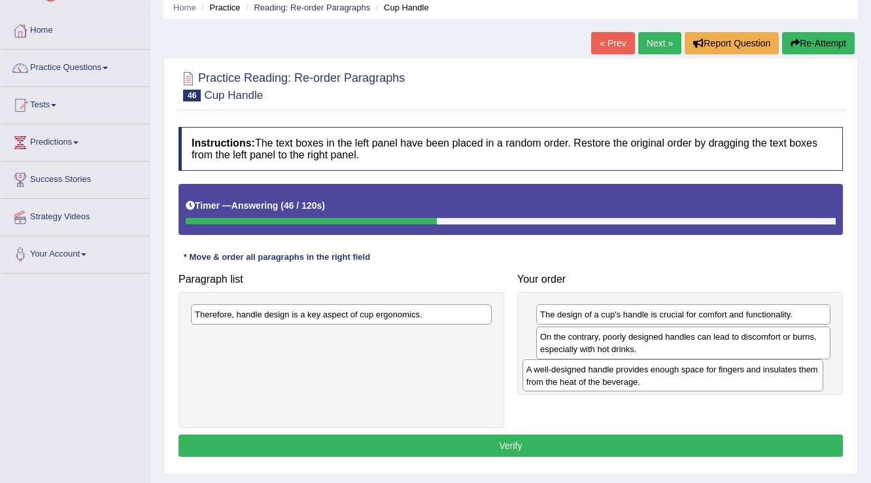
drag, startPoint x: 398, startPoint y: 319, endPoint x: 731, endPoint y: 374, distance: 337.3
click at [731, 374] on div "A well-designed handle provides enough space for fingers and insulates them fro…" at bounding box center [672, 375] width 301 height 33
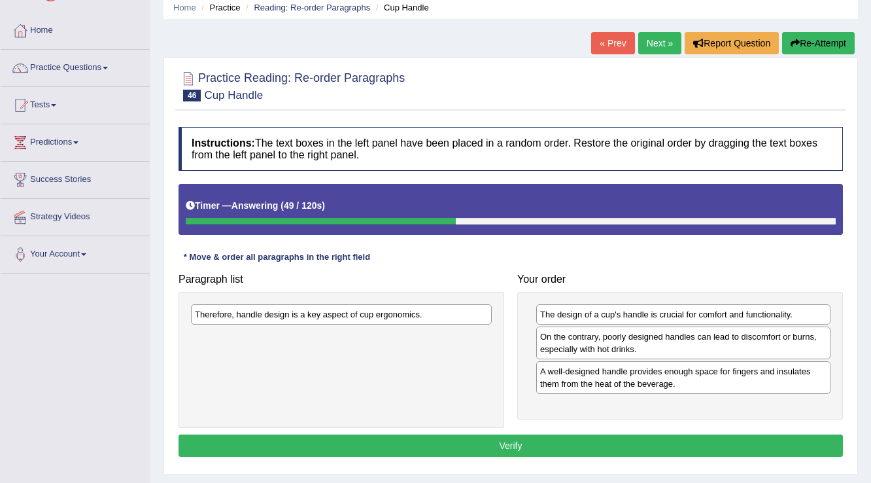
click at [565, 378] on div "A well-designed handle provides enough space for fingers and insulates them fro…" at bounding box center [683, 377] width 294 height 33
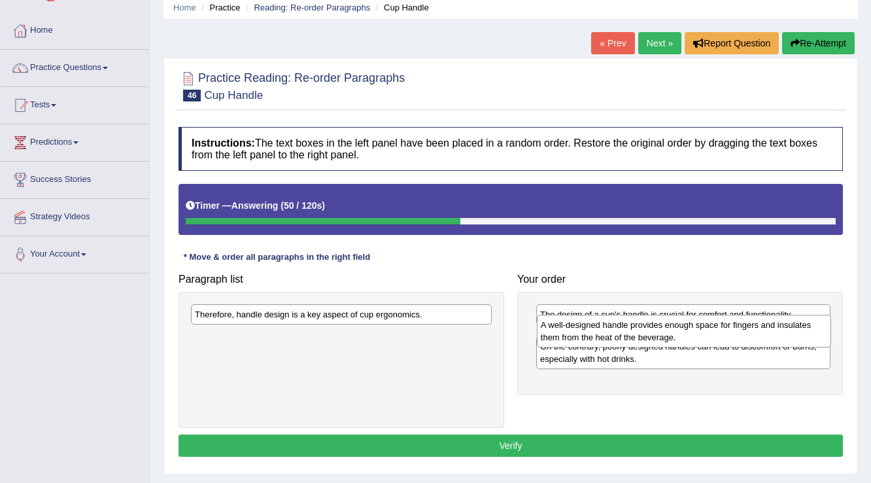
drag, startPoint x: 565, startPoint y: 378, endPoint x: 566, endPoint y: 332, distance: 45.8
click at [566, 332] on div "A well-designed handle provides enough space for fingers and insulates them fro…" at bounding box center [684, 330] width 295 height 33
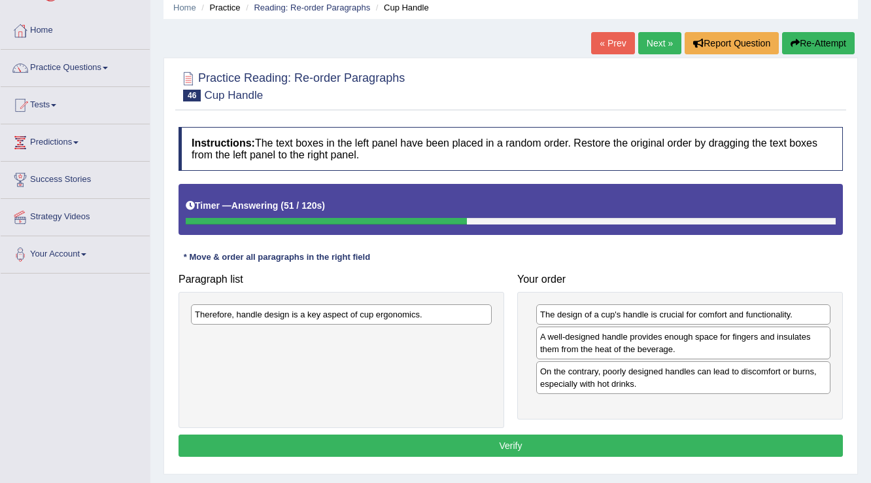
click at [378, 311] on div "Therefore, handle design is a key aspect of cup ergonomics." at bounding box center [341, 314] width 301 height 20
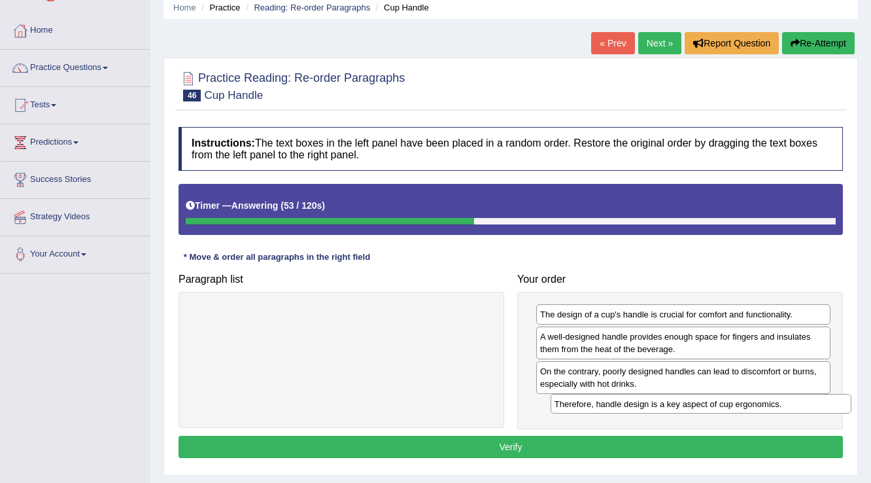
drag, startPoint x: 378, startPoint y: 311, endPoint x: 731, endPoint y: 398, distance: 363.8
click at [731, 398] on div "Therefore, handle design is a key aspect of cup ergonomics." at bounding box center [701, 404] width 301 height 20
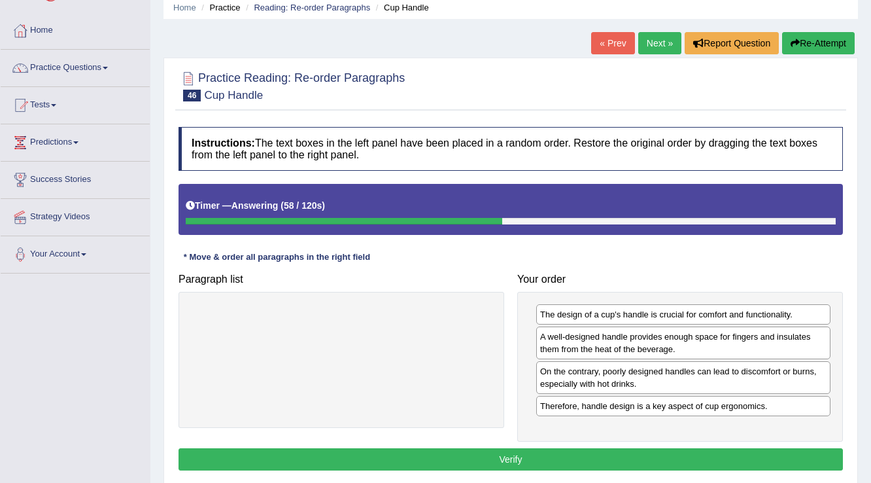
click at [607, 350] on div "A well-designed handle provides enough space for fingers and insulates them fro…" at bounding box center [683, 342] width 294 height 33
click at [605, 309] on div "The design of a cup's handle is crucial for comfort and functionality." at bounding box center [683, 314] width 294 height 20
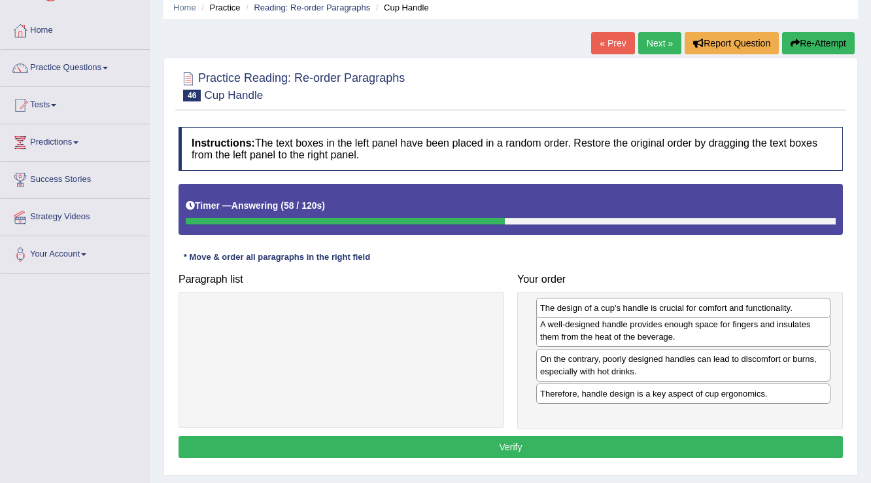
click at [605, 307] on div "The design of a cup's handle is crucial for comfort and functionality." at bounding box center [683, 307] width 295 height 20
click at [605, 305] on div "The design of a cup's handle is crucial for comfort and functionality." at bounding box center [683, 307] width 295 height 20
click at [605, 305] on div "The design of a cup's handle is crucial for comfort and functionality." at bounding box center [683, 314] width 295 height 20
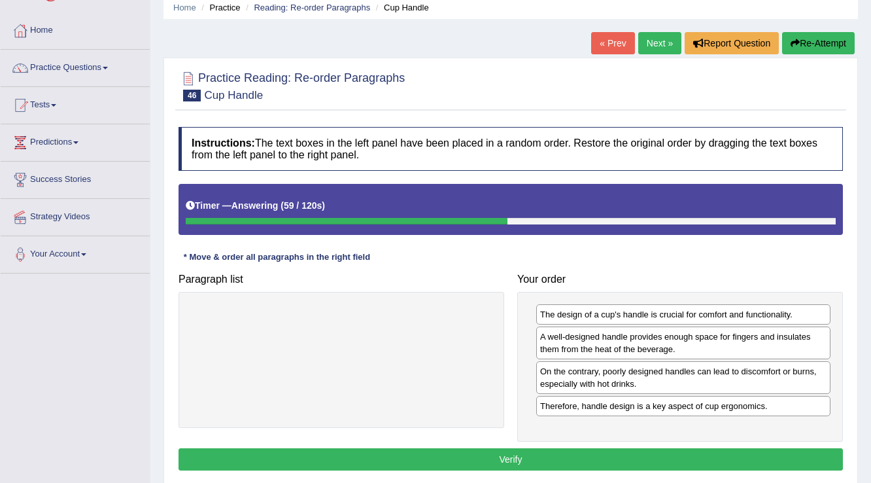
click at [605, 305] on div "The design of a cup's handle is crucial for comfort and functionality." at bounding box center [683, 314] width 294 height 20
click at [600, 347] on div "A well-designed handle provides enough space for fingers and insulates them fro…" at bounding box center [683, 342] width 294 height 33
click at [600, 304] on div "The design of a cup's handle is crucial for comfort and functionality." at bounding box center [683, 314] width 294 height 20
click at [574, 340] on div "A well-designed handle provides enough space for fingers and insulates them fro…" at bounding box center [683, 342] width 294 height 33
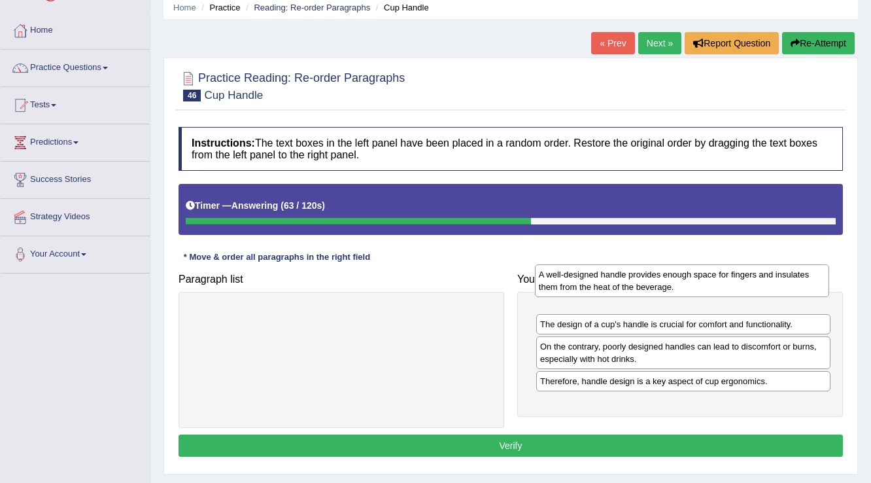
drag, startPoint x: 574, startPoint y: 340, endPoint x: 573, endPoint y: 279, distance: 61.5
click at [573, 279] on div "A well-designed handle provides enough space for fingers and insulates them fro…" at bounding box center [682, 280] width 295 height 33
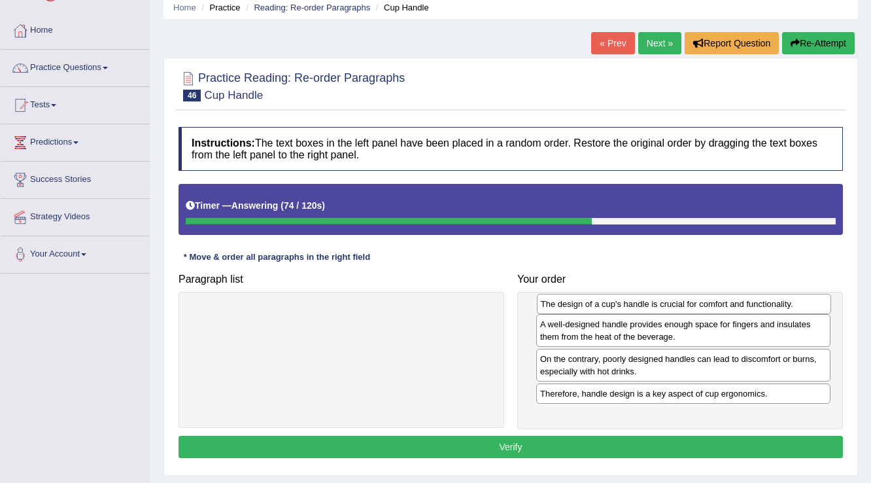
drag, startPoint x: 699, startPoint y: 350, endPoint x: 700, endPoint y: 306, distance: 44.5
click at [700, 306] on div "The design of a cup's handle is crucial for comfort and functionality." at bounding box center [684, 304] width 295 height 20
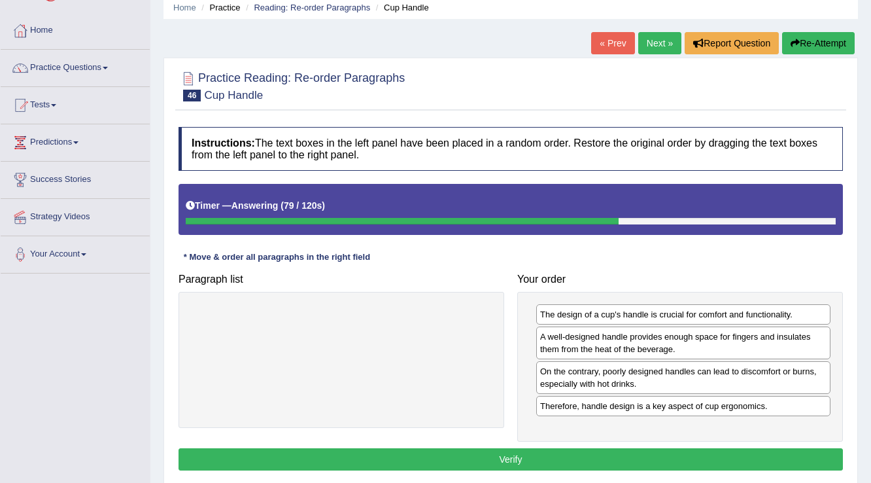
click at [688, 379] on div "On the contrary, poorly designed handles can lead to discomfort or burns, espec…" at bounding box center [683, 377] width 294 height 33
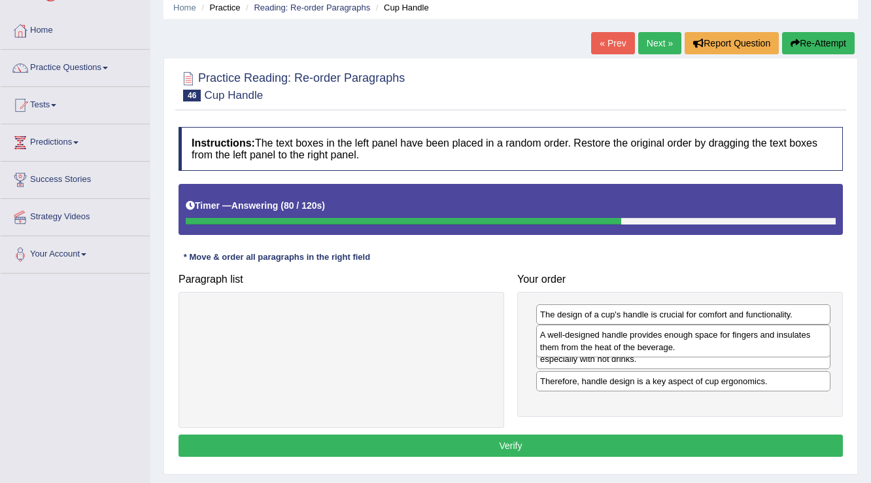
click at [684, 335] on div "A well-designed handle provides enough space for fingers and insulates them fro…" at bounding box center [683, 340] width 295 height 33
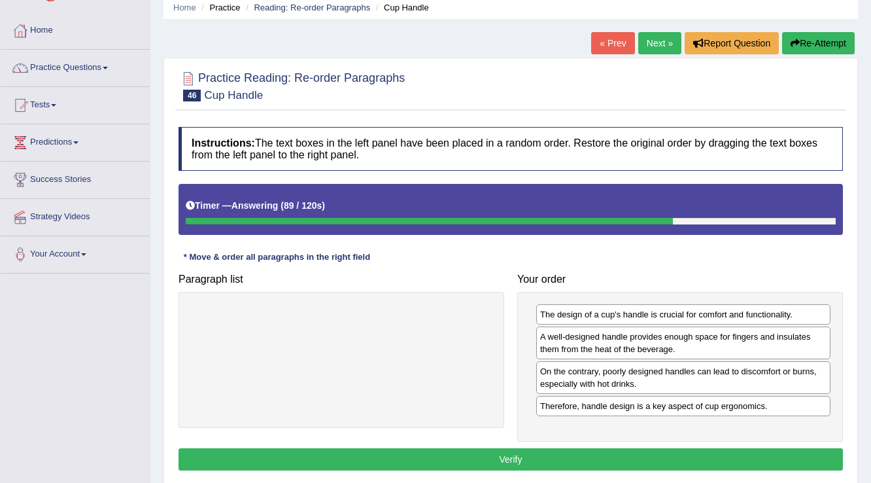
click at [551, 463] on button "Verify" at bounding box center [510, 459] width 664 height 22
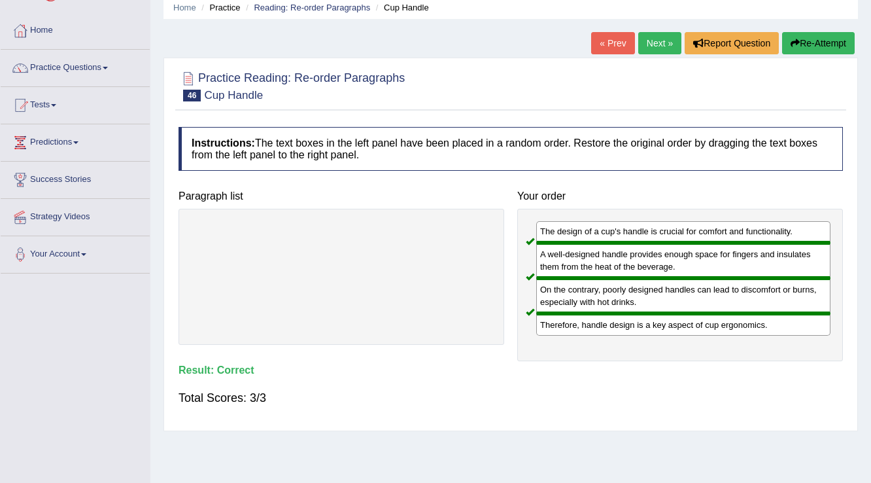
click at [666, 50] on link "Next »" at bounding box center [659, 43] width 43 height 22
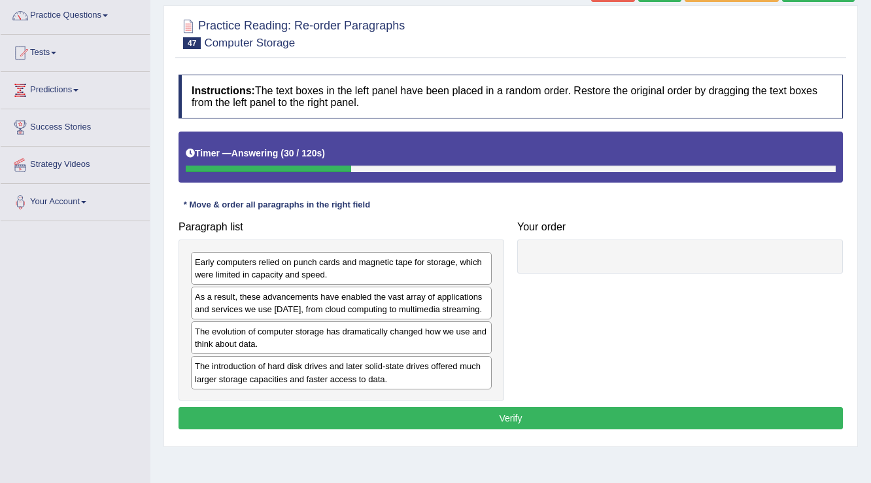
click at [250, 342] on div "The evolution of computer storage has dramatically changed how we use and think…" at bounding box center [341, 337] width 301 height 33
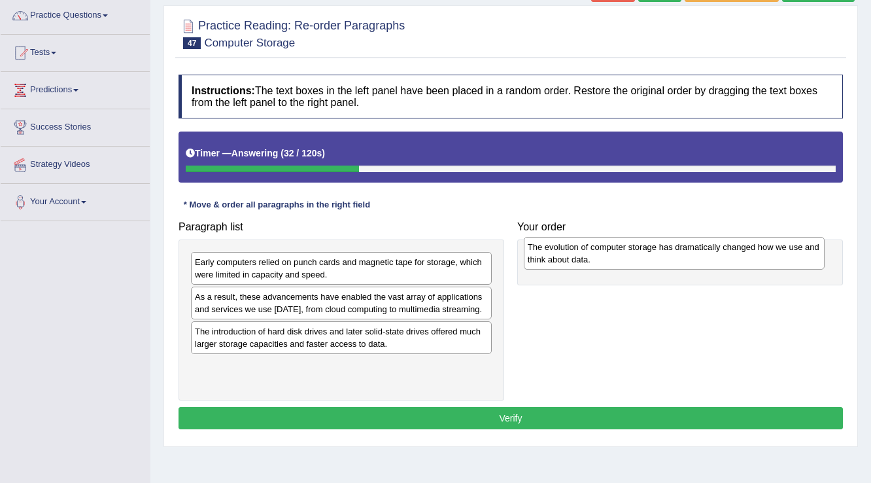
drag, startPoint x: 253, startPoint y: 342, endPoint x: 584, endPoint y: 258, distance: 341.3
click at [584, 258] on div "The evolution of computer storage has dramatically changed how we use and think…" at bounding box center [674, 253] width 301 height 33
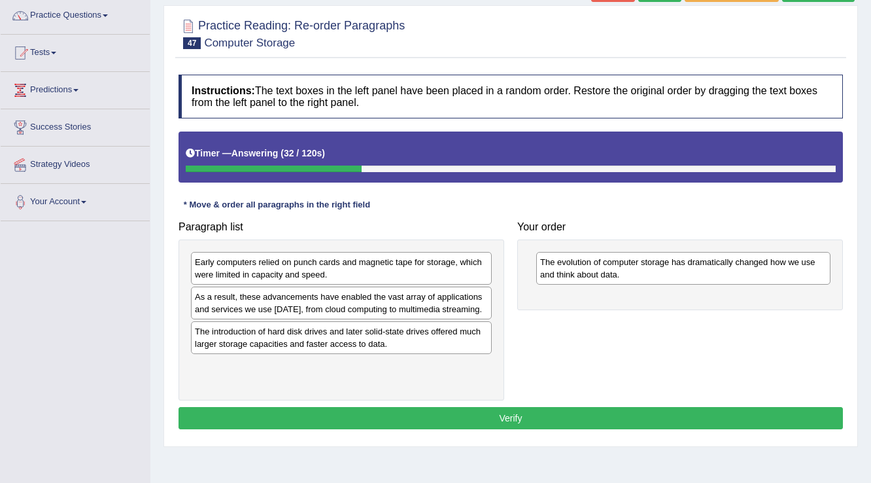
click at [587, 280] on div "The evolution of computer storage has dramatically changed how we use and think…" at bounding box center [683, 268] width 294 height 33
click at [275, 341] on div "The introduction of hard disk drives and later solid-state drives offered much …" at bounding box center [341, 337] width 301 height 33
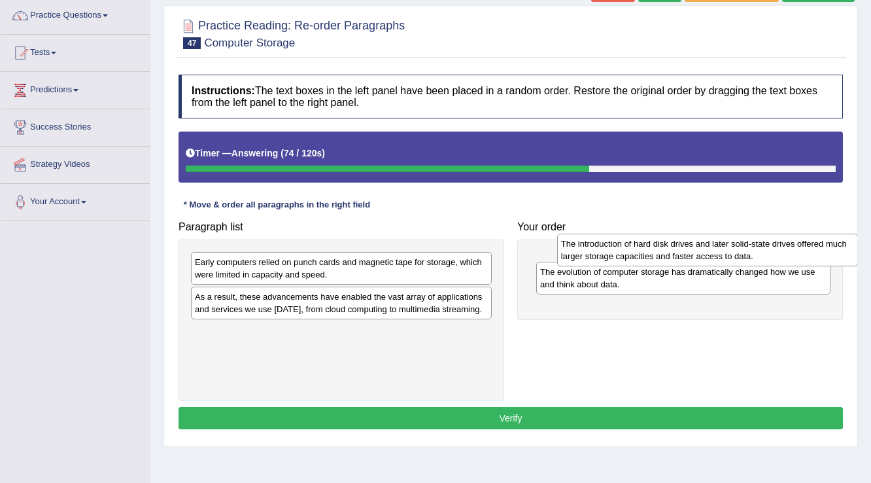
drag, startPoint x: 275, startPoint y: 341, endPoint x: 641, endPoint y: 254, distance: 376.3
click at [641, 254] on div "The introduction of hard disk drives and later solid-state drives offered much …" at bounding box center [707, 249] width 301 height 33
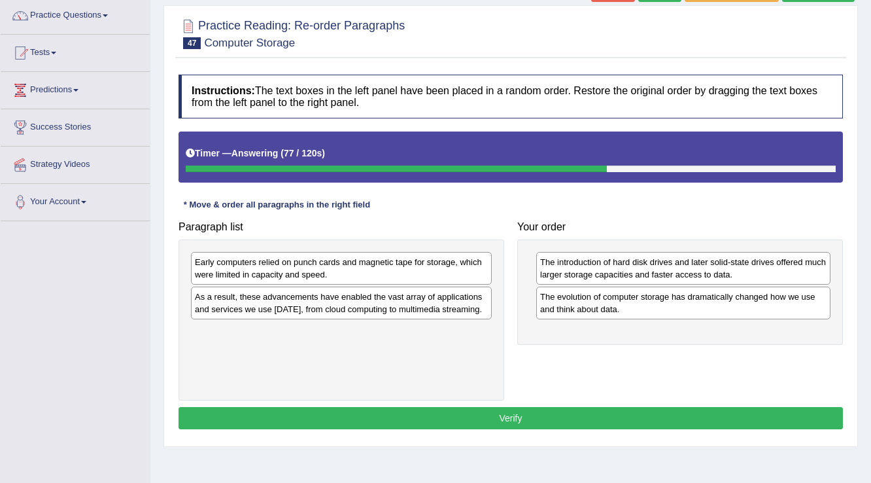
click at [335, 264] on div "Early computers relied on punch cards and magnetic tape for storage, which were…" at bounding box center [341, 268] width 301 height 33
click at [592, 285] on div "The introduction of hard disk drives and later solid-state drives offered much …" at bounding box center [680, 291] width 326 height 105
drag, startPoint x: 679, startPoint y: 292, endPoint x: 602, endPoint y: 287, distance: 77.9
click at [677, 291] on div "The evolution of computer storage has dramatically changed how we use and think…" at bounding box center [683, 302] width 294 height 33
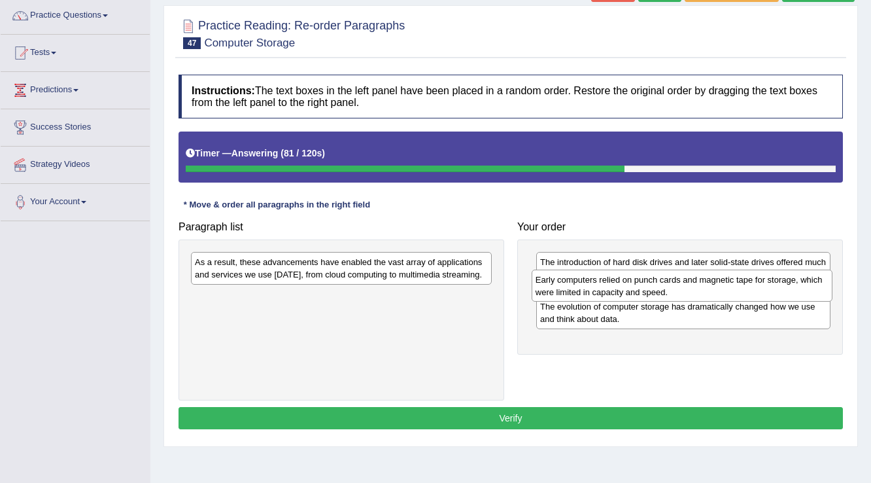
drag, startPoint x: 437, startPoint y: 274, endPoint x: 777, endPoint y: 292, distance: 341.1
click at [777, 292] on div "Early computers relied on punch cards and magnetic tape for storage, which were…" at bounding box center [682, 285] width 301 height 33
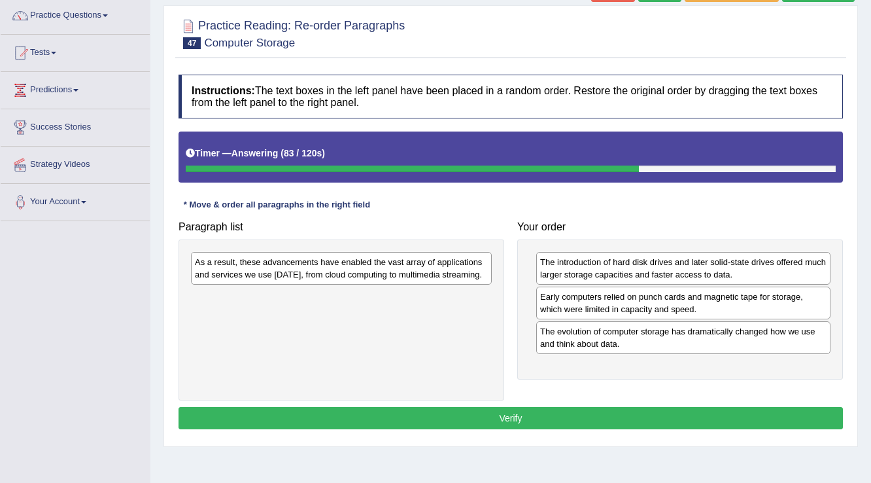
click at [258, 269] on div "As a result, these advancements have enabled the vast array of applications and…" at bounding box center [341, 268] width 301 height 33
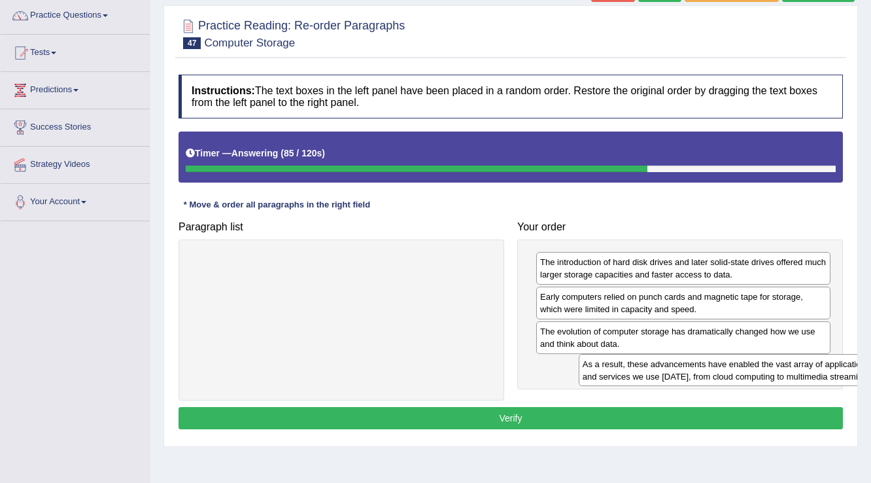
drag, startPoint x: 258, startPoint y: 269, endPoint x: 646, endPoint y: 371, distance: 400.9
click at [646, 371] on div "As a result, these advancements have enabled the vast array of applications and…" at bounding box center [729, 370] width 301 height 33
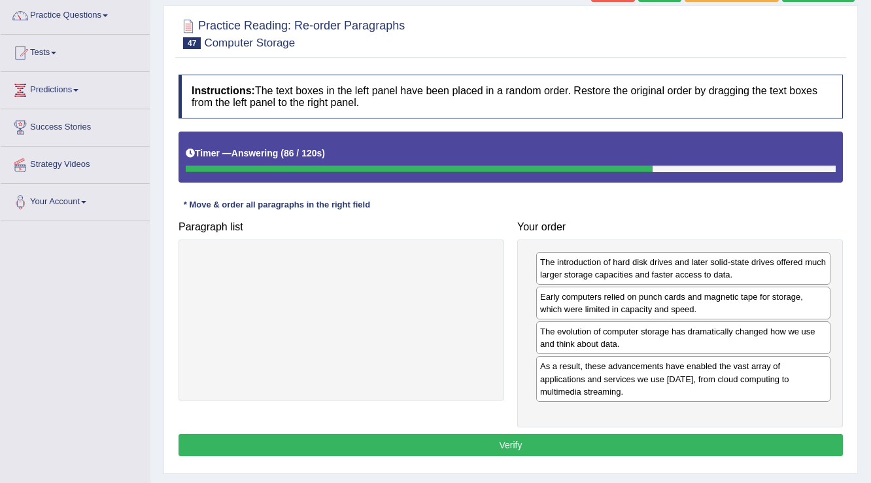
click at [505, 446] on button "Verify" at bounding box center [510, 444] width 664 height 22
click at [505, 446] on div "Home Practice Reading: Re-order Paragraphs Computer Storage « Prev Next » Repor…" at bounding box center [510, 222] width 721 height 654
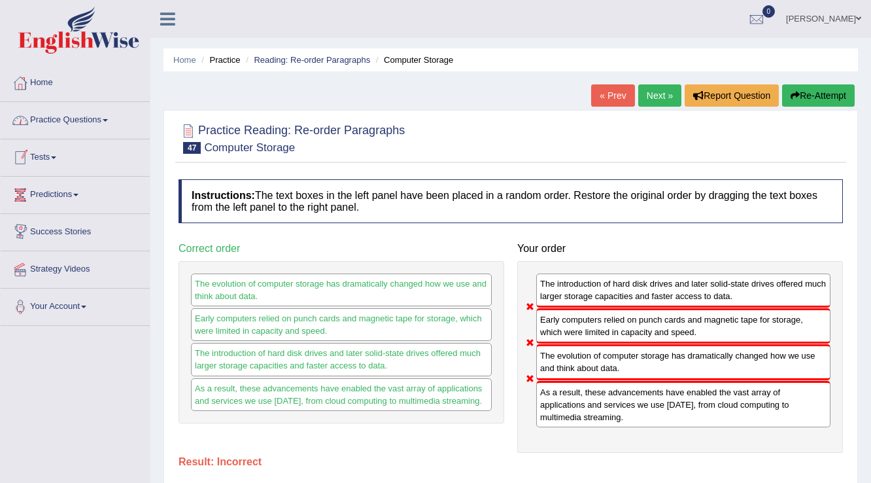
click at [82, 110] on link "Practice Questions" at bounding box center [75, 118] width 149 height 33
click at [658, 97] on link "Next »" at bounding box center [659, 95] width 43 height 22
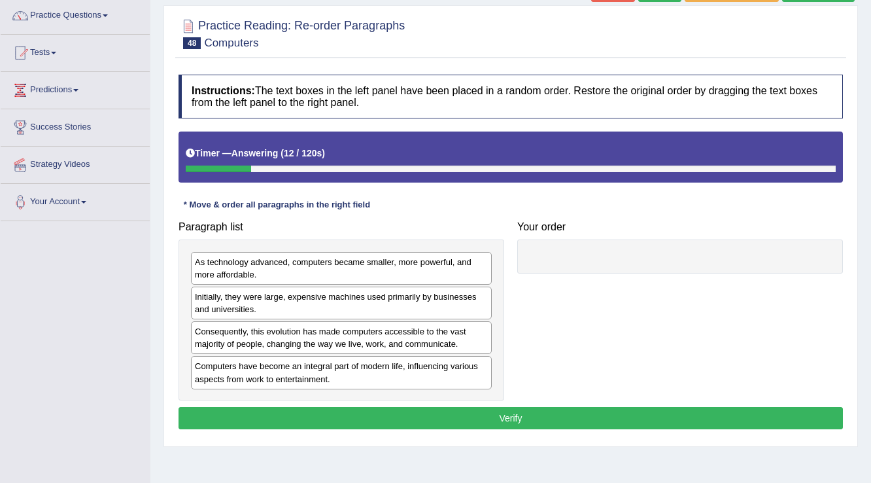
click at [254, 376] on div "Computers have become an integral part of modern life, influencing various aspe…" at bounding box center [341, 372] width 301 height 33
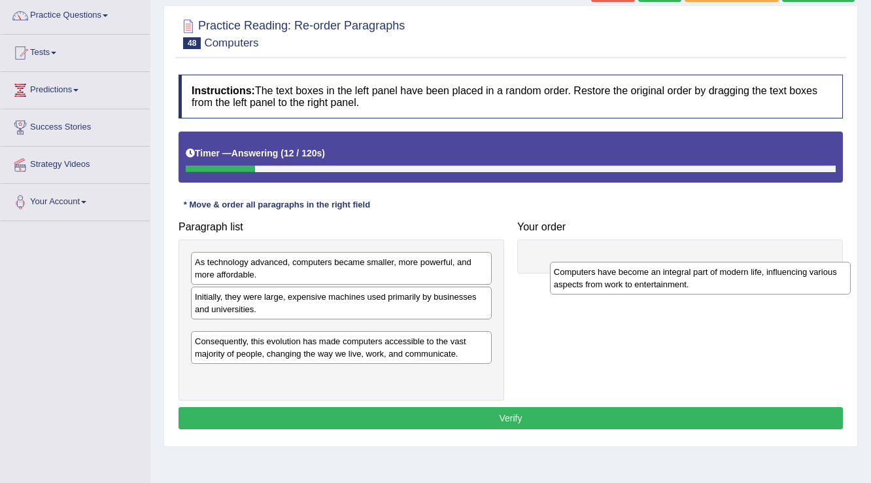
drag, startPoint x: 254, startPoint y: 376, endPoint x: 769, endPoint y: 234, distance: 534.4
click at [766, 262] on div "Computers have become an integral part of modern life, influencing various aspe…" at bounding box center [700, 278] width 301 height 33
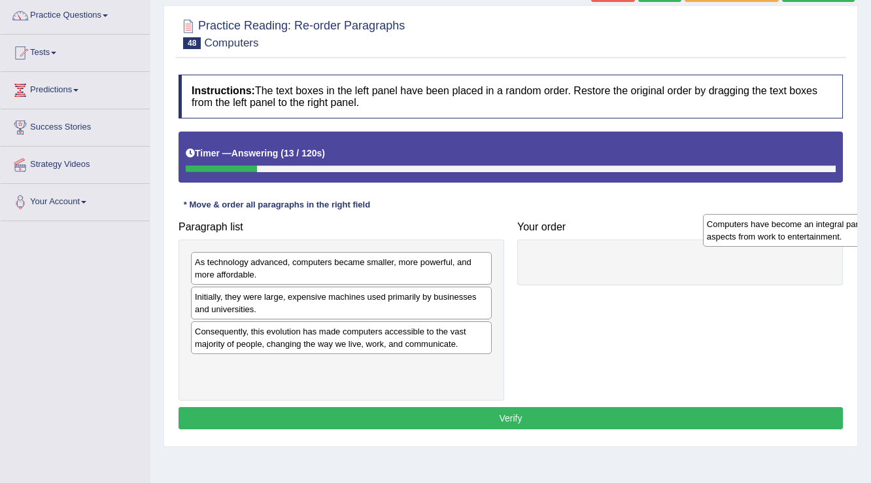
drag, startPoint x: 769, startPoint y: 234, endPoint x: 781, endPoint y: 232, distance: 12.6
click at [781, 232] on div "Computers have become an integral part of modern life, influencing various aspe…" at bounding box center [853, 230] width 301 height 33
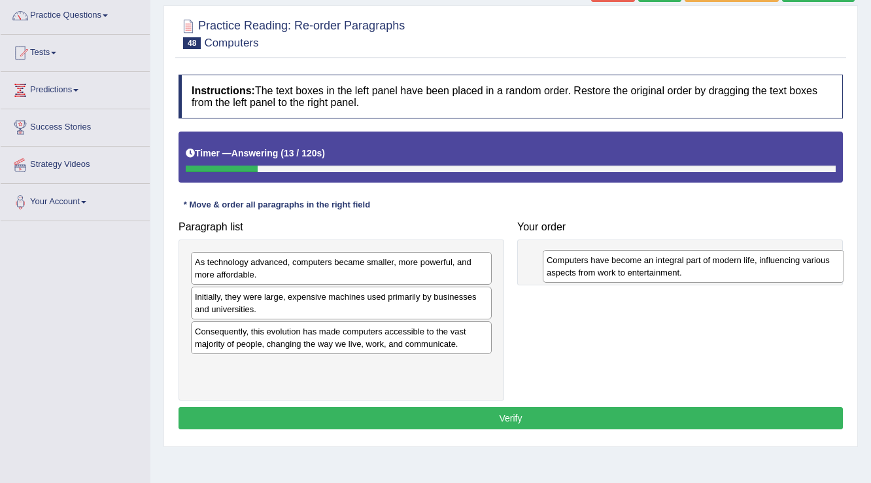
click at [762, 254] on div "Computers have become an integral part of modern life, influencing various aspe…" at bounding box center [693, 266] width 301 height 33
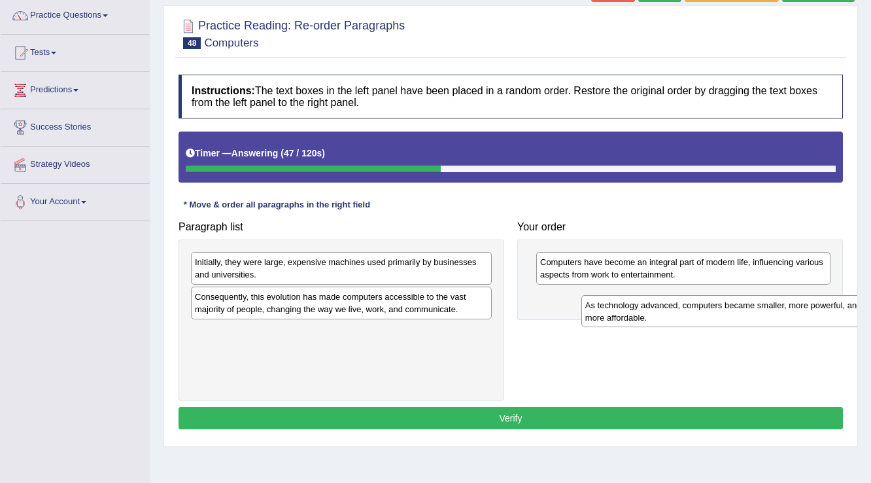
drag, startPoint x: 296, startPoint y: 262, endPoint x: 685, endPoint y: 305, distance: 390.8
click at [685, 305] on div "As technology advanced, computers became smaller, more powerful, and more affor…" at bounding box center [731, 311] width 301 height 33
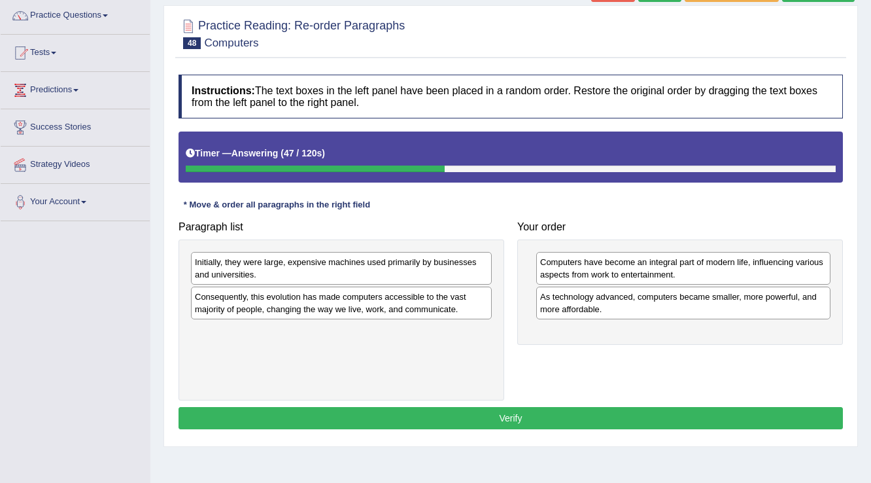
drag, startPoint x: 674, startPoint y: 301, endPoint x: 667, endPoint y: 294, distance: 10.6
click at [305, 267] on div "Initially, they were large, expensive machines used primarily by businesses and…" at bounding box center [341, 268] width 301 height 33
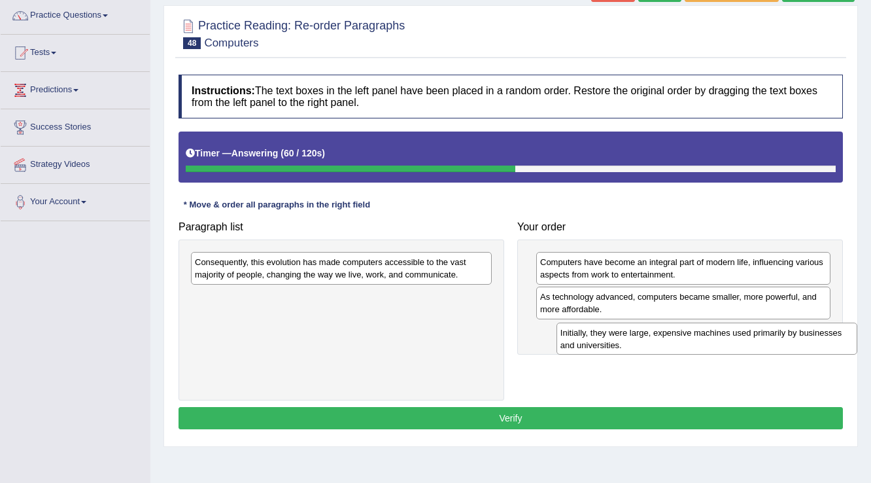
drag, startPoint x: 305, startPoint y: 267, endPoint x: 670, endPoint y: 337, distance: 372.3
click at [670, 337] on div "Initially, they were large, expensive machines used primarily by businesses and…" at bounding box center [706, 338] width 301 height 33
click at [670, 337] on div "Initially, they were large, expensive machines used primarily by businesses and…" at bounding box center [688, 336] width 301 height 33
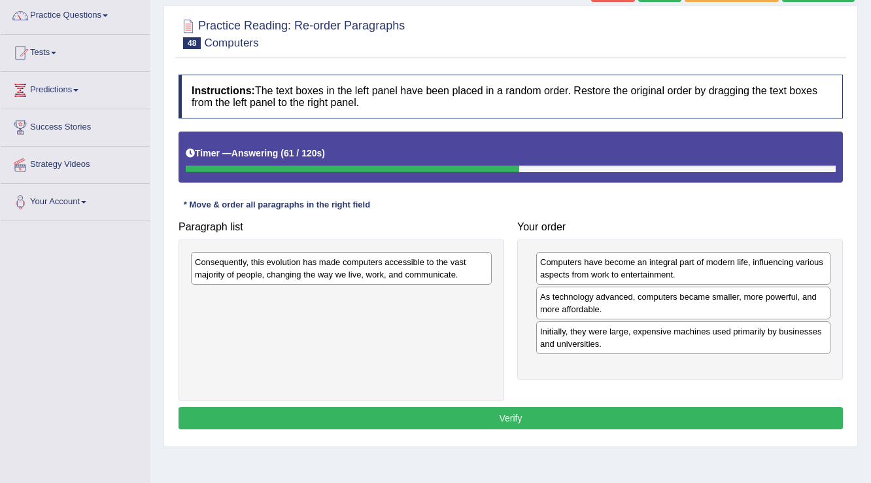
click at [670, 337] on div "Initially, they were large, expensive machines used primarily by businesses and…" at bounding box center [683, 337] width 294 height 33
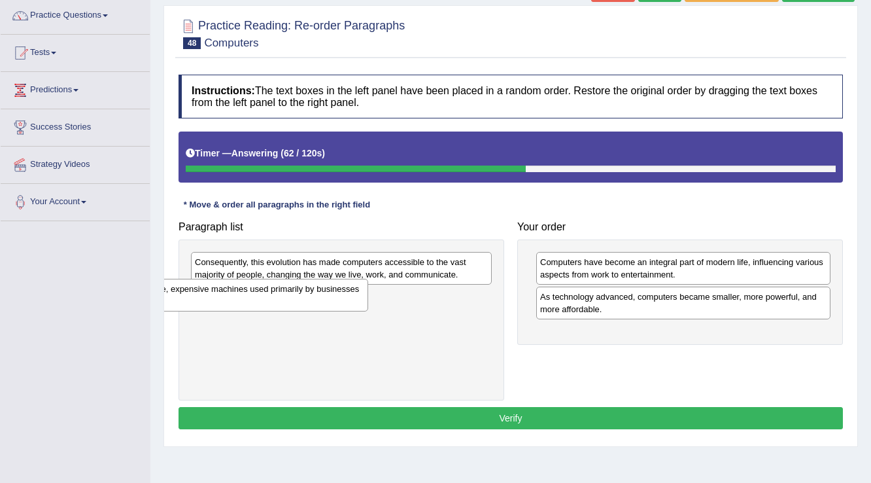
drag, startPoint x: 670, startPoint y: 337, endPoint x: 208, endPoint y: 296, distance: 464.2
click at [208, 296] on div "Initially, they were large, expensive machines used primarily by businesses and…" at bounding box center [221, 295] width 295 height 33
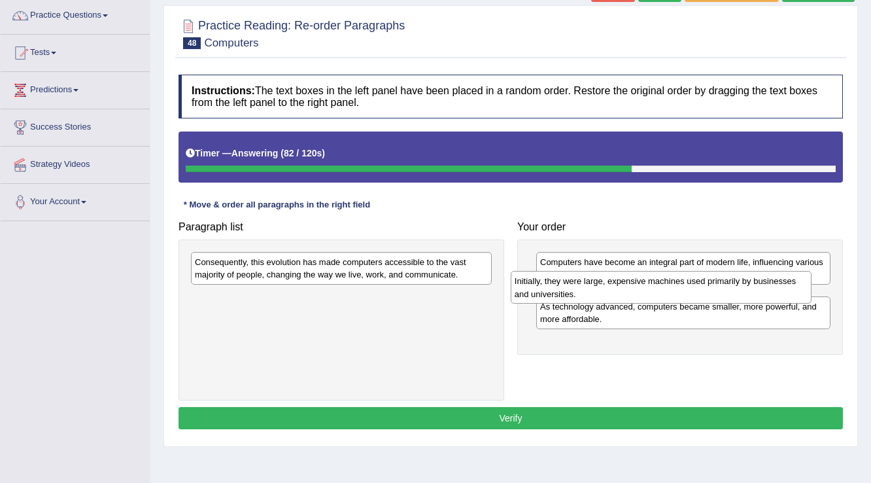
drag, startPoint x: 397, startPoint y: 298, endPoint x: 750, endPoint y: 267, distance: 354.5
click at [750, 271] on div "Initially, they were large, expensive machines used primarily by businesses and…" at bounding box center [661, 287] width 301 height 33
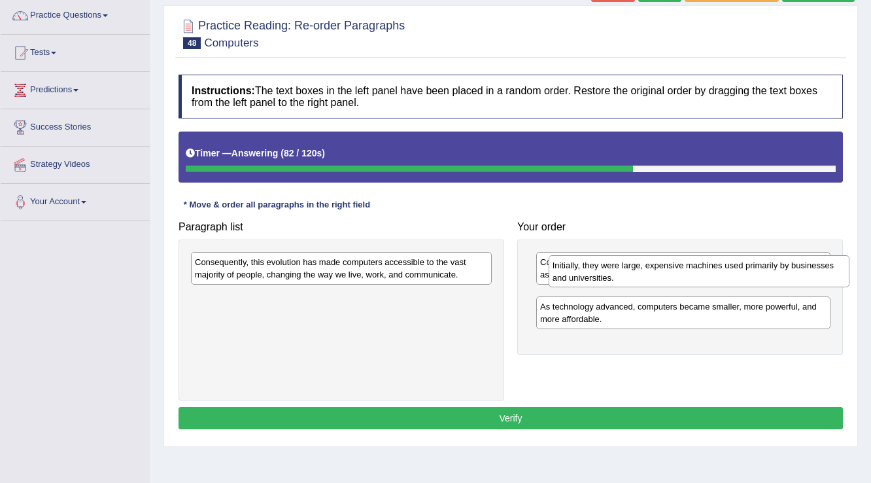
click at [749, 288] on div "Initially, they were large, expensive machines used primarily by businesses and…" at bounding box center [699, 271] width 301 height 33
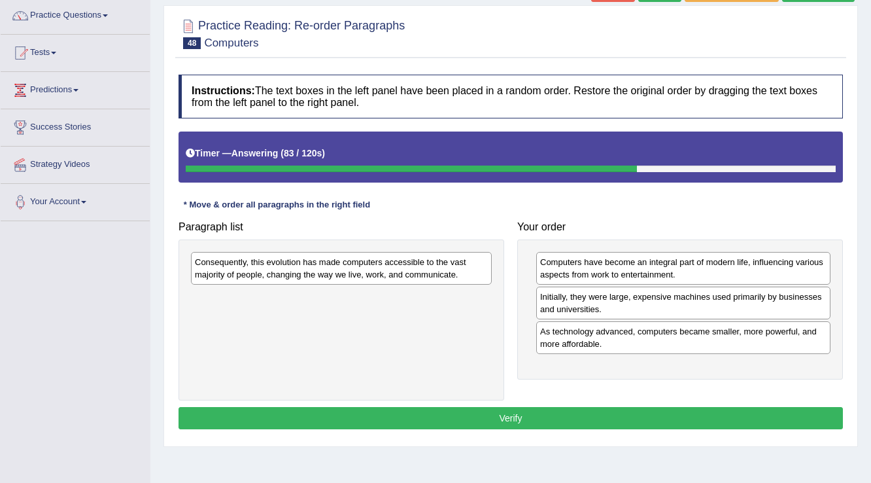
click at [748, 301] on div "Initially, they were large, expensive machines used primarily by businesses and…" at bounding box center [683, 302] width 294 height 33
click at [721, 345] on div "Computers have become an integral part of modern life, influencing various aspe…" at bounding box center [680, 309] width 326 height 141
click at [727, 345] on div "As technology advanced, computers became smaller, more powerful, and more affor…" at bounding box center [683, 337] width 294 height 33
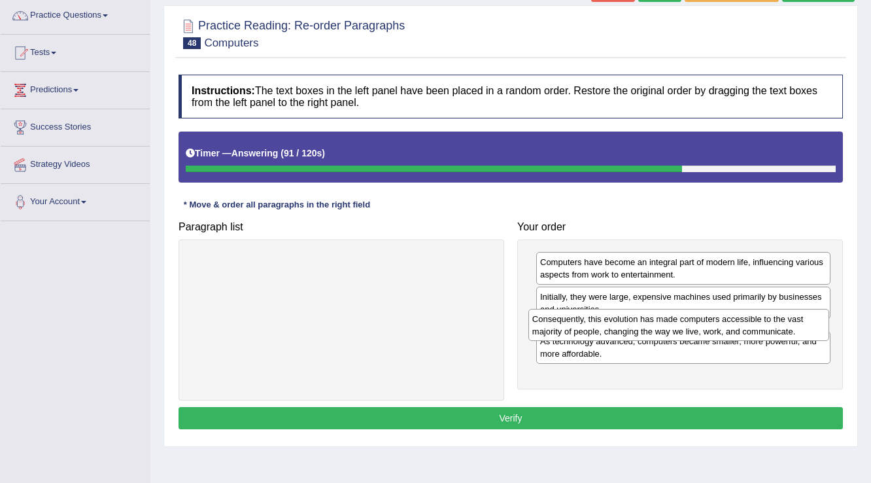
drag, startPoint x: 379, startPoint y: 296, endPoint x: 659, endPoint y: 329, distance: 281.8
click at [659, 329] on div "Consequently, this evolution has made computers accessible to the vast majority…" at bounding box center [678, 325] width 301 height 33
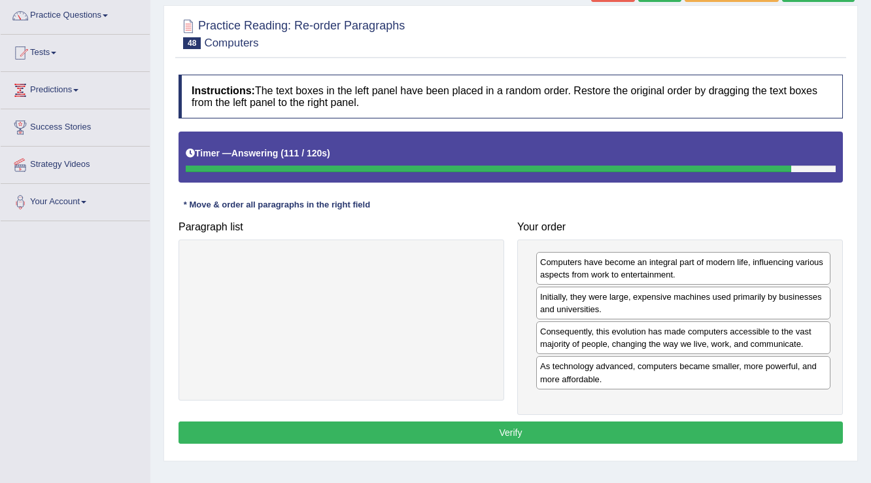
click at [551, 426] on button "Verify" at bounding box center [510, 432] width 664 height 22
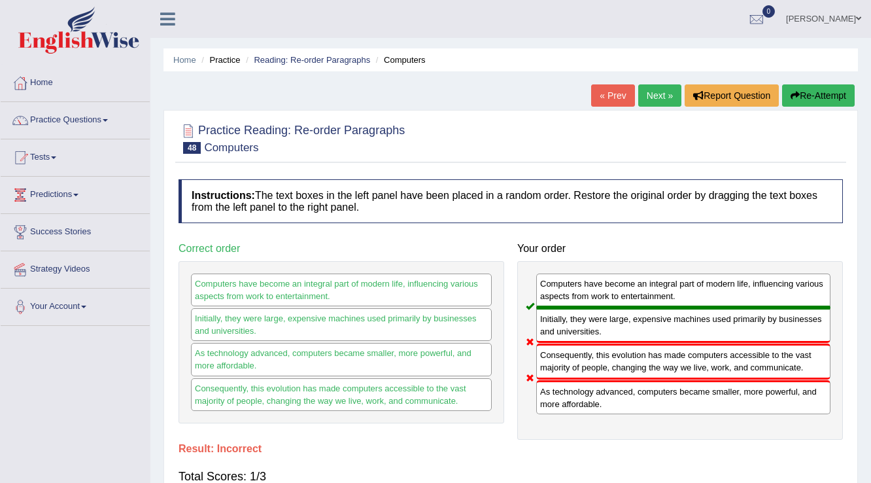
click at [656, 103] on link "Next »" at bounding box center [659, 95] width 43 height 22
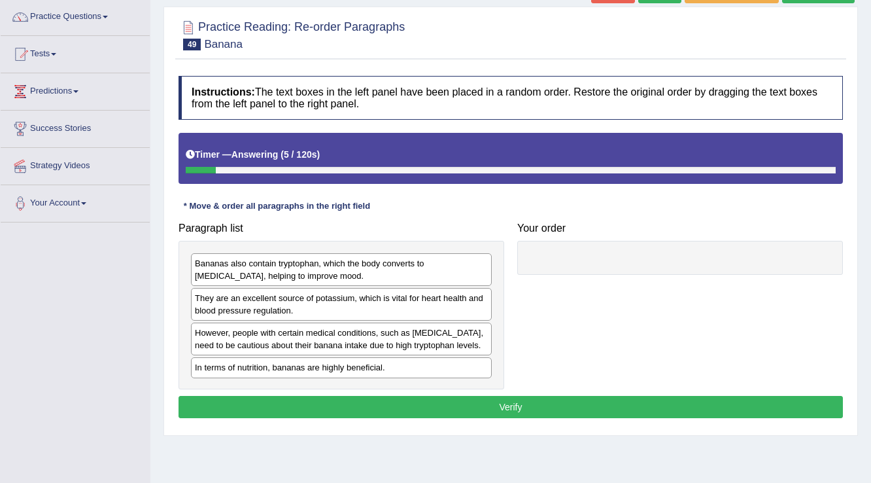
scroll to position [105, 0]
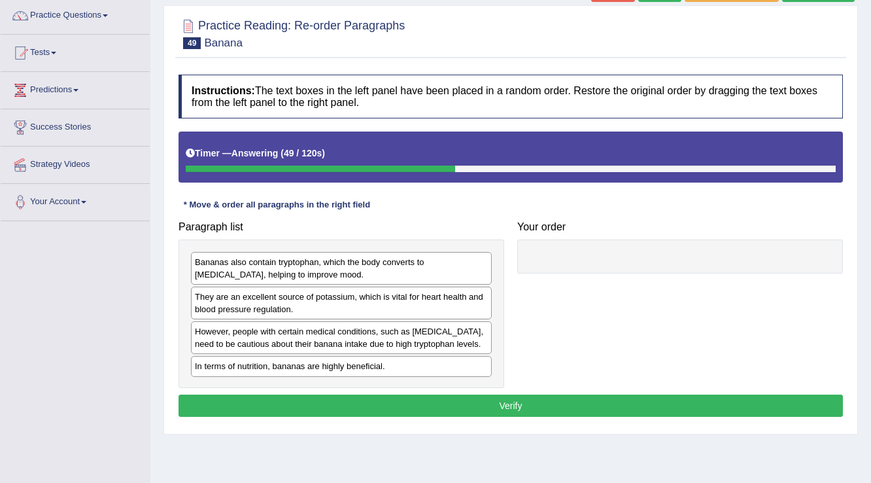
click at [237, 267] on div "Bananas also contain tryptophan, which the body converts to [MEDICAL_DATA], hel…" at bounding box center [341, 268] width 301 height 33
click at [310, 267] on div "Bananas also contain tryptophan, which the body converts to [MEDICAL_DATA], hel…" at bounding box center [341, 268] width 301 height 33
click at [260, 368] on div "In terms of nutrition, bananas are highly beneficial." at bounding box center [341, 366] width 301 height 20
drag, startPoint x: 260, startPoint y: 368, endPoint x: 398, endPoint y: 365, distance: 138.6
click at [274, 368] on div "In terms of nutrition, bananas are highly beneficial." at bounding box center [344, 365] width 301 height 20
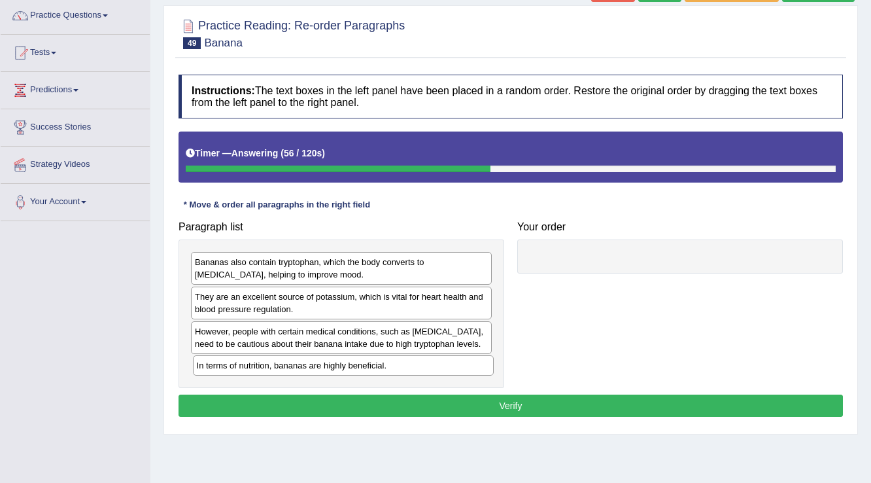
drag, startPoint x: 398, startPoint y: 365, endPoint x: 568, endPoint y: 324, distance: 174.9
click at [564, 326] on div "Paragraph list Bananas also contain tryptophan, which the body converts to [MED…" at bounding box center [510, 300] width 677 height 173
drag, startPoint x: 568, startPoint y: 324, endPoint x: 615, endPoint y: 271, distance: 70.9
click at [615, 271] on div "Paragraph list Bananas also contain tryptophan, which the body converts to [MED…" at bounding box center [510, 300] width 677 height 173
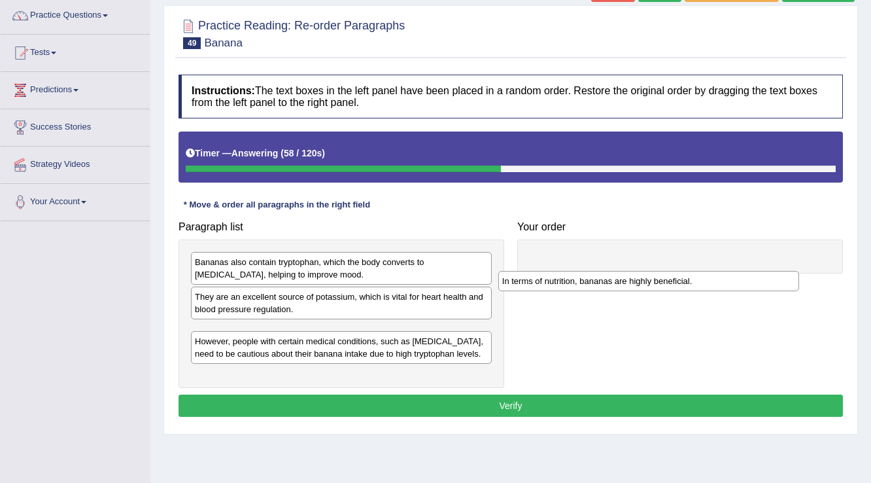
drag, startPoint x: 449, startPoint y: 335, endPoint x: 607, endPoint y: 265, distance: 172.7
click at [607, 271] on div "In terms of nutrition, bananas are highly beneficial." at bounding box center [648, 281] width 301 height 20
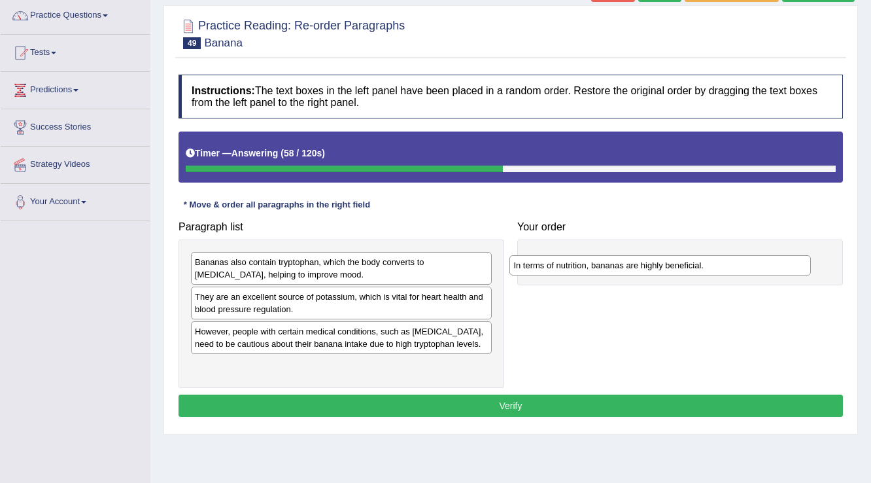
click at [607, 262] on div "In terms of nutrition, bananas are highly beneficial." at bounding box center [659, 265] width 301 height 20
click at [210, 267] on div "Bananas also contain tryptophan, which the body converts to [MEDICAL_DATA], hel…" at bounding box center [341, 268] width 301 height 33
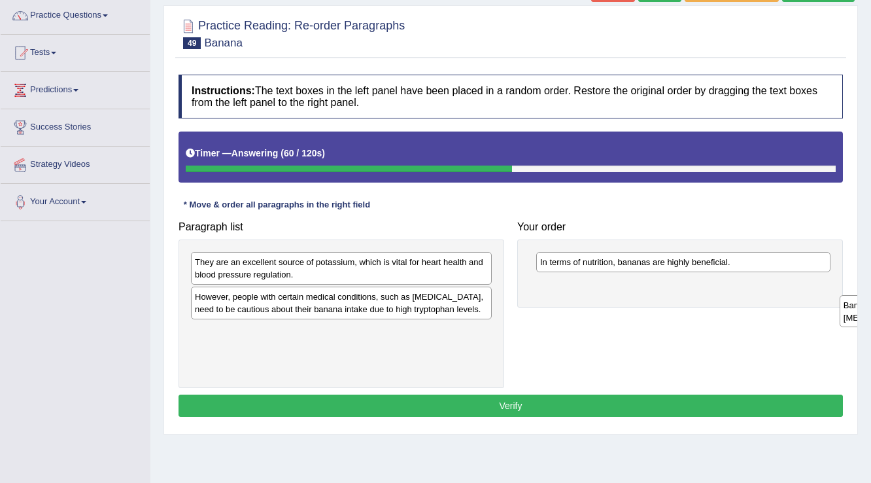
drag, startPoint x: 210, startPoint y: 267, endPoint x: 730, endPoint y: 307, distance: 521.4
click at [762, 307] on div "Paragraph list Bananas also contain tryptophan, which the body converts to [MED…" at bounding box center [510, 300] width 677 height 173
click at [702, 307] on div "Paragraph list Bananas also contain tryptophan, which the body converts to [MED…" at bounding box center [510, 300] width 677 height 173
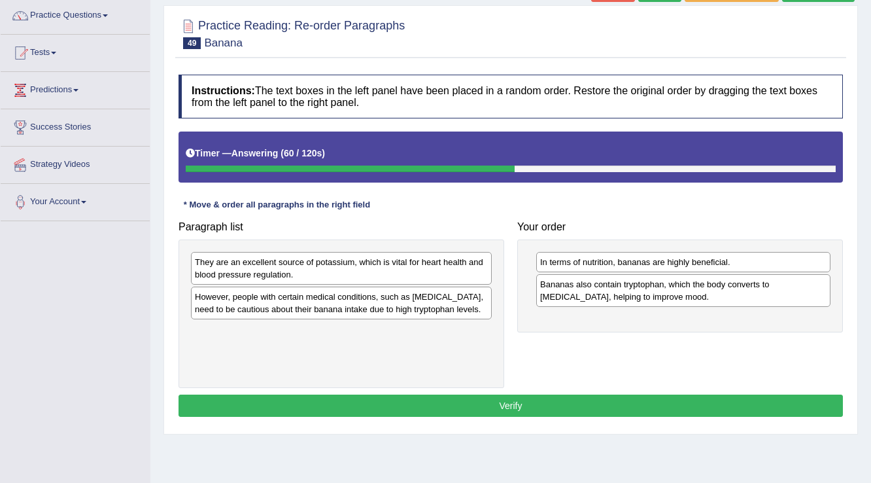
drag, startPoint x: 668, startPoint y: 307, endPoint x: 589, endPoint y: 303, distance: 79.2
click at [589, 303] on div "Bananas also contain tryptophan, which the body converts to [MEDICAL_DATA], hel…" at bounding box center [683, 290] width 294 height 33
click at [246, 311] on div "However, people with certain medical conditions, such as [MEDICAL_DATA], need t…" at bounding box center [341, 302] width 301 height 33
click at [525, 327] on div "In terms of nutrition, bananas are highly beneficial. Bananas also contain tryp…" at bounding box center [680, 285] width 326 height 93
click at [285, 294] on div "However, people with certain medical conditions, such as [MEDICAL_DATA], need t…" at bounding box center [341, 302] width 301 height 33
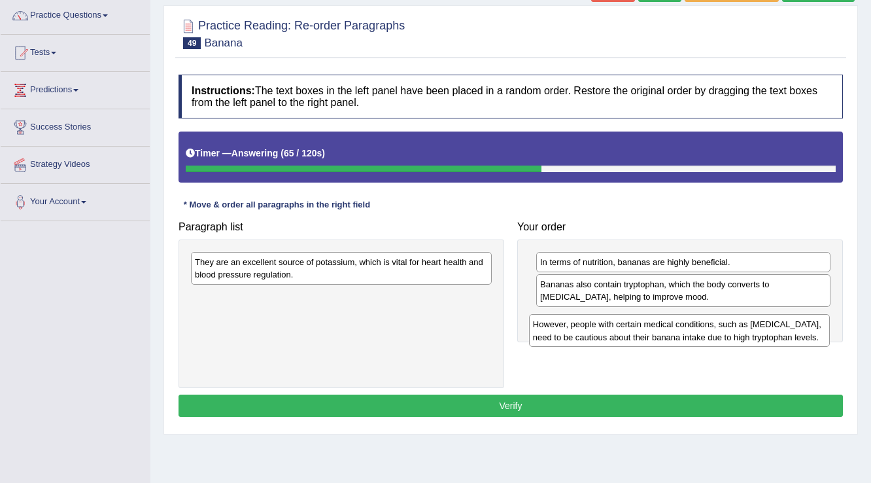
drag, startPoint x: 348, startPoint y: 326, endPoint x: 642, endPoint y: 324, distance: 293.6
click at [642, 324] on div "However, people with certain medical conditions, such as [MEDICAL_DATA], need t…" at bounding box center [679, 330] width 301 height 33
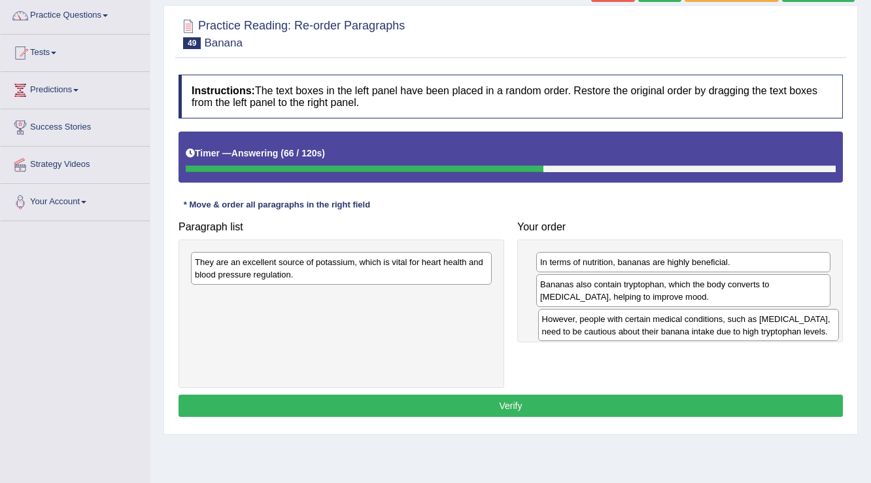
click at [643, 324] on div "However, people with certain medical conditions, such as [MEDICAL_DATA], need t…" at bounding box center [688, 325] width 301 height 33
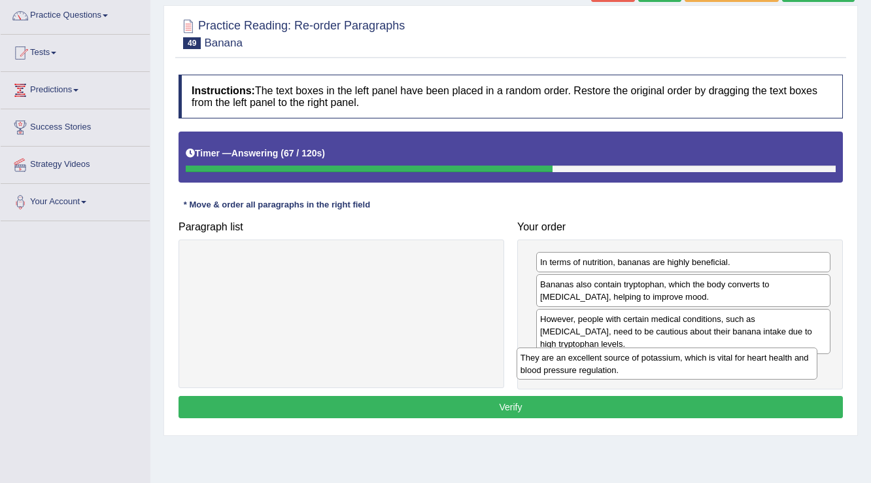
drag, startPoint x: 340, startPoint y: 269, endPoint x: 685, endPoint y: 358, distance: 356.5
click at [676, 364] on div "They are an excellent source of potassium, which is vital for heart health and …" at bounding box center [667, 363] width 301 height 33
click at [686, 358] on div "They are an excellent source of potassium, which is vital for heart health and …" at bounding box center [683, 360] width 301 height 33
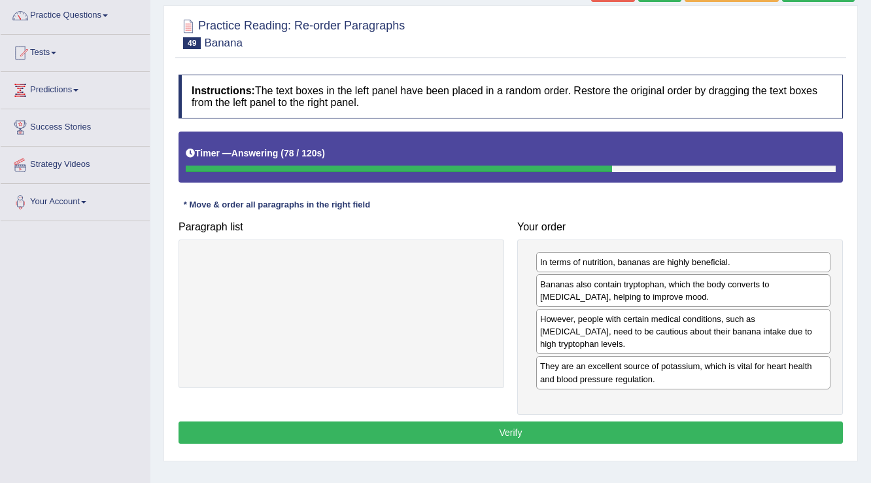
click at [573, 365] on div "They are an excellent source of potassium, which is vital for heart health and …" at bounding box center [683, 372] width 294 height 33
click at [573, 316] on div "However, people with certain medical conditions, such as [MEDICAL_DATA], need t…" at bounding box center [683, 331] width 294 height 45
drag, startPoint x: 565, startPoint y: 374, endPoint x: 568, endPoint y: 347, distance: 27.0
click at [565, 367] on div "In terms of nutrition, bananas are highly beneficial. Bananas also contain tryp…" at bounding box center [680, 326] width 326 height 175
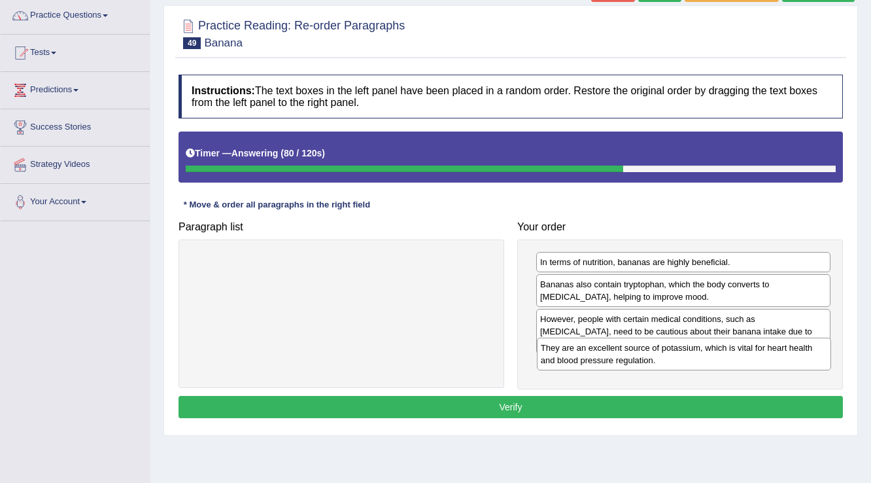
click at [569, 345] on div "They are an excellent source of potassium, which is vital for heart health and …" at bounding box center [684, 353] width 295 height 33
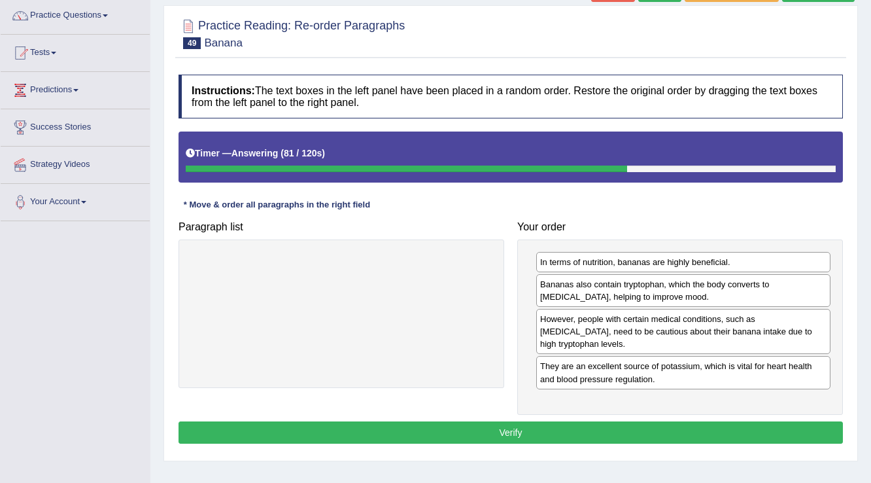
click at [570, 364] on div "They are an excellent source of potassium, which is vital for heart health and …" at bounding box center [683, 372] width 294 height 33
click at [581, 324] on div "However, people with certain medical conditions, such as [MEDICAL_DATA], need t…" at bounding box center [683, 331] width 294 height 45
click at [573, 370] on div "They are an excellent source of potassium, which is vital for heart health and …" at bounding box center [683, 372] width 294 height 33
click at [583, 356] on div "They are an excellent source of potassium, which is vital for heart health and …" at bounding box center [683, 372] width 294 height 33
drag, startPoint x: 588, startPoint y: 302, endPoint x: 588, endPoint y: 290, distance: 11.8
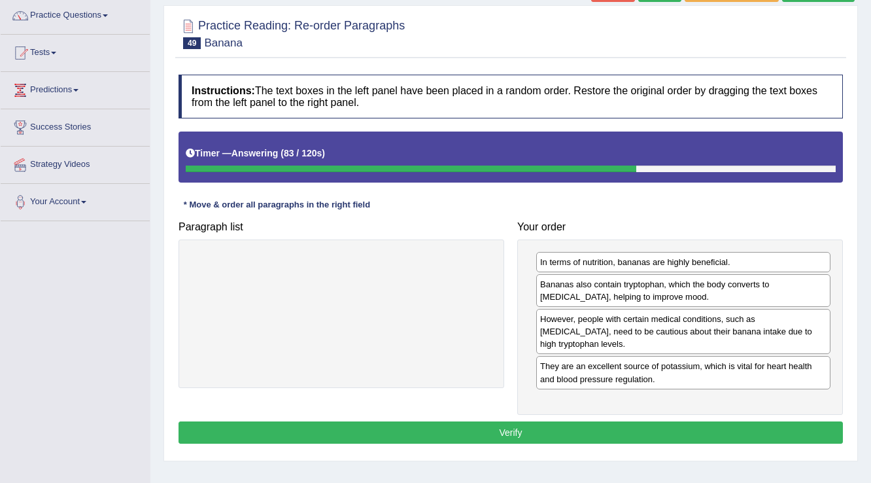
click at [588, 290] on div "In terms of nutrition, bananas are highly beneficial. Bananas also contain tryp…" at bounding box center [680, 326] width 326 height 175
drag, startPoint x: 588, startPoint y: 290, endPoint x: 566, endPoint y: 352, distance: 66.2
click at [583, 307] on div "Bananas also contain tryptophan, which the body converts to [MEDICAL_DATA], hel…" at bounding box center [683, 290] width 294 height 33
click at [563, 328] on div "However, people with certain medical conditions, such as [MEDICAL_DATA], need t…" at bounding box center [683, 331] width 294 height 45
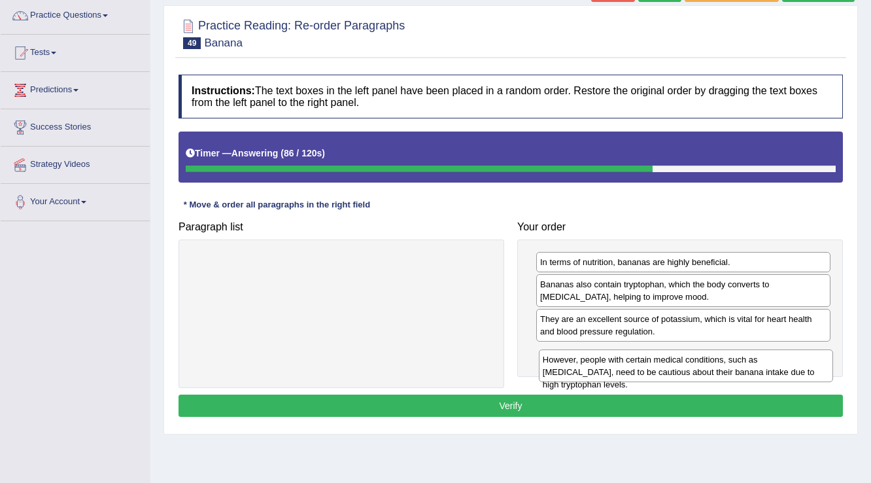
drag, startPoint x: 563, startPoint y: 328, endPoint x: 558, endPoint y: 364, distance: 36.3
click at [560, 364] on div "However, people with certain medical conditions, such as [MEDICAL_DATA], need t…" at bounding box center [686, 365] width 295 height 33
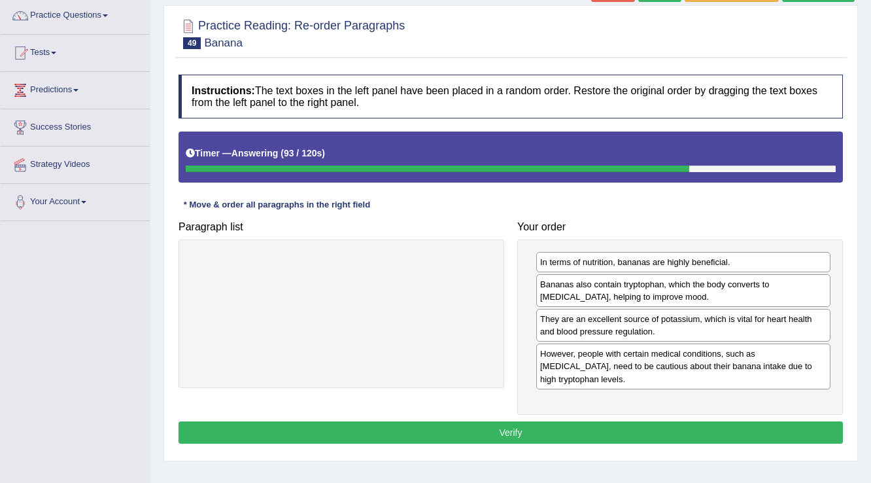
click at [485, 421] on button "Verify" at bounding box center [510, 432] width 664 height 22
click at [485, 413] on div "Home Practice Reading: Re-order Paragraphs Banana « Prev Next » Report Question…" at bounding box center [510, 222] width 721 height 654
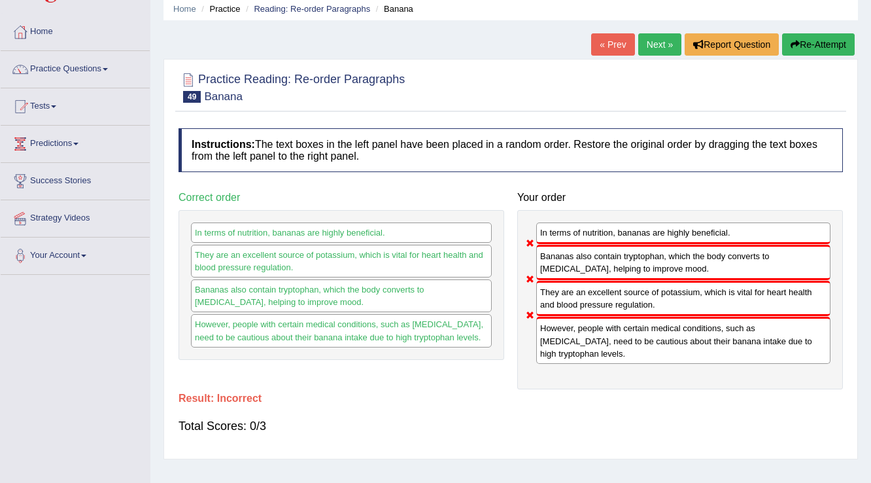
scroll to position [0, 0]
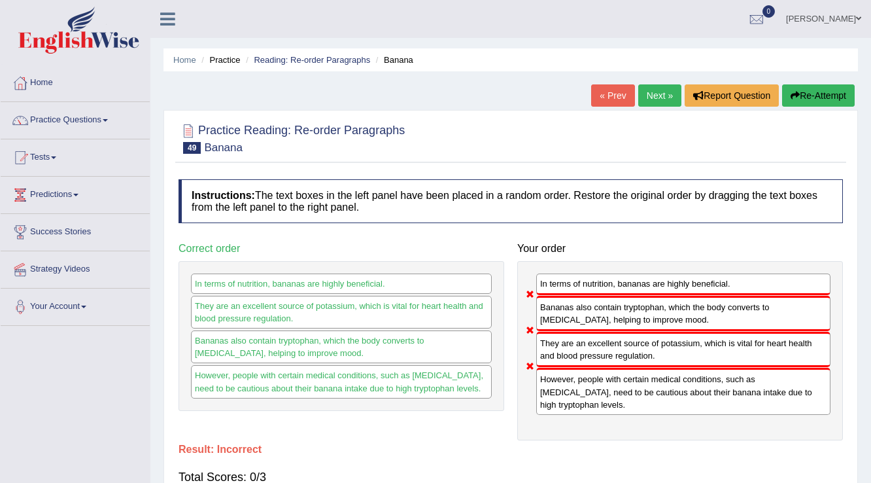
click at [649, 93] on link "Next »" at bounding box center [659, 95] width 43 height 22
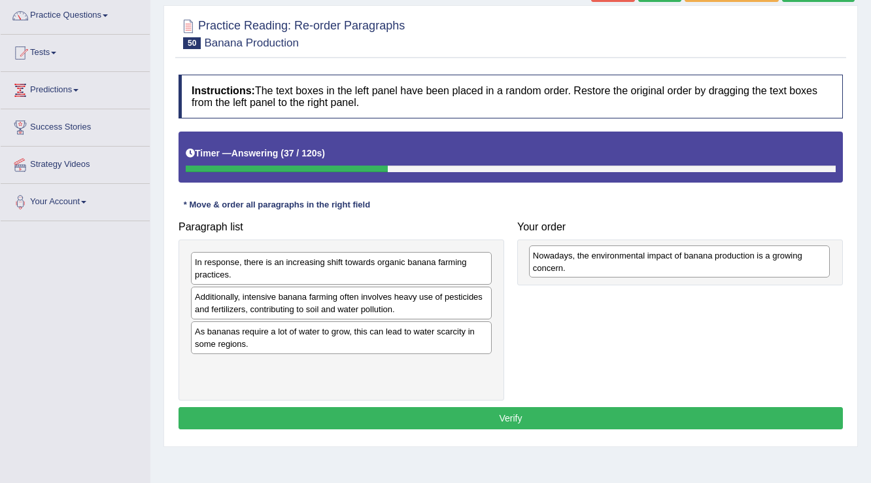
drag, startPoint x: 282, startPoint y: 269, endPoint x: 620, endPoint y: 263, distance: 338.1
click at [620, 263] on div "Nowadays, the environmental impact of banana production is a growing concern." at bounding box center [679, 261] width 301 height 33
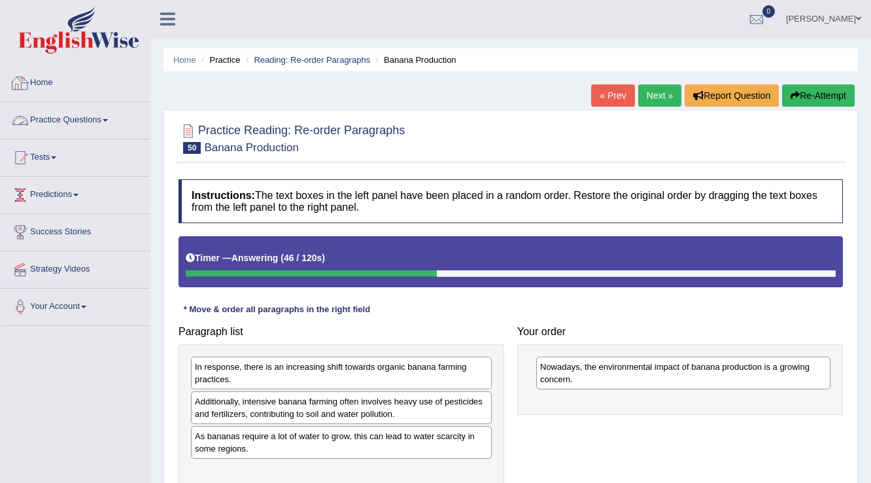
click at [103, 114] on link "Practice Questions" at bounding box center [75, 118] width 149 height 33
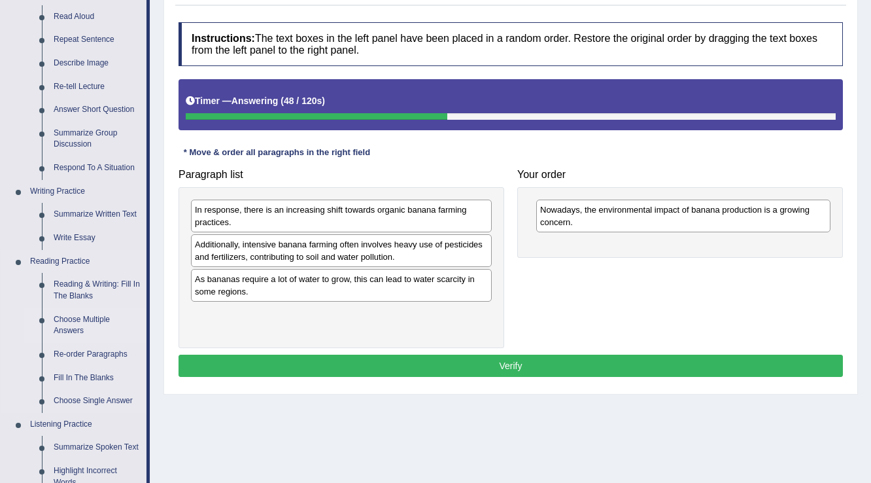
scroll to position [262, 0]
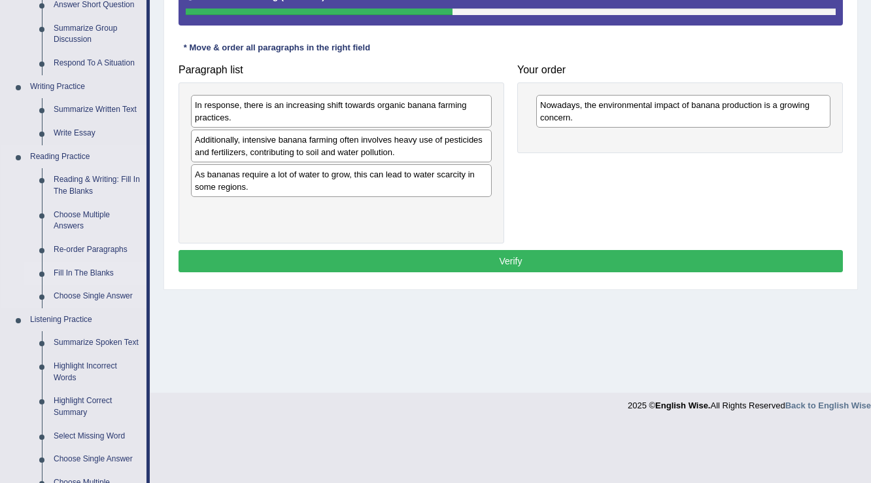
click at [99, 273] on link "Fill In The Blanks" at bounding box center [97, 274] width 99 height 24
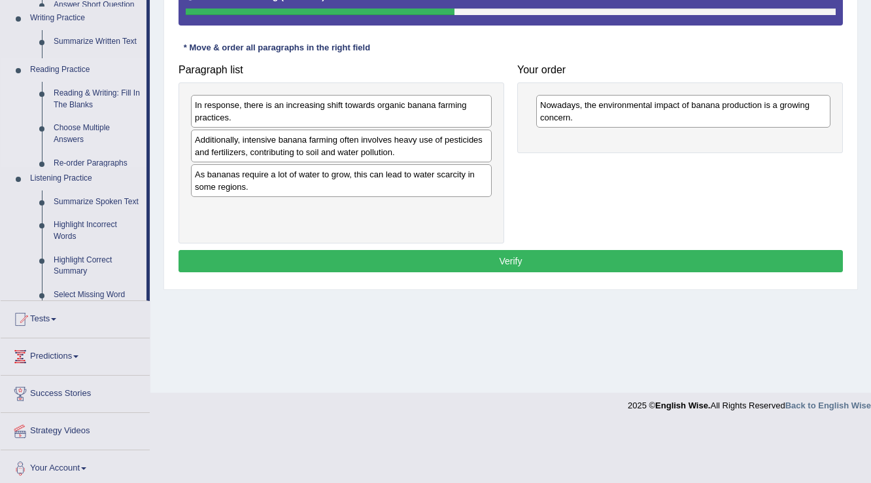
scroll to position [204, 0]
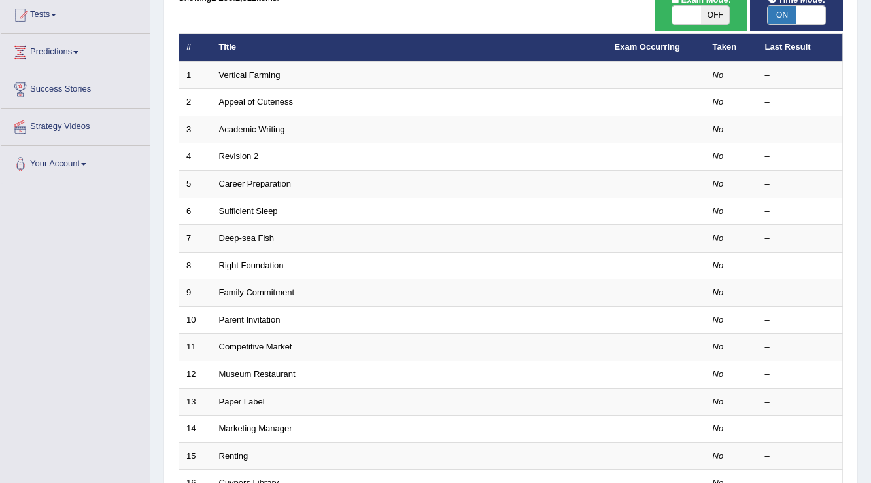
scroll to position [52, 0]
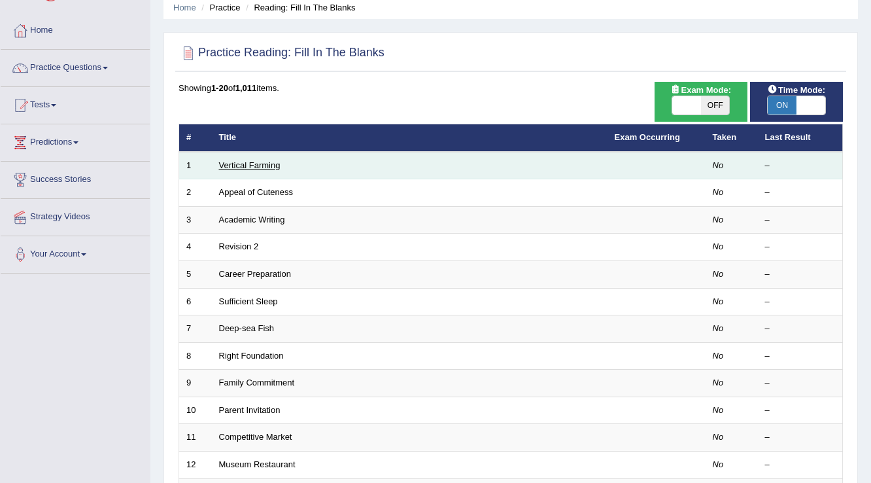
click at [237, 162] on link "Vertical Farming" at bounding box center [249, 165] width 61 height 10
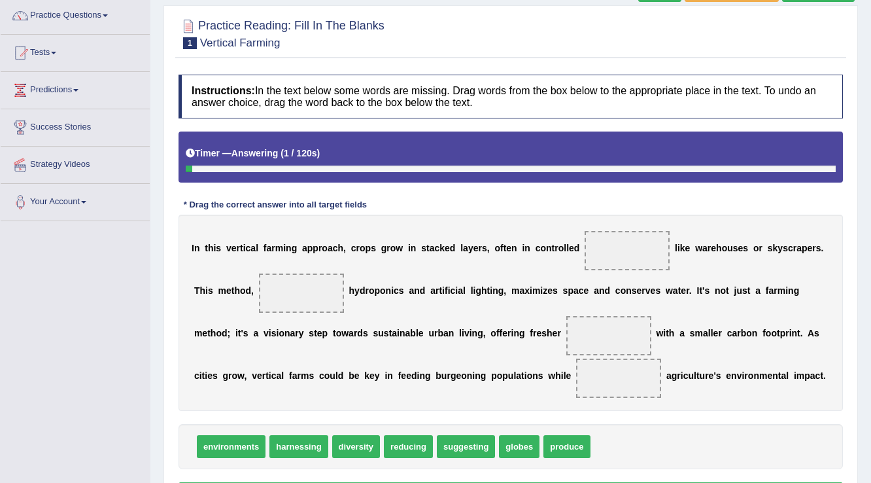
scroll to position [157, 0]
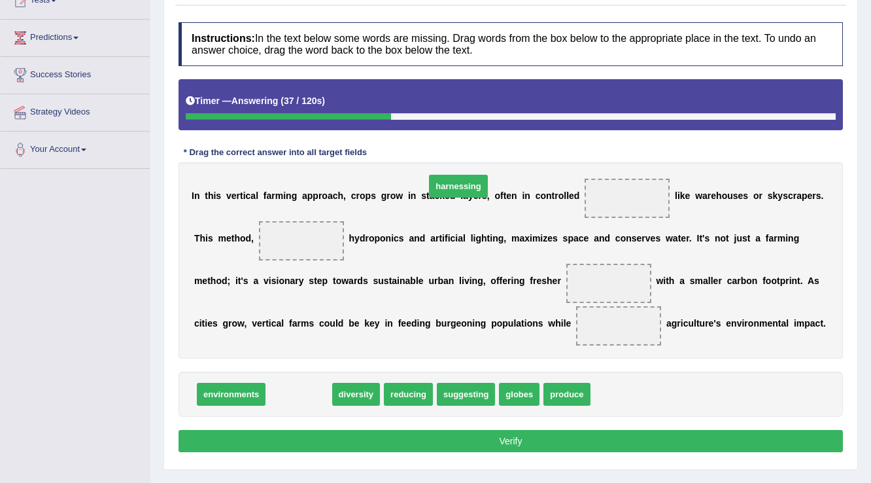
drag, startPoint x: 314, startPoint y: 391, endPoint x: 473, endPoint y: 183, distance: 262.1
click at [473, 183] on span "harnessing" at bounding box center [458, 186] width 58 height 23
drag, startPoint x: 507, startPoint y: 179, endPoint x: 532, endPoint y: 186, distance: 25.1
click at [520, 181] on div "I n t h i s v e r t i c a l f a r m i n g a p p r o a c h , c r o p s g r o w i…" at bounding box center [510, 260] width 664 height 196
drag, startPoint x: 532, startPoint y: 186, endPoint x: 609, endPoint y: 195, distance: 77.8
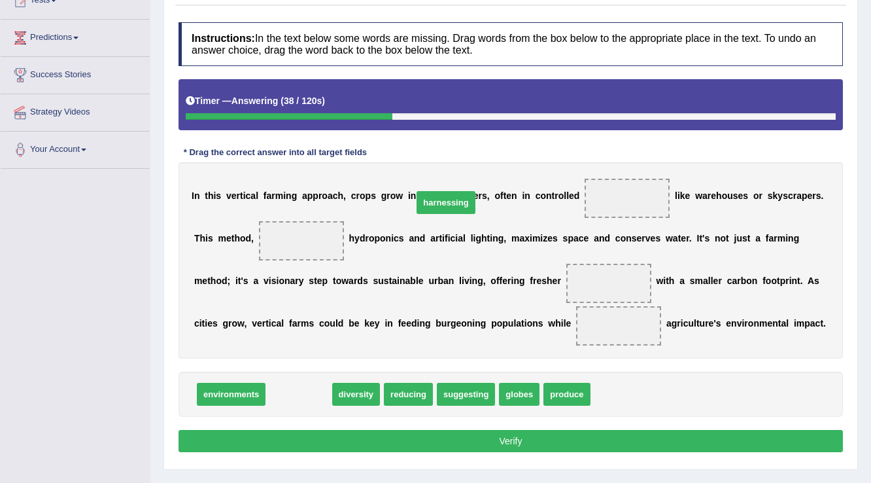
click at [562, 196] on div "I n t h i s v e r t i c a l f a r m i n g a p p r o a c h , c r o p s g r o w i…" at bounding box center [510, 260] width 664 height 196
click at [596, 196] on span at bounding box center [627, 197] width 85 height 39
click at [610, 195] on span at bounding box center [627, 197] width 85 height 39
drag, startPoint x: 307, startPoint y: 395, endPoint x: 521, endPoint y: 234, distance: 267.5
click at [328, 382] on span "harnessing" at bounding box center [298, 393] width 58 height 23
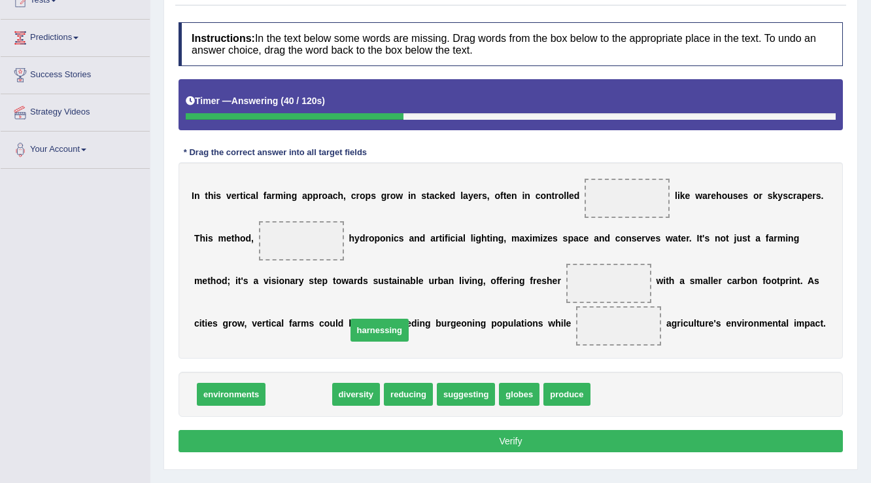
drag, startPoint x: 728, startPoint y: 152, endPoint x: 459, endPoint y: 226, distance: 278.9
click at [617, 195] on div "I n t h i s v e r t i c a l f a r m i n g a p p r o a c h , c r o p s g r o w i…" at bounding box center [510, 260] width 664 height 196
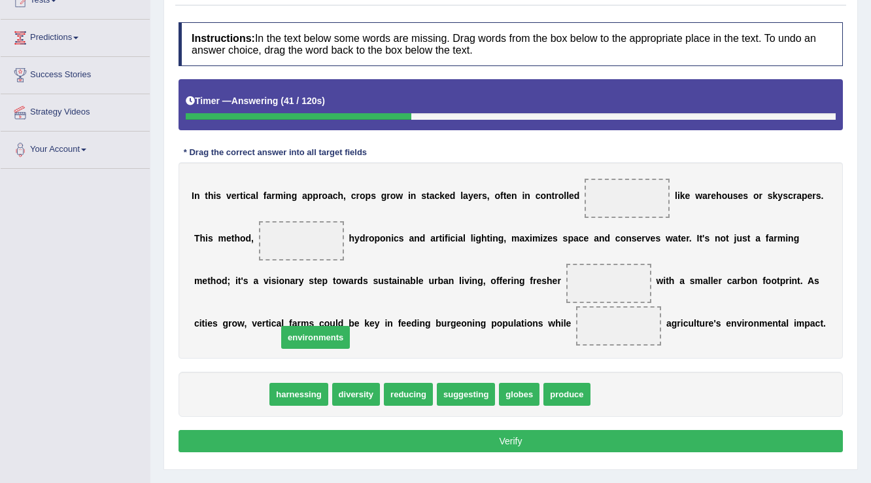
drag, startPoint x: 243, startPoint y: 388, endPoint x: 483, endPoint y: 233, distance: 285.6
click at [350, 326] on span "environments" at bounding box center [315, 337] width 69 height 23
drag, startPoint x: 483, startPoint y: 233, endPoint x: 706, endPoint y: 133, distance: 244.7
click at [530, 207] on div "I n t h i s v e r t i c a l f a r m i n g a p p r o a c h , c r o p s g r o w i…" at bounding box center [510, 260] width 664 height 196
drag, startPoint x: 706, startPoint y: 133, endPoint x: 481, endPoint y: 277, distance: 267.0
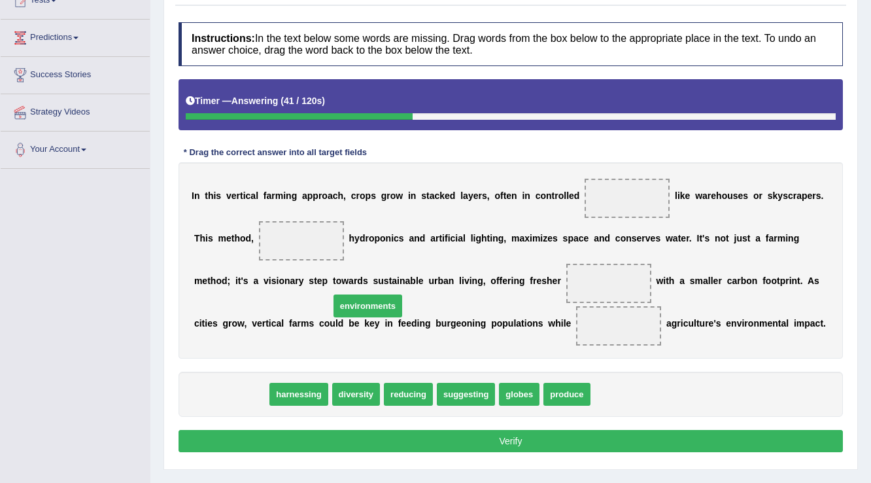
click at [709, 141] on div "Instructions: In the text below some words are missing. Drag words from the box…" at bounding box center [510, 239] width 671 height 447
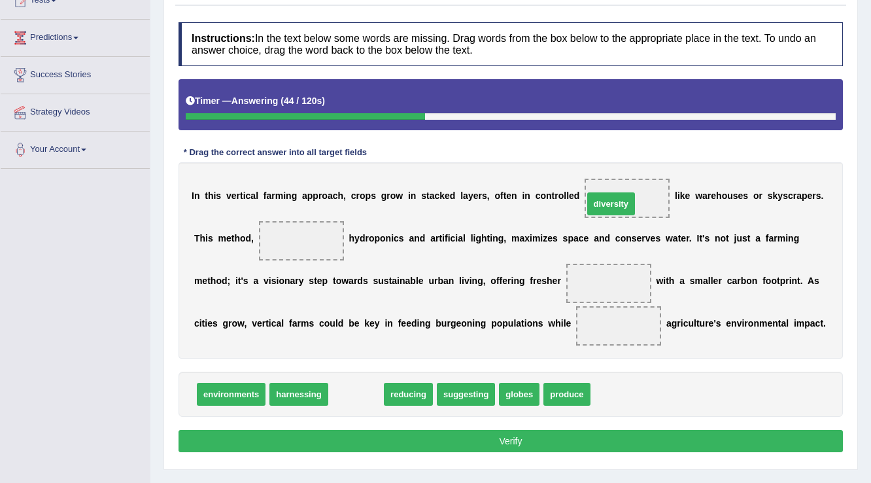
drag, startPoint x: 352, startPoint y: 394, endPoint x: 607, endPoint y: 204, distance: 318.2
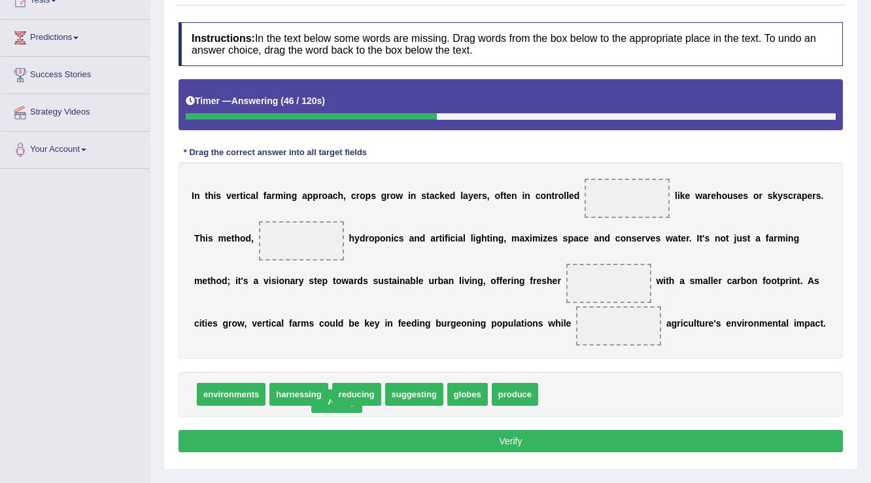
drag, startPoint x: 625, startPoint y: 199, endPoint x: 335, endPoint y: 401, distance: 354.1
drag, startPoint x: 464, startPoint y: 273, endPoint x: 745, endPoint y: 162, distance: 302.3
click at [663, 186] on div "Instructions: In the text below some words are missing. Drag words from the box…" at bounding box center [510, 239] width 671 height 447
click at [852, 105] on div "Practice Reading: Fill In The Blanks 1 Vertical Farming Instructions: In the te…" at bounding box center [510, 211] width 694 height 517
click at [746, 156] on div "Practice Reading: Fill In The Blanks 1 Vertical Farming Instructions: In the te…" at bounding box center [510, 211] width 694 height 517
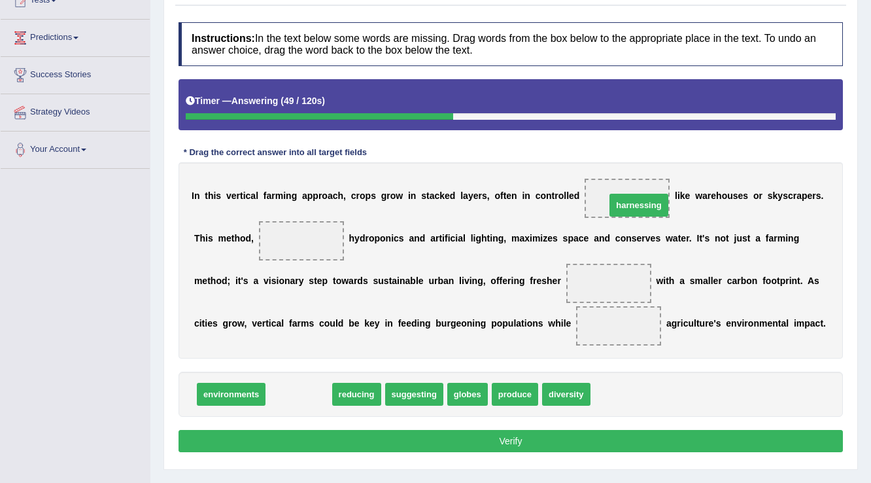
drag, startPoint x: 311, startPoint y: 398, endPoint x: 651, endPoint y: 209, distance: 389.0
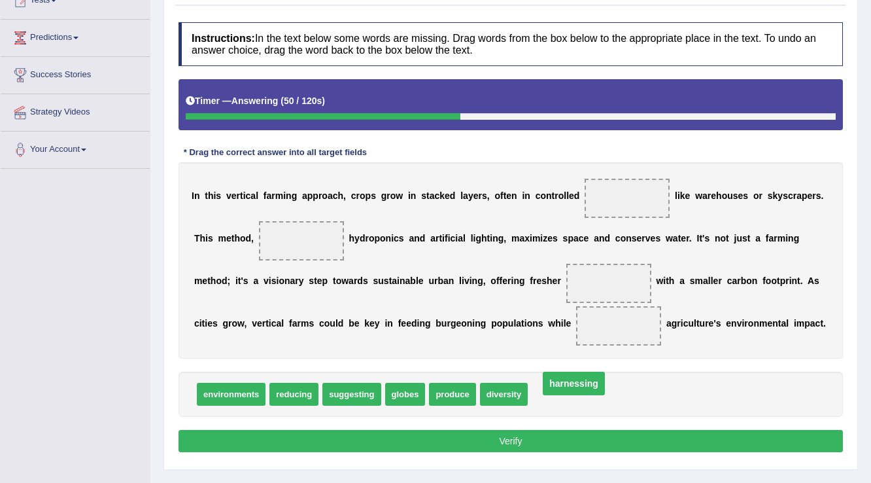
drag, startPoint x: 637, startPoint y: 200, endPoint x: 583, endPoint y: 388, distance: 195.3
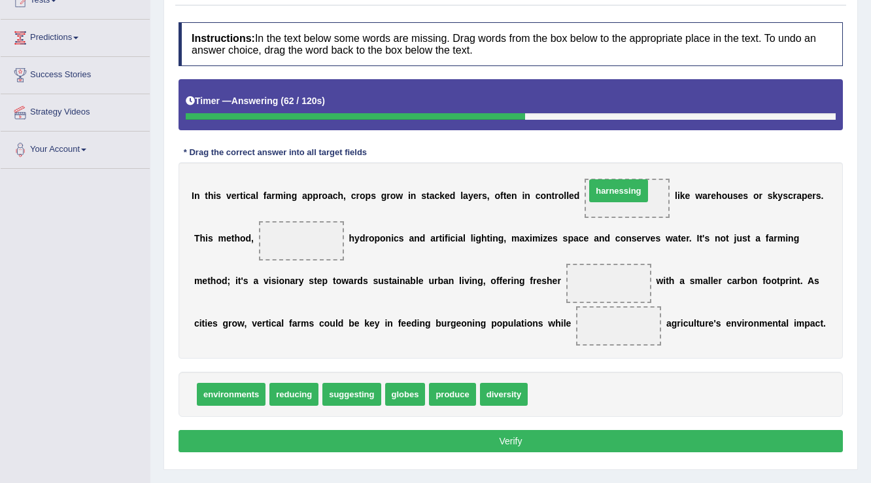
drag, startPoint x: 569, startPoint y: 398, endPoint x: 628, endPoint y: 195, distance: 210.2
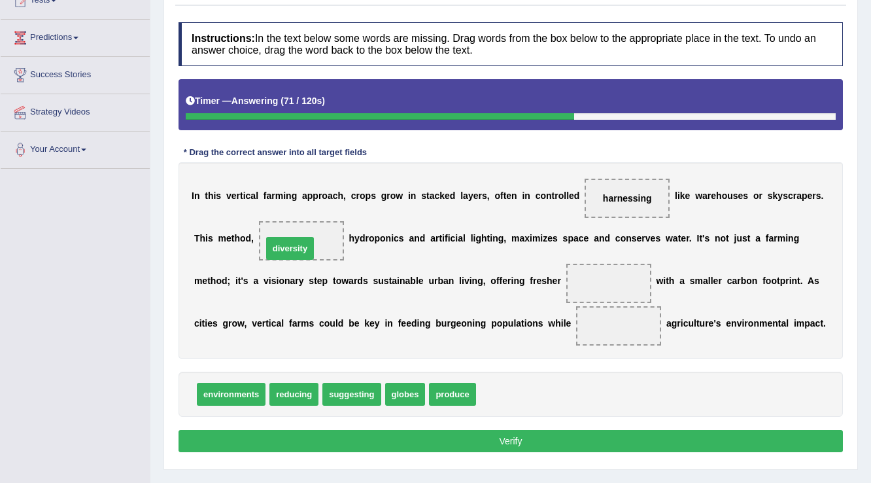
drag, startPoint x: 514, startPoint y: 392, endPoint x: 301, endPoint y: 245, distance: 259.0
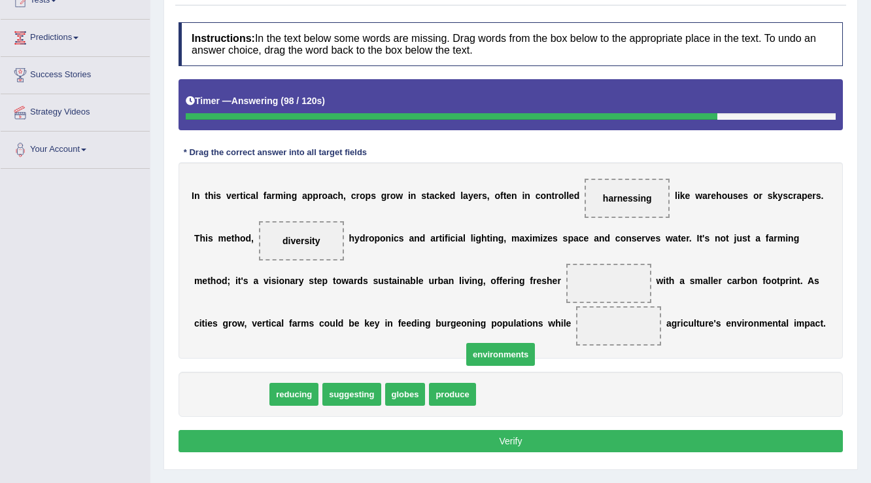
drag, startPoint x: 239, startPoint y: 395, endPoint x: 554, endPoint y: 328, distance: 322.3
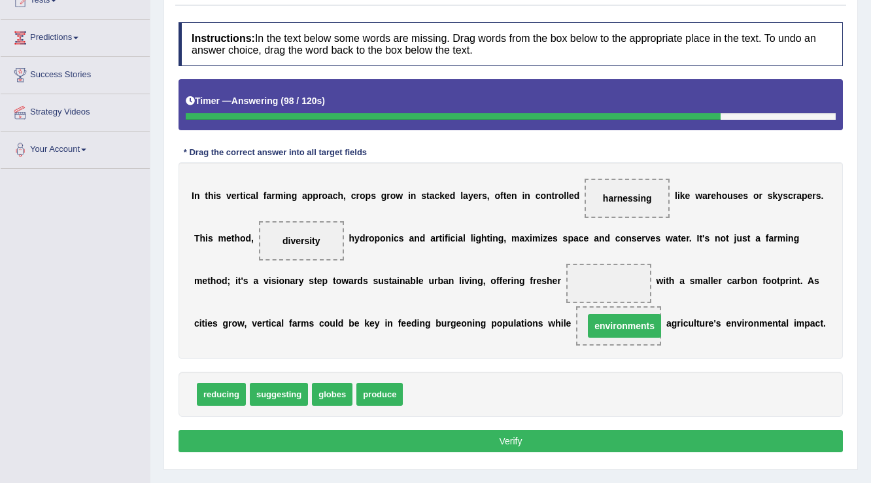
drag, startPoint x: 554, startPoint y: 328, endPoint x: 596, endPoint y: 285, distance: 59.6
click at [596, 285] on div "I n t h i s v e r t i c a l f a r m i n g a p p r o a c h , c r o p s g r o w i…" at bounding box center [510, 260] width 664 height 196
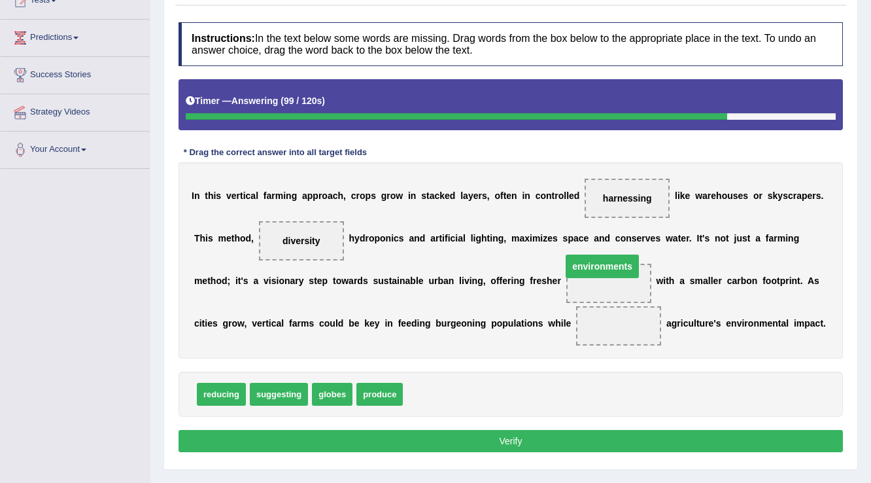
drag, startPoint x: 626, startPoint y: 324, endPoint x: 602, endPoint y: 262, distance: 67.3
click at [214, 392] on span "reducing" at bounding box center [221, 393] width 49 height 23
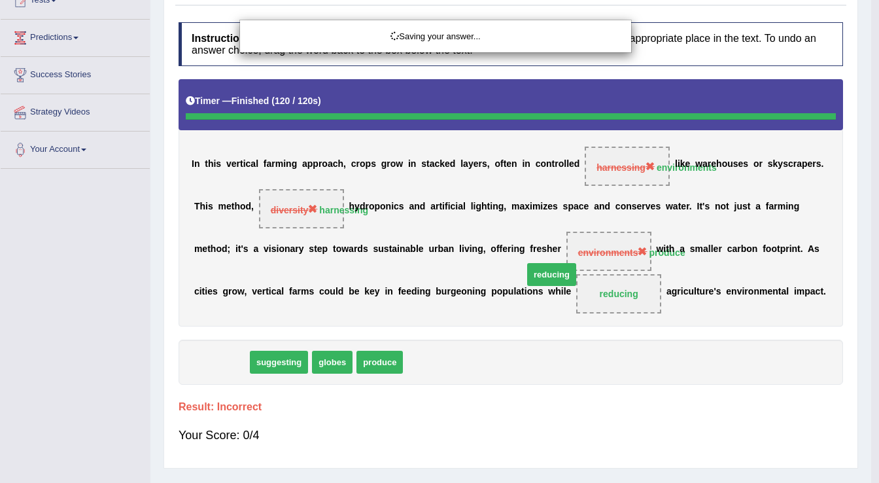
drag, startPoint x: 277, startPoint y: 366, endPoint x: 609, endPoint y: 306, distance: 336.9
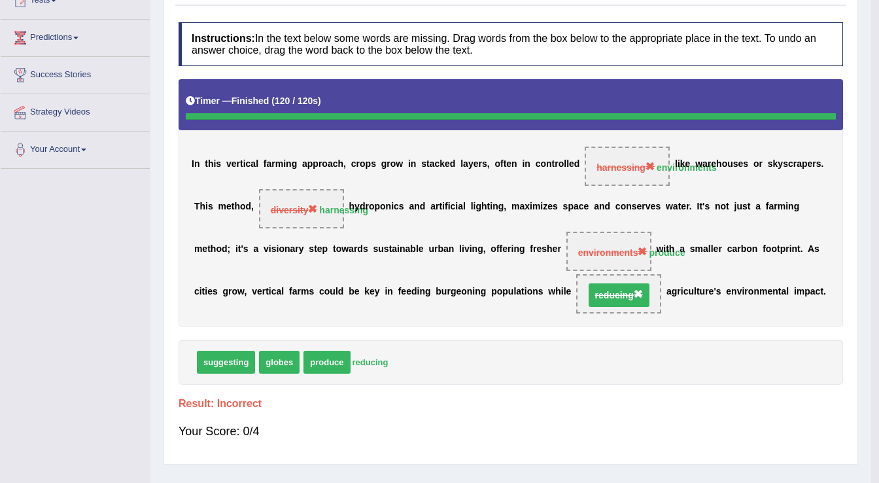
drag, startPoint x: 609, startPoint y: 306, endPoint x: 621, endPoint y: 307, distance: 12.4
click at [621, 307] on body "Toggle navigation Home Practice Questions Speaking Practice Read Aloud Repeat S…" at bounding box center [439, 84] width 879 height 483
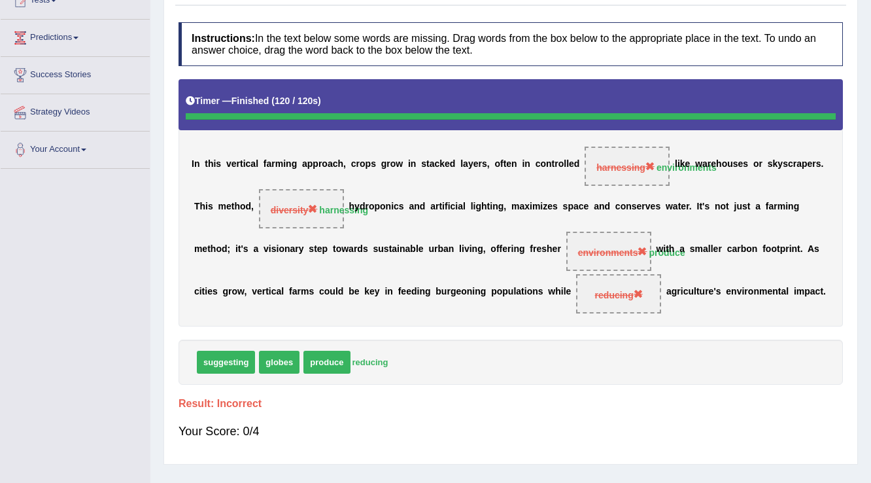
scroll to position [52, 0]
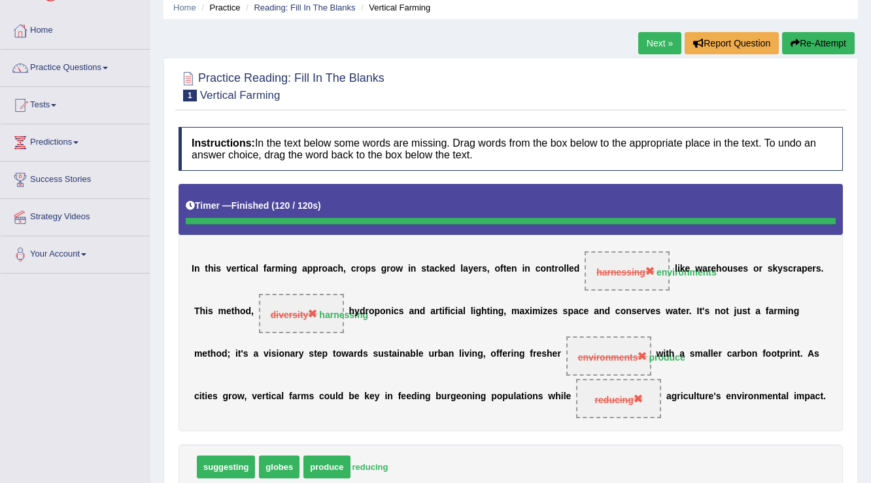
click at [662, 42] on link "Next »" at bounding box center [659, 43] width 43 height 22
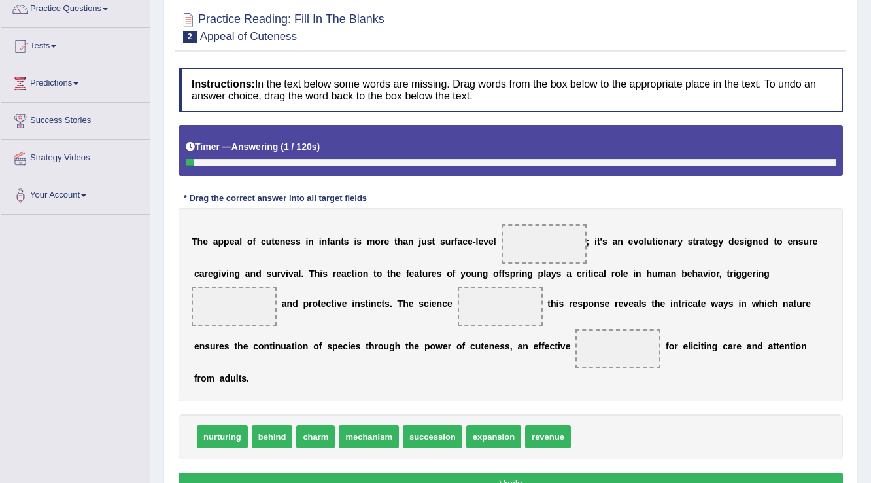
scroll to position [157, 0]
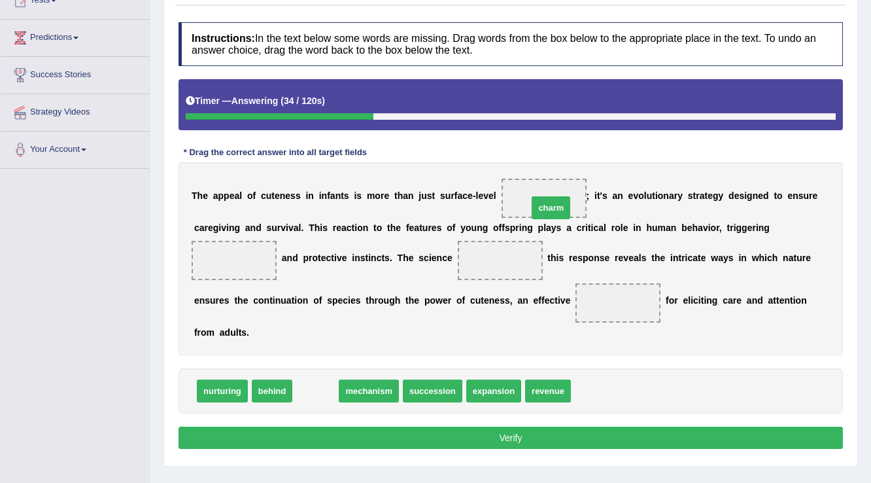
drag, startPoint x: 327, startPoint y: 390, endPoint x: 562, endPoint y: 206, distance: 298.6
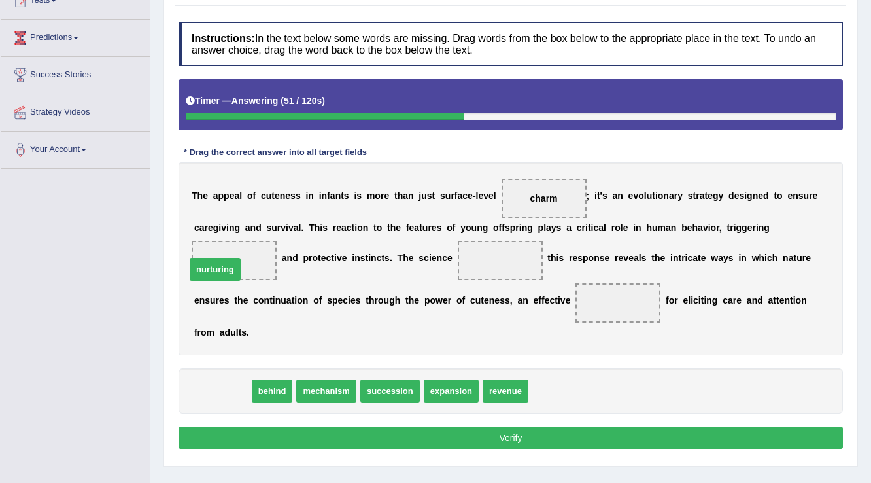
drag, startPoint x: 217, startPoint y: 396, endPoint x: 210, endPoint y: 275, distance: 121.8
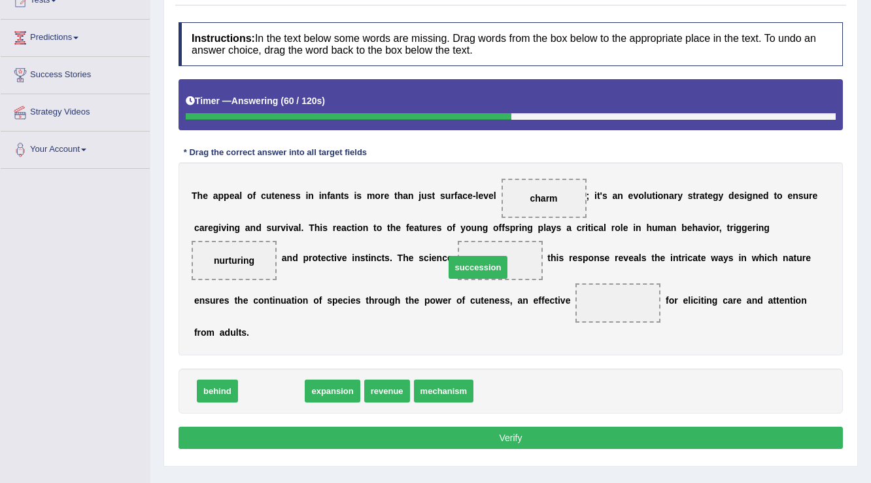
drag, startPoint x: 275, startPoint y: 393, endPoint x: 481, endPoint y: 269, distance: 240.7
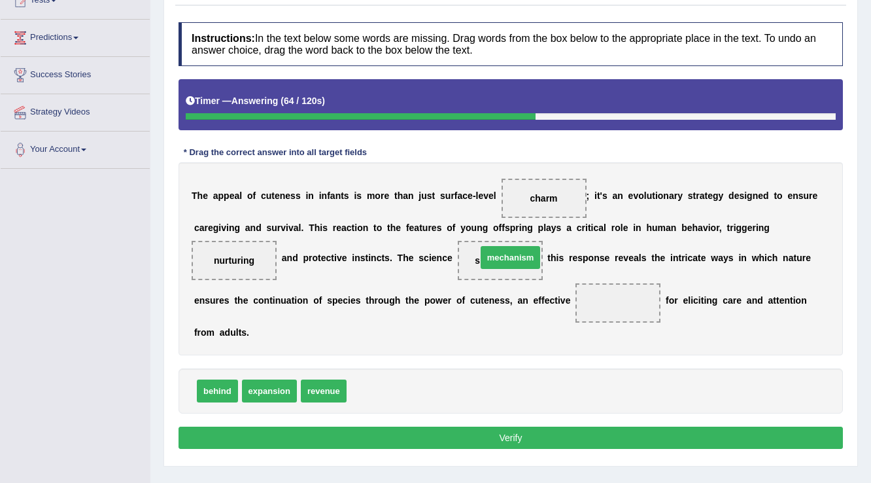
drag, startPoint x: 385, startPoint y: 392, endPoint x: 515, endPoint y: 260, distance: 185.9
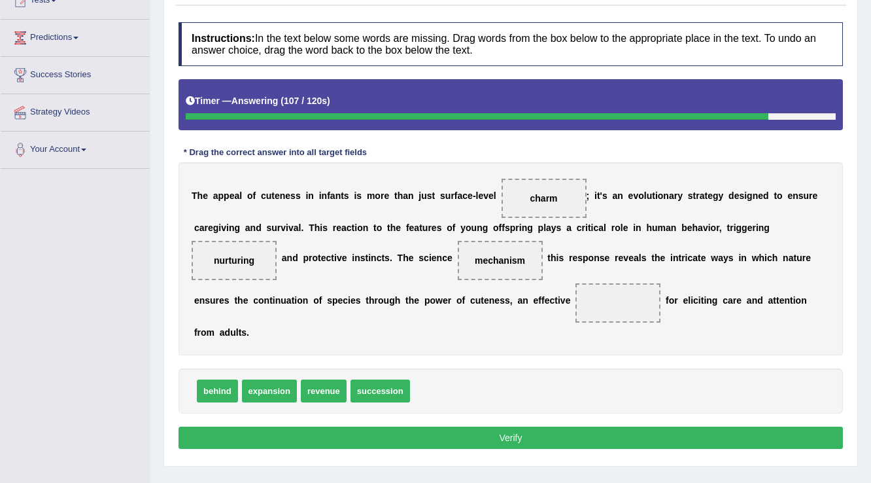
click at [258, 399] on span "expansion" at bounding box center [269, 390] width 55 height 23
click at [259, 392] on span "expansion" at bounding box center [269, 390] width 55 height 23
drag, startPoint x: 259, startPoint y: 392, endPoint x: 607, endPoint y: 311, distance: 357.8
click at [510, 441] on button "Verify" at bounding box center [510, 437] width 664 height 22
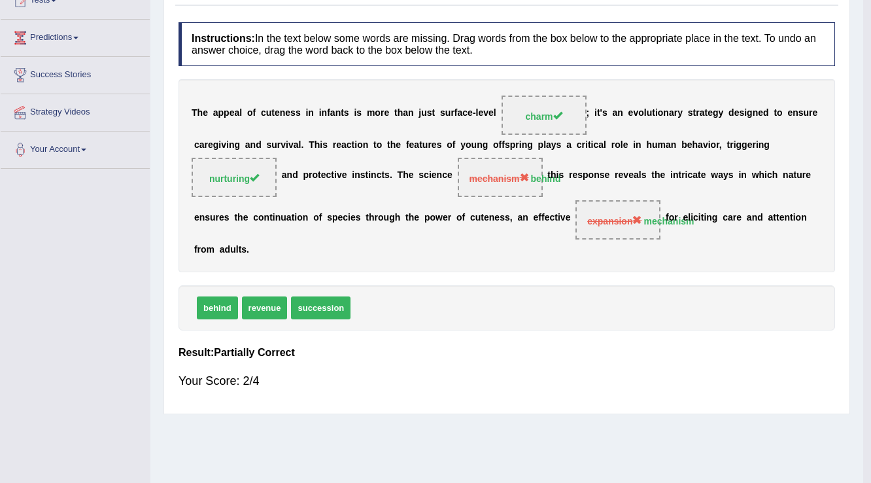
click at [510, 441] on div "Home Practice Reading: Fill In The Blanks Appeal of Cuteness « Prev Next » Repo…" at bounding box center [506, 170] width 713 height 654
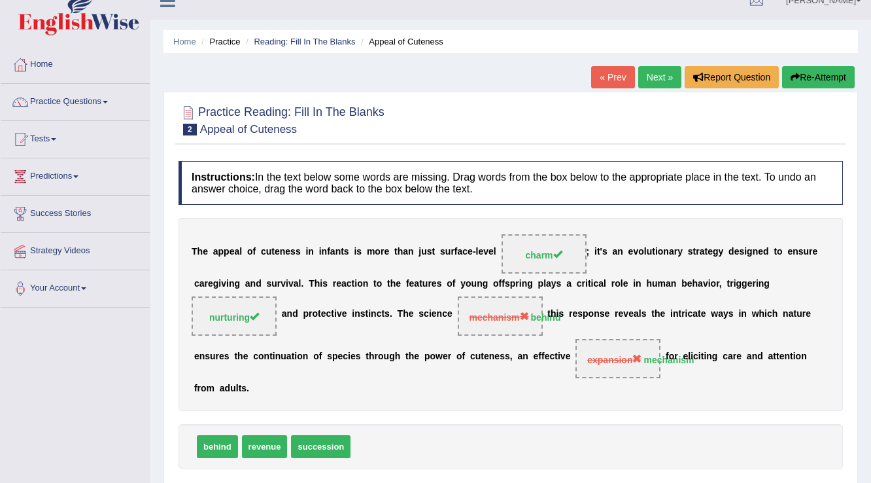
scroll to position [0, 0]
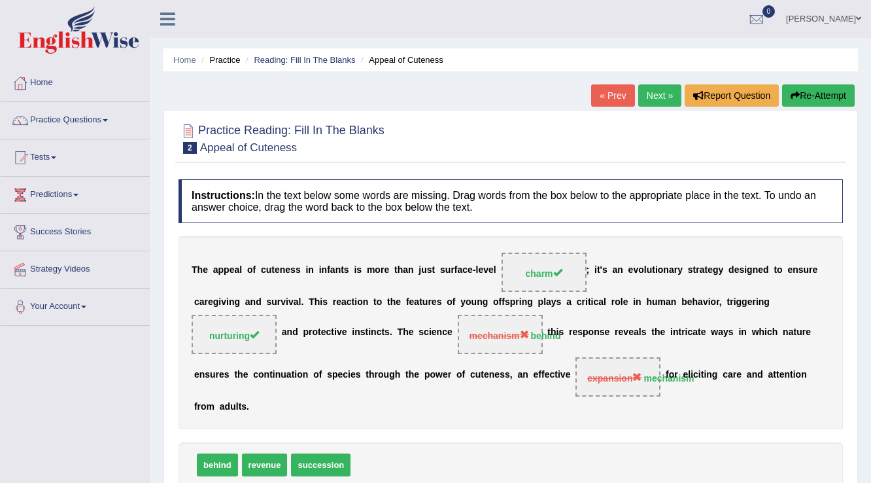
click at [653, 100] on link "Next »" at bounding box center [659, 95] width 43 height 22
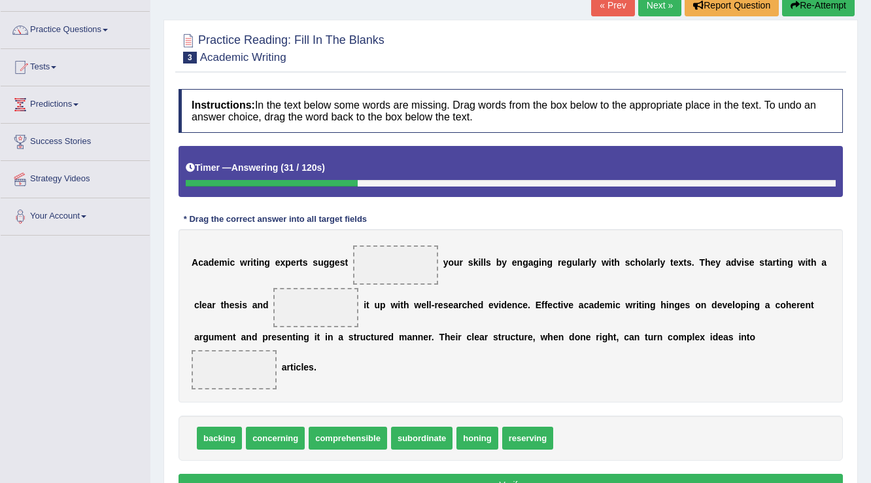
scroll to position [105, 0]
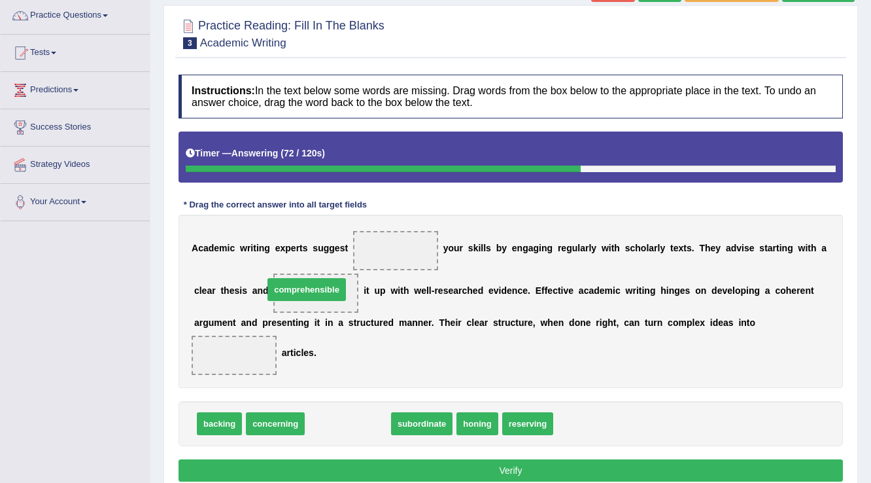
drag, startPoint x: 362, startPoint y: 428, endPoint x: 321, endPoint y: 294, distance: 140.2
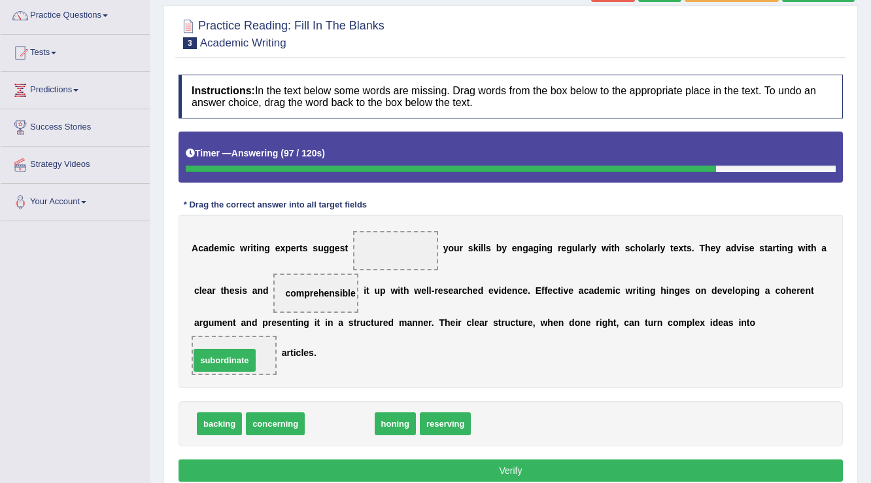
drag, startPoint x: 337, startPoint y: 420, endPoint x: 222, endPoint y: 356, distance: 131.4
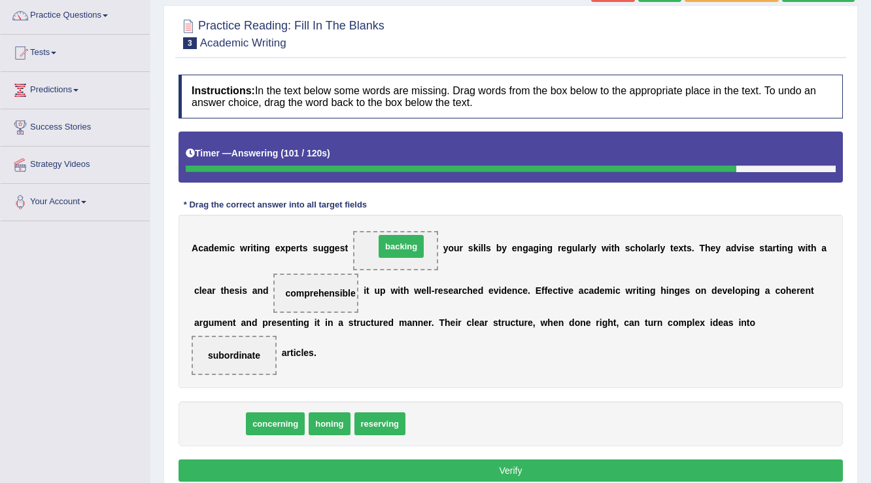
drag, startPoint x: 217, startPoint y: 425, endPoint x: 399, endPoint y: 248, distance: 253.8
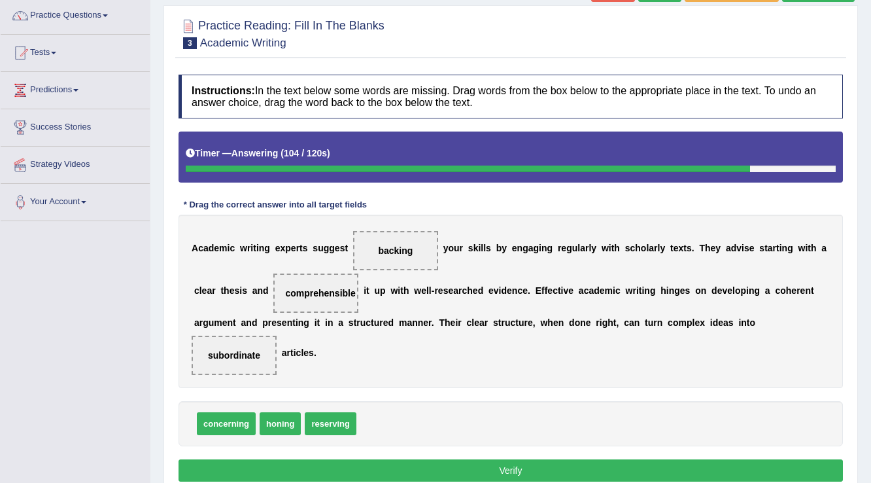
click at [521, 476] on button "Verify" at bounding box center [510, 470] width 664 height 22
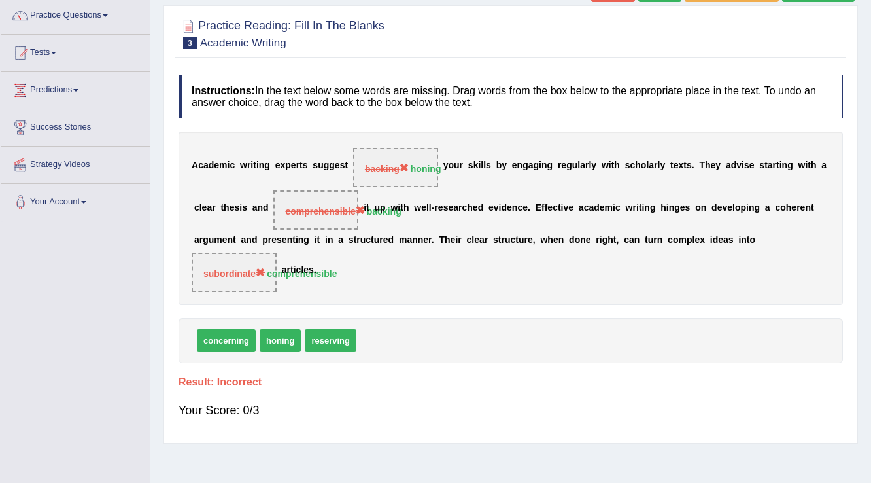
scroll to position [0, 0]
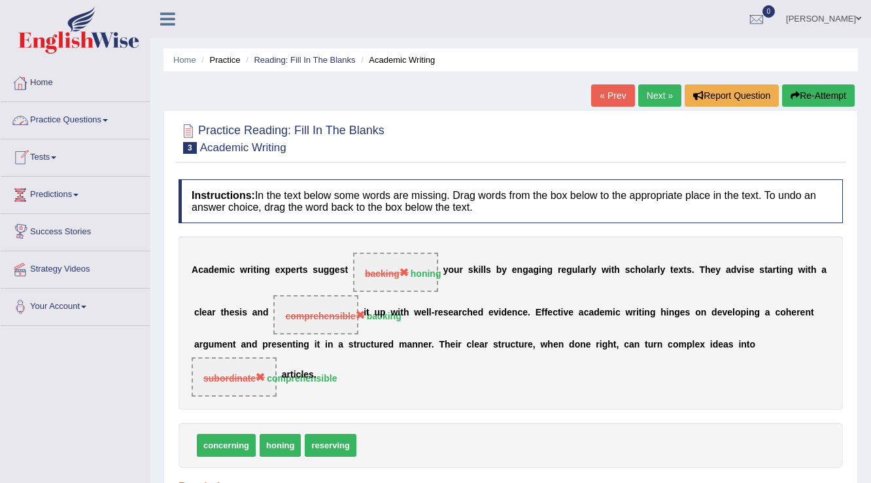
click at [840, 18] on link "[PERSON_NAME]" at bounding box center [823, 17] width 95 height 34
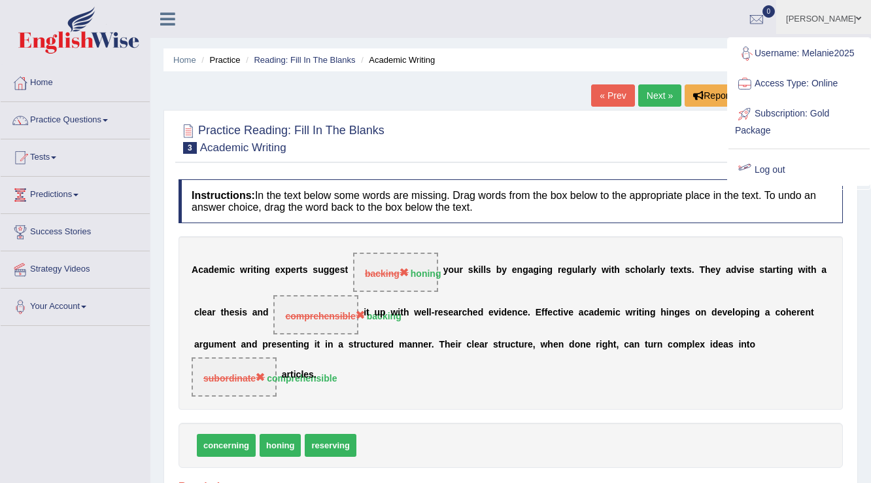
click at [776, 173] on link "Log out" at bounding box center [798, 170] width 141 height 30
